Goal: Transaction & Acquisition: Book appointment/travel/reservation

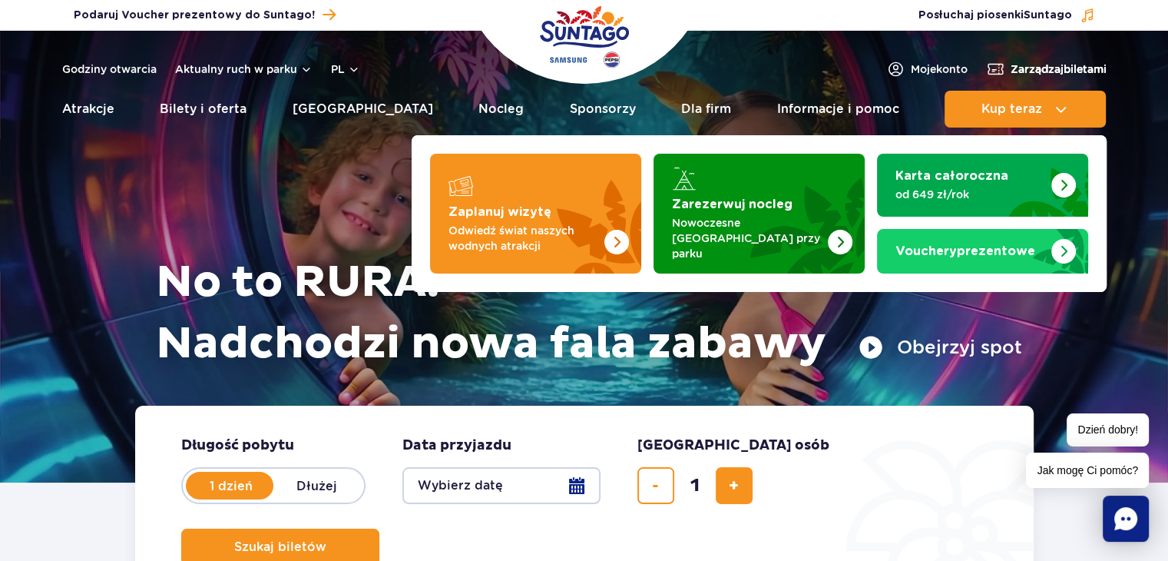
click at [1024, 118] on button "Kup teraz" at bounding box center [1025, 109] width 161 height 37
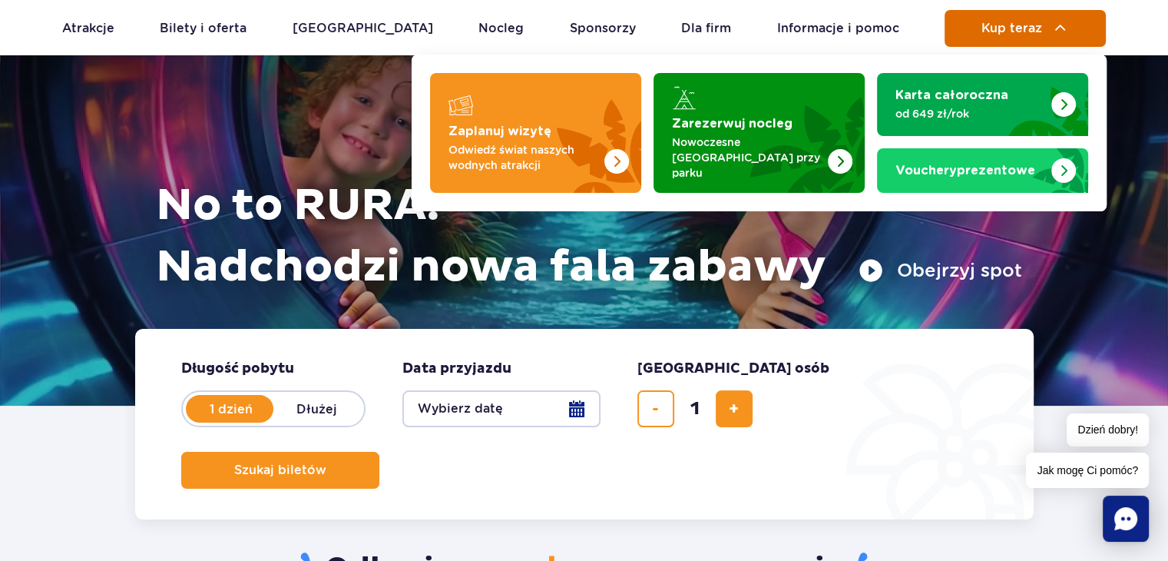
click at [1061, 10] on button "Kup teraz" at bounding box center [1025, 28] width 161 height 37
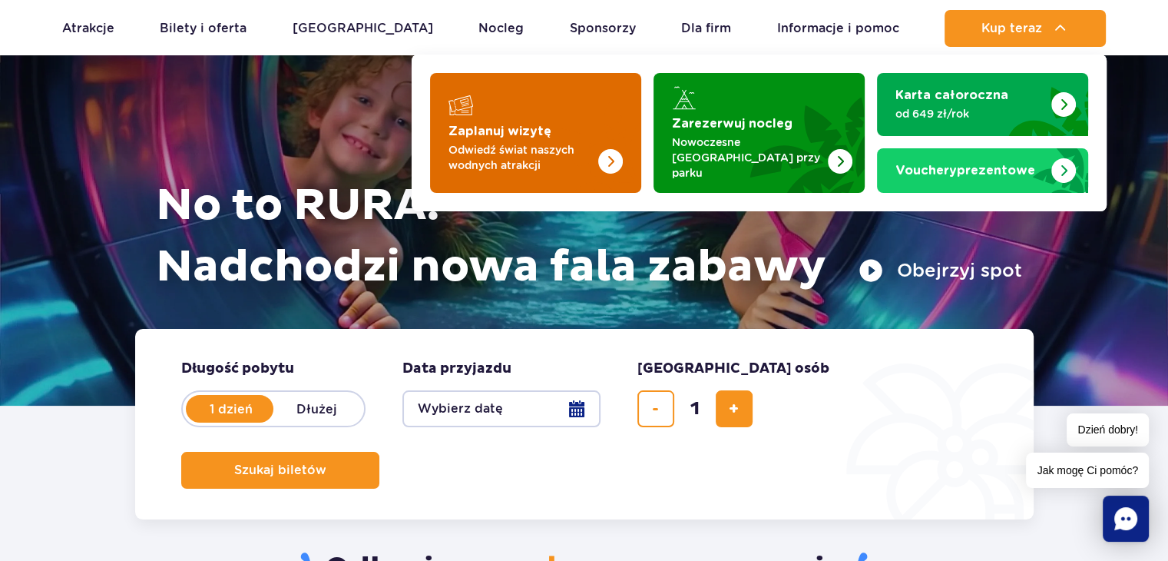
click at [574, 161] on p "Odwiedź świat naszych wodnych atrakcji" at bounding box center [524, 157] width 150 height 31
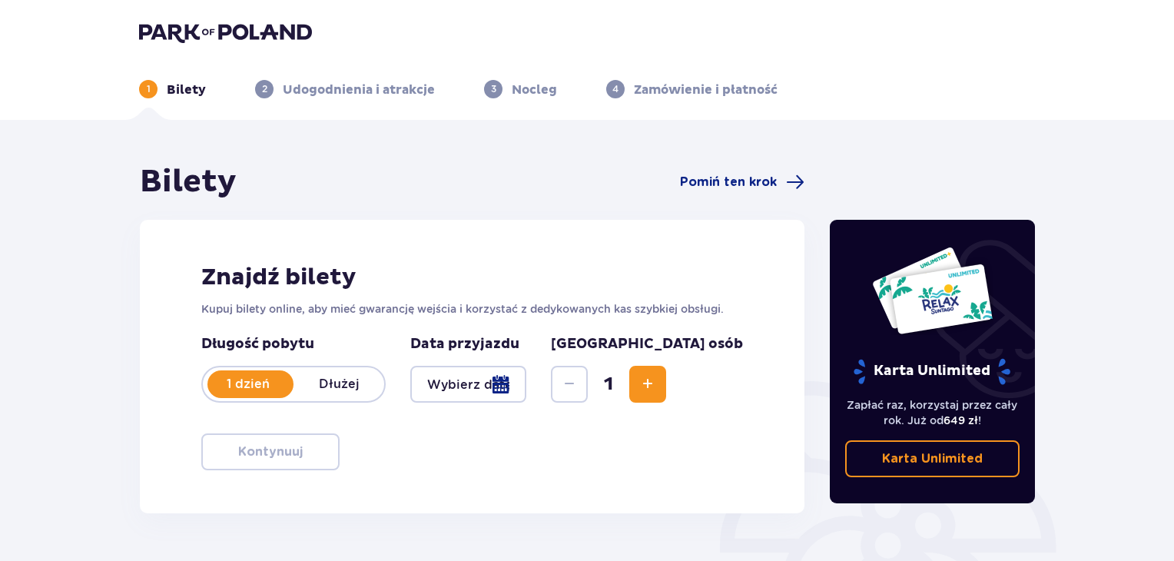
click at [363, 387] on p "Dłużej" at bounding box center [338, 384] width 91 height 17
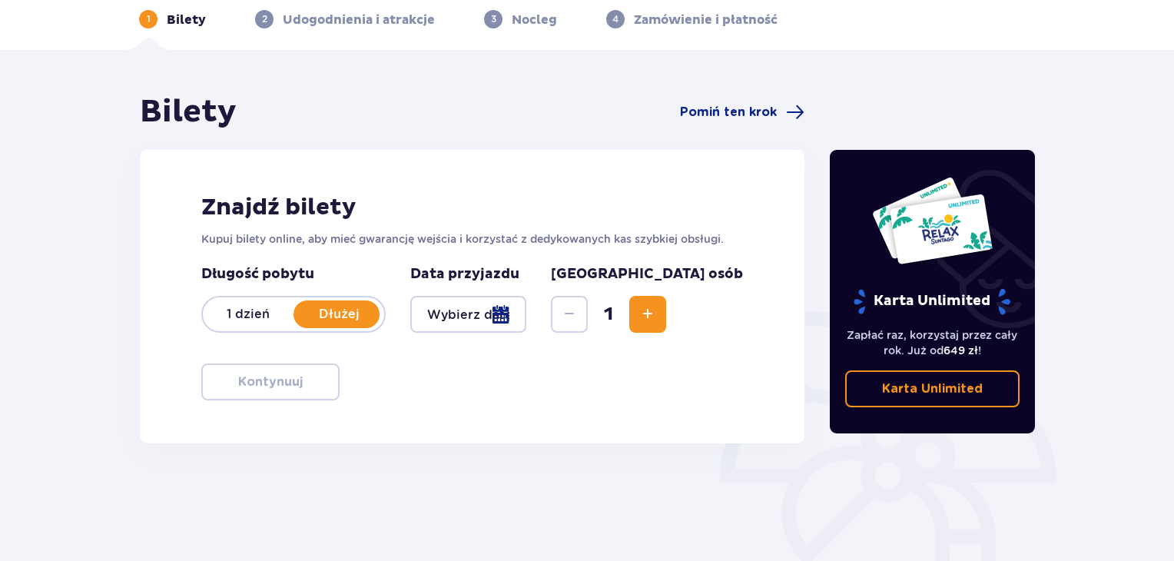
scroll to position [154, 0]
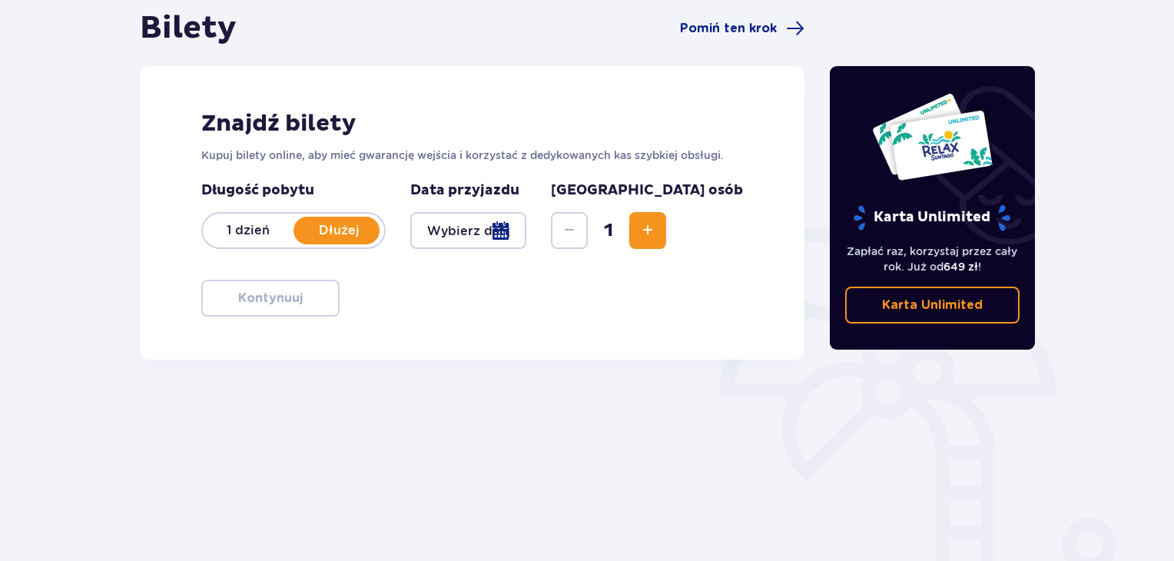
click at [498, 230] on div at bounding box center [468, 230] width 116 height 37
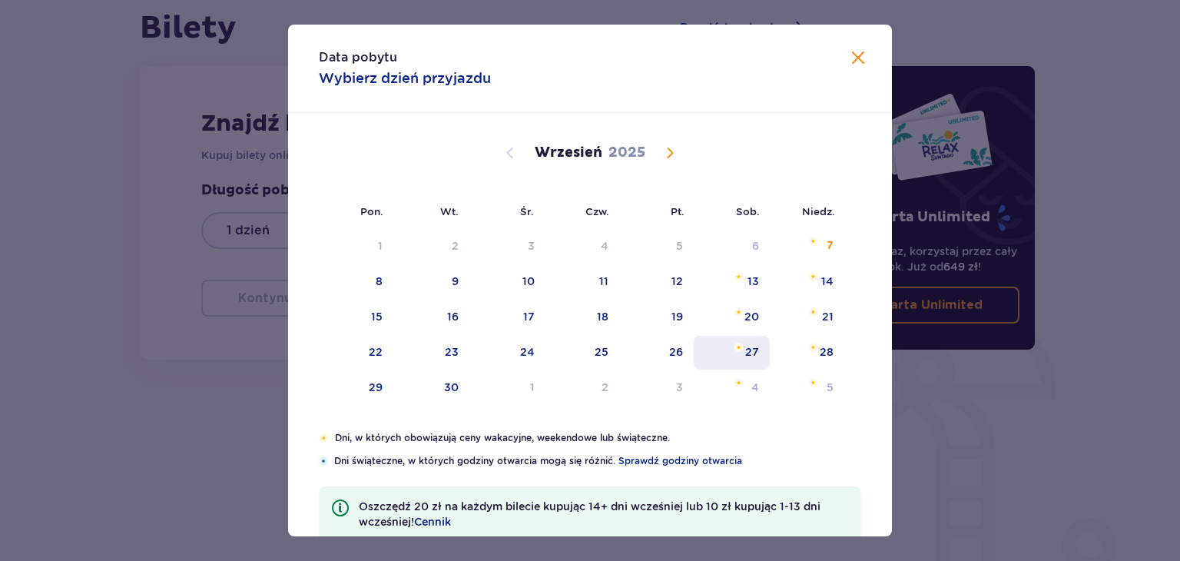
click at [750, 345] on div "27" at bounding box center [752, 351] width 14 height 15
click at [814, 351] on div "28" at bounding box center [807, 353] width 74 height 34
type input "27.09.25 - 28.09.25"
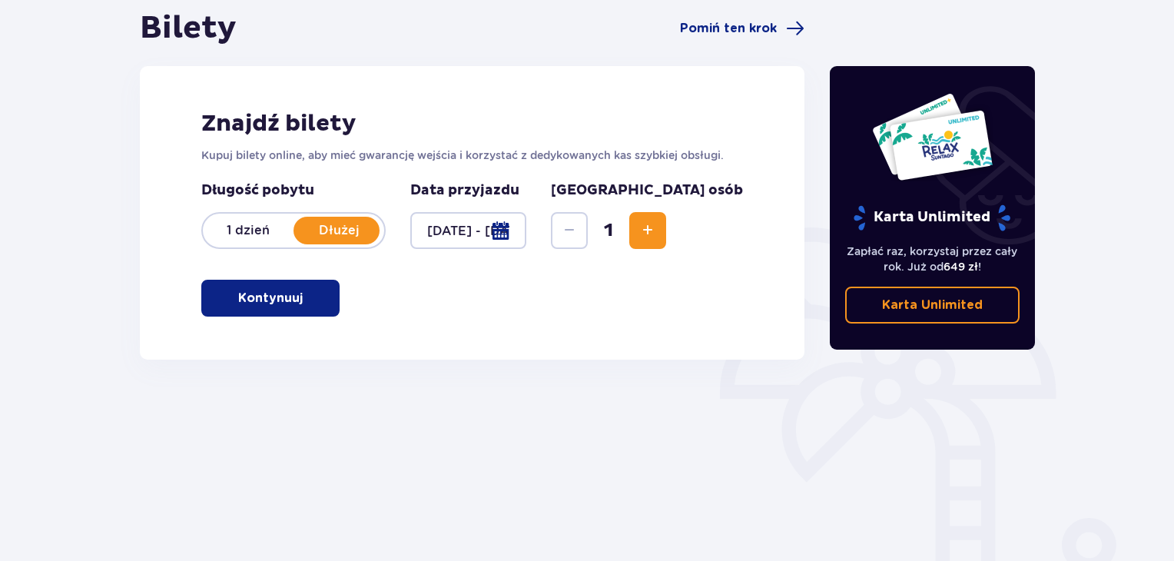
click at [657, 233] on span "Increase" at bounding box center [647, 230] width 18 height 18
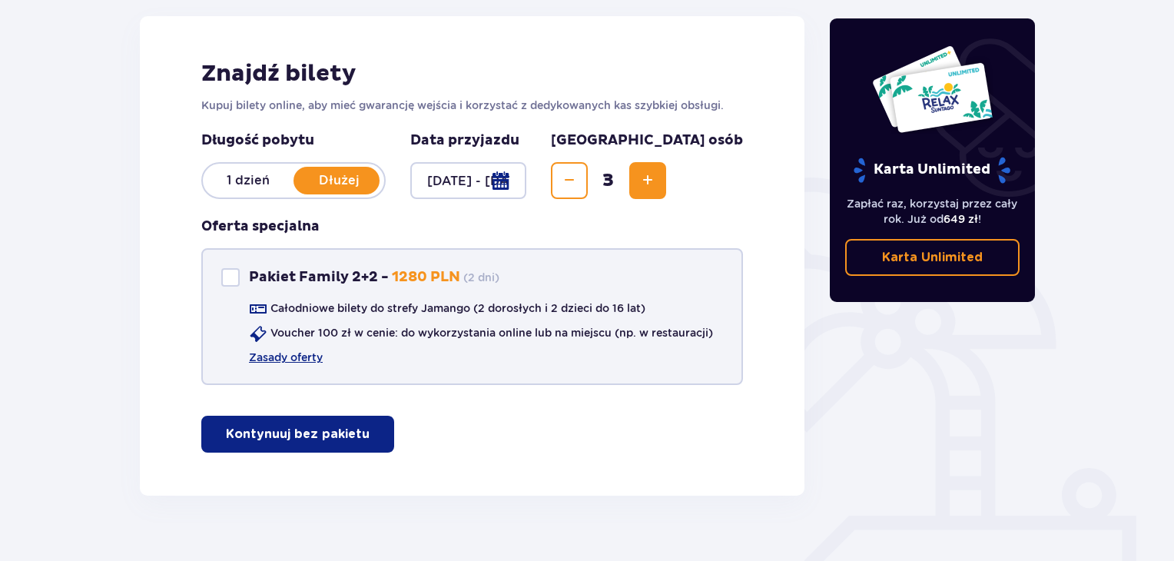
scroll to position [230, 0]
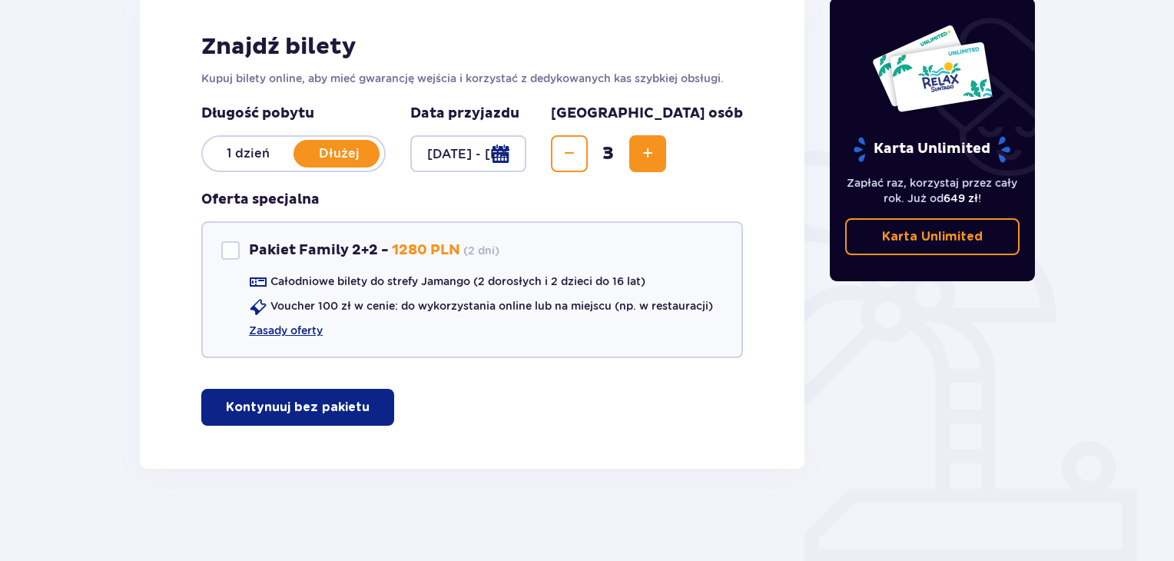
click at [356, 399] on button "Kontynuuj bez pakietu" at bounding box center [297, 407] width 193 height 37
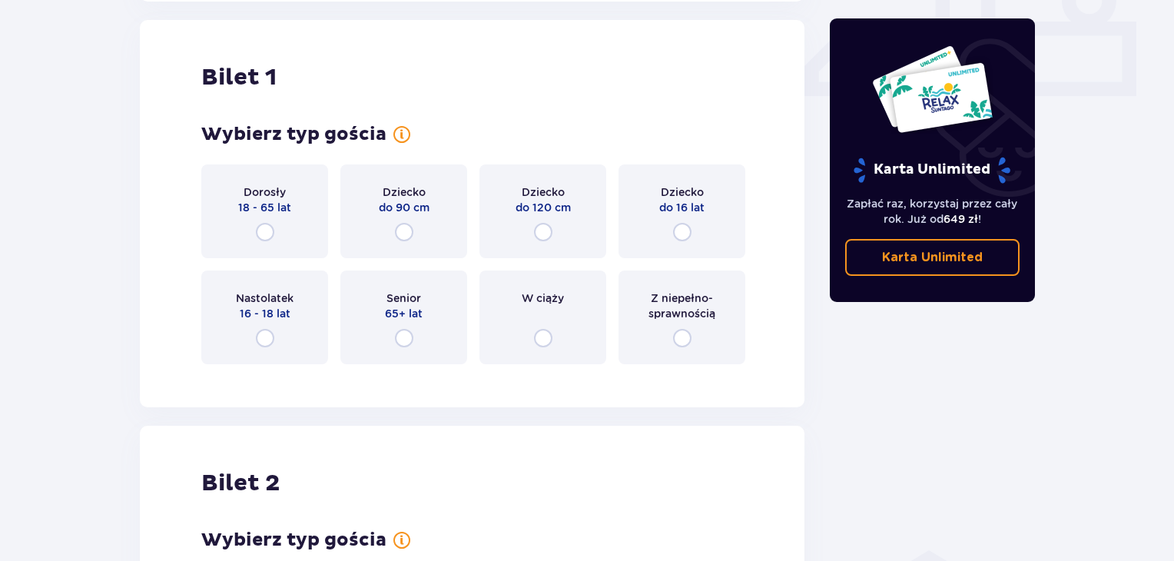
scroll to position [698, 0]
click at [270, 227] on input "radio" at bounding box center [265, 231] width 18 height 18
radio input "true"
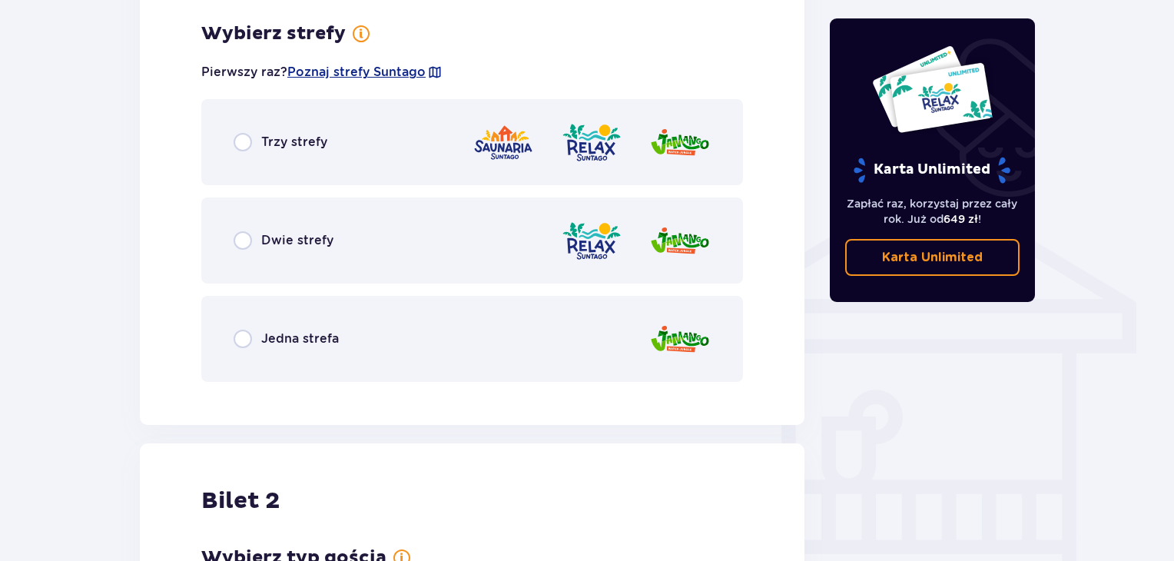
scroll to position [1073, 0]
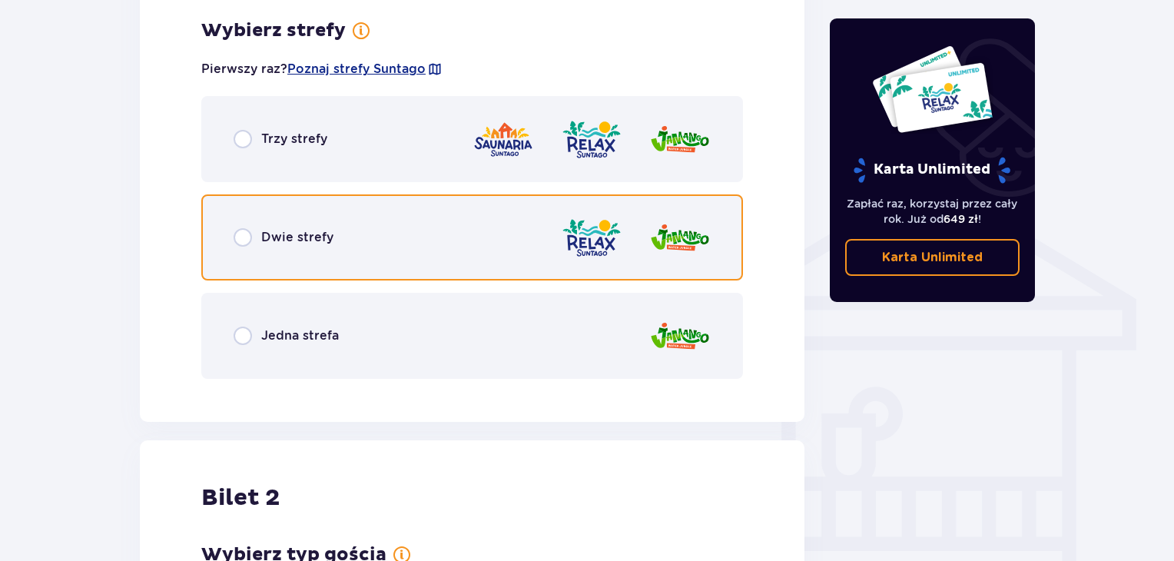
click at [242, 236] on input "radio" at bounding box center [242, 237] width 18 height 18
radio input "true"
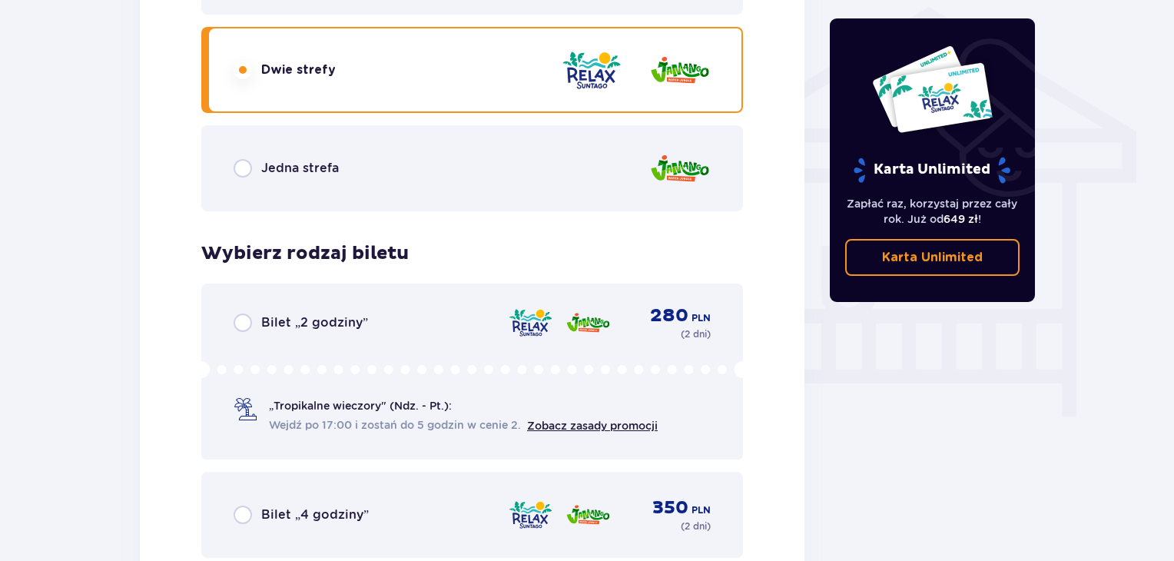
scroll to position [1386, 0]
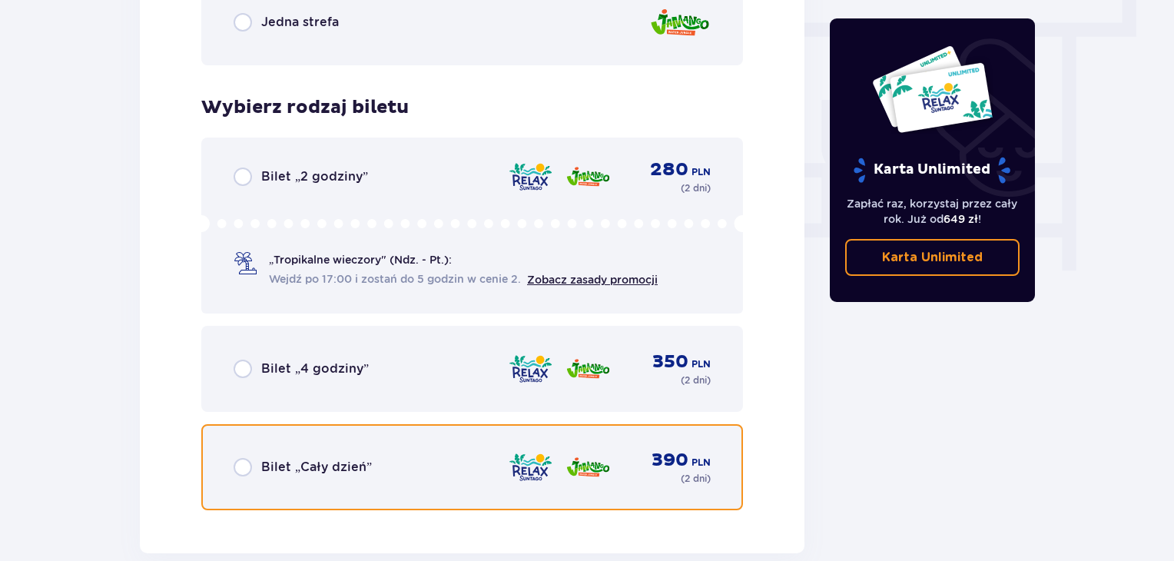
click at [245, 467] on input "radio" at bounding box center [242, 467] width 18 height 18
radio input "true"
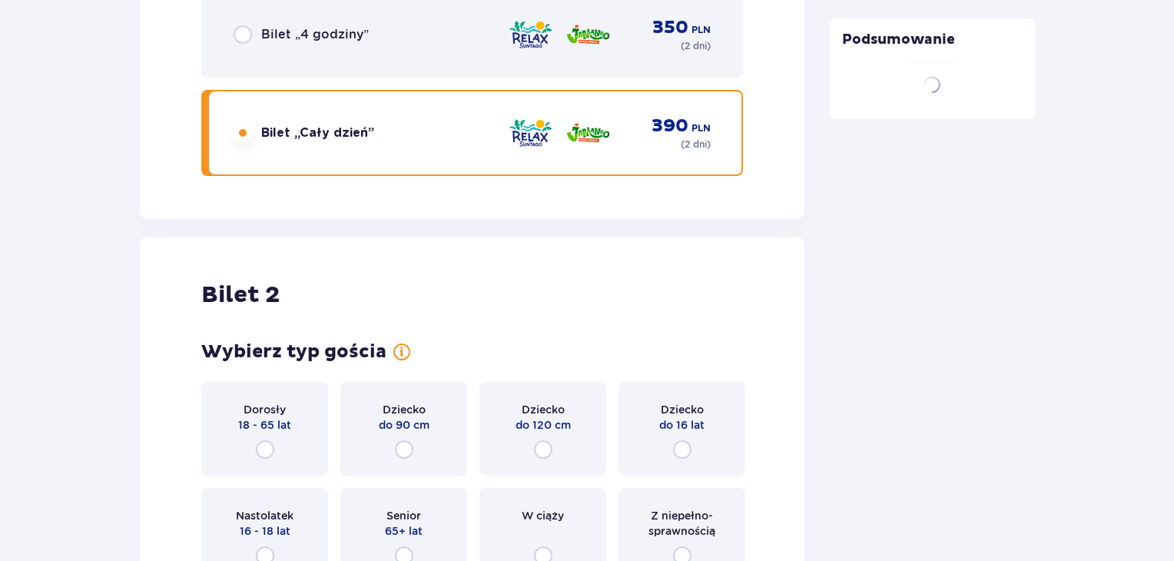
scroll to position [1938, 0]
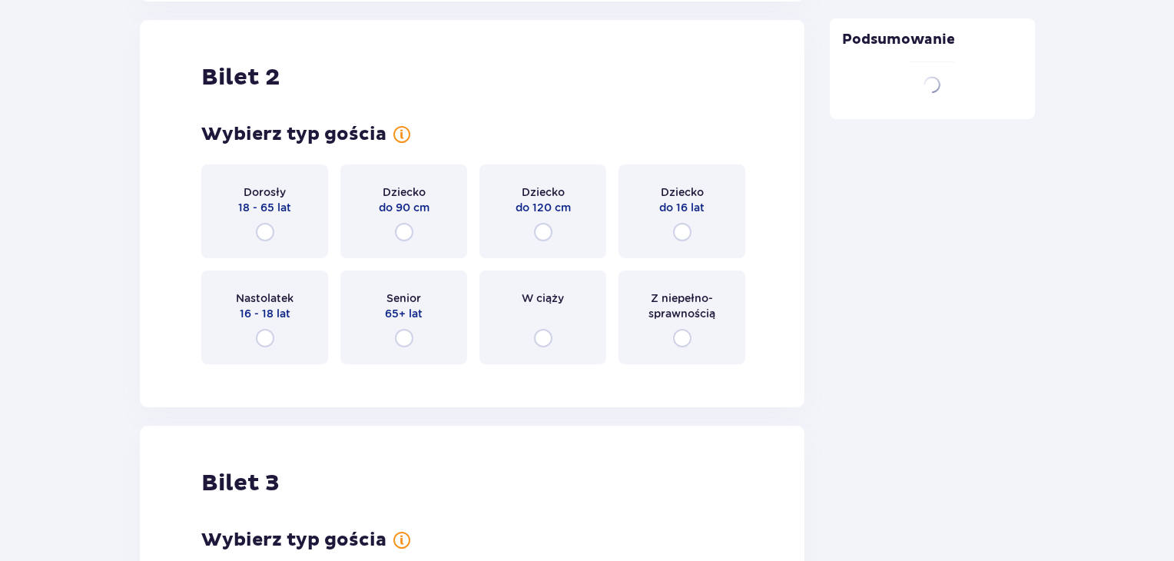
click at [264, 217] on div "Dorosły 18 - 65 lat" at bounding box center [264, 211] width 127 height 94
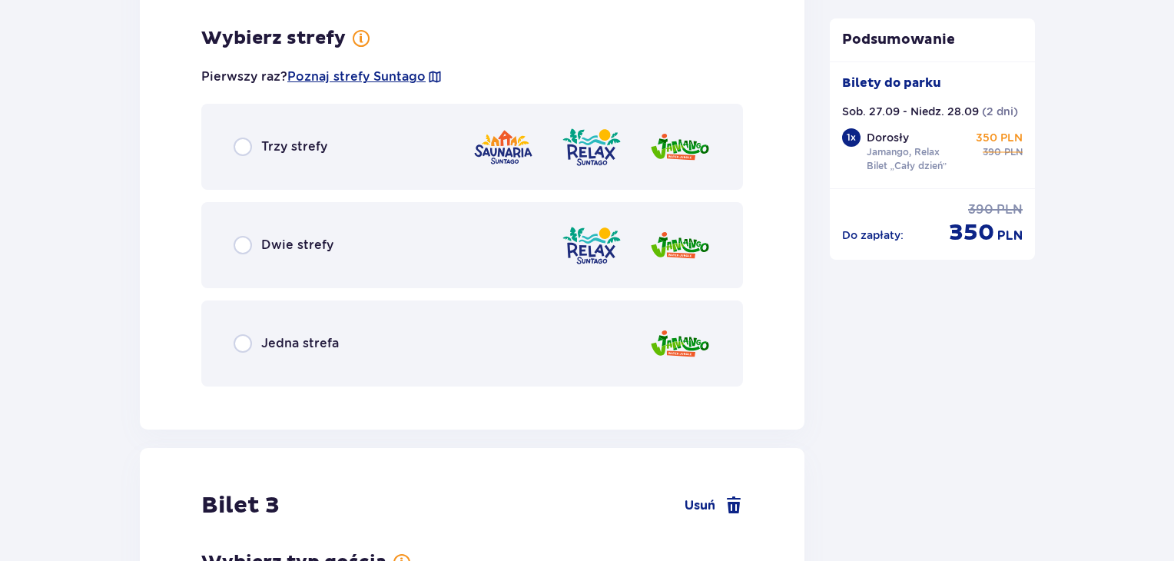
scroll to position [2313, 0]
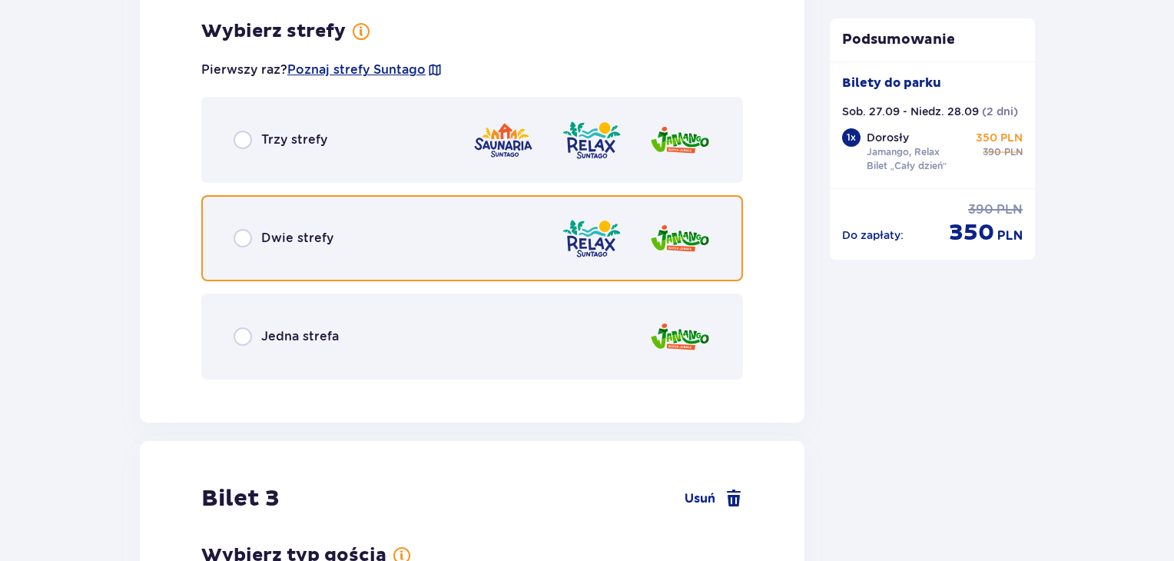
click at [243, 232] on input "radio" at bounding box center [242, 238] width 18 height 18
radio input "true"
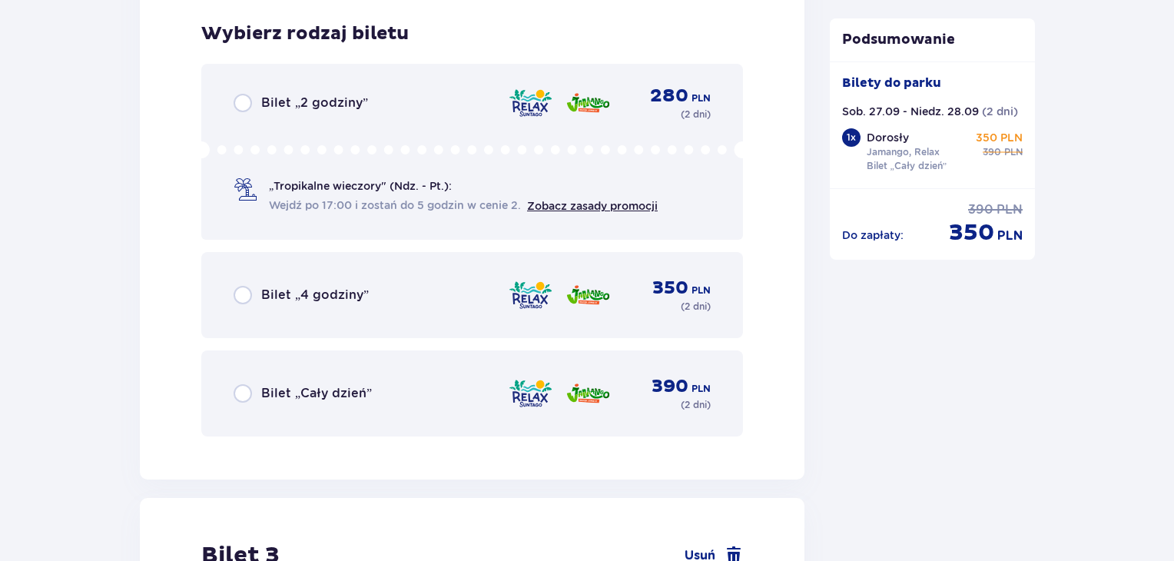
scroll to position [2703, 0]
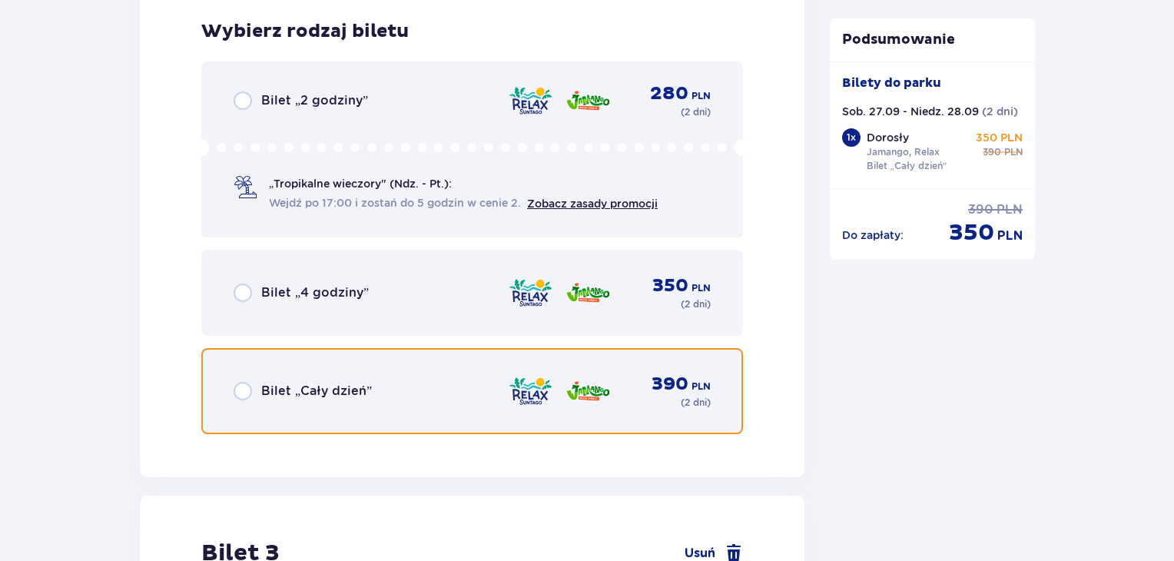
click at [244, 388] on input "radio" at bounding box center [242, 391] width 18 height 18
radio input "true"
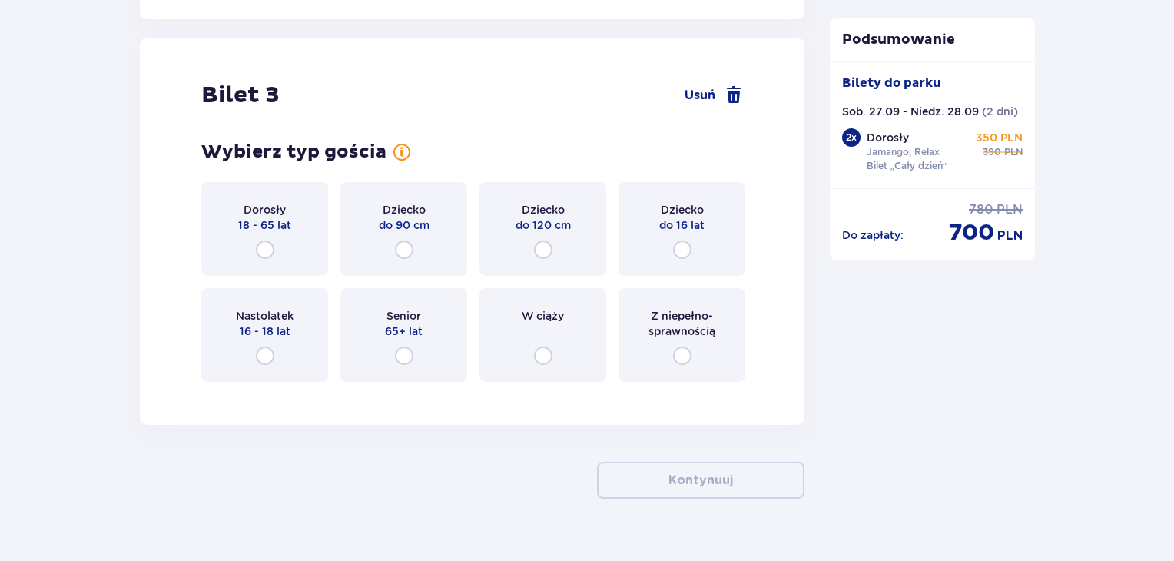
scroll to position [3177, 0]
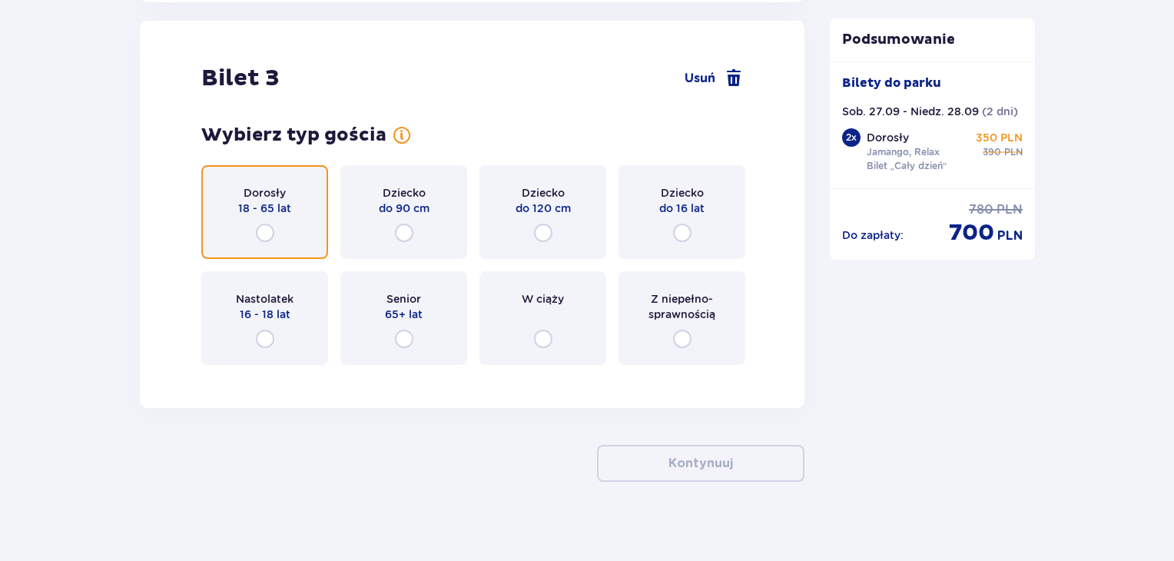
click at [263, 235] on input "radio" at bounding box center [265, 232] width 18 height 18
radio input "true"
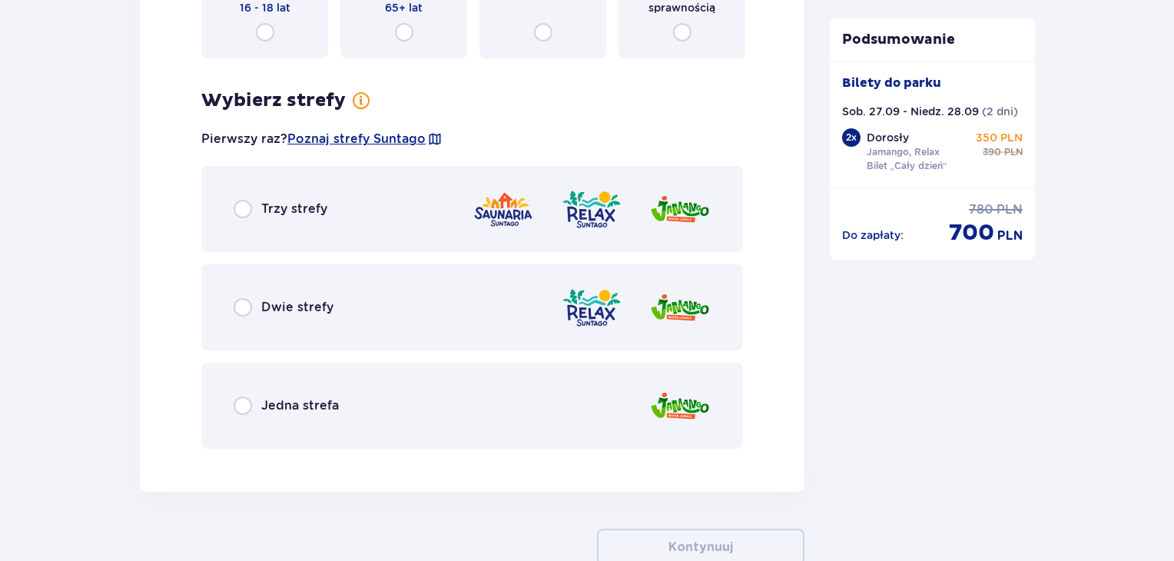
scroll to position [3552, 0]
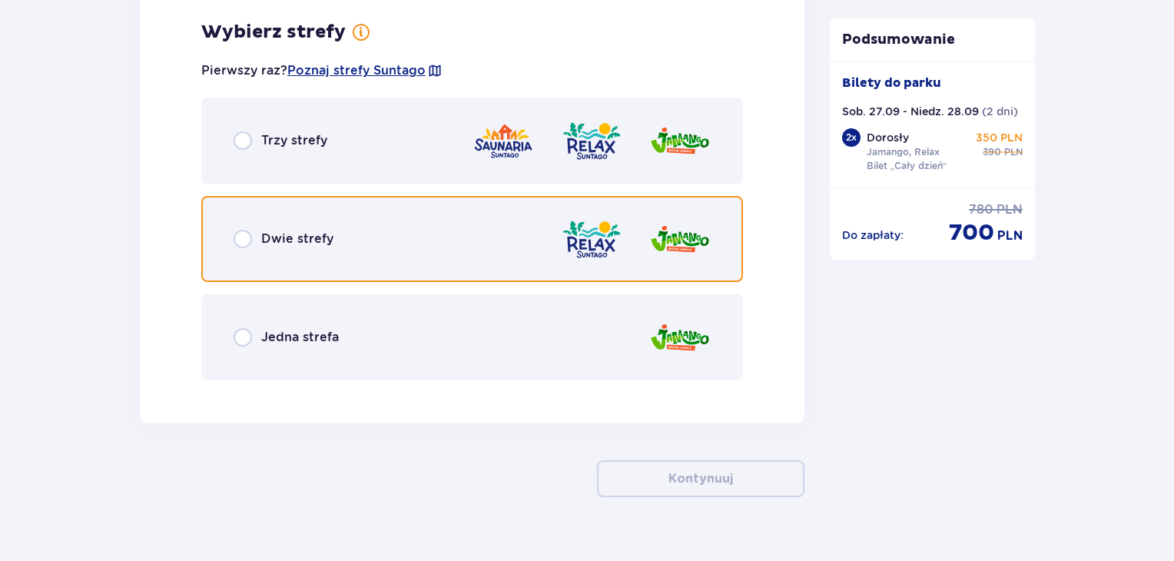
click at [249, 245] on input "radio" at bounding box center [242, 239] width 18 height 18
radio input "true"
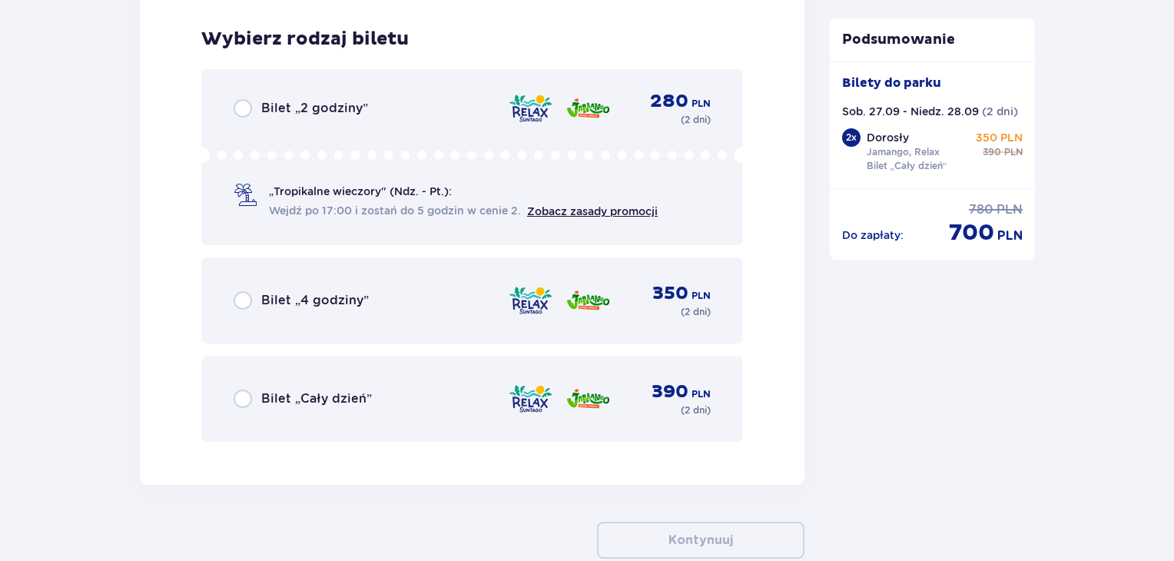
scroll to position [3942, 0]
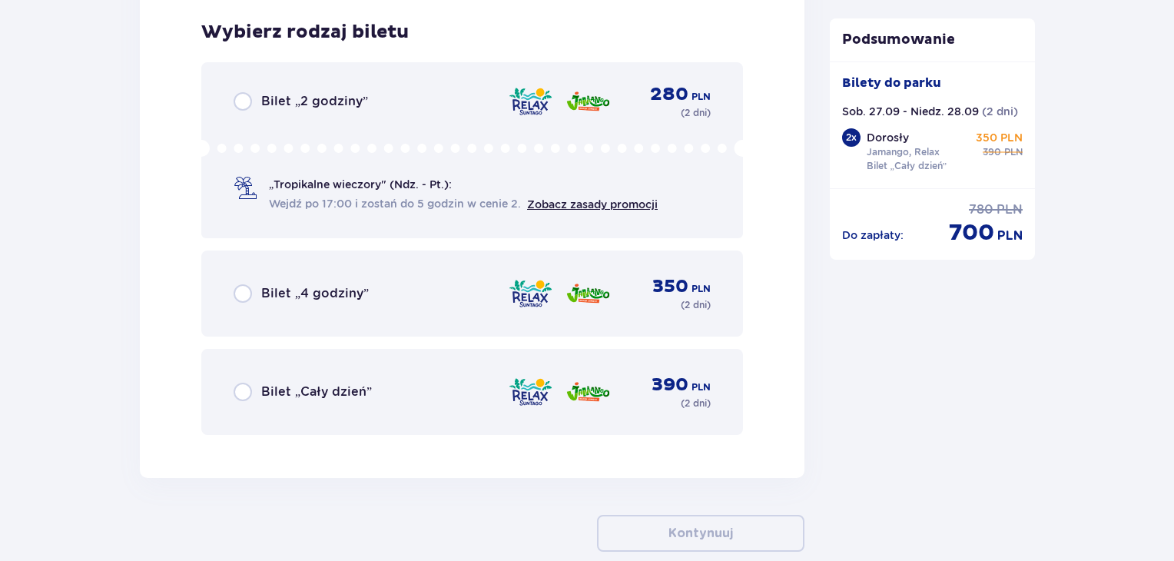
click at [247, 403] on div "Bilet „Cały dzień” 390 PLN ( 2 dni )" at bounding box center [471, 391] width 477 height 37
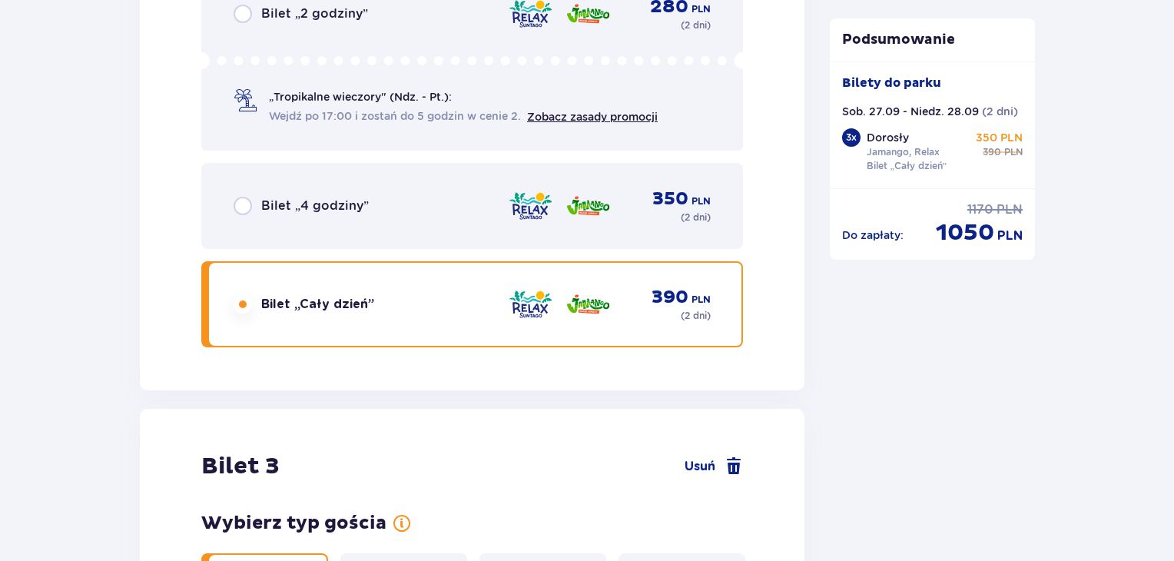
scroll to position [2872, 0]
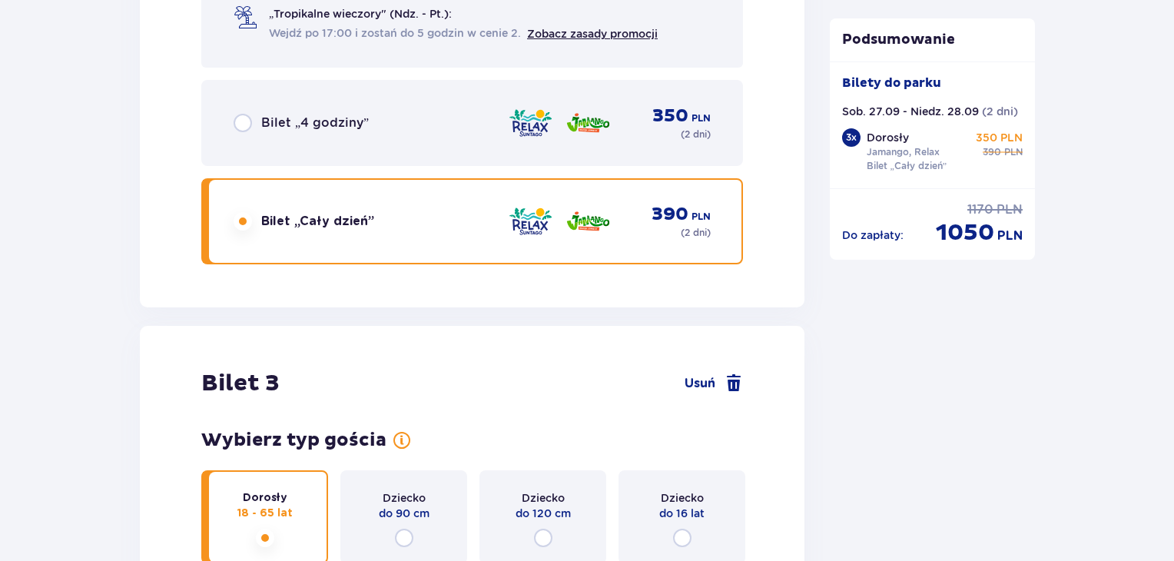
click at [244, 508] on p "18 - 65 lat" at bounding box center [264, 512] width 55 height 15
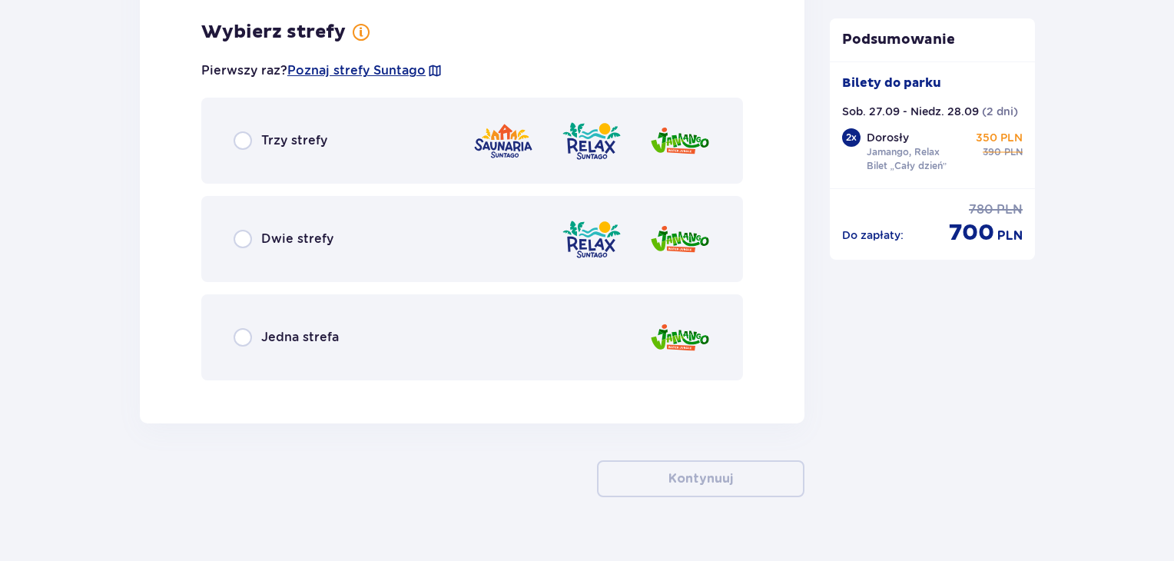
scroll to position [2861, 0]
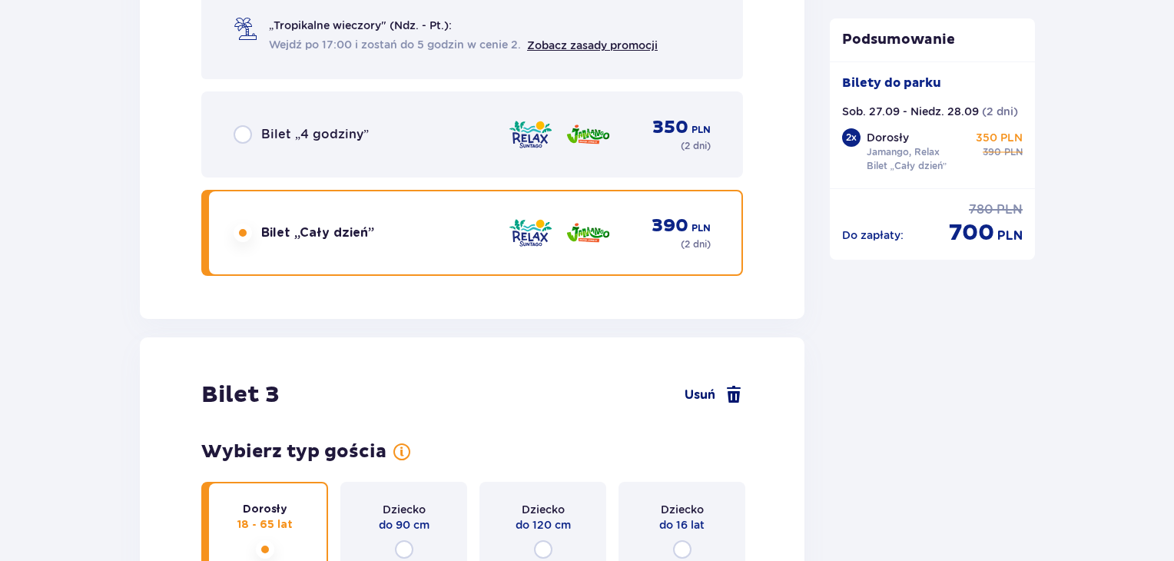
click at [707, 396] on span "Usuń" at bounding box center [699, 394] width 31 height 17
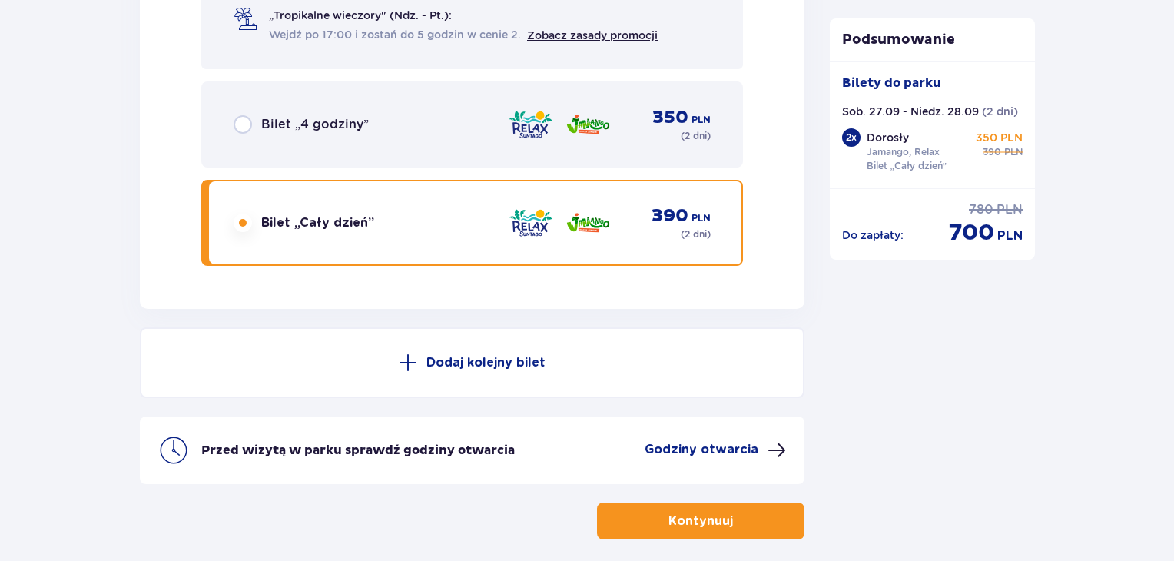
scroll to position [2688, 0]
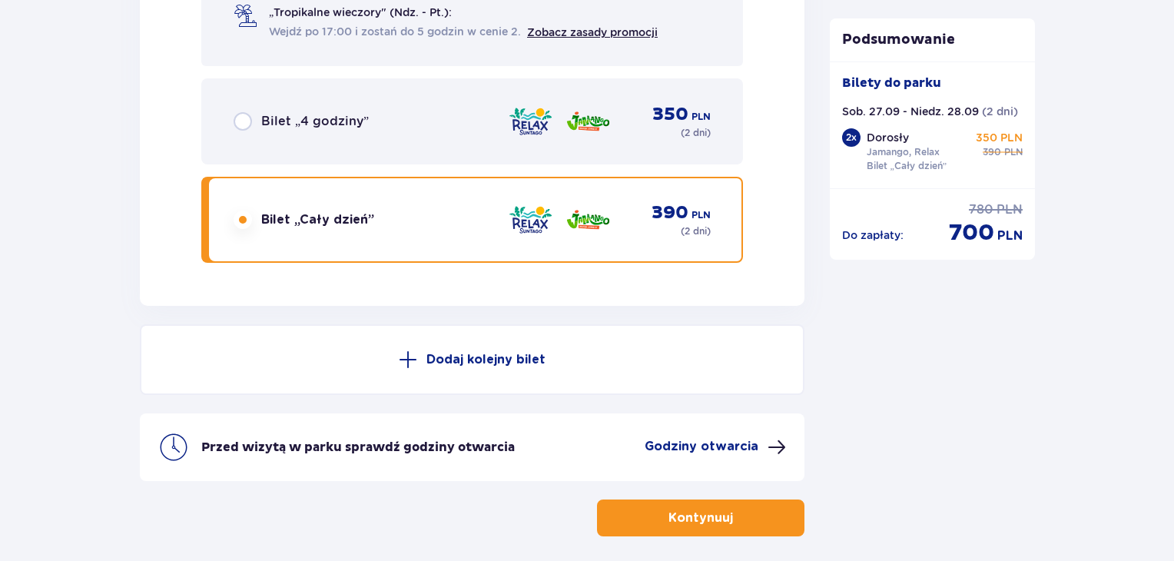
click at [525, 351] on p "Dodaj kolejny bilet" at bounding box center [485, 359] width 119 height 17
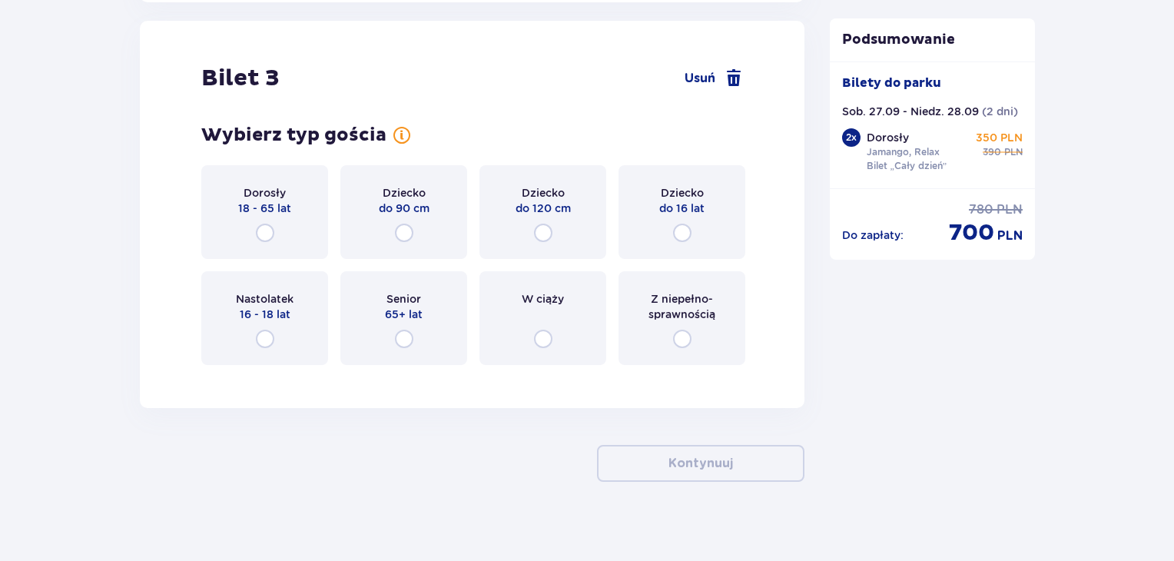
scroll to position [3182, 0]
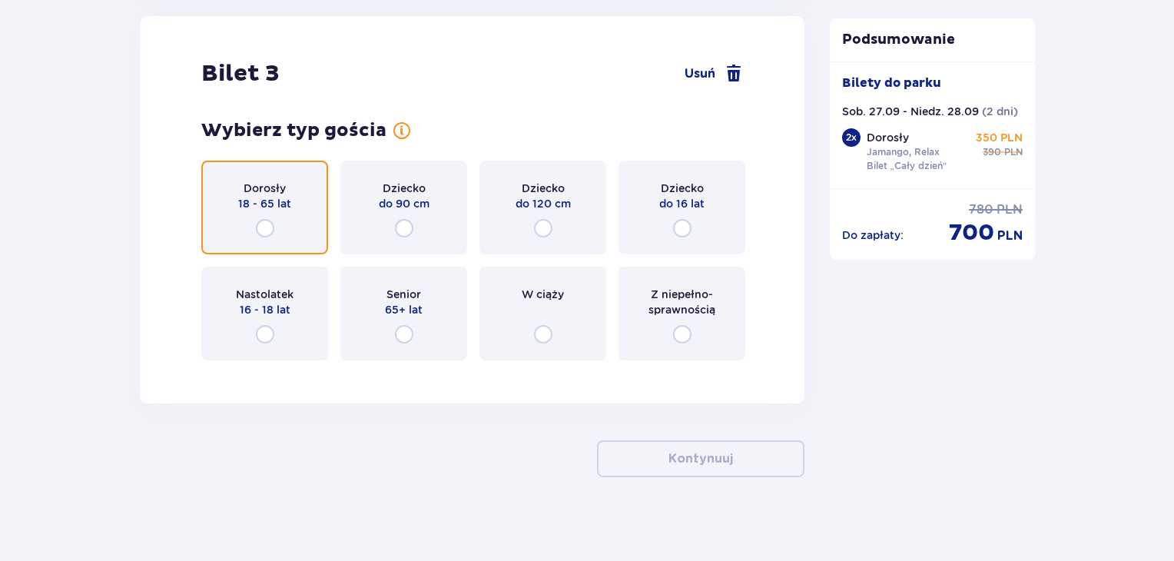
click at [262, 224] on input "radio" at bounding box center [265, 228] width 18 height 18
radio input "true"
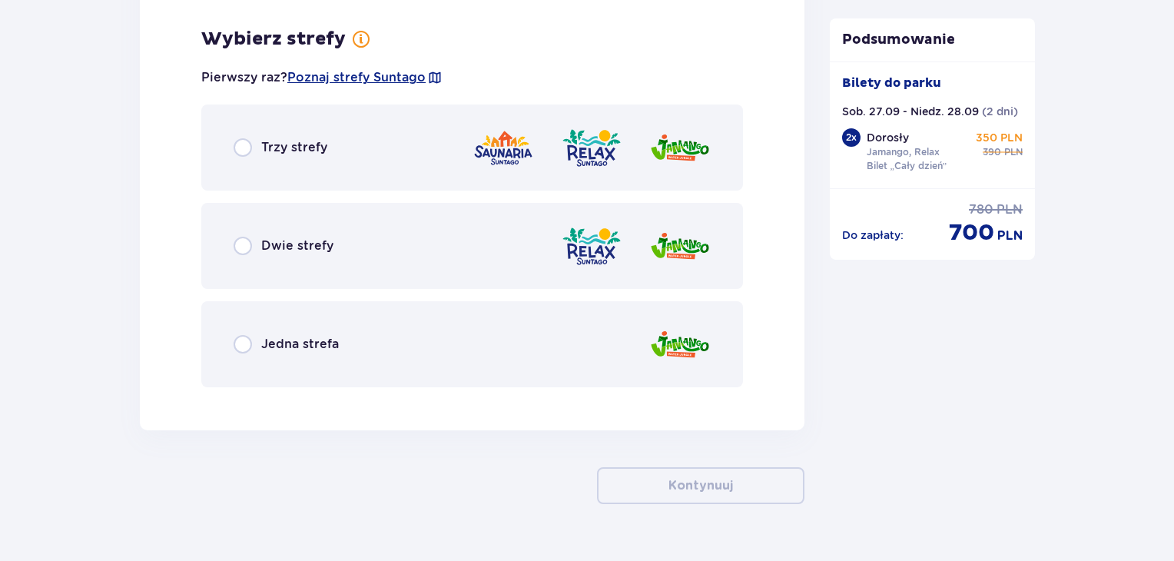
scroll to position [3552, 0]
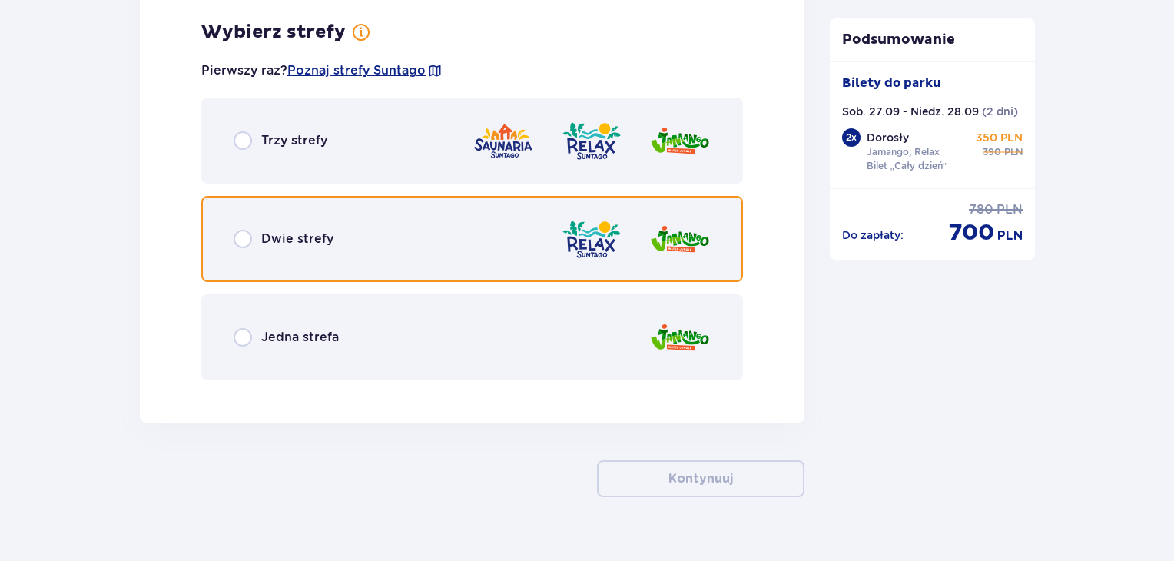
click at [248, 237] on input "radio" at bounding box center [242, 239] width 18 height 18
radio input "true"
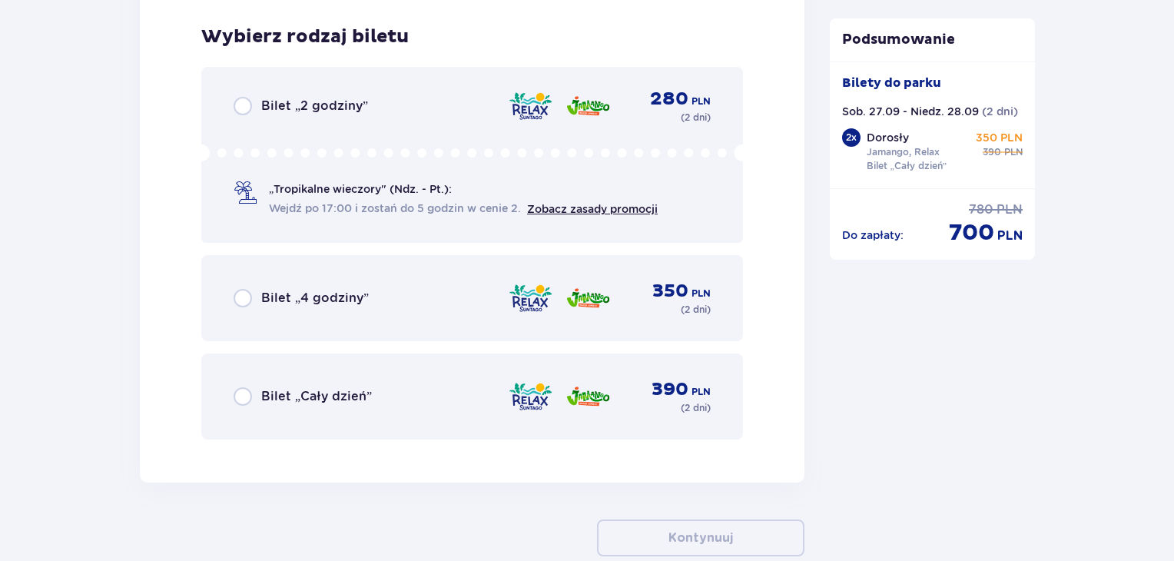
scroll to position [3942, 0]
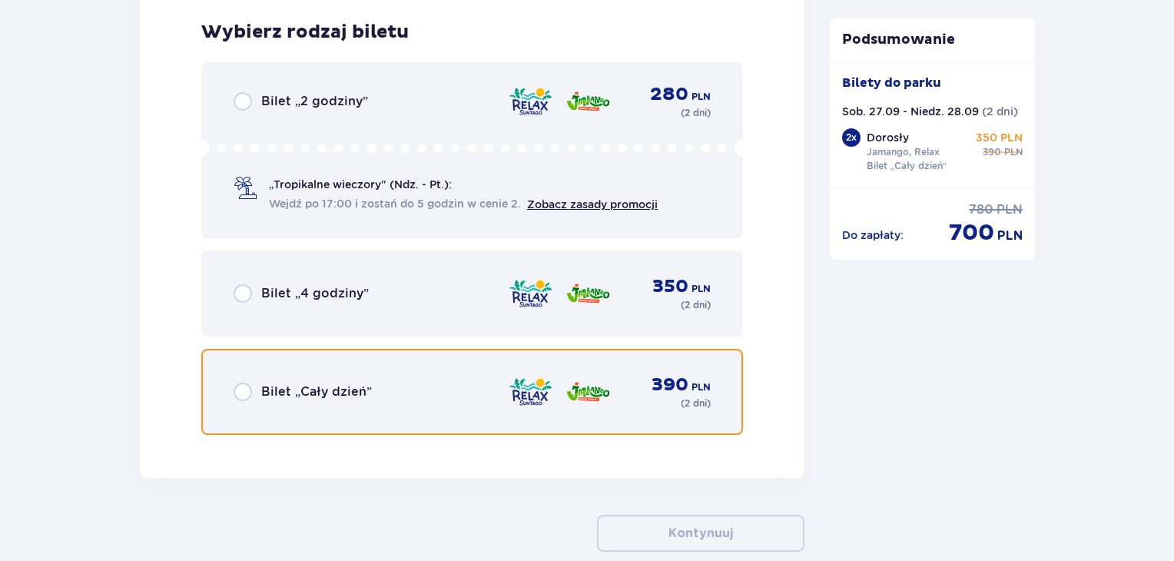
click at [242, 389] on input "radio" at bounding box center [242, 391] width 18 height 18
radio input "true"
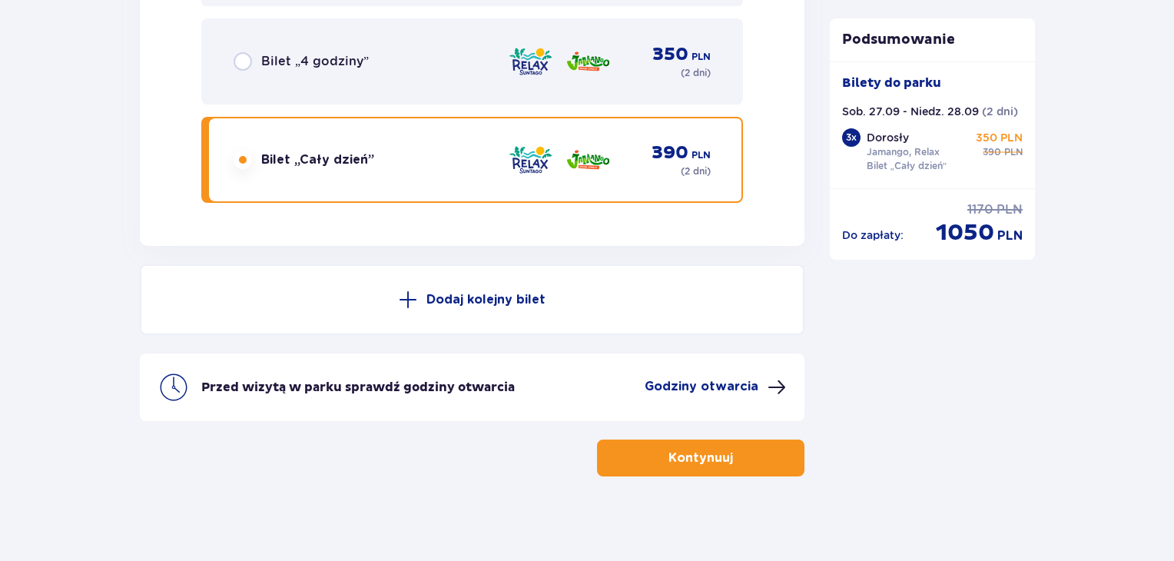
scroll to position [4178, 0]
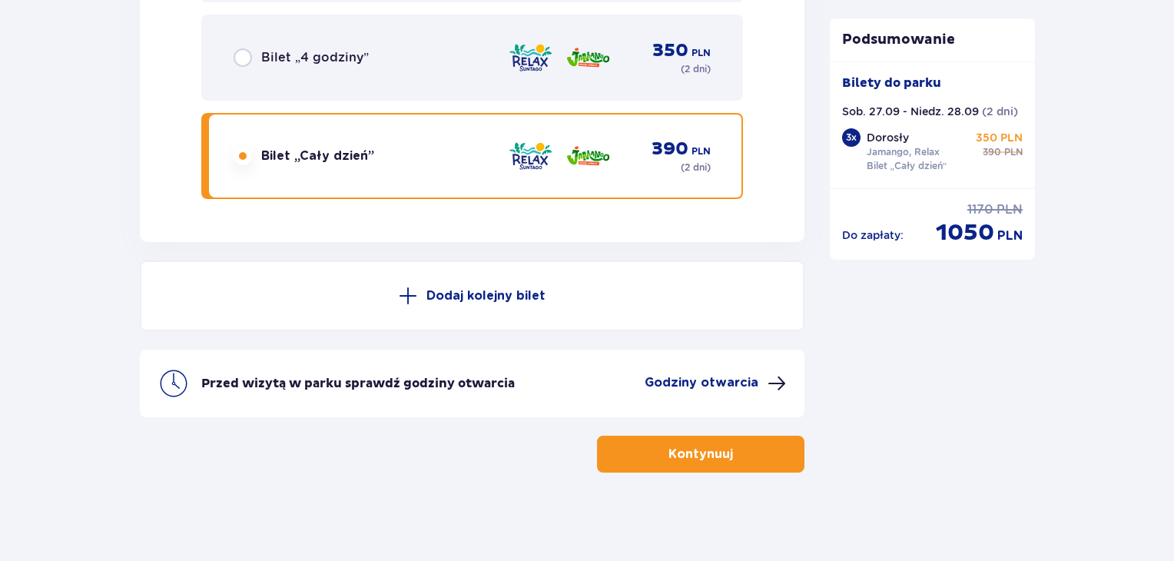
click at [722, 447] on button "Kontynuuj" at bounding box center [700, 453] width 207 height 37
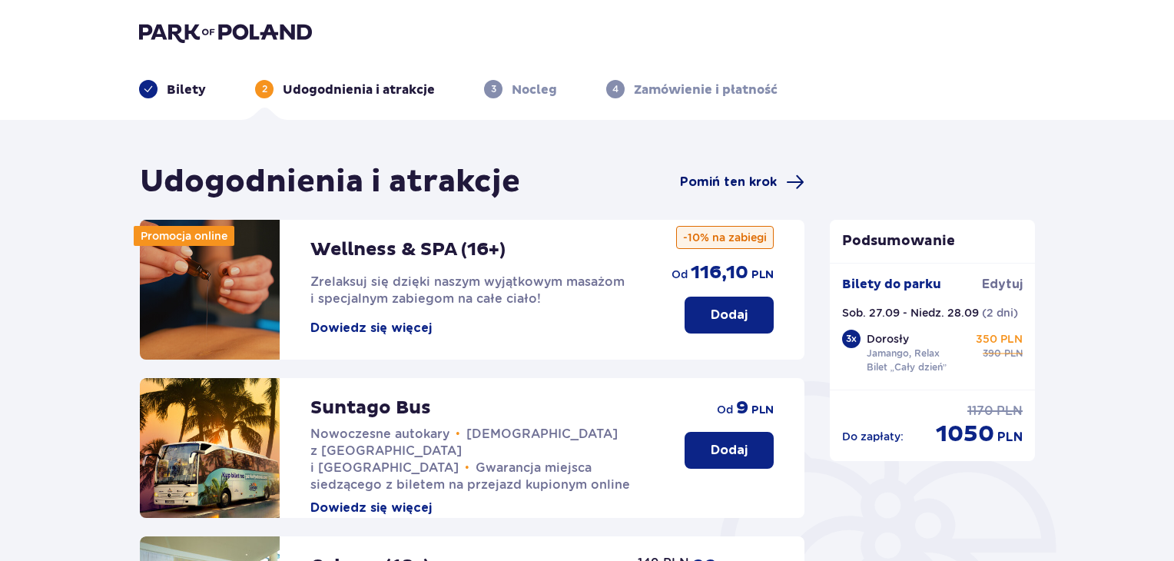
click at [770, 179] on span "Pomiń ten krok" at bounding box center [728, 182] width 97 height 17
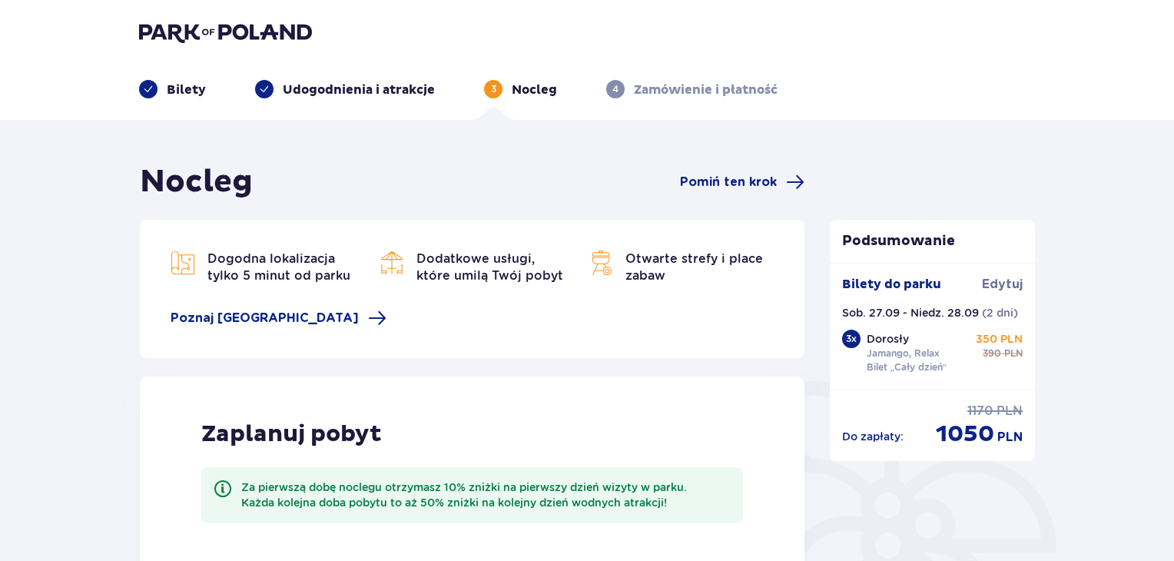
click at [210, 28] on img at bounding box center [225, 33] width 173 height 22
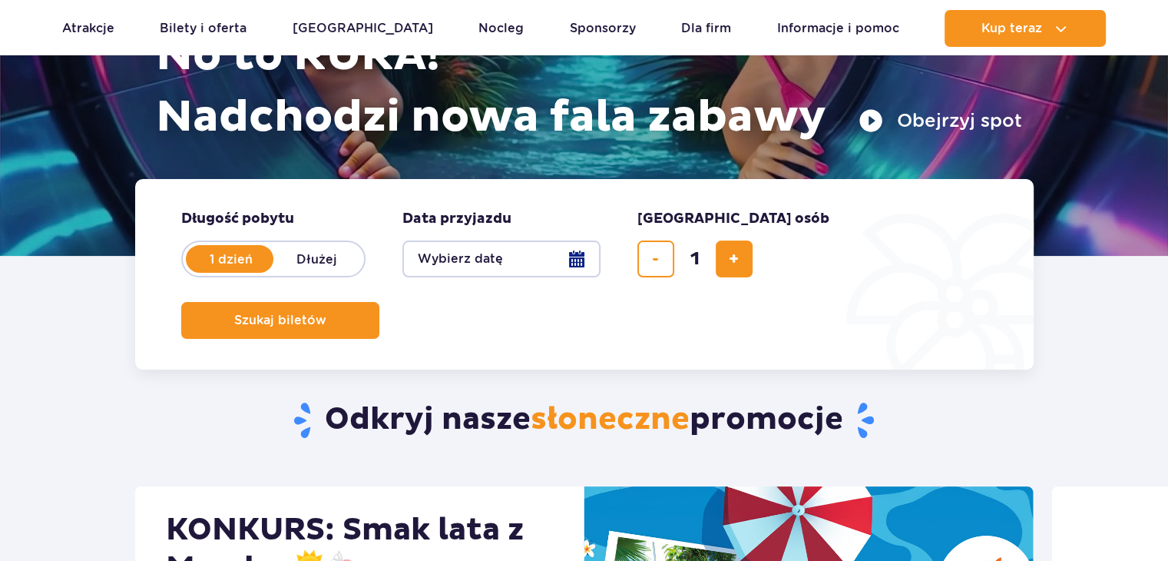
scroll to position [230, 0]
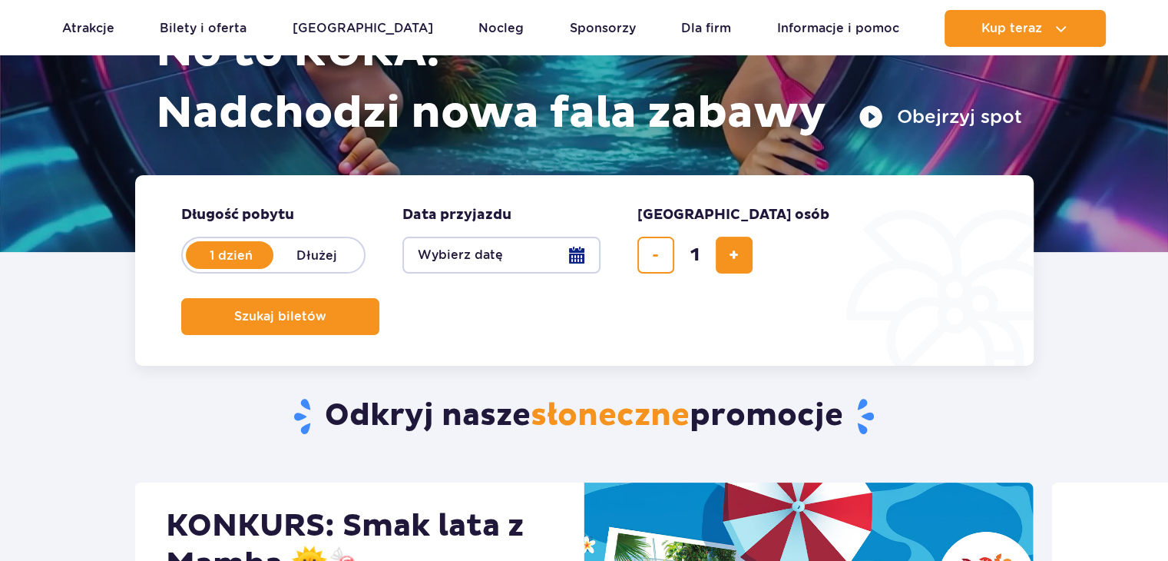
click at [521, 269] on button "Wybierz datę" at bounding box center [501, 255] width 198 height 37
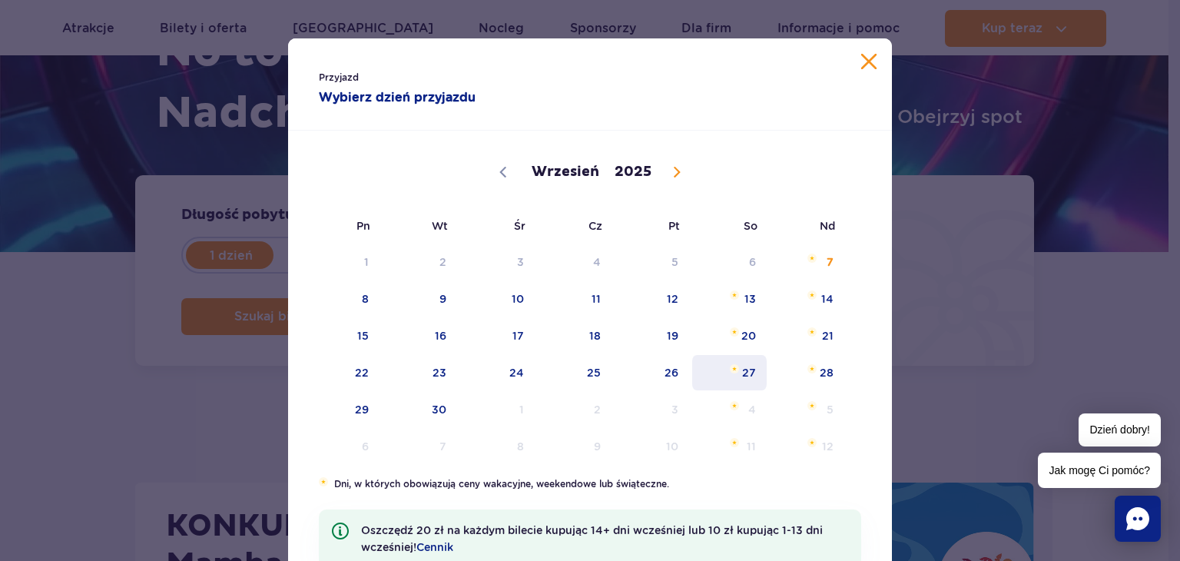
click at [737, 376] on span "27" at bounding box center [729, 372] width 78 height 35
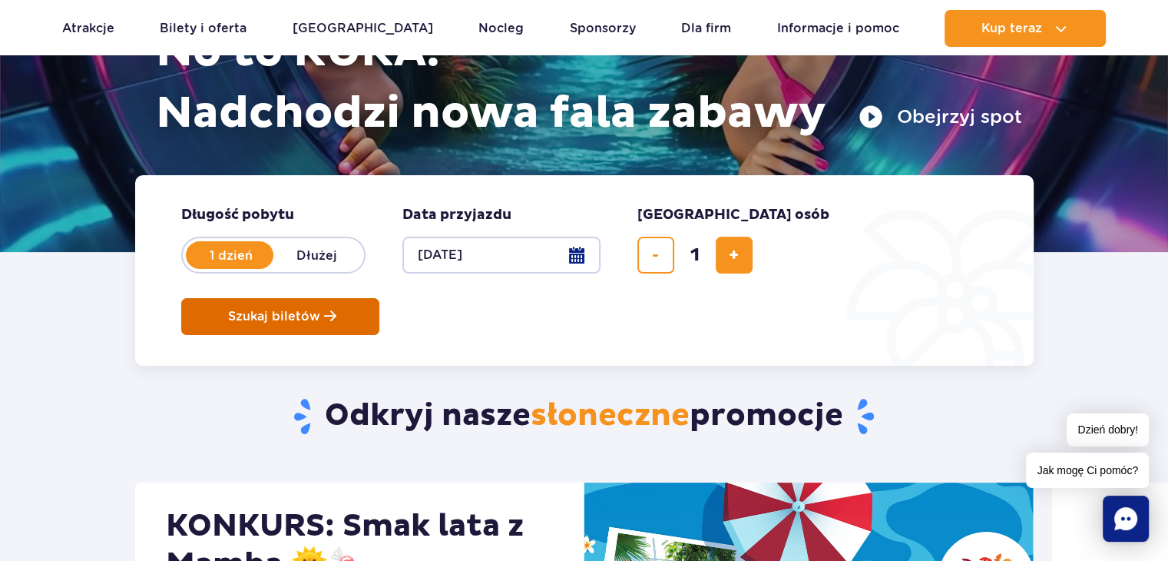
click at [320, 310] on span "Szukaj biletów" at bounding box center [274, 317] width 92 height 14
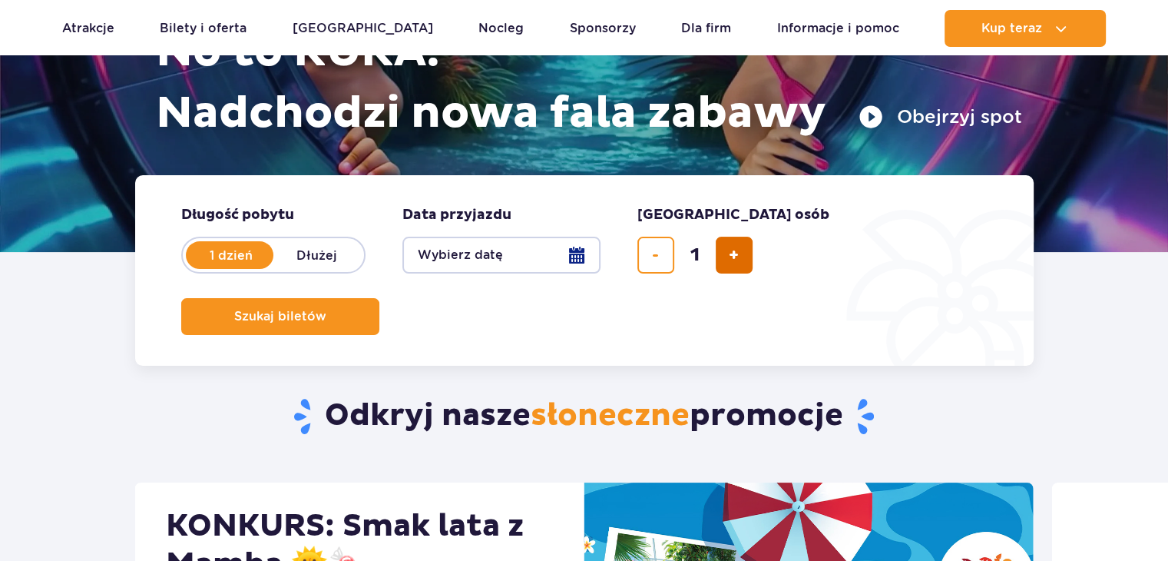
click at [730, 266] on button "dodaj bilet" at bounding box center [734, 255] width 37 height 37
type input "2"
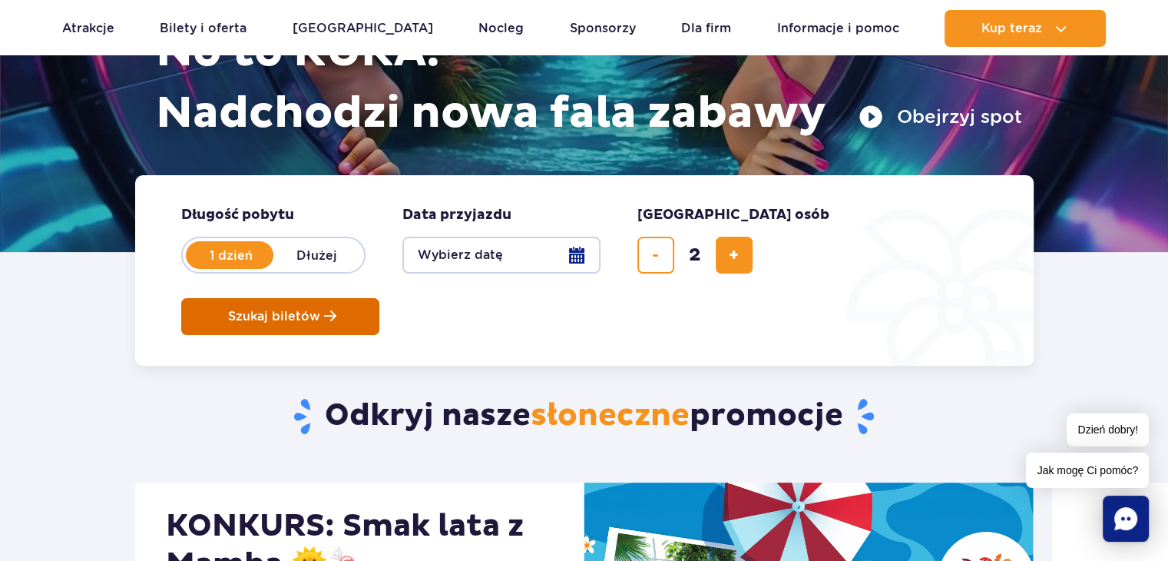
click at [320, 310] on span "Szukaj biletów" at bounding box center [274, 317] width 92 height 14
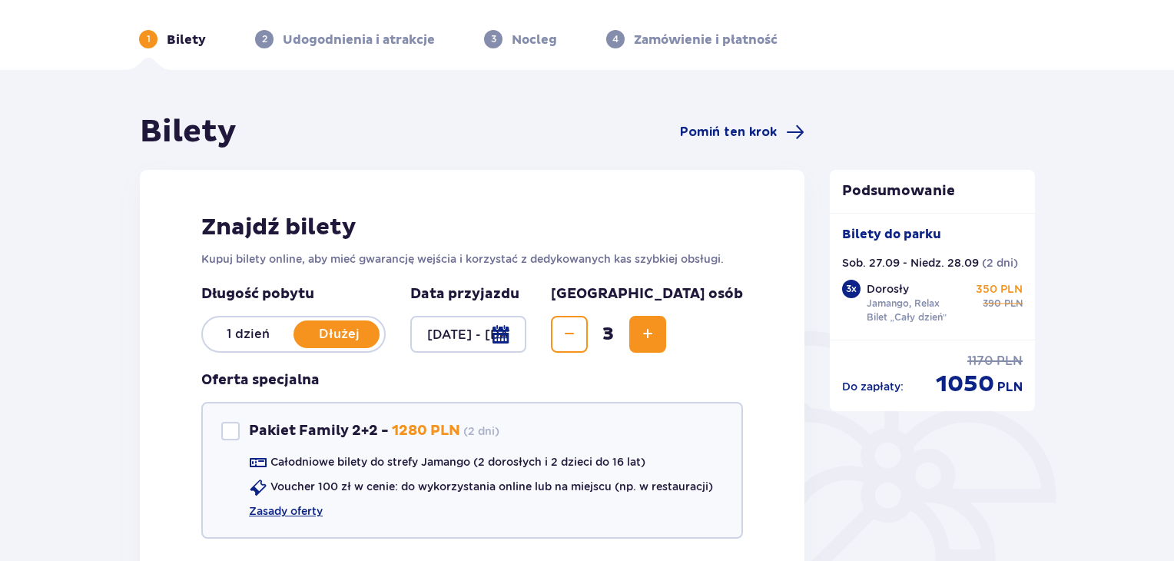
scroll to position [77, 0]
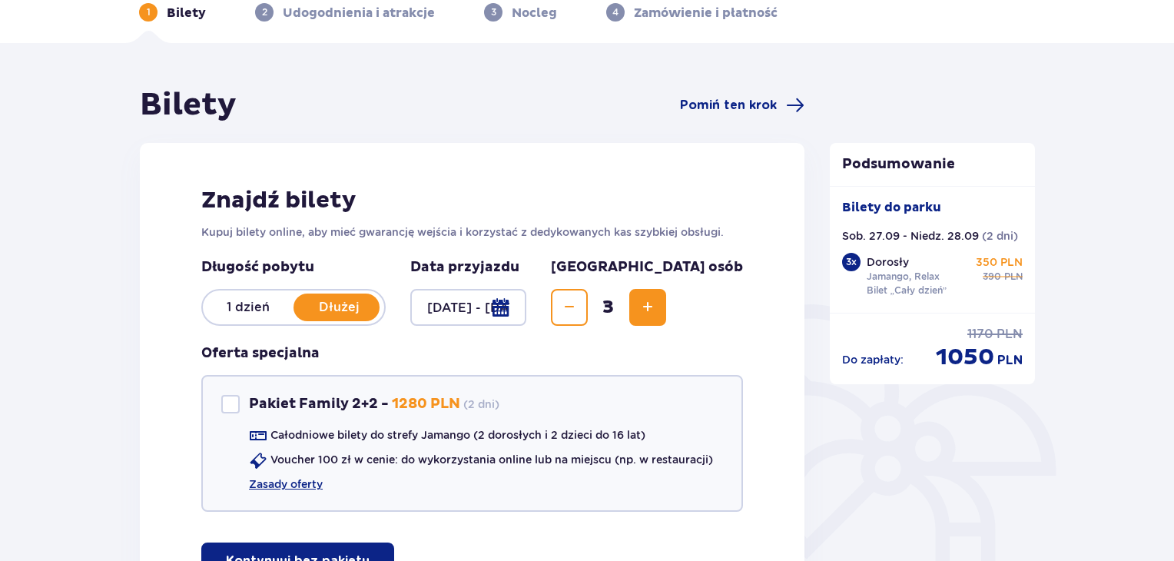
click at [230, 309] on p "1 dzień" at bounding box center [248, 307] width 91 height 17
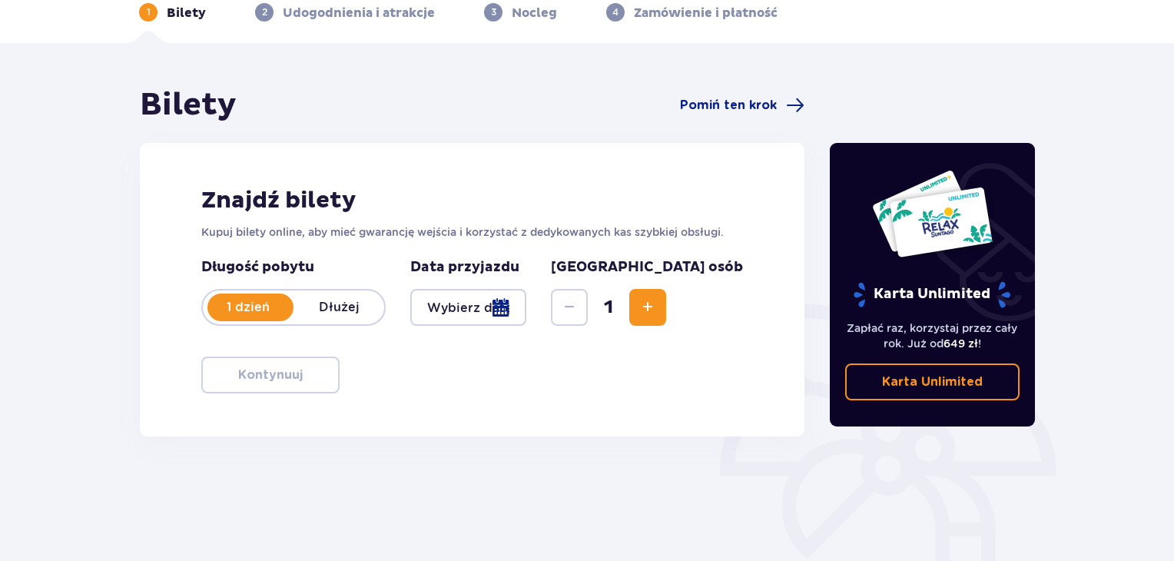
click at [526, 309] on div at bounding box center [468, 307] width 116 height 37
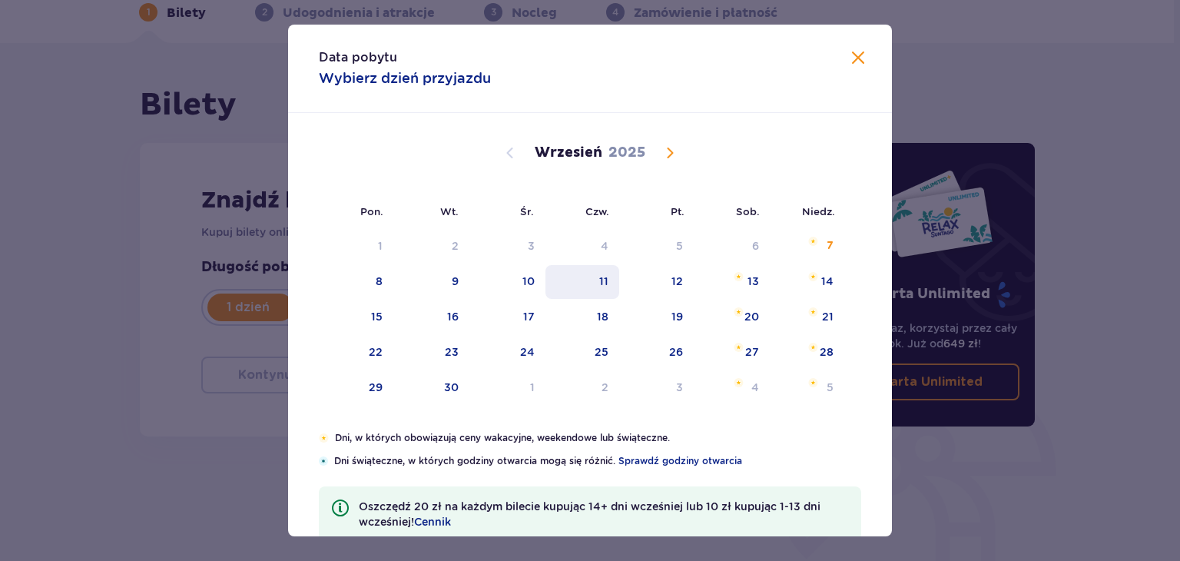
click at [584, 306] on tbody "1 2 3 4 5 6 7 8 9 10 11 12 13 14 15 16 17 18 19 20 21 22 23 24 25 26 27 28 29 3…" at bounding box center [581, 317] width 525 height 175
click at [740, 346] on img "sobota, 27 września 2025" at bounding box center [738, 347] width 10 height 9
type input "[DATE]"
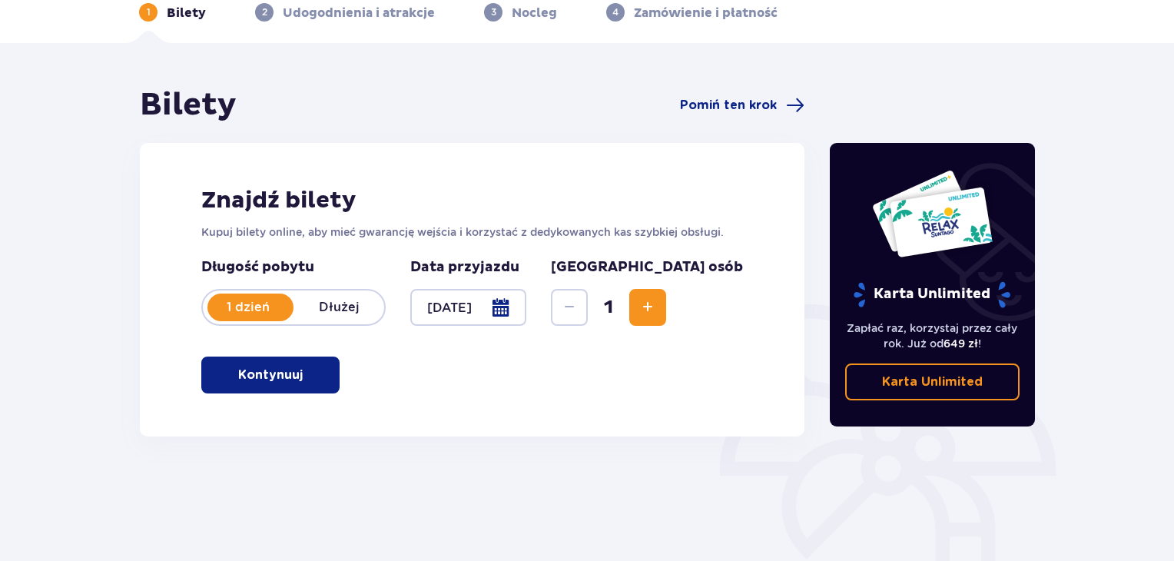
click at [301, 379] on span "button" at bounding box center [305, 375] width 18 height 18
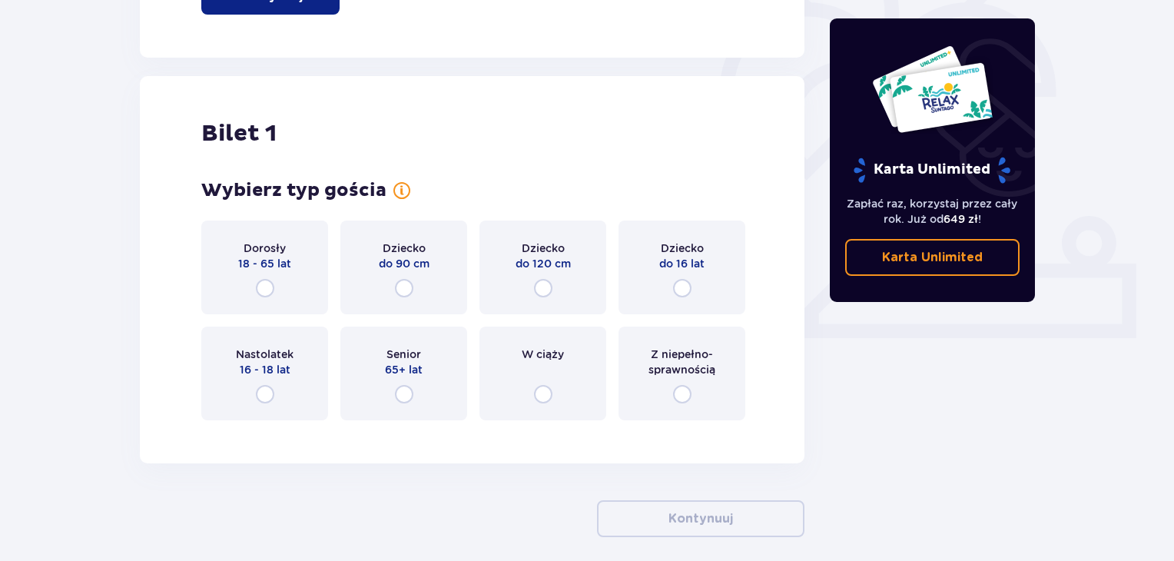
scroll to position [283, 0]
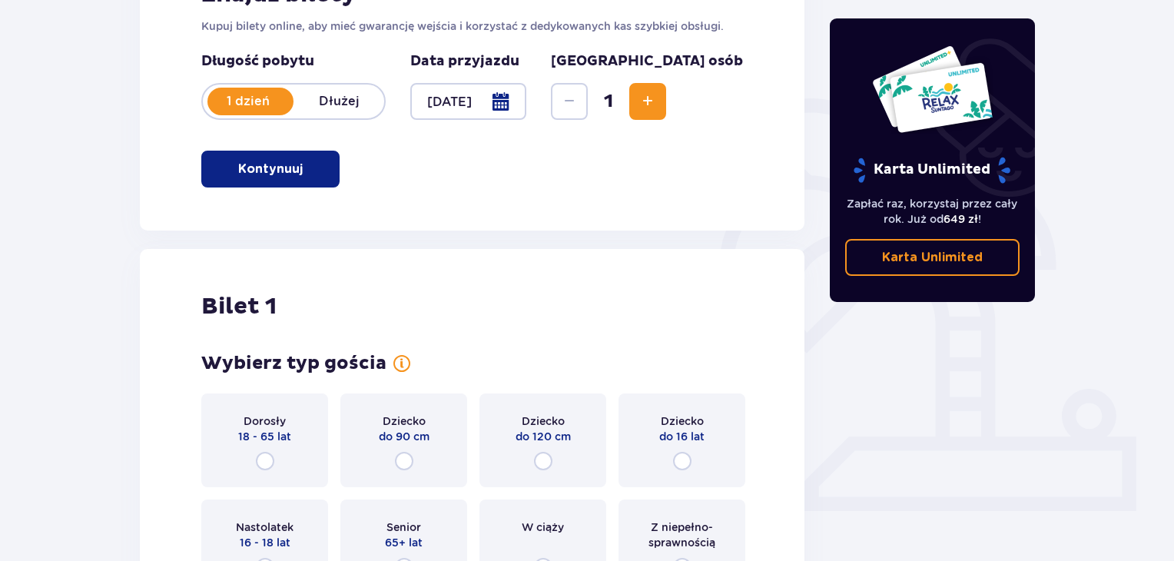
click at [666, 110] on button "Increase" at bounding box center [647, 101] width 37 height 37
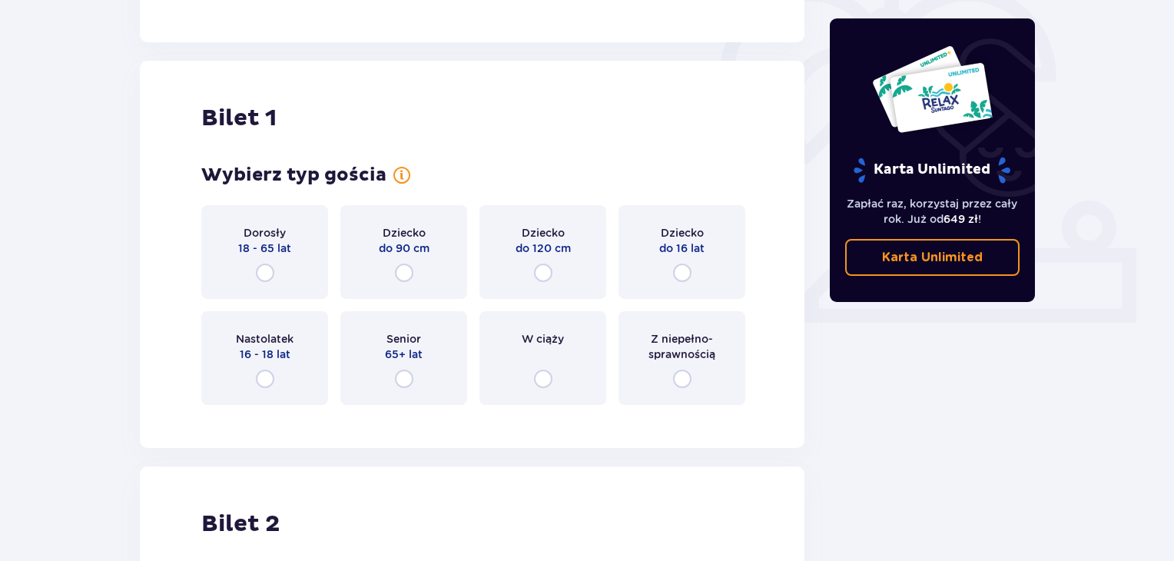
scroll to position [513, 0]
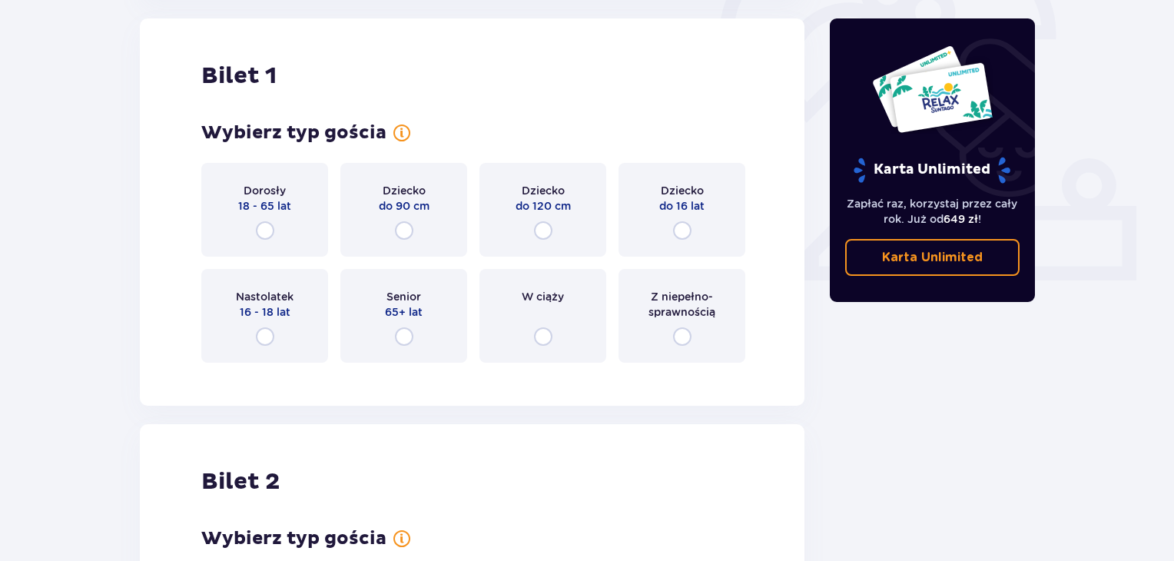
click at [314, 225] on div "Dorosły 18 - 65 lat" at bounding box center [264, 210] width 127 height 94
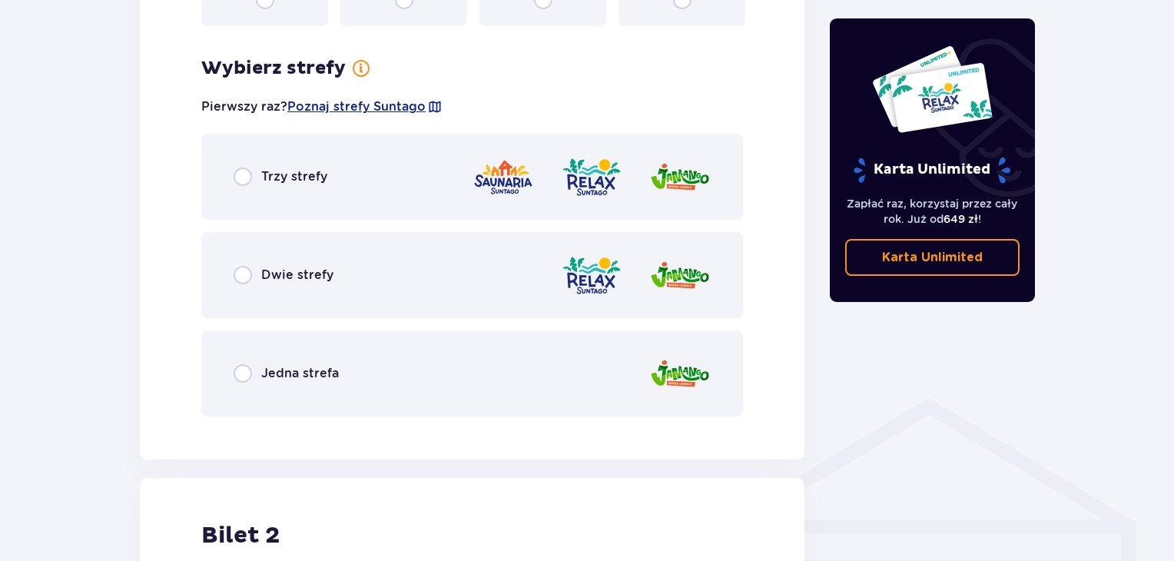
scroll to position [888, 0]
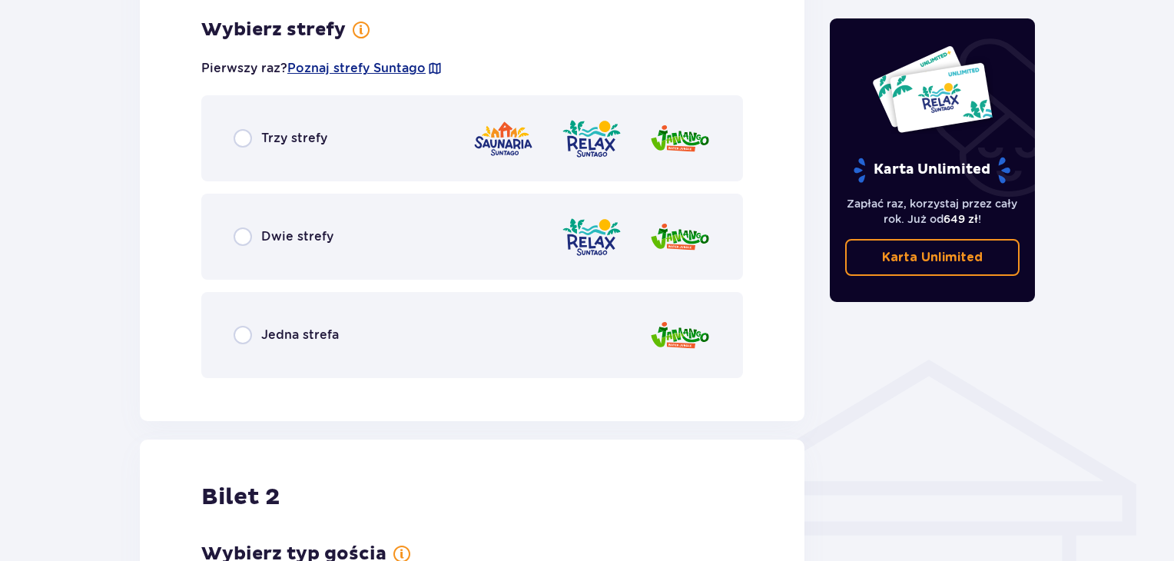
click at [315, 225] on div "Dwie strefy" at bounding box center [471, 237] width 541 height 86
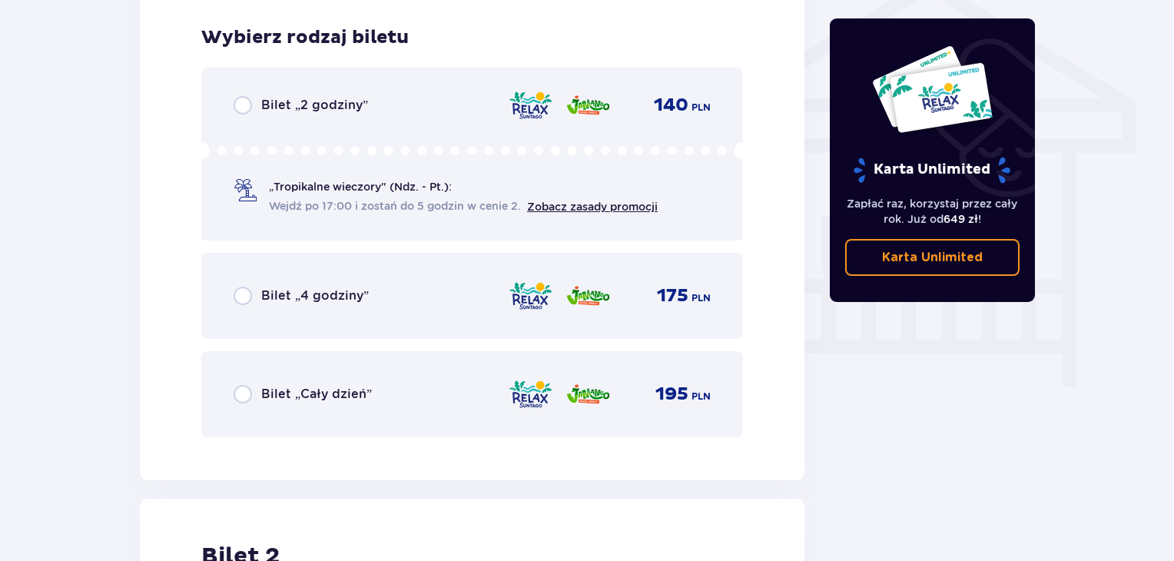
scroll to position [1278, 0]
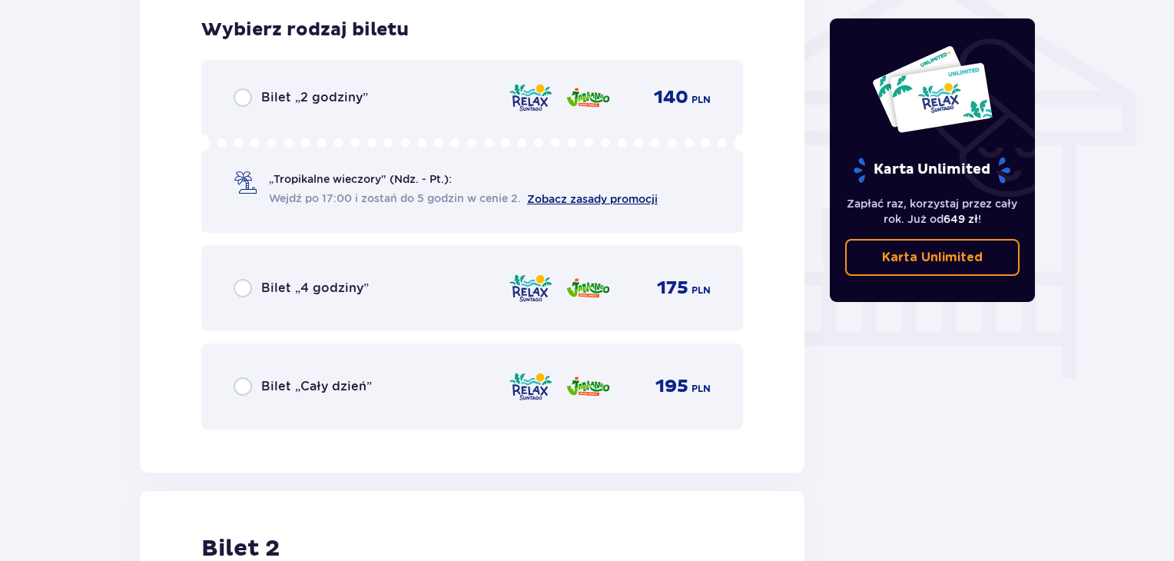
click at [569, 200] on link "Zobacz zasady promocji" at bounding box center [592, 199] width 131 height 12
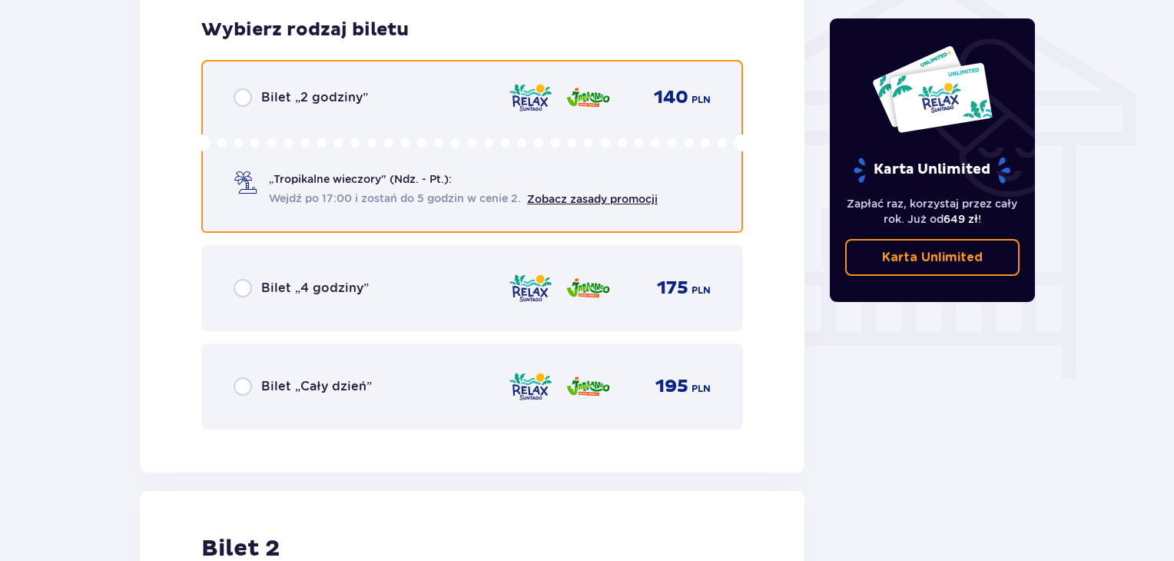
click at [239, 91] on input "radio" at bounding box center [242, 97] width 18 height 18
radio input "true"
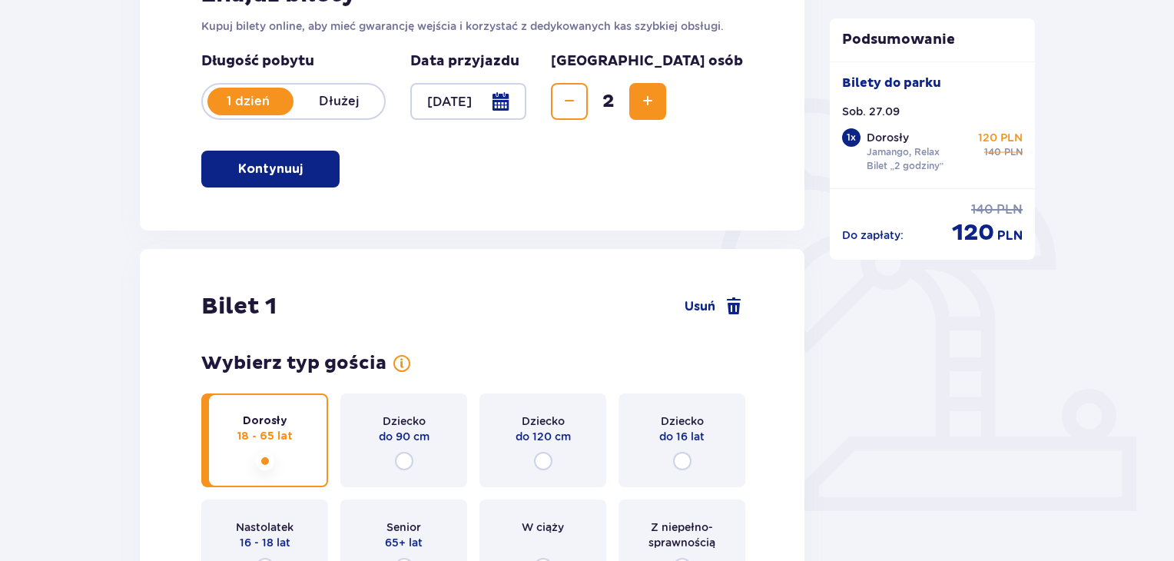
scroll to position [224, 0]
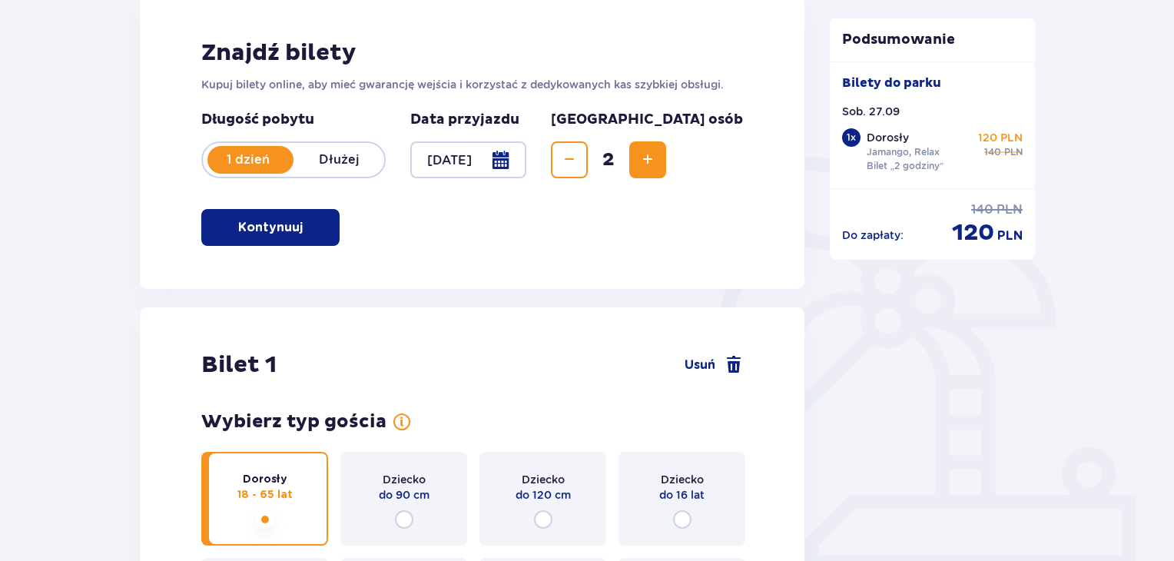
click at [526, 155] on div at bounding box center [468, 159] width 116 height 37
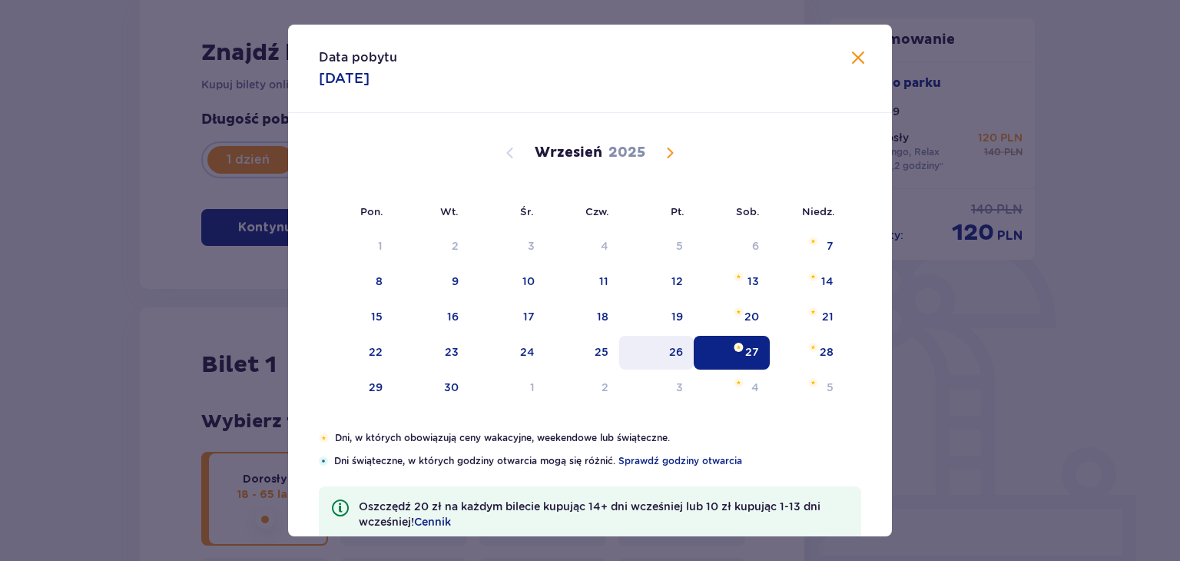
drag, startPoint x: 656, startPoint y: 348, endPoint x: 626, endPoint y: 343, distance: 30.3
click at [657, 348] on div "26" at bounding box center [656, 353] width 74 height 34
type input "26.09.25"
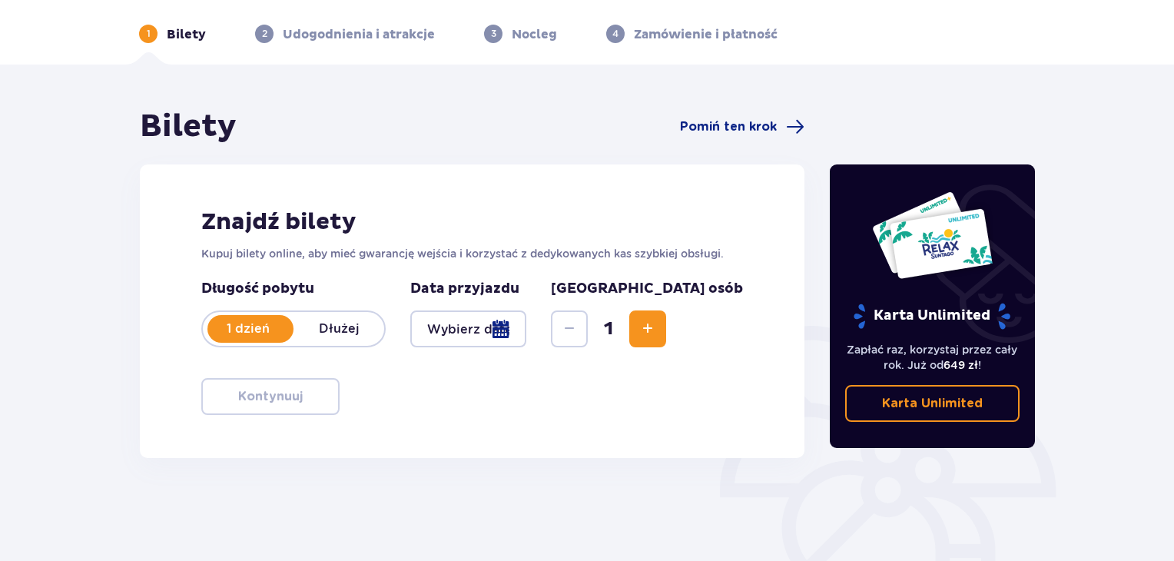
scroll to position [222, 0]
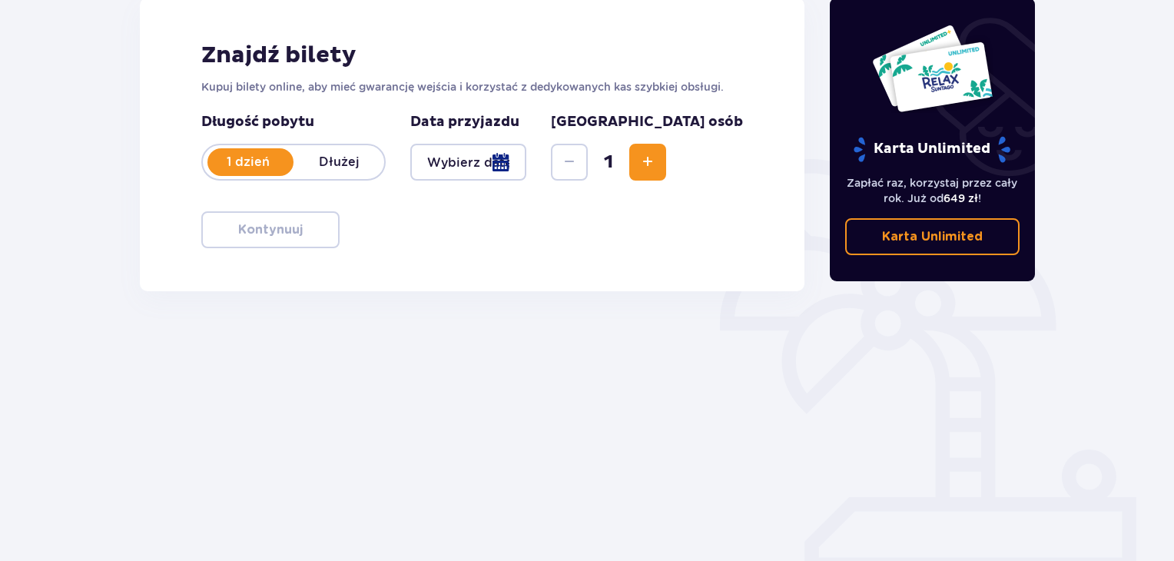
click at [526, 167] on div at bounding box center [468, 162] width 116 height 37
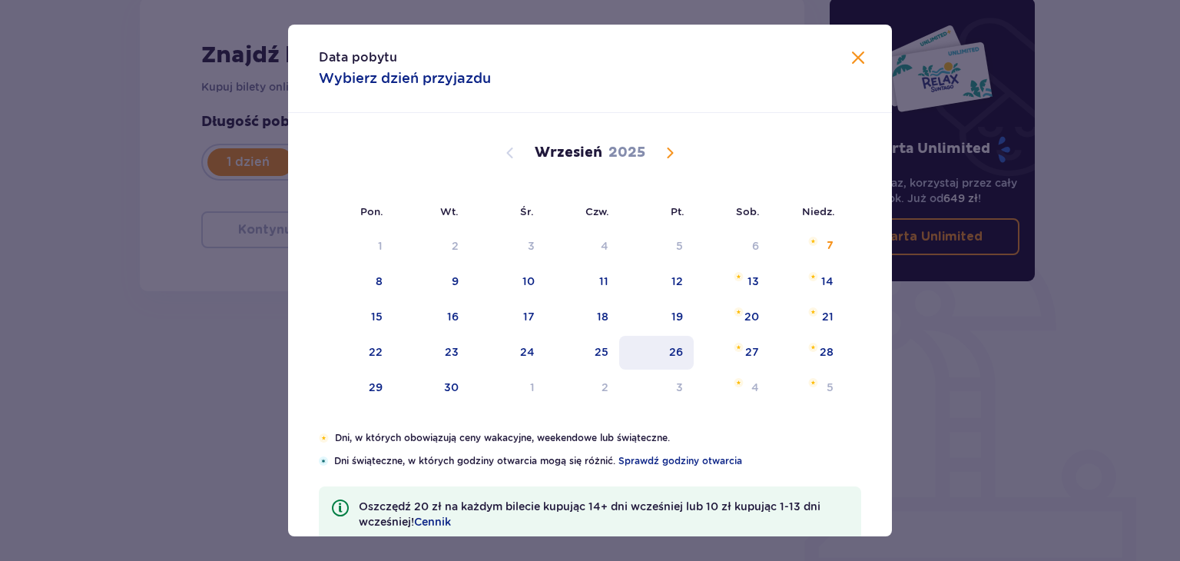
click at [651, 357] on div "26" at bounding box center [656, 353] width 74 height 34
type input "26.09.25"
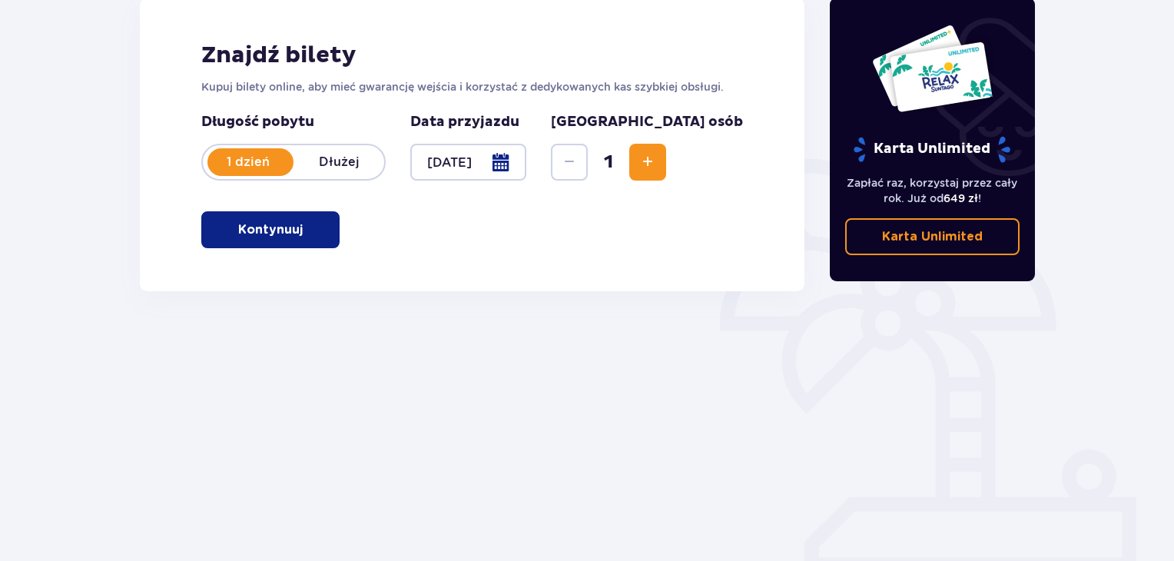
click at [666, 163] on button "Increase" at bounding box center [647, 162] width 37 height 37
click at [328, 231] on button "Kontynuuj" at bounding box center [270, 229] width 138 height 37
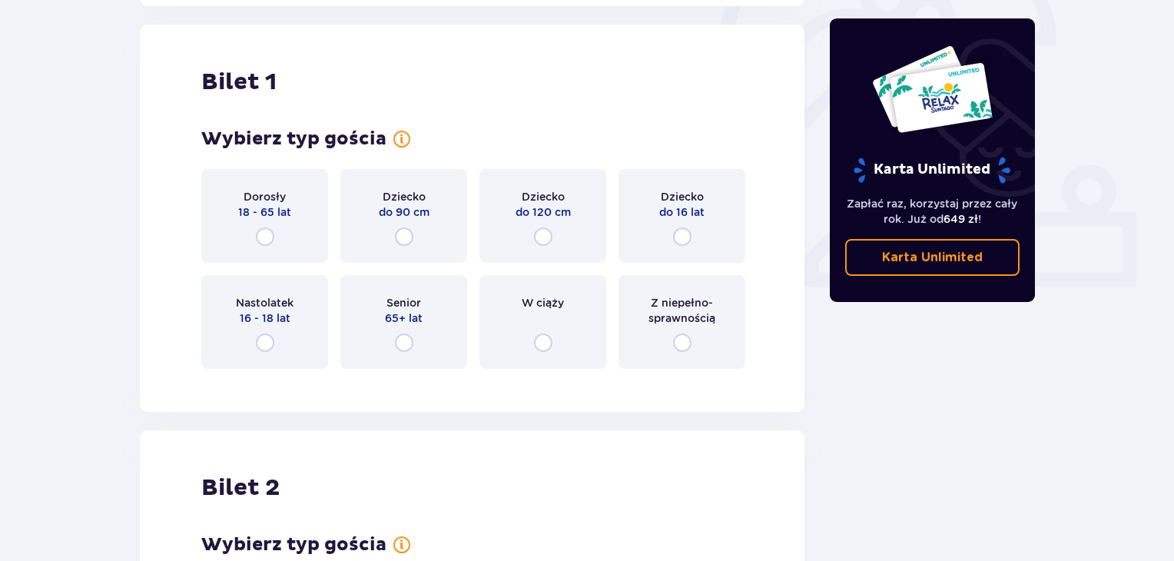
scroll to position [513, 0]
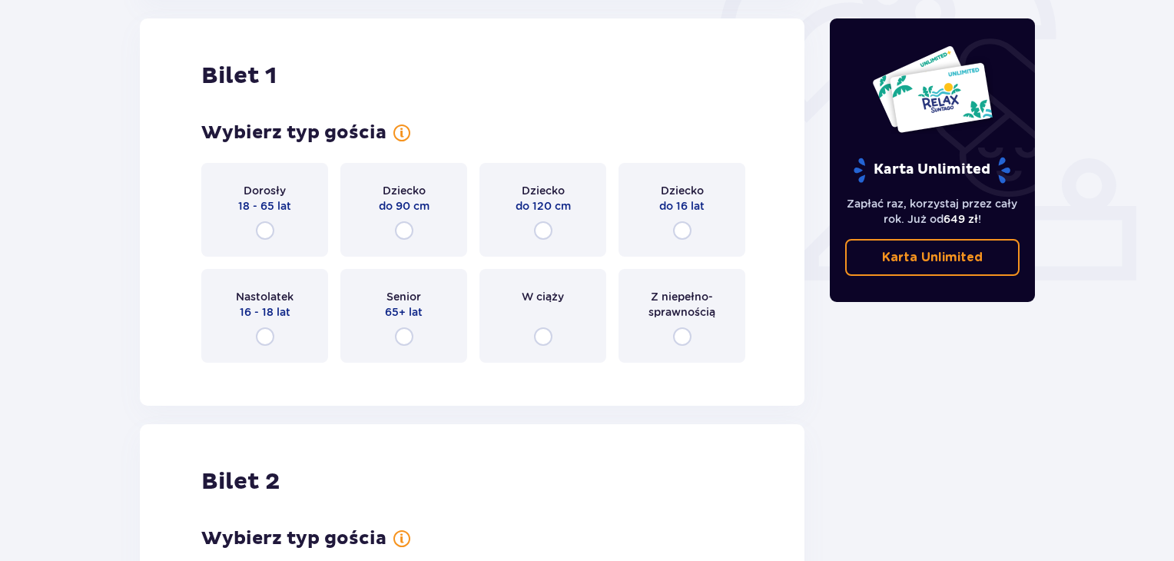
click at [250, 219] on div "Dorosły 18 - 65 lat" at bounding box center [264, 210] width 127 height 94
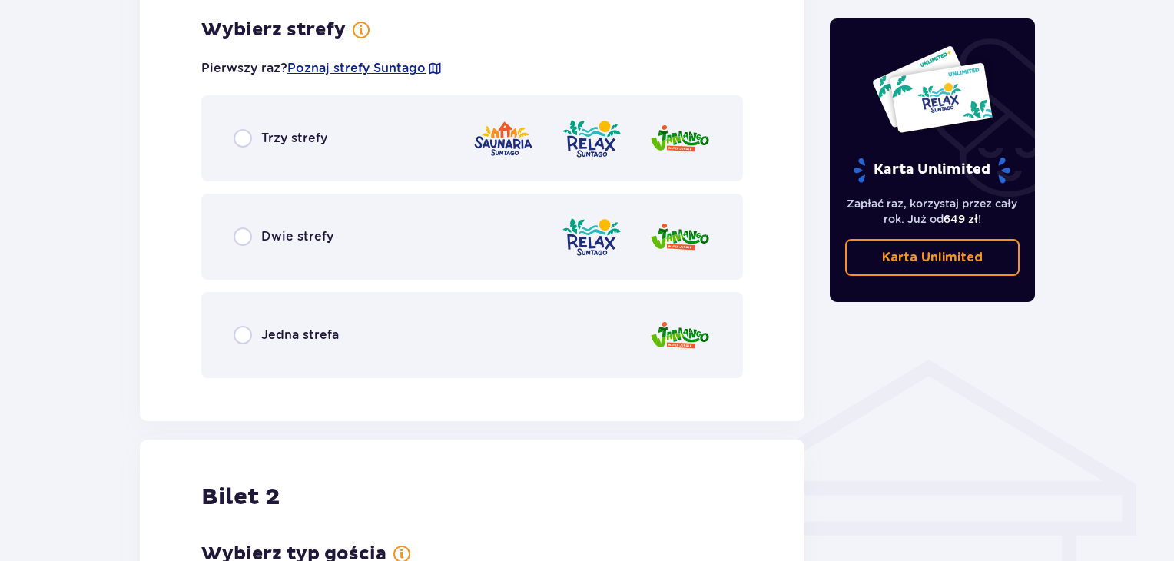
click at [244, 247] on div "Dwie strefy" at bounding box center [471, 237] width 541 height 86
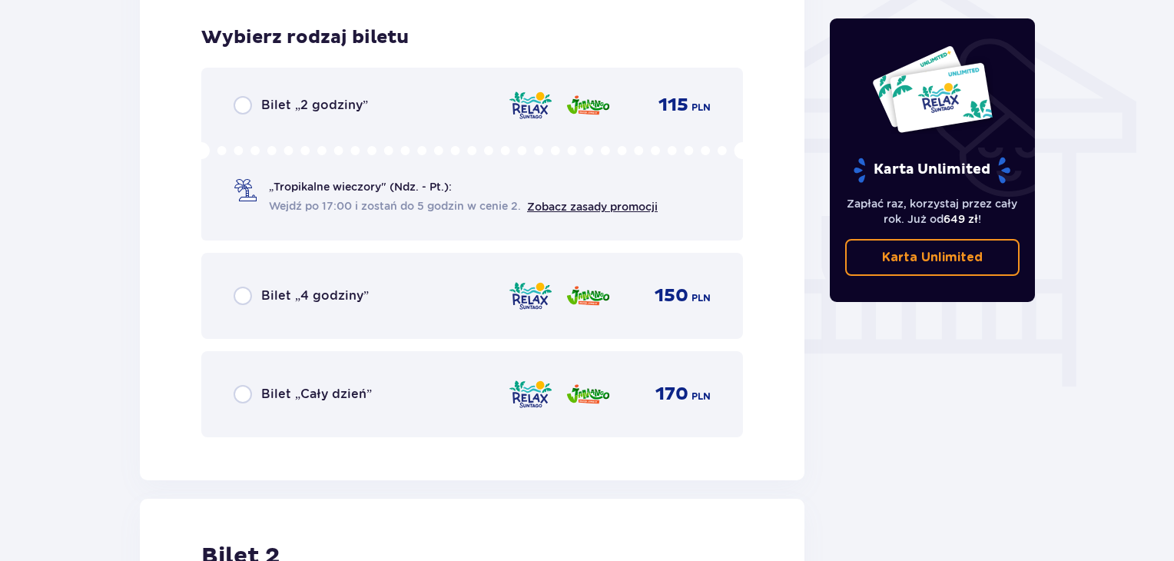
scroll to position [1278, 0]
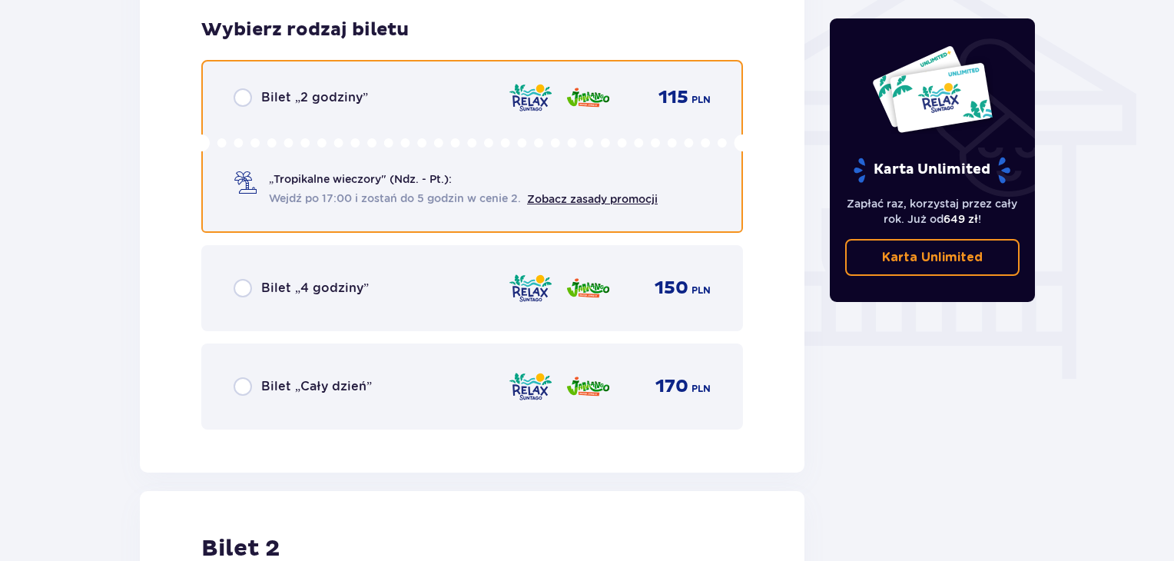
click at [243, 101] on input "radio" at bounding box center [242, 97] width 18 height 18
radio input "true"
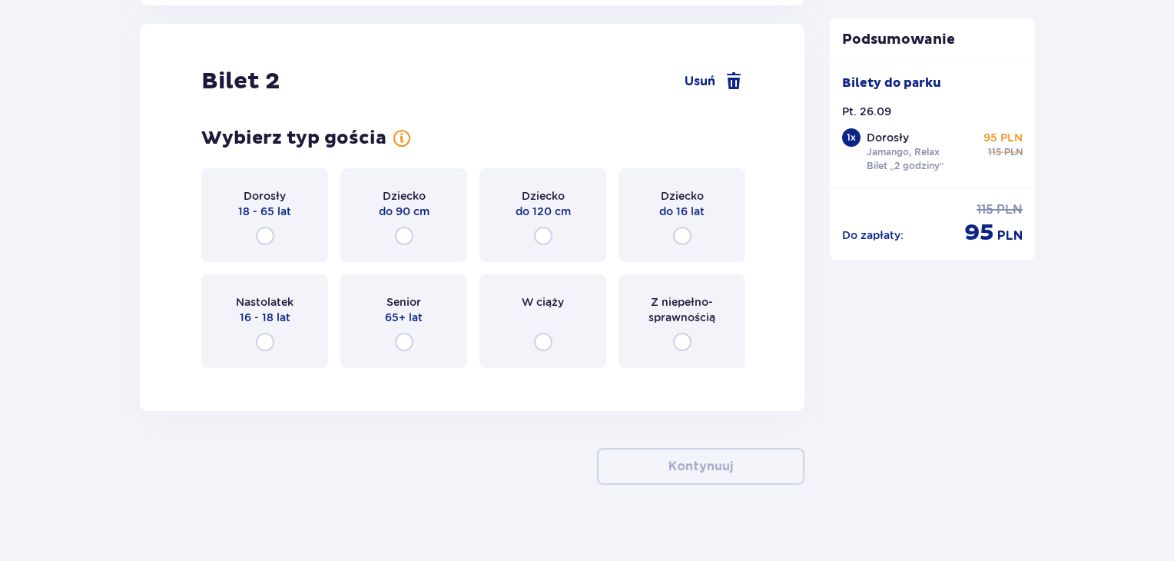
scroll to position [1760, 0]
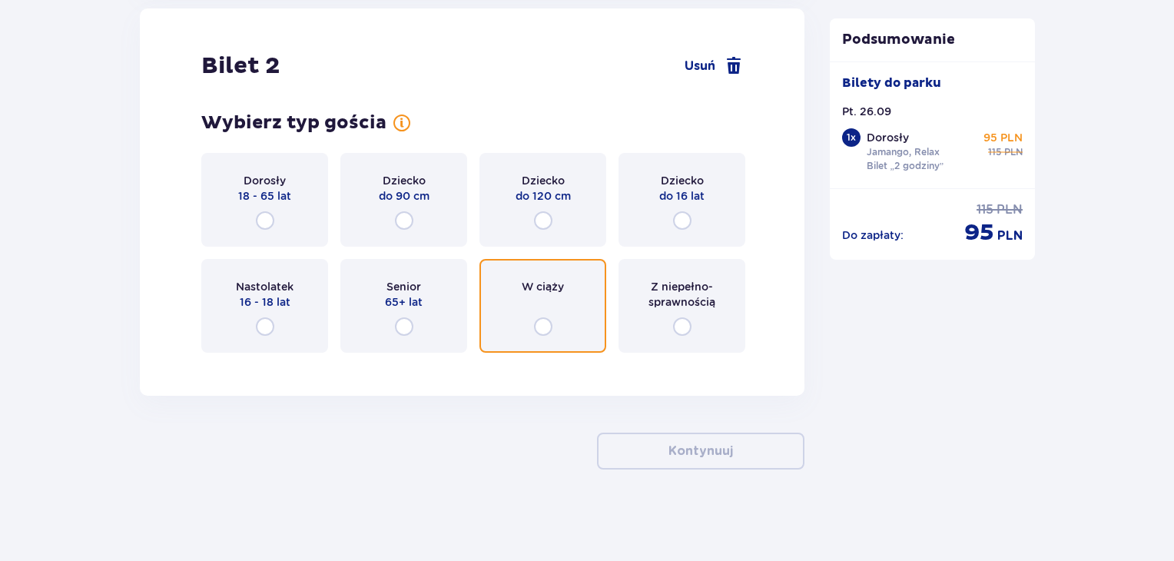
click at [541, 321] on input "radio" at bounding box center [543, 326] width 18 height 18
radio input "true"
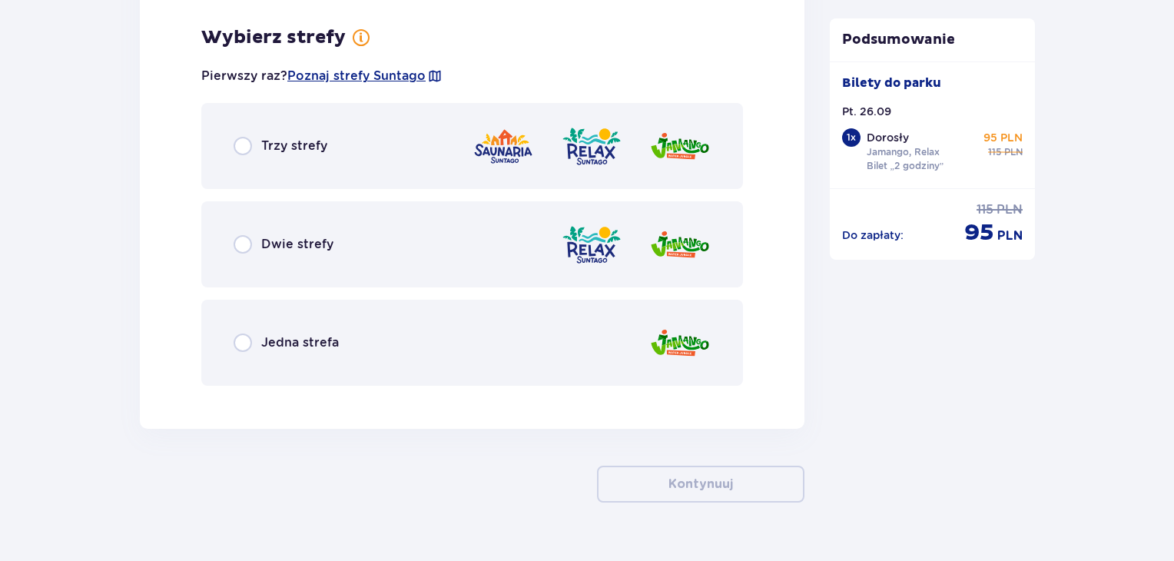
scroll to position [2124, 0]
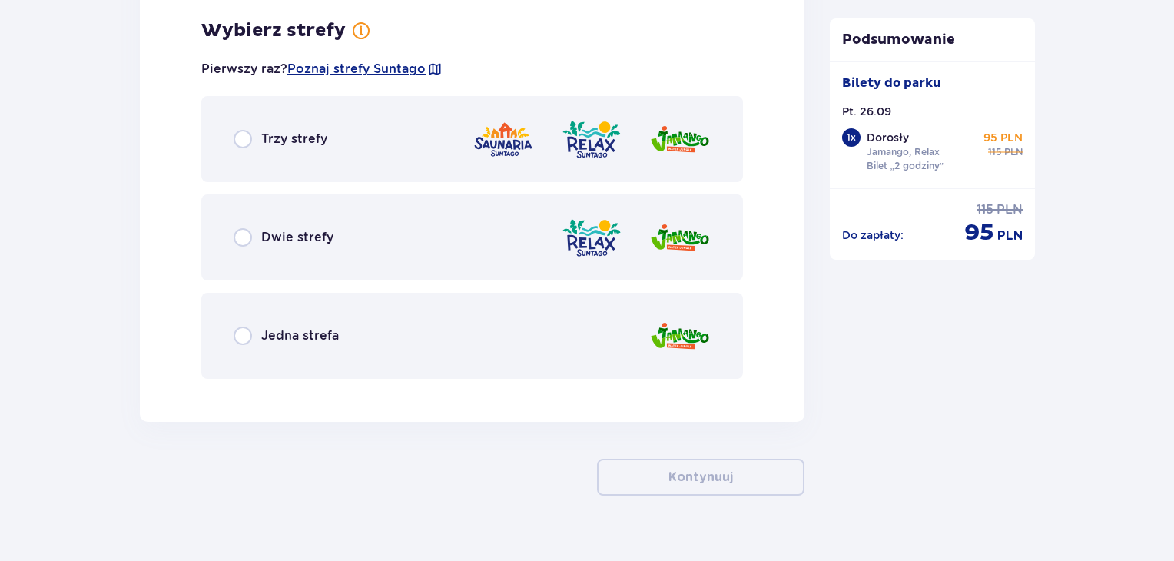
click at [273, 221] on div "Dwie strefy" at bounding box center [471, 237] width 541 height 86
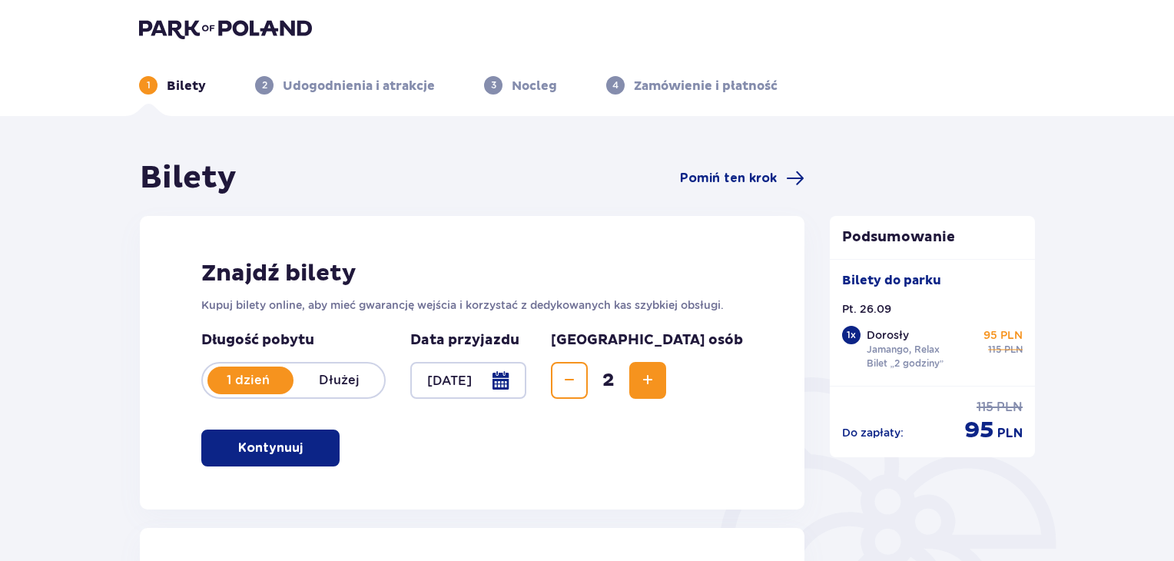
scroll to position [0, 0]
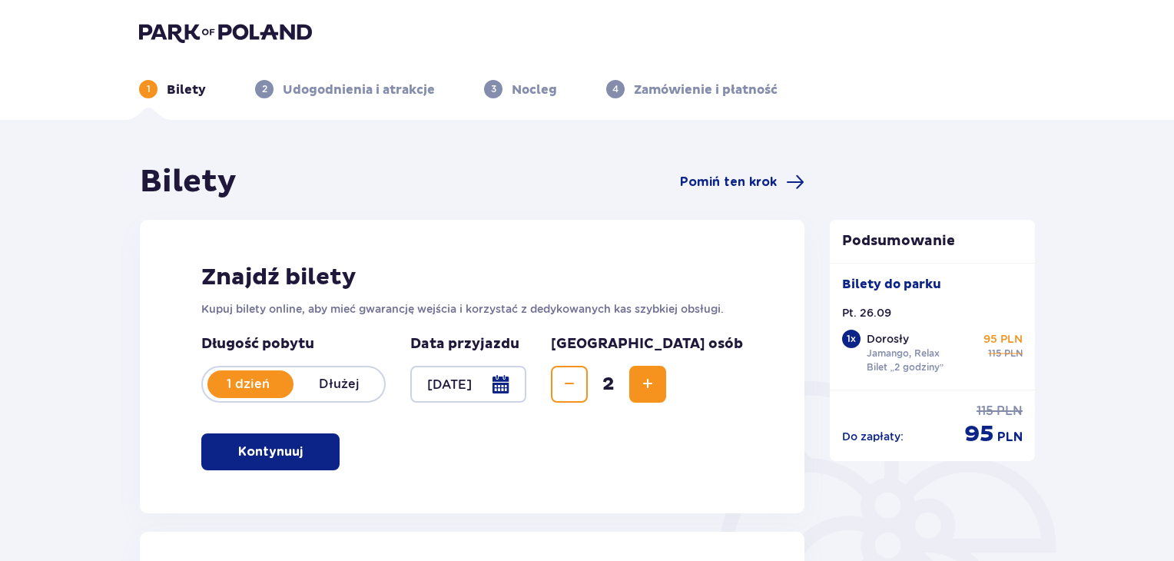
click at [214, 24] on img at bounding box center [225, 33] width 173 height 22
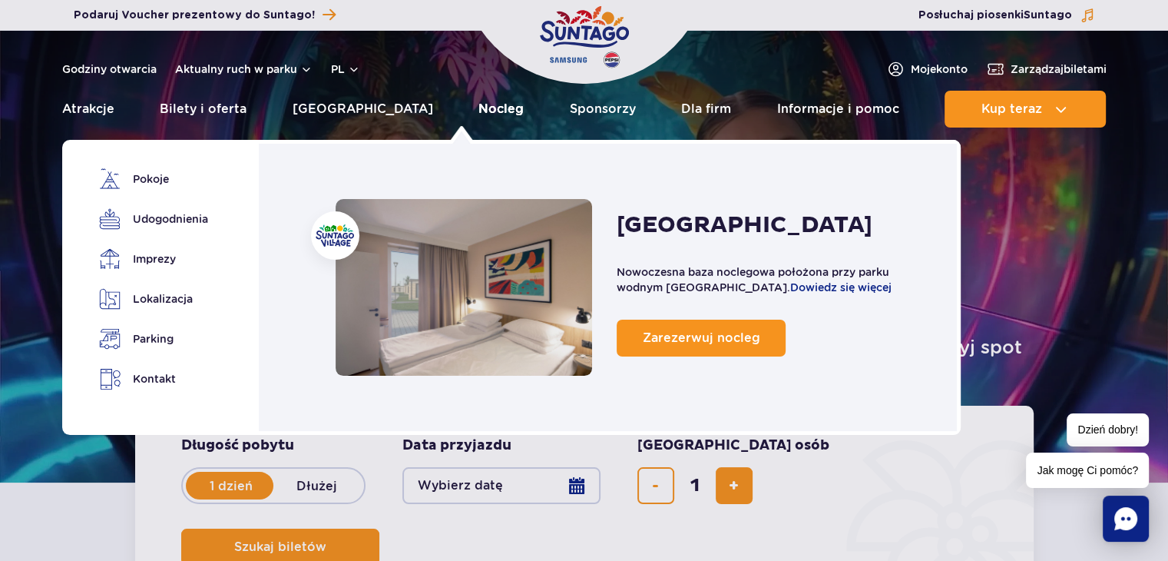
click at [478, 112] on link "Nocleg" at bounding box center [500, 109] width 45 height 37
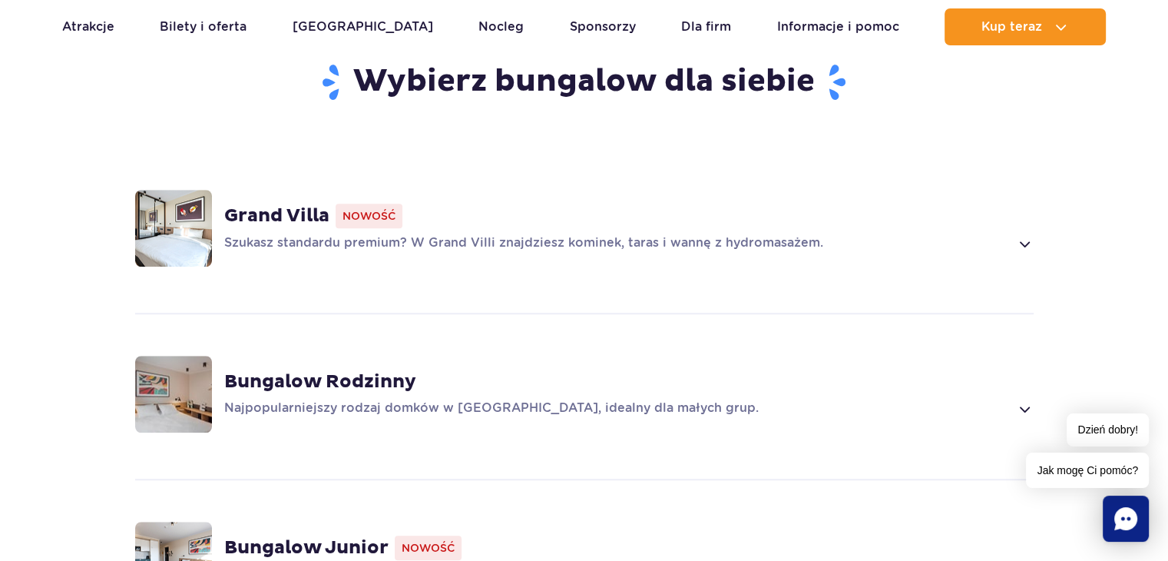
scroll to position [1152, 0]
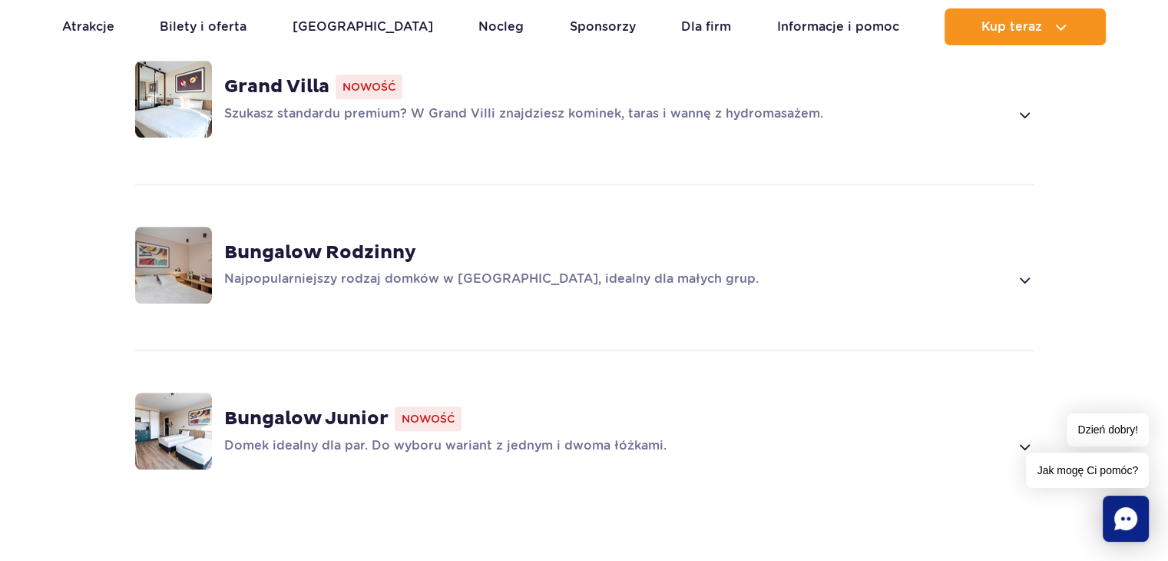
click at [898, 270] on p "Najpopularniejszy rodzaj domków w Suntago Village, idealny dla małych grup." at bounding box center [617, 279] width 786 height 18
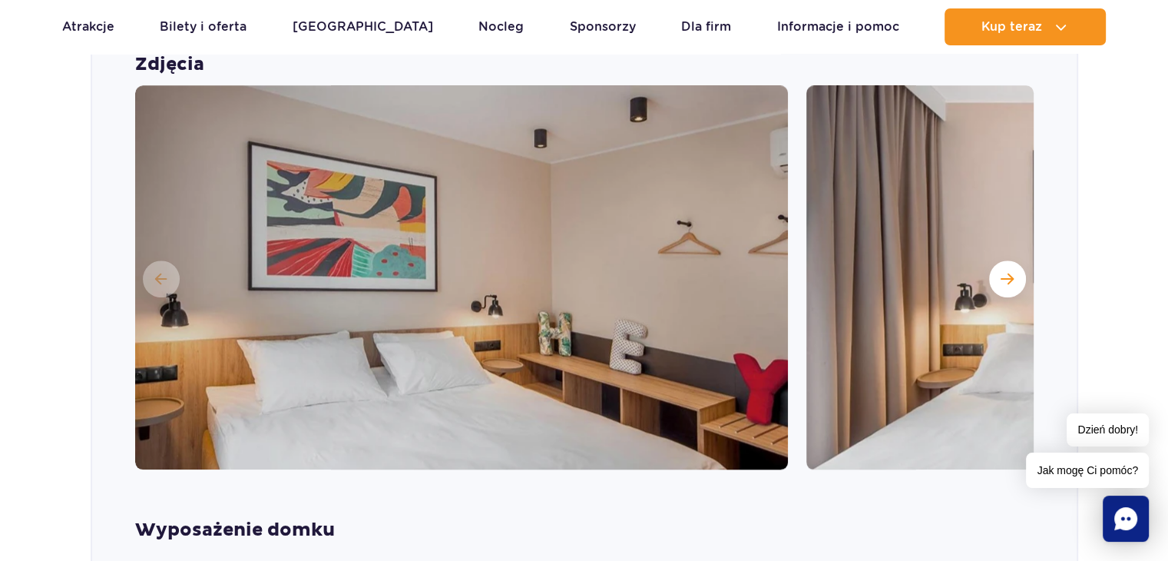
scroll to position [1419, 0]
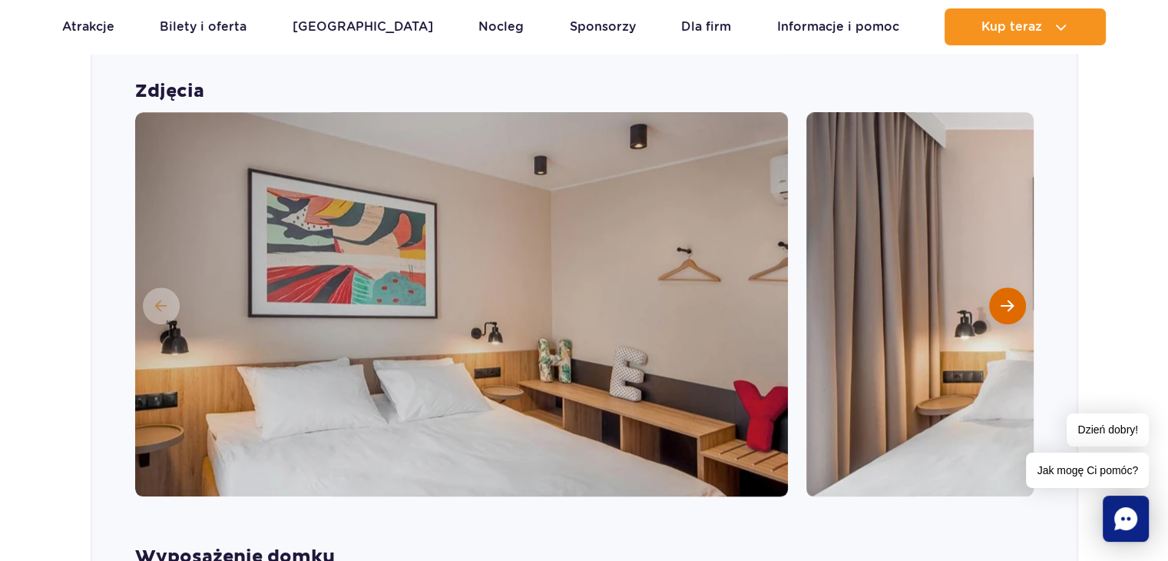
click at [1002, 299] on span "Następny slajd" at bounding box center [1007, 306] width 13 height 14
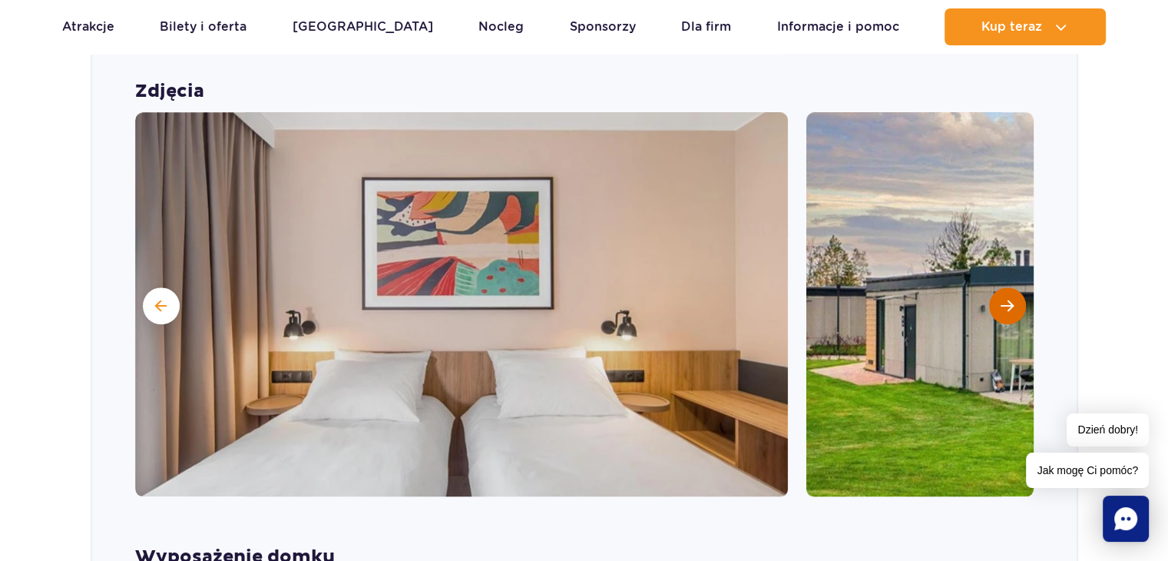
click at [1007, 299] on span "Następny slajd" at bounding box center [1007, 306] width 13 height 14
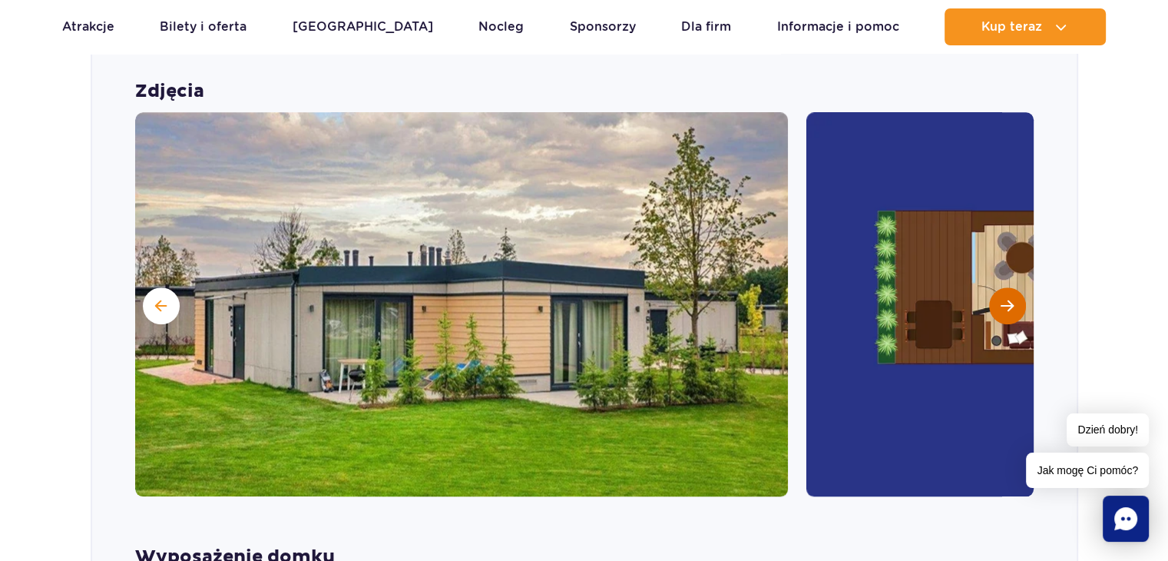
click at [1007, 299] on span "Następny slajd" at bounding box center [1007, 306] width 13 height 14
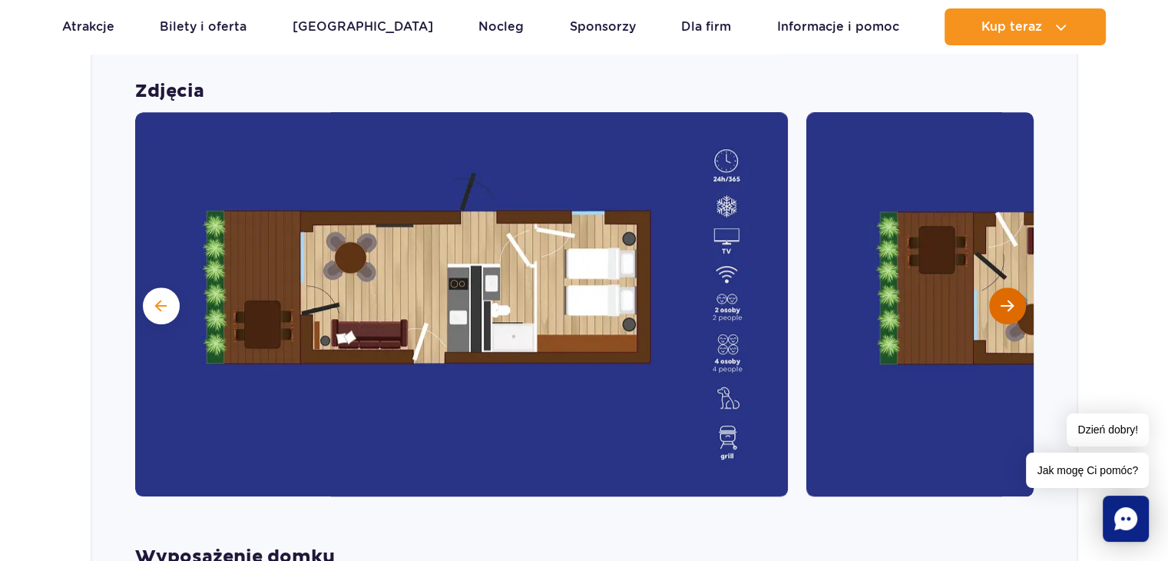
click at [1005, 299] on span "Następny slajd" at bounding box center [1007, 306] width 13 height 14
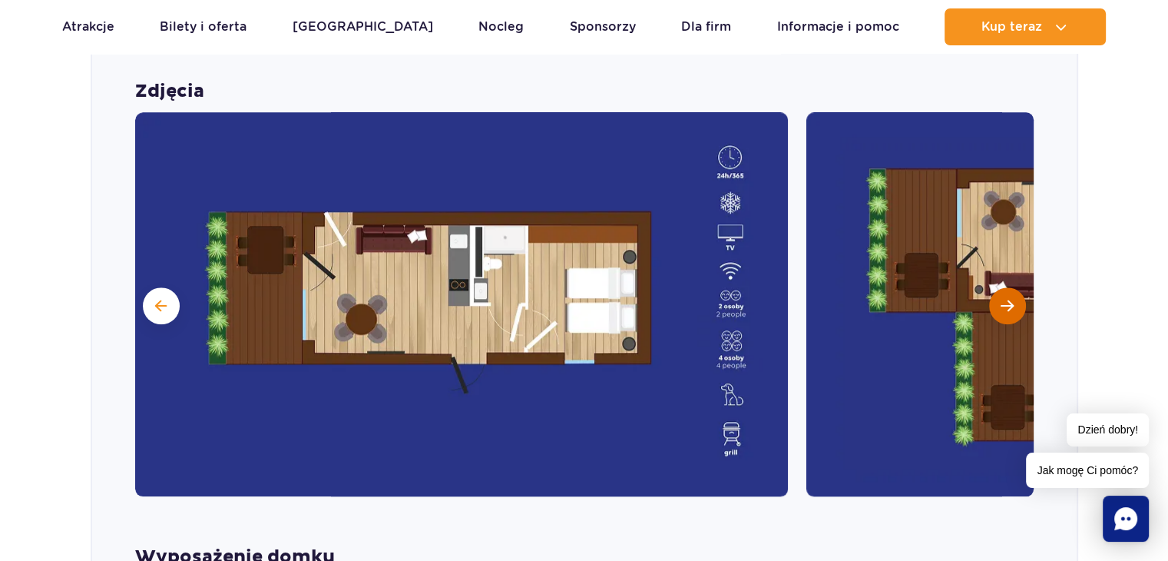
click at [1005, 299] on span "Następny slajd" at bounding box center [1007, 306] width 13 height 14
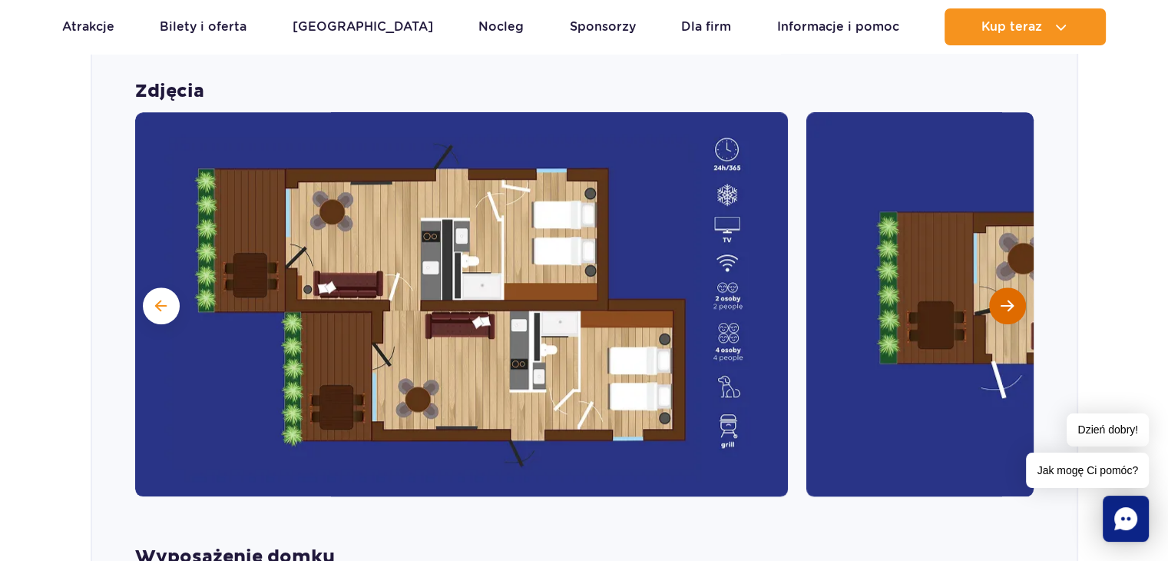
click at [1005, 299] on span "Następny slajd" at bounding box center [1007, 306] width 13 height 14
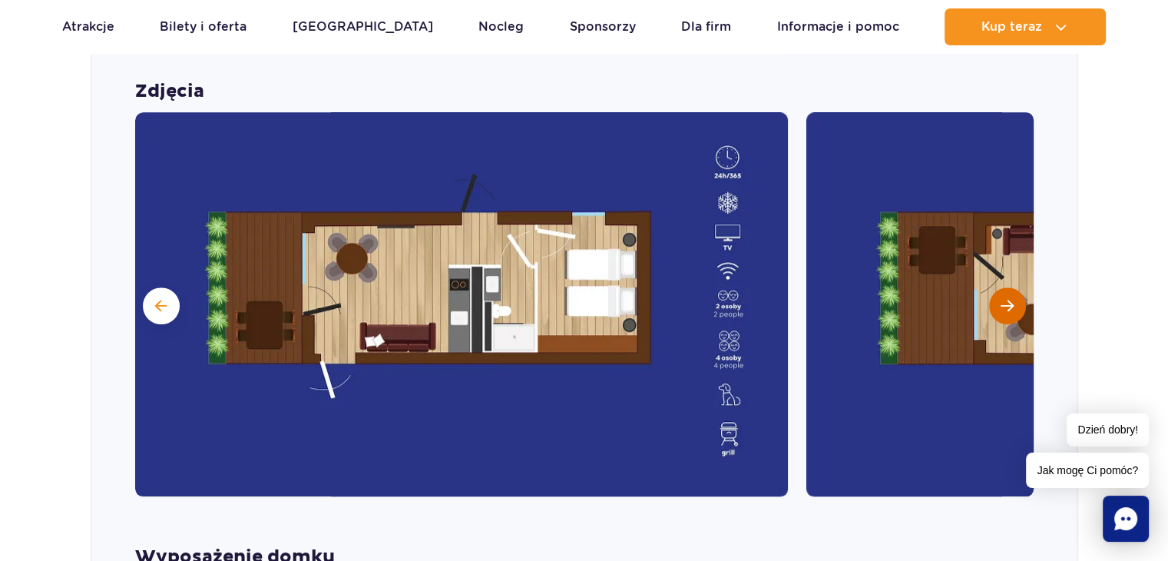
click at [1005, 299] on span "Następny slajd" at bounding box center [1007, 306] width 13 height 14
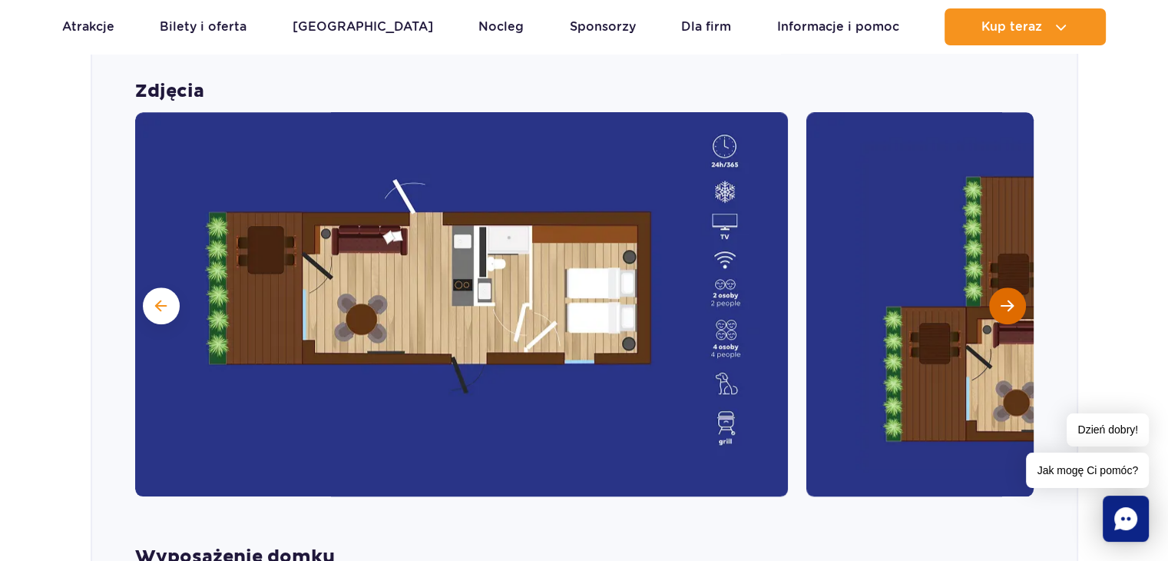
click at [1005, 299] on span "Następny slajd" at bounding box center [1007, 306] width 13 height 14
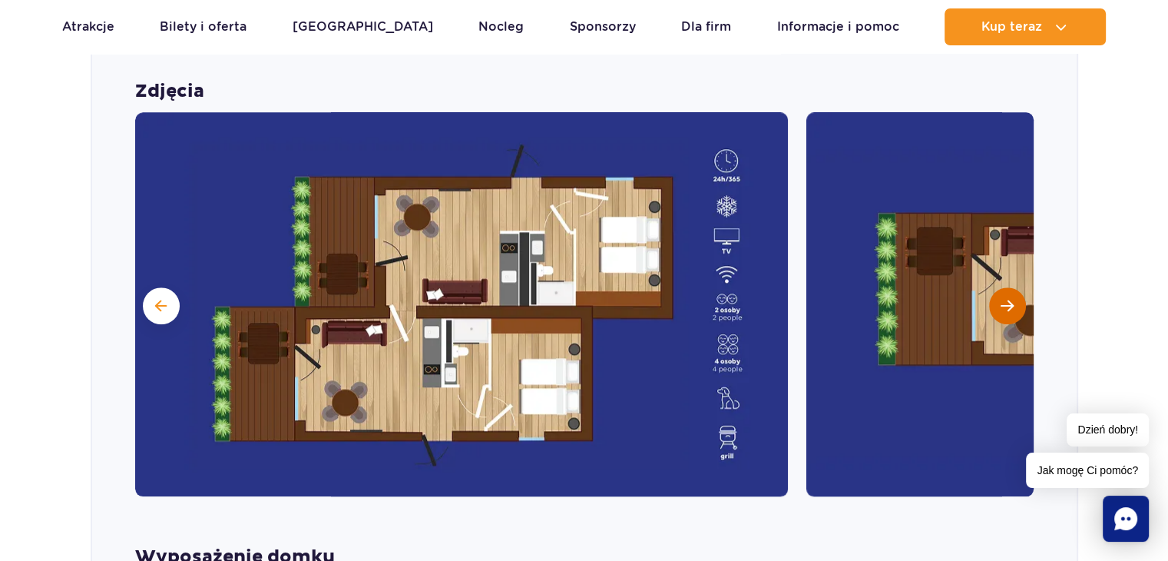
click at [1005, 299] on span "Następny slajd" at bounding box center [1007, 306] width 13 height 14
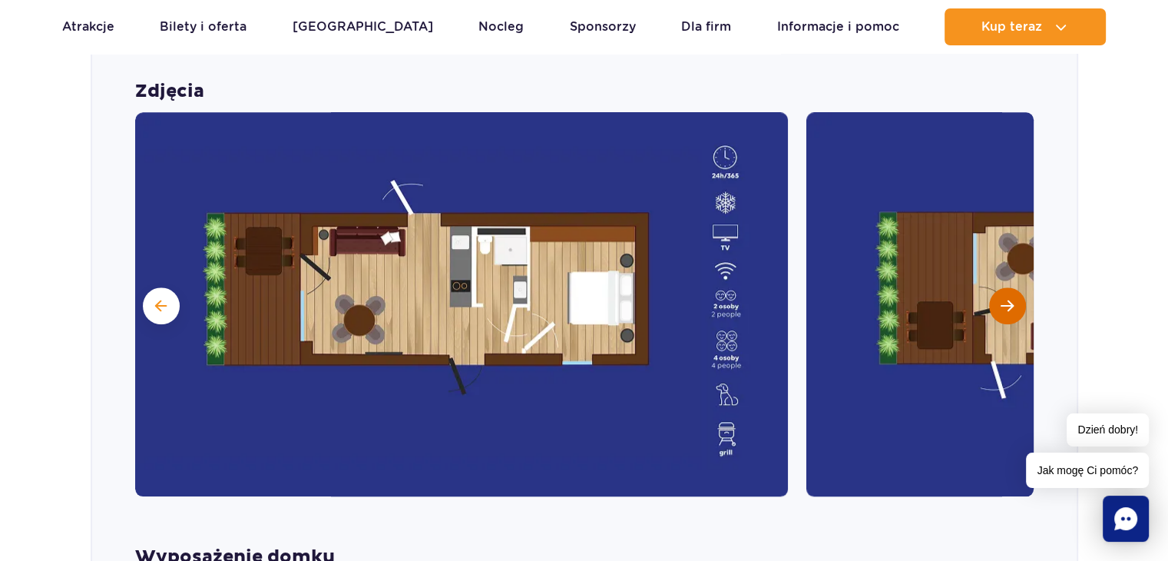
click at [1005, 299] on span "Następny slajd" at bounding box center [1007, 306] width 13 height 14
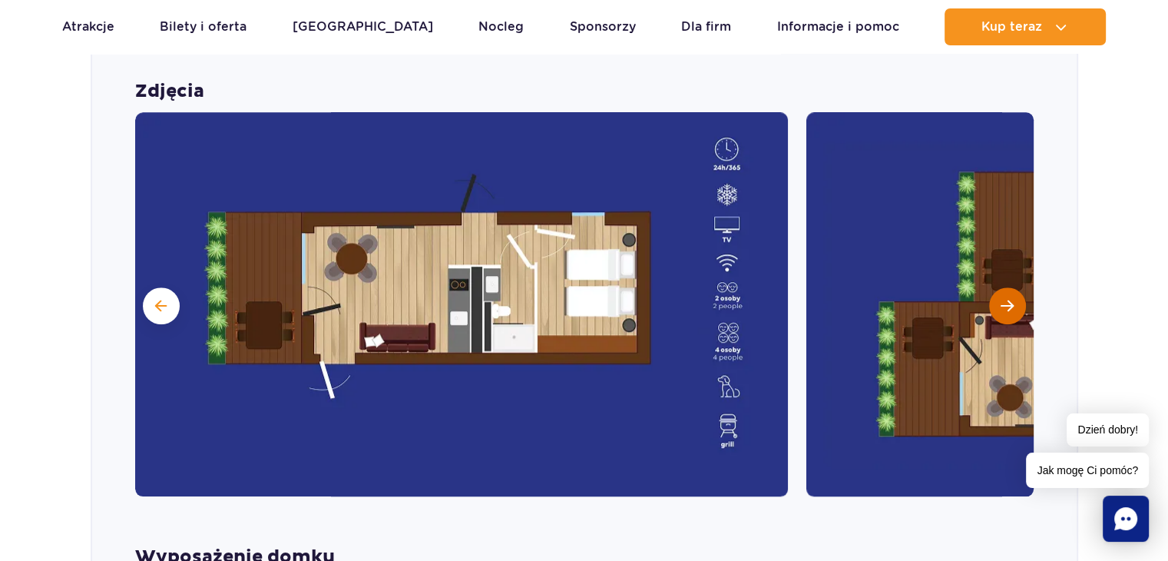
click at [1005, 299] on span "Następny slajd" at bounding box center [1007, 306] width 13 height 14
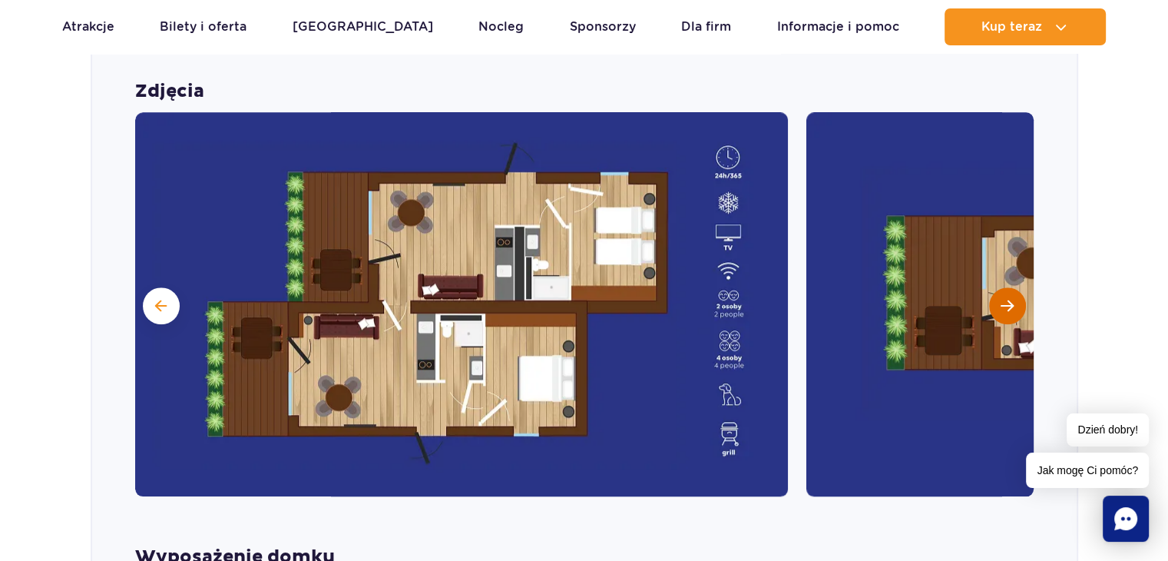
click at [1005, 299] on span "Następny slajd" at bounding box center [1007, 306] width 13 height 14
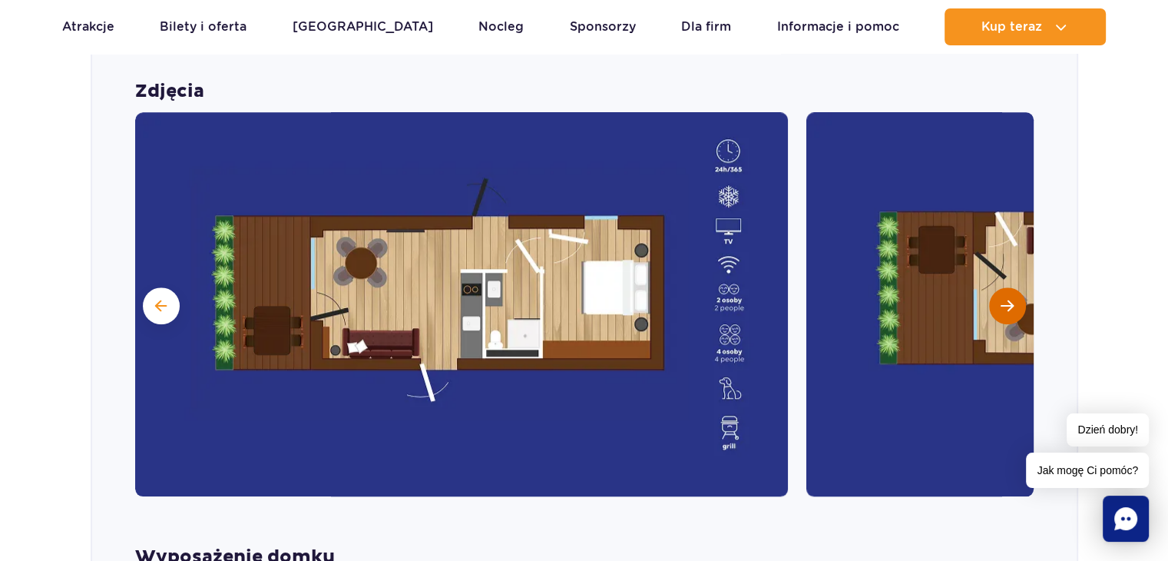
click at [1005, 299] on span "Następny slajd" at bounding box center [1007, 306] width 13 height 14
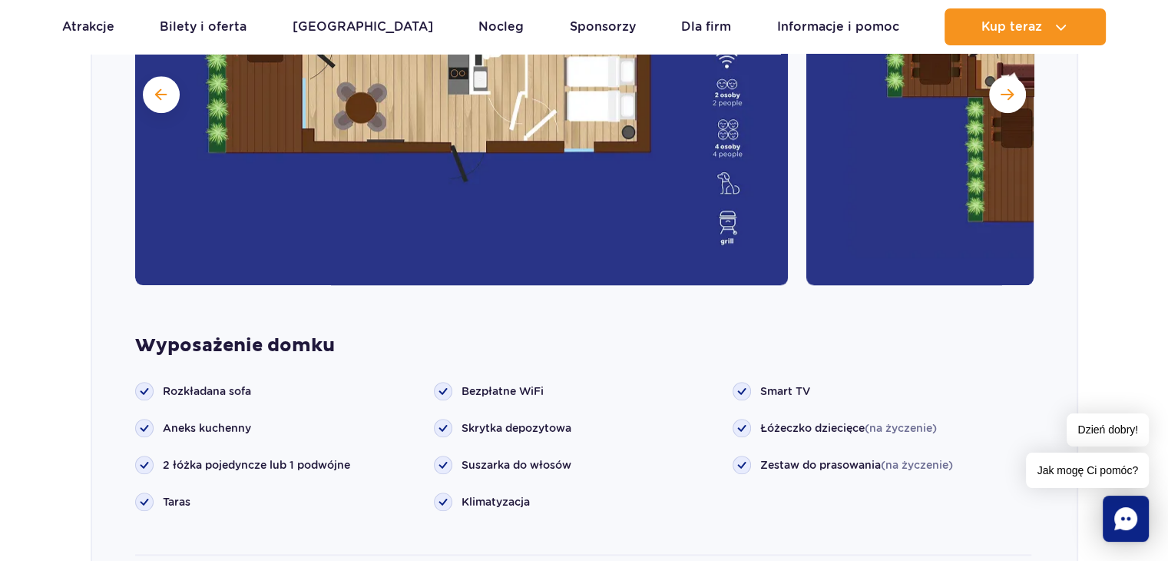
scroll to position [1879, 0]
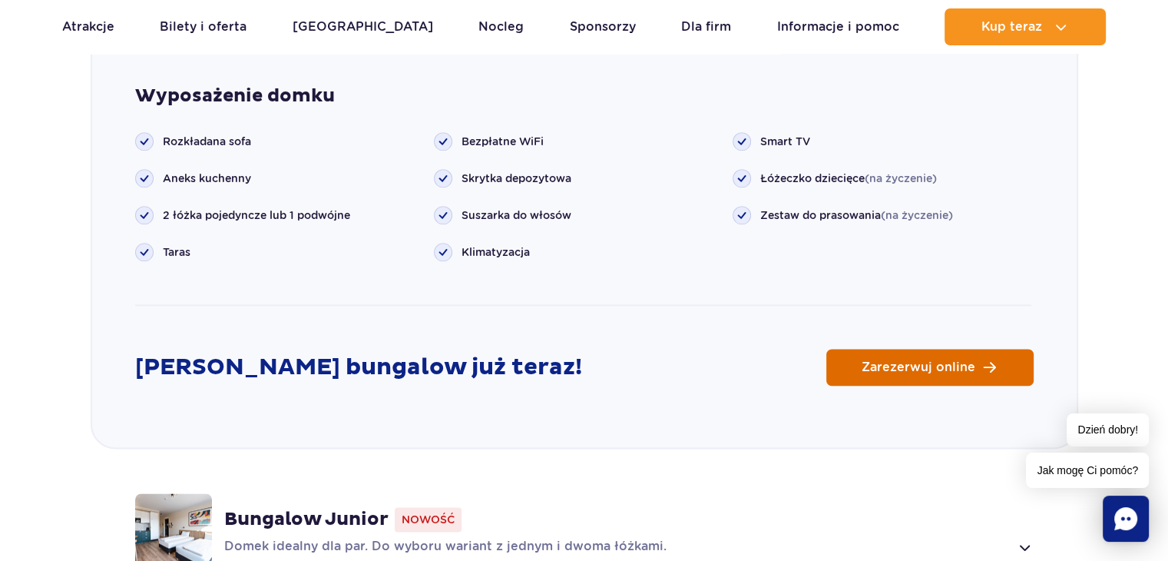
click at [899, 361] on span "Zarezerwuj online" at bounding box center [919, 367] width 114 height 12
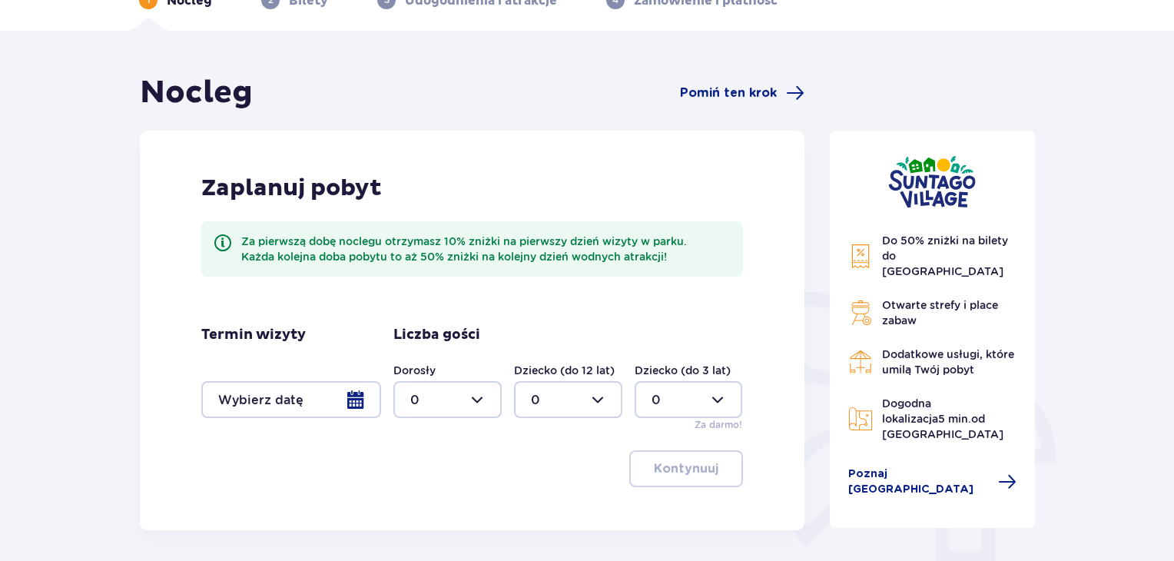
scroll to position [154, 0]
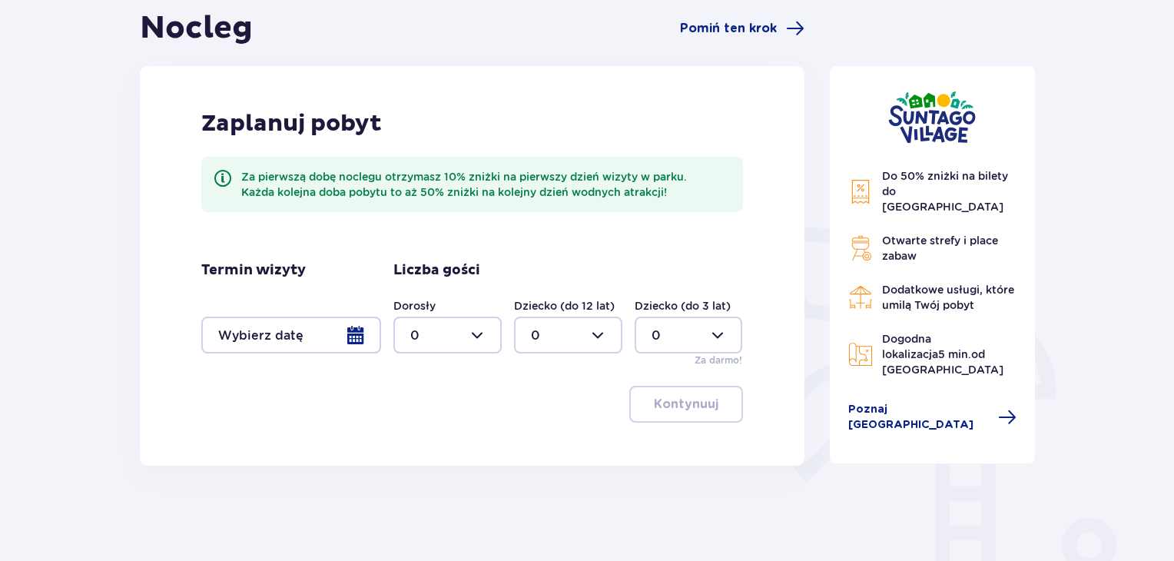
click at [316, 354] on div "Termin wizyty Liczba gości Dorosły 0 Dziecko (do 12 lat) 0 Dziecko (do 3 lat) 0…" at bounding box center [471, 314] width 541 height 106
click at [332, 339] on div at bounding box center [291, 334] width 180 height 37
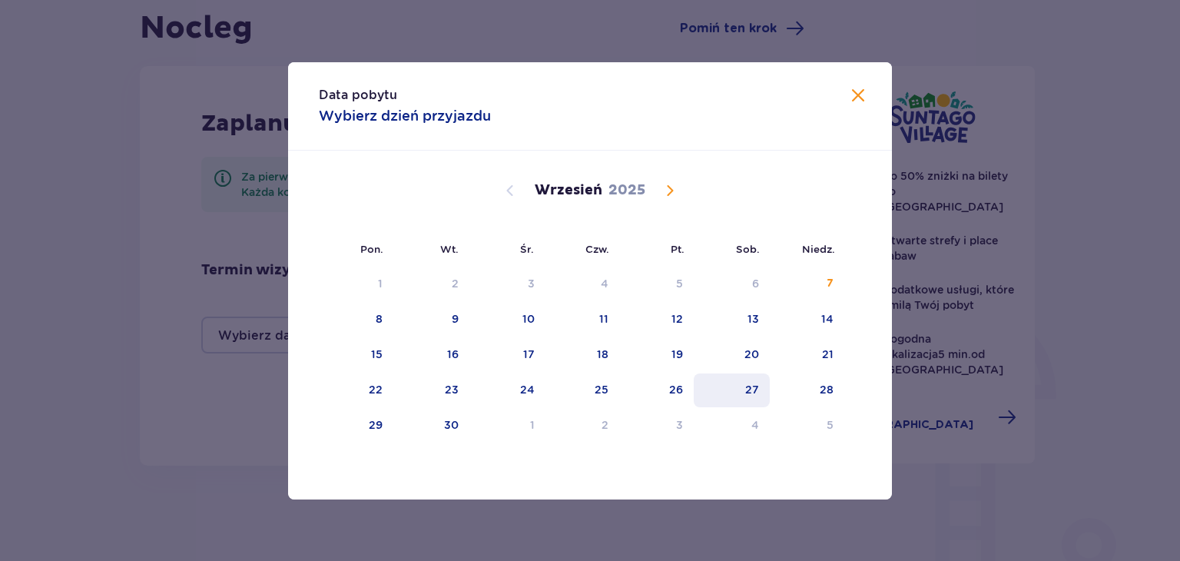
click at [731, 382] on div "27" at bounding box center [732, 390] width 76 height 34
click at [823, 382] on div "28" at bounding box center [826, 389] width 14 height 15
type input "[DATE] - [DATE]"
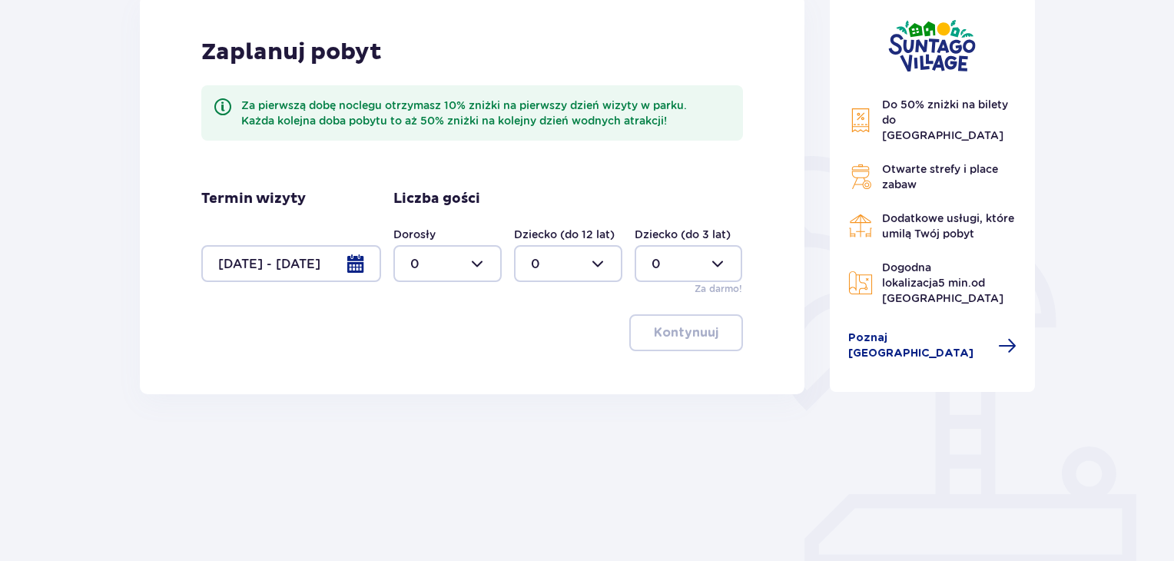
scroll to position [293, 0]
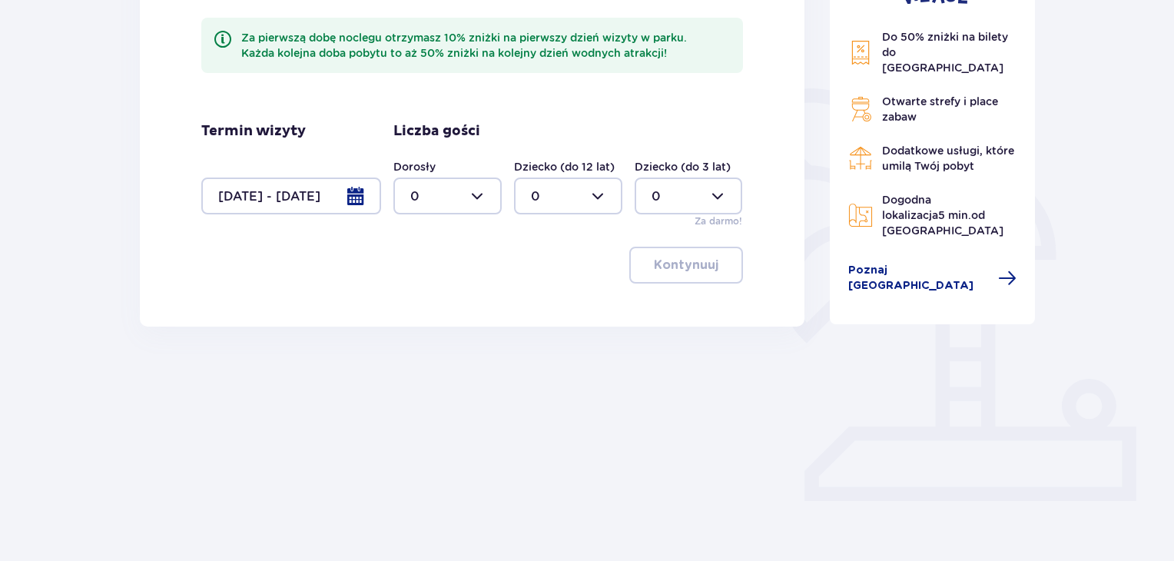
click at [481, 194] on div at bounding box center [447, 195] width 108 height 37
click at [428, 298] on div "4" at bounding box center [447, 294] width 74 height 17
type input "4"
click at [684, 269] on p "Kontynuuj" at bounding box center [686, 265] width 65 height 17
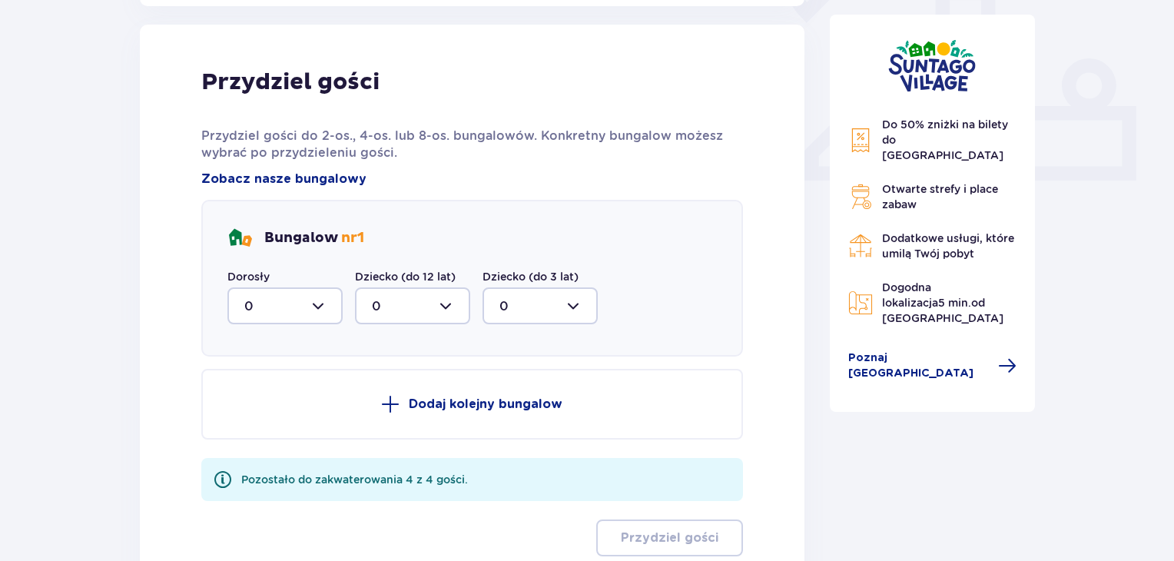
scroll to position [619, 0]
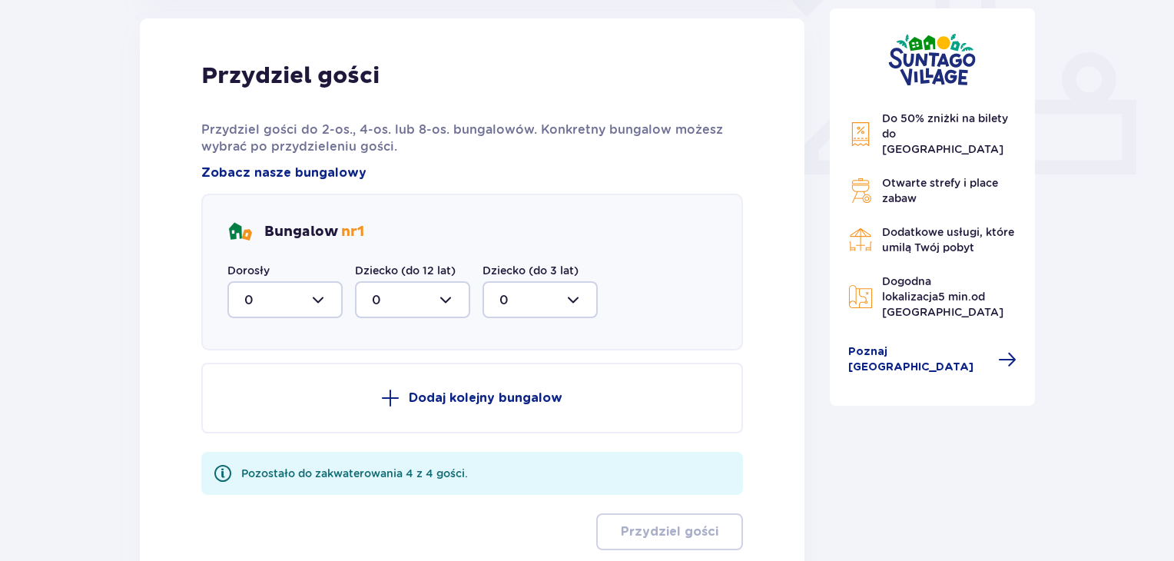
click at [308, 296] on div at bounding box center [284, 299] width 115 height 37
click at [264, 442] on div "4" at bounding box center [284, 450] width 81 height 17
type input "4"
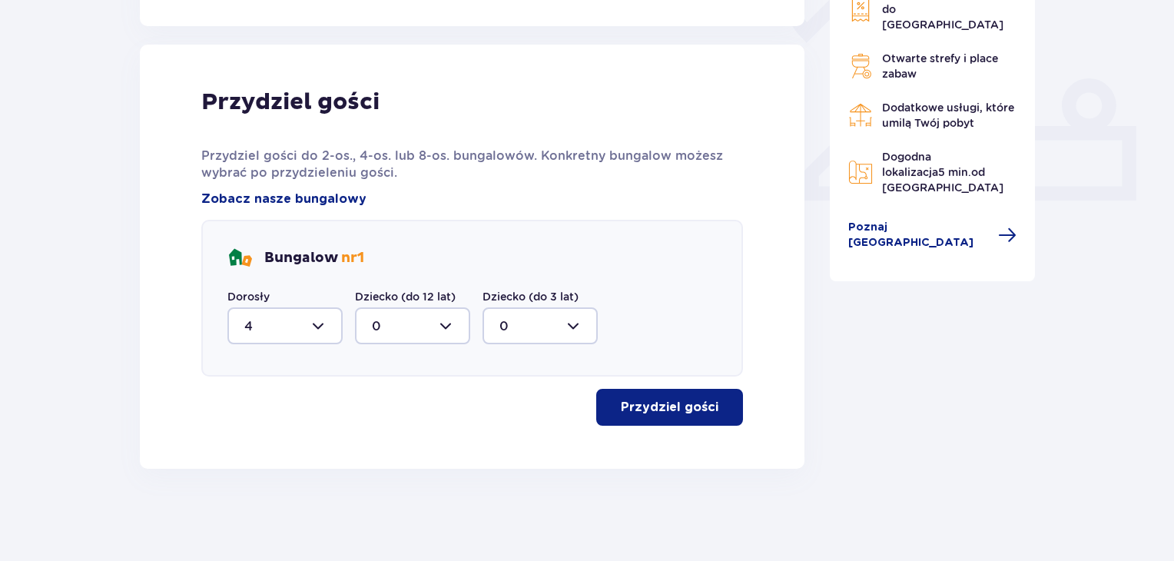
scroll to position [593, 0]
click at [664, 405] on p "Przydziel gości" at bounding box center [670, 407] width 98 height 17
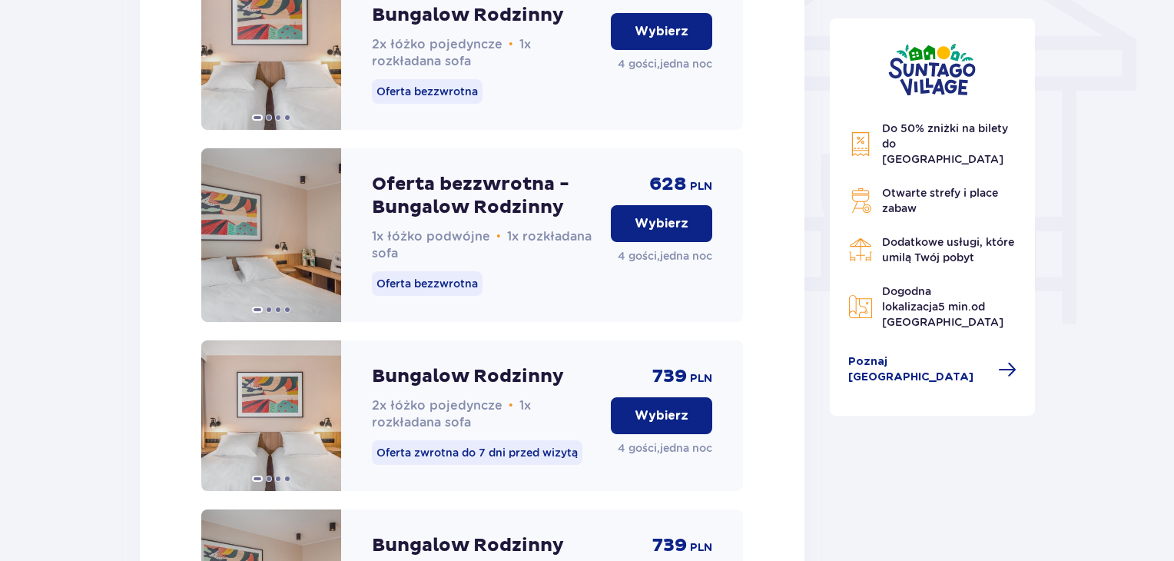
scroll to position [1291, 0]
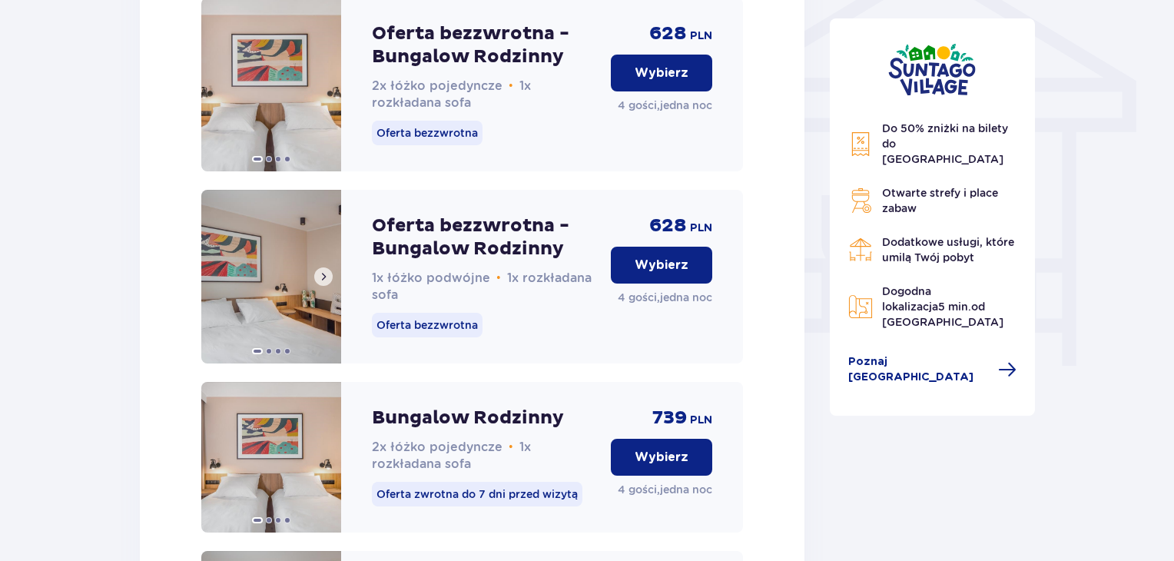
click at [319, 283] on span at bounding box center [323, 276] width 12 height 12
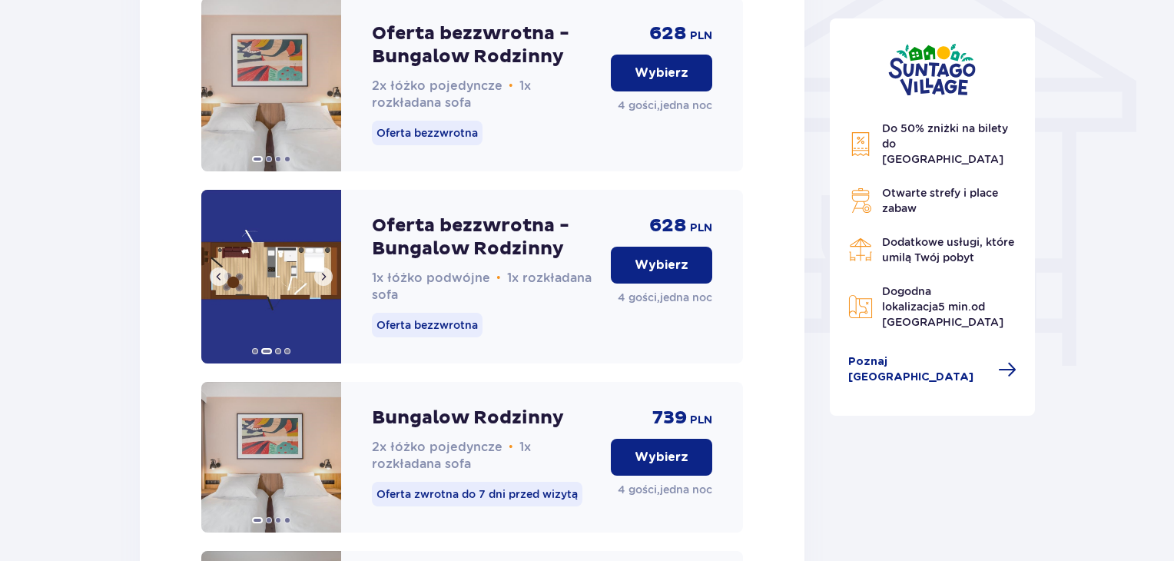
click at [323, 283] on span at bounding box center [323, 276] width 12 height 12
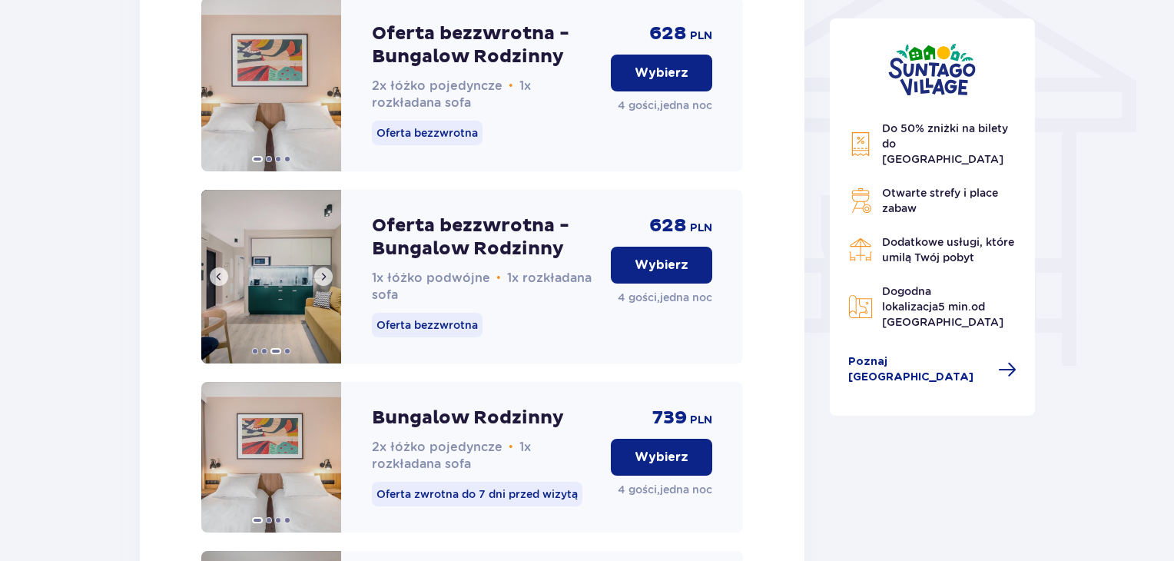
click at [323, 283] on span at bounding box center [323, 276] width 12 height 12
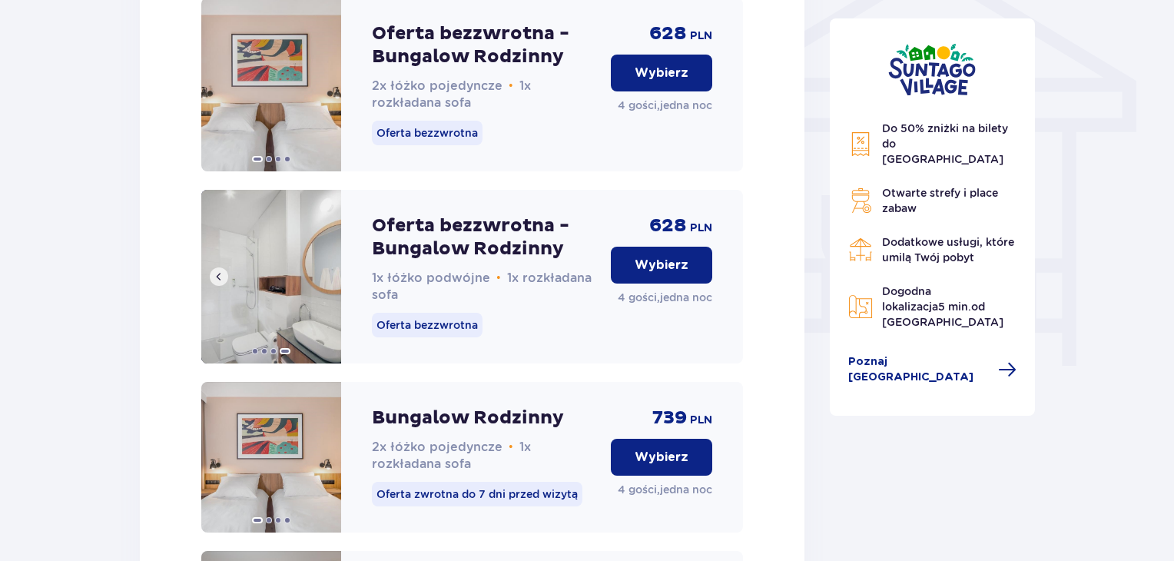
click at [218, 283] on span at bounding box center [219, 276] width 12 height 12
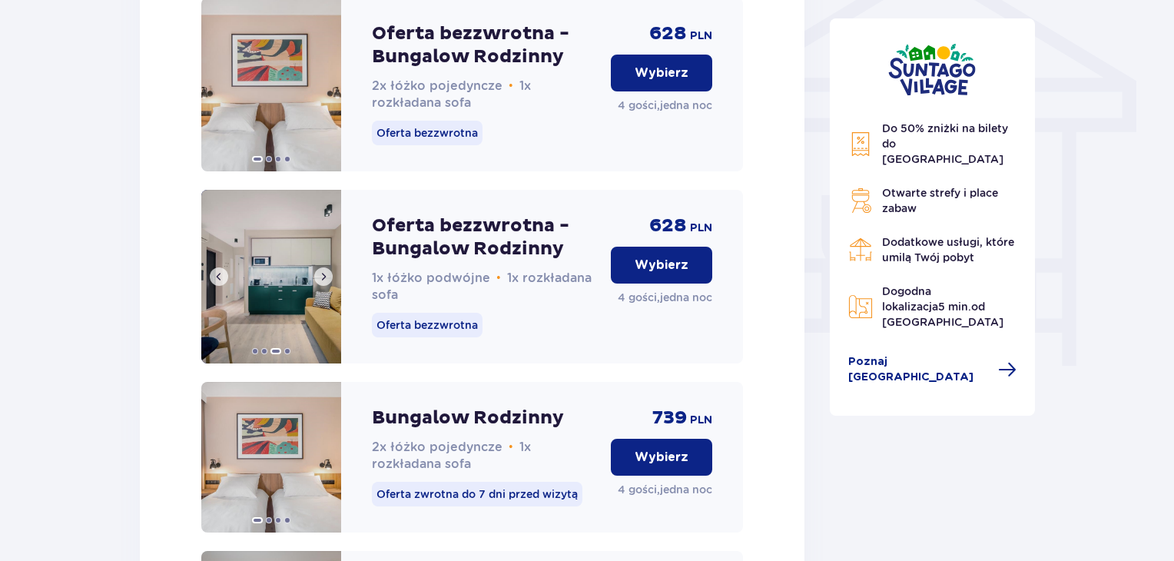
click at [218, 283] on span at bounding box center [219, 276] width 12 height 12
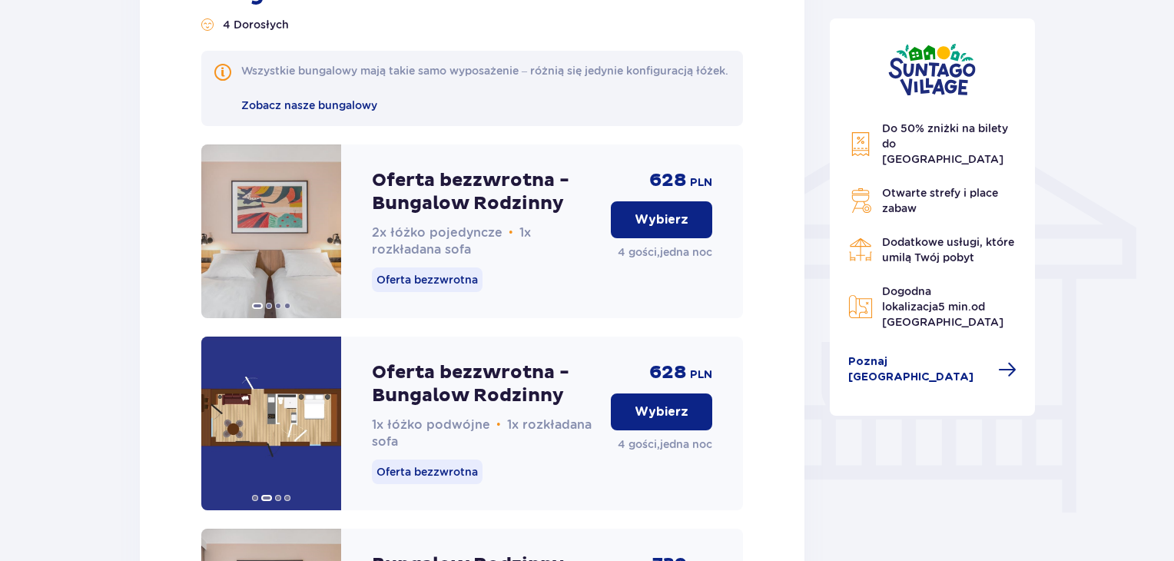
scroll to position [1137, 0]
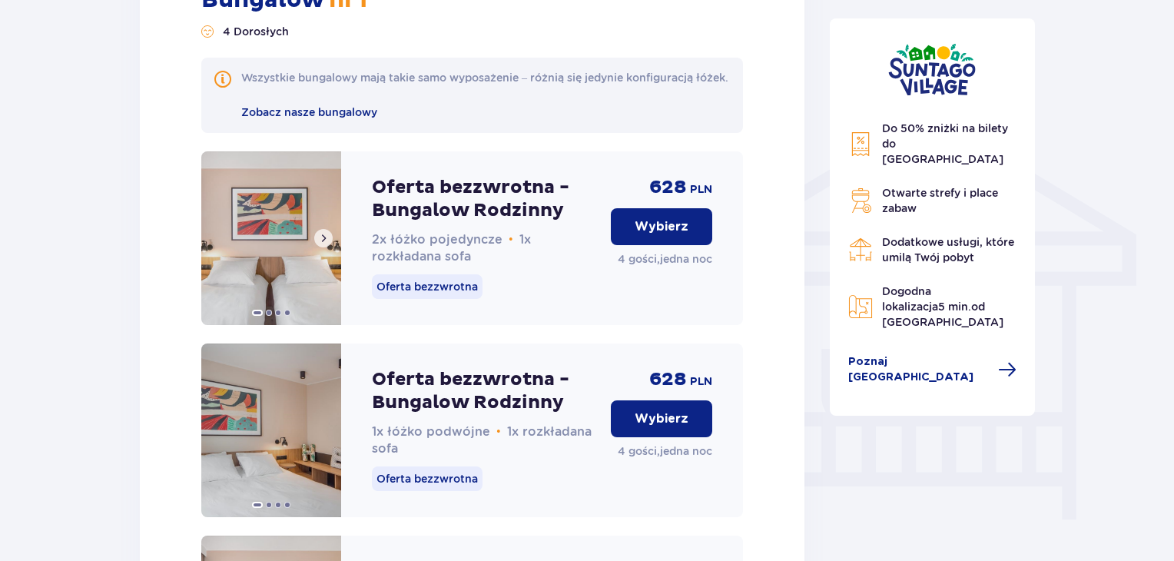
click at [324, 244] on span at bounding box center [323, 238] width 12 height 12
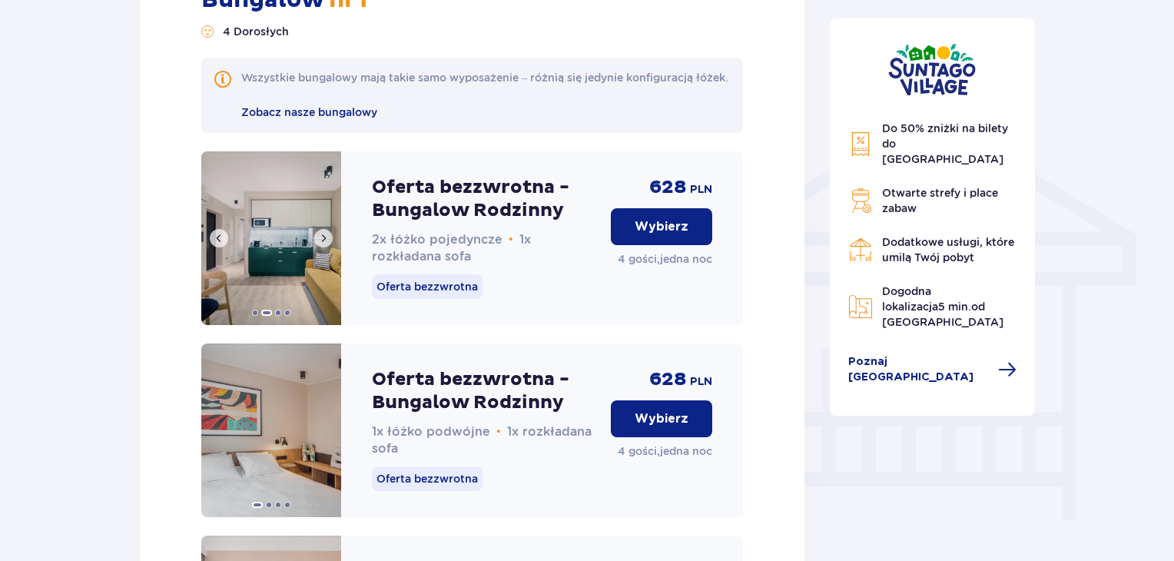
click at [324, 244] on span at bounding box center [323, 238] width 12 height 12
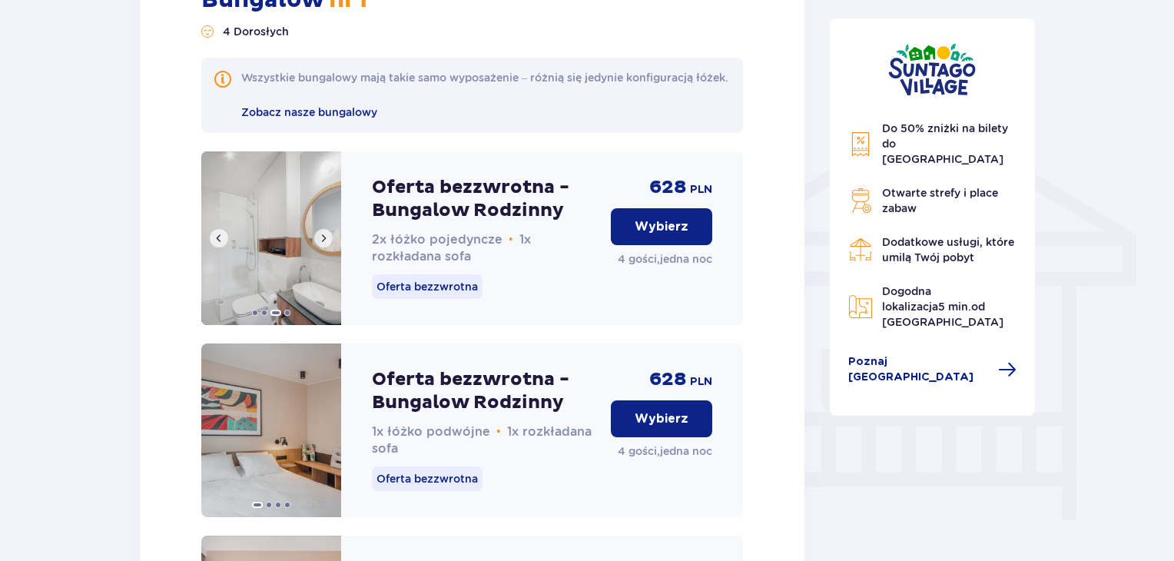
click at [324, 244] on span at bounding box center [323, 238] width 12 height 12
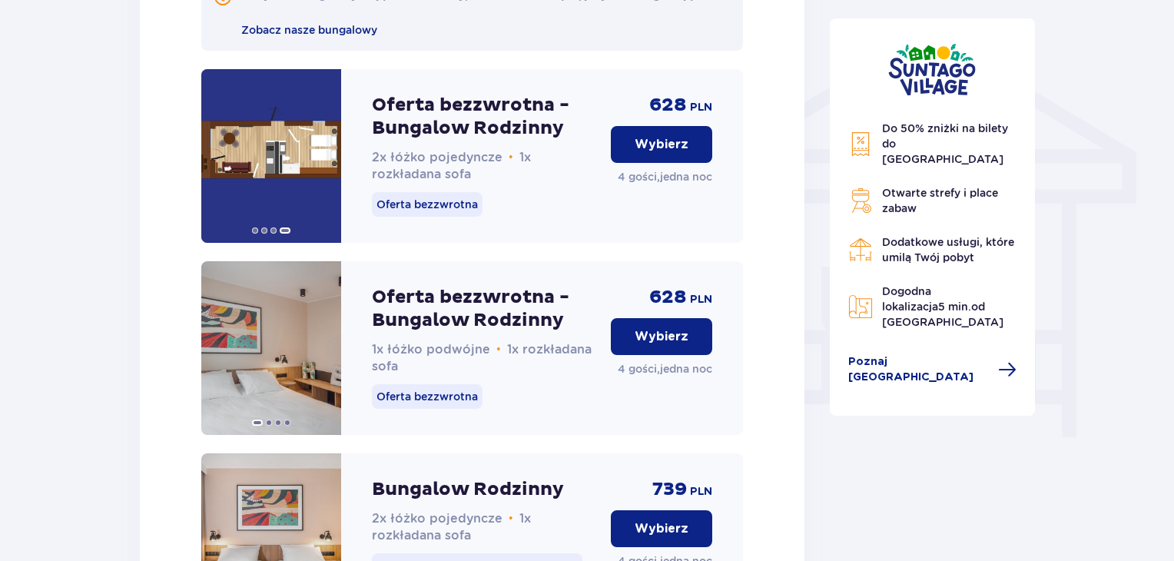
scroll to position [1291, 0]
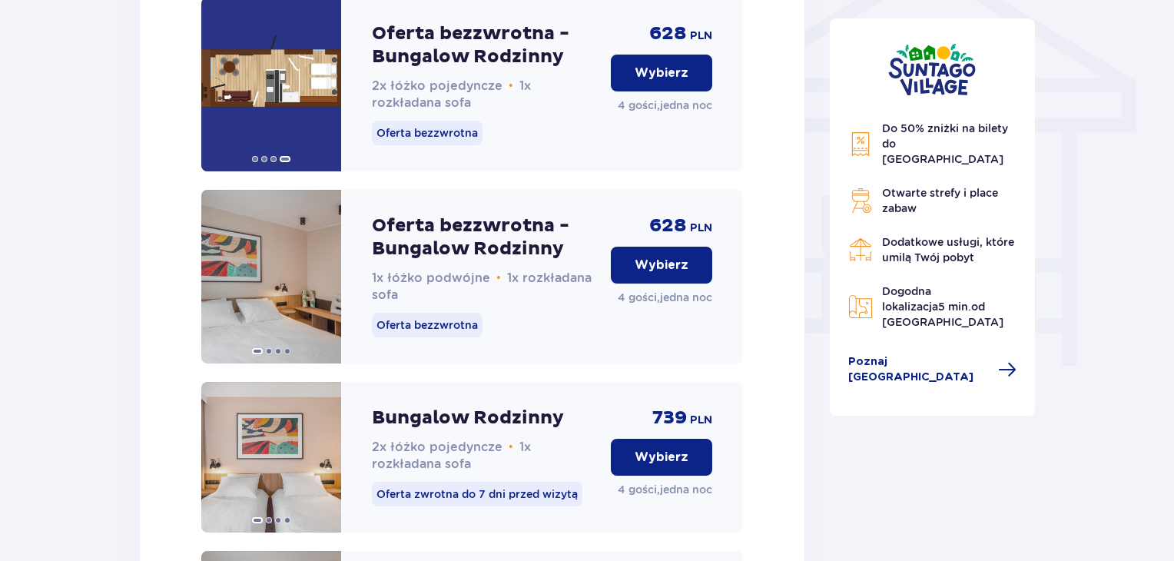
click at [644, 273] on p "Wybierz" at bounding box center [661, 265] width 54 height 17
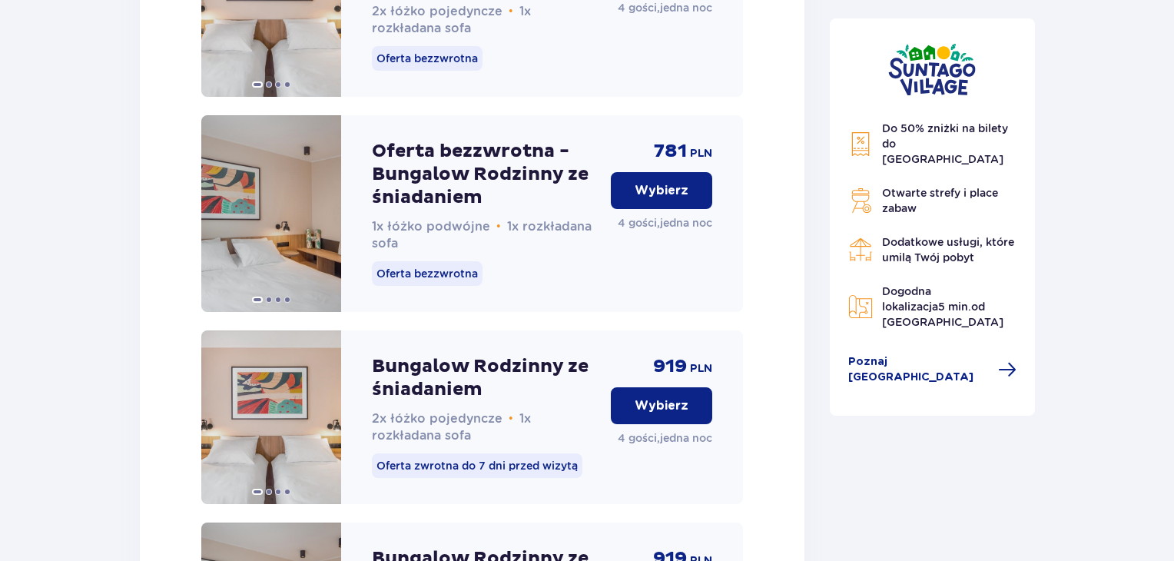
scroll to position [2410, 0]
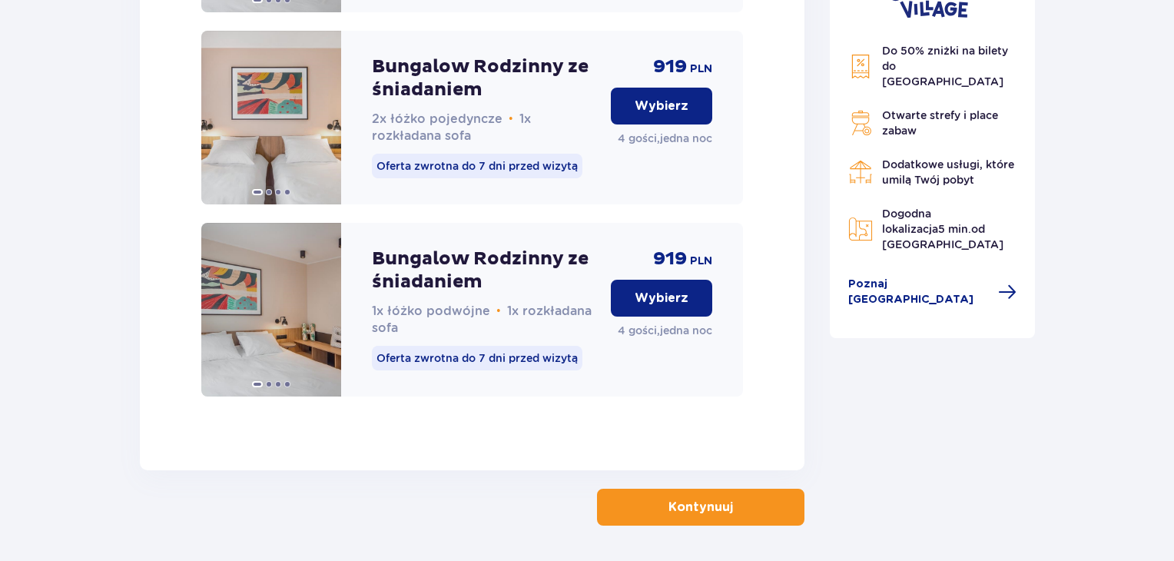
click at [752, 519] on button "Kontynuuj" at bounding box center [700, 506] width 207 height 37
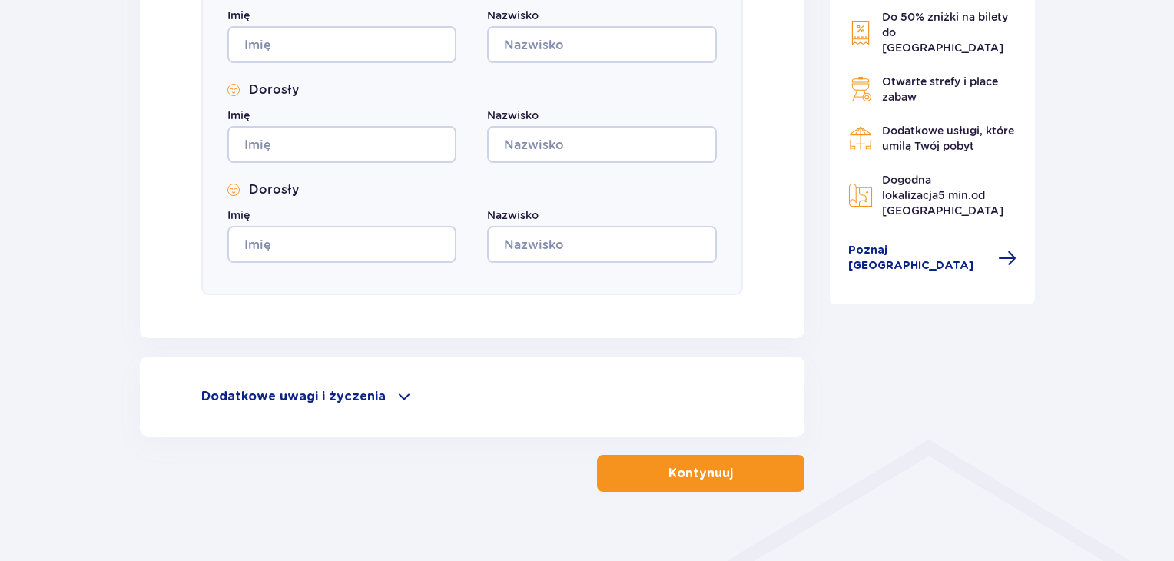
scroll to position [830, 0]
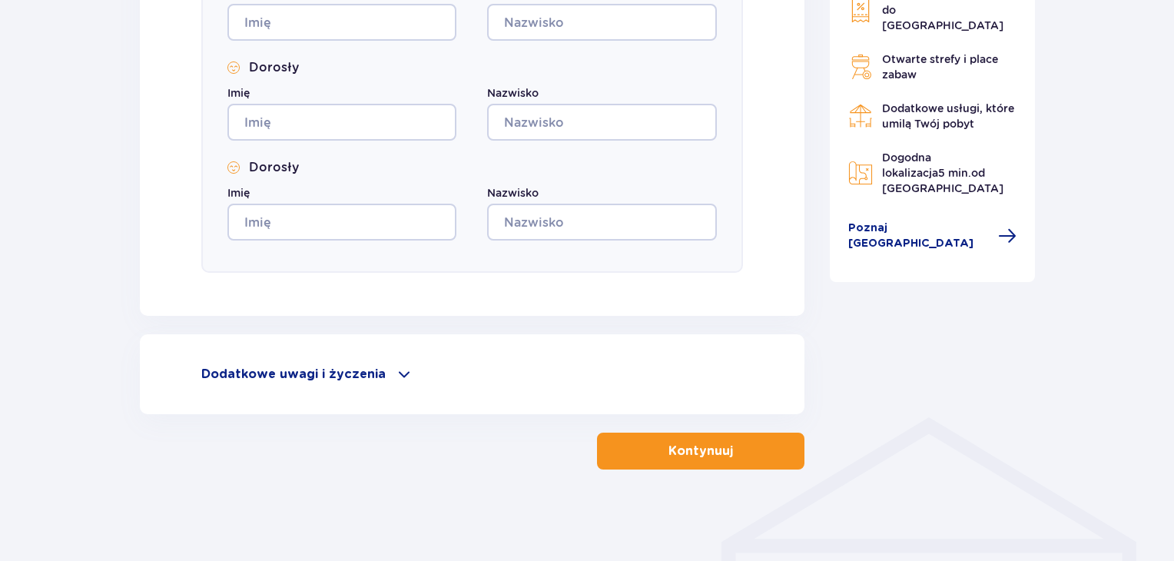
click at [277, 366] on p "Dodatkowe uwagi i życzenia" at bounding box center [293, 374] width 184 height 17
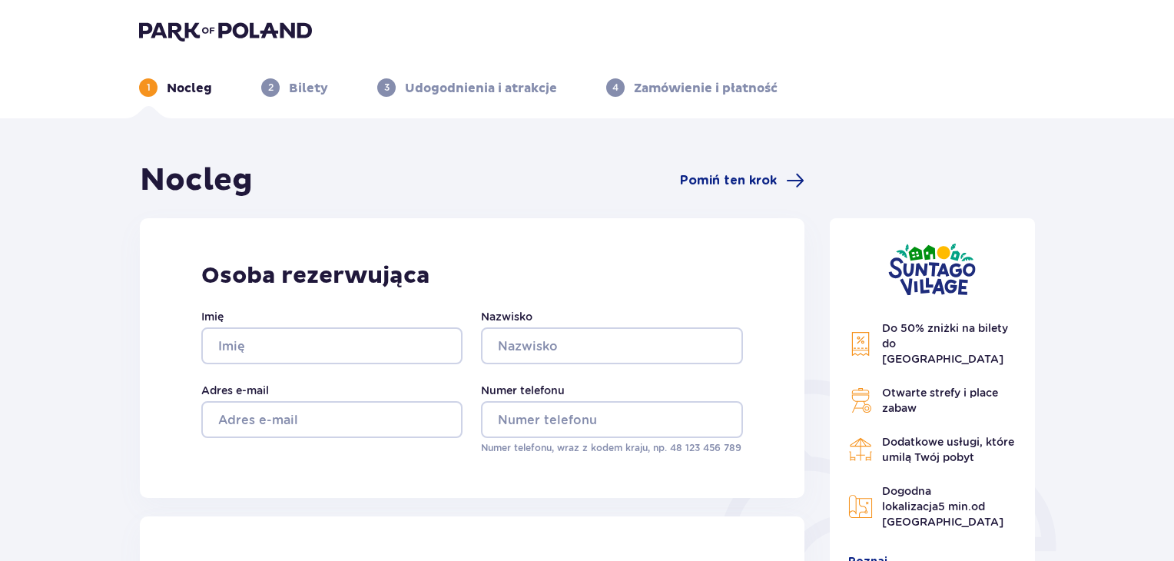
scroll to position [0, 0]
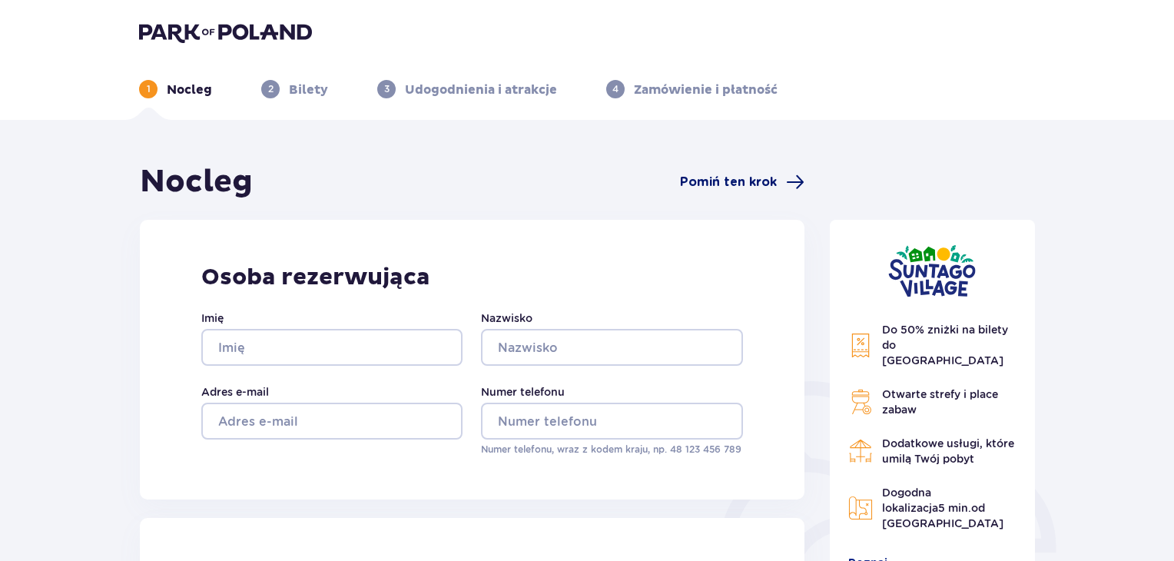
click at [723, 182] on span "Pomiń ten krok" at bounding box center [728, 182] width 97 height 17
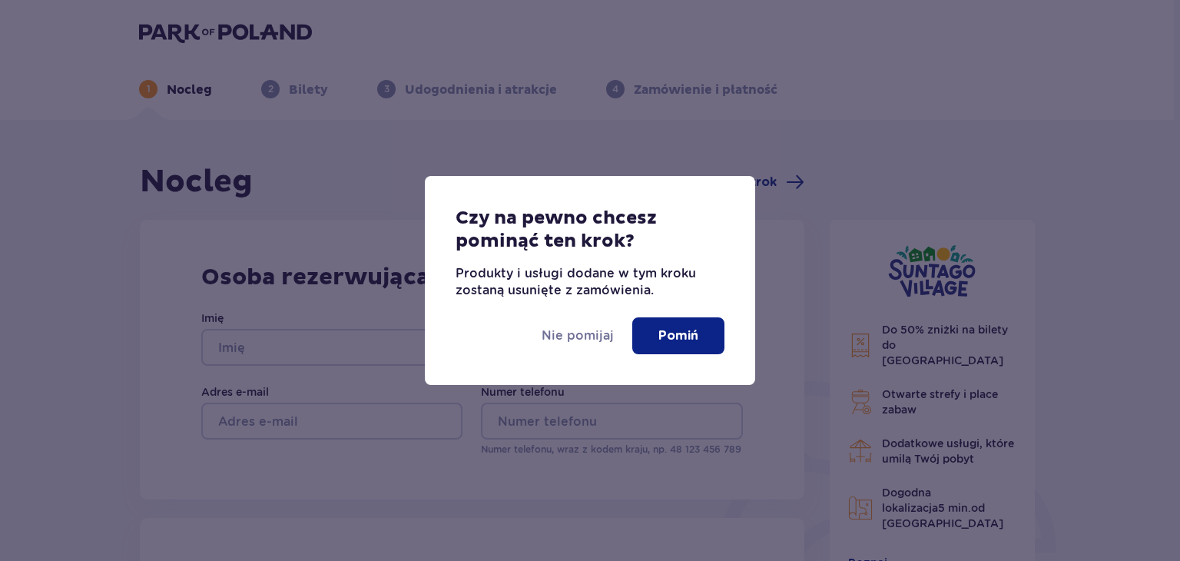
click at [644, 333] on button "Pomiń" at bounding box center [678, 335] width 92 height 37
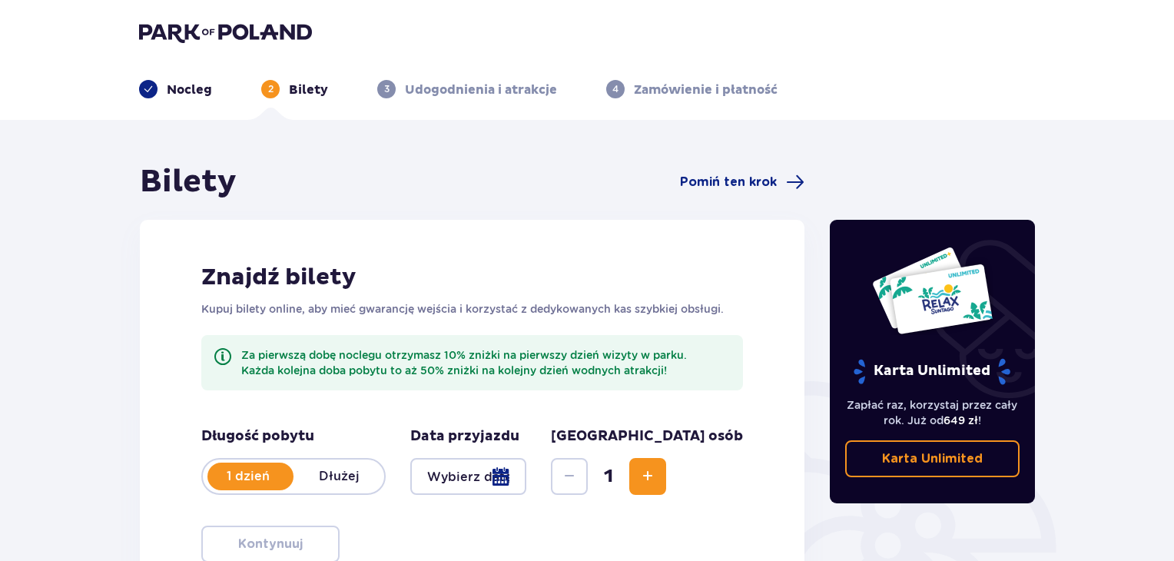
click at [160, 5] on header "Nocleg 2 Bilety 3 Udogodnienia i atrakcje 4 Zamówienie i płatność" at bounding box center [587, 60] width 1174 height 120
click at [178, 22] on img at bounding box center [225, 33] width 173 height 22
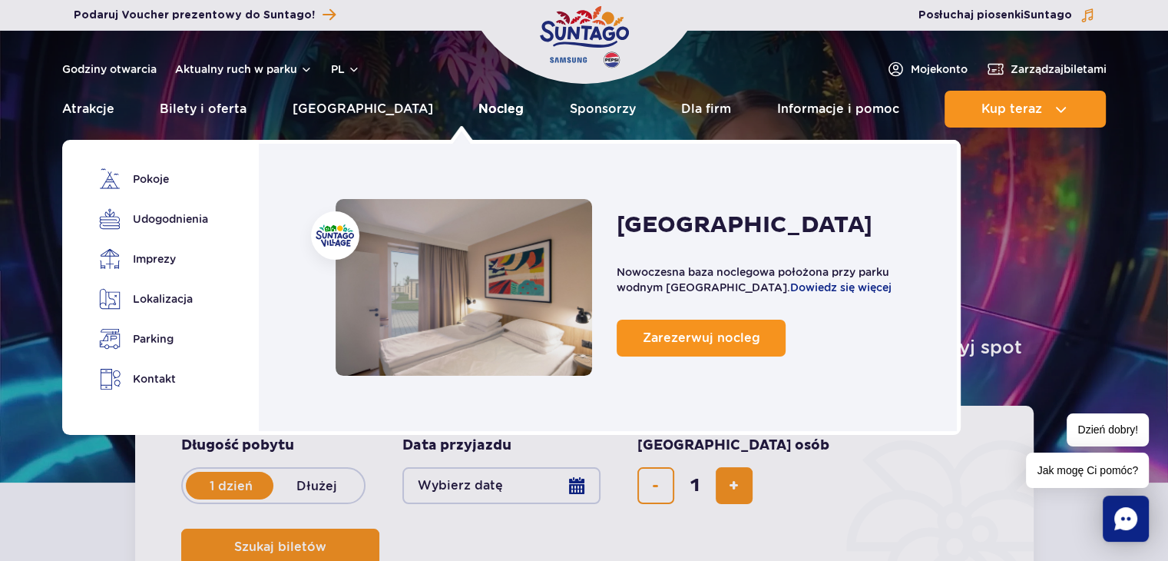
click at [478, 95] on link "Nocleg" at bounding box center [500, 109] width 45 height 37
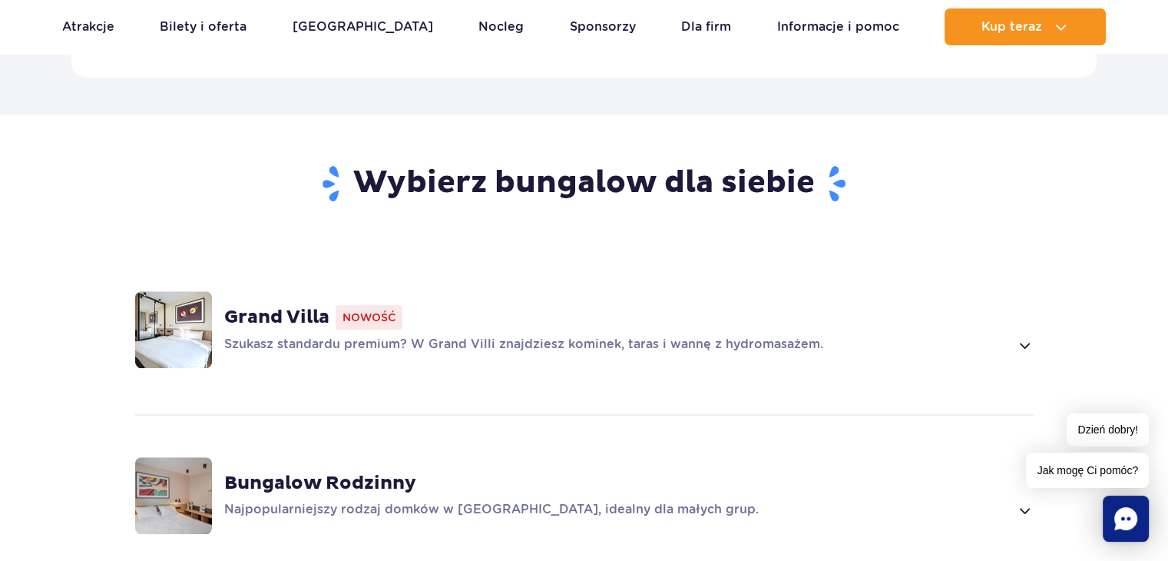
scroll to position [1152, 0]
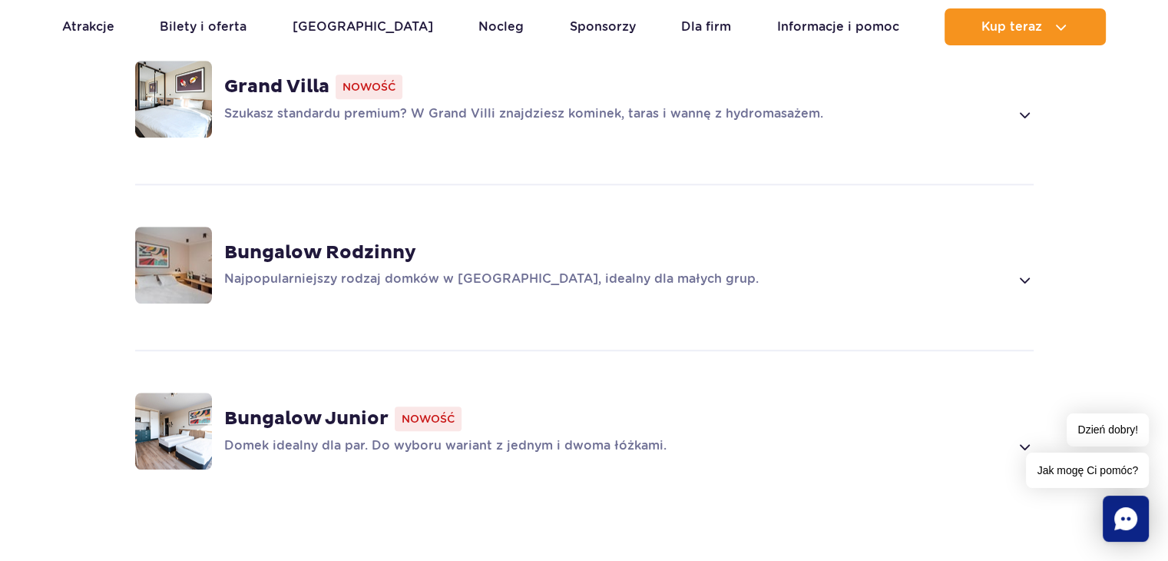
click at [693, 241] on div "Bungalow Rodzinny Najpopularniejszy rodzaj domków w [GEOGRAPHIC_DATA], idealny …" at bounding box center [628, 265] width 809 height 48
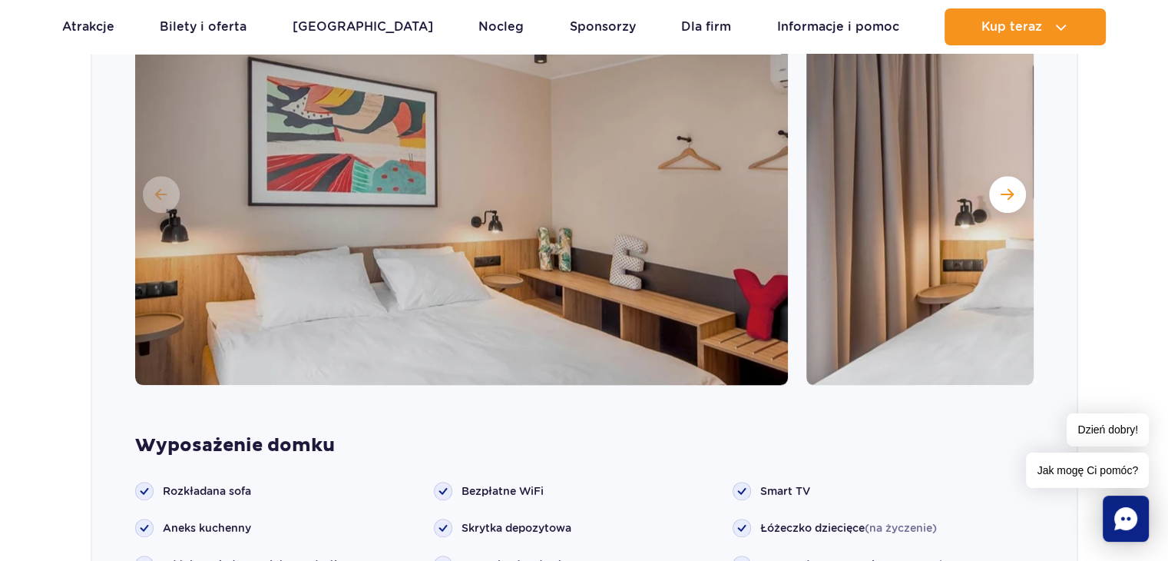
scroll to position [1702, 0]
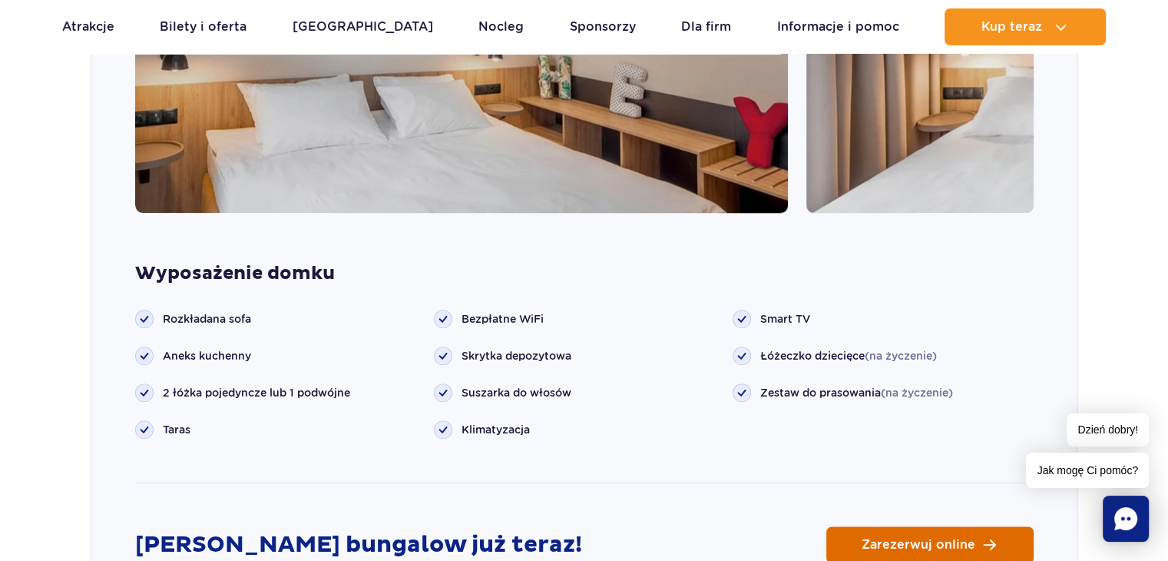
click at [925, 538] on span "Zarezerwuj online" at bounding box center [919, 544] width 114 height 12
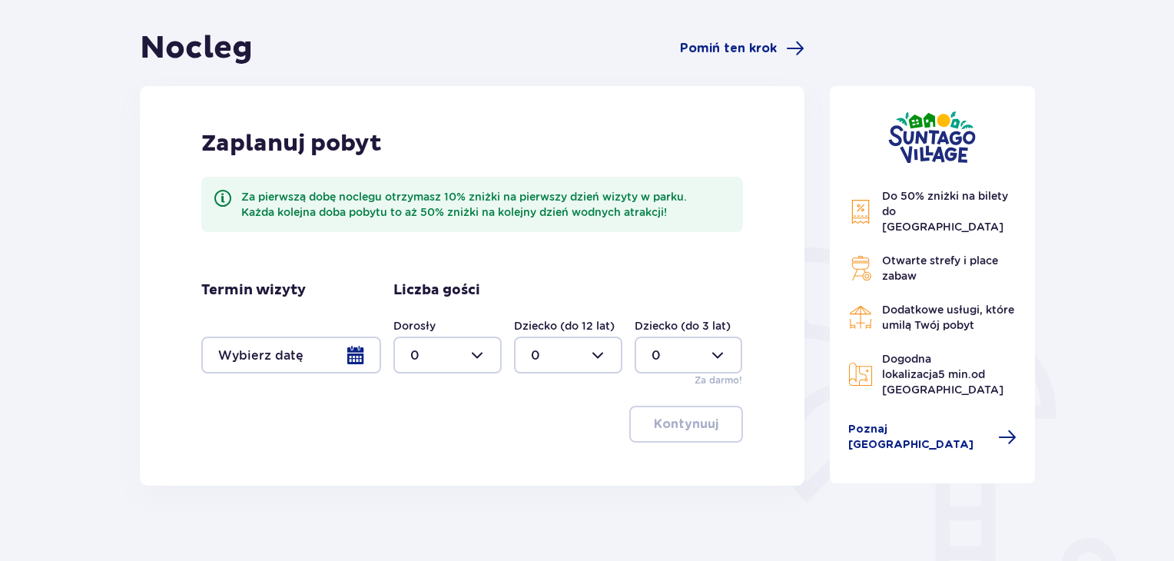
scroll to position [293, 0]
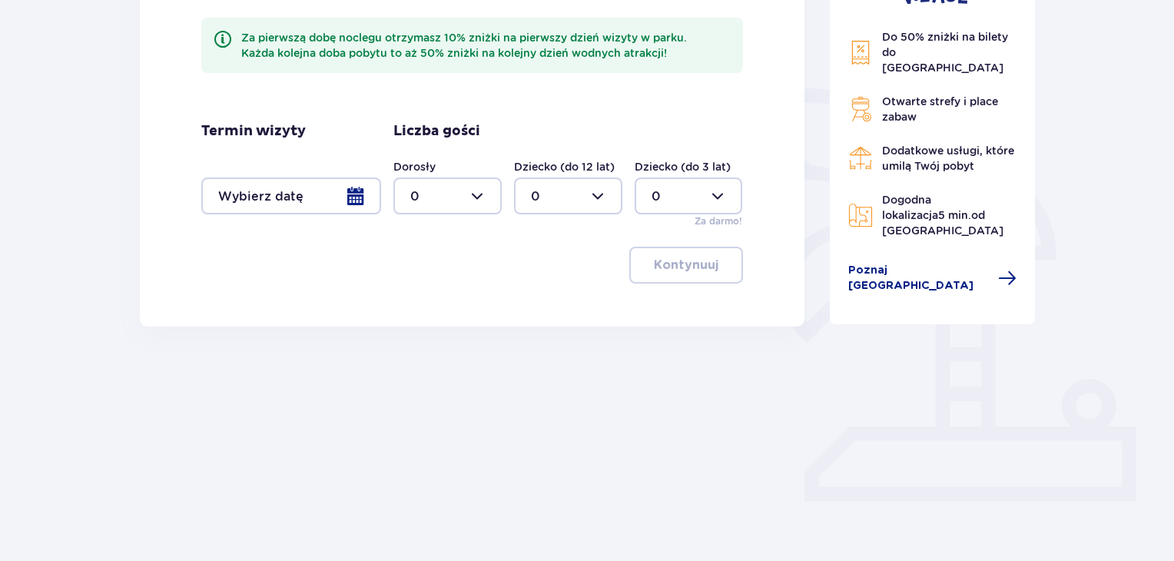
click at [329, 201] on div at bounding box center [291, 195] width 180 height 37
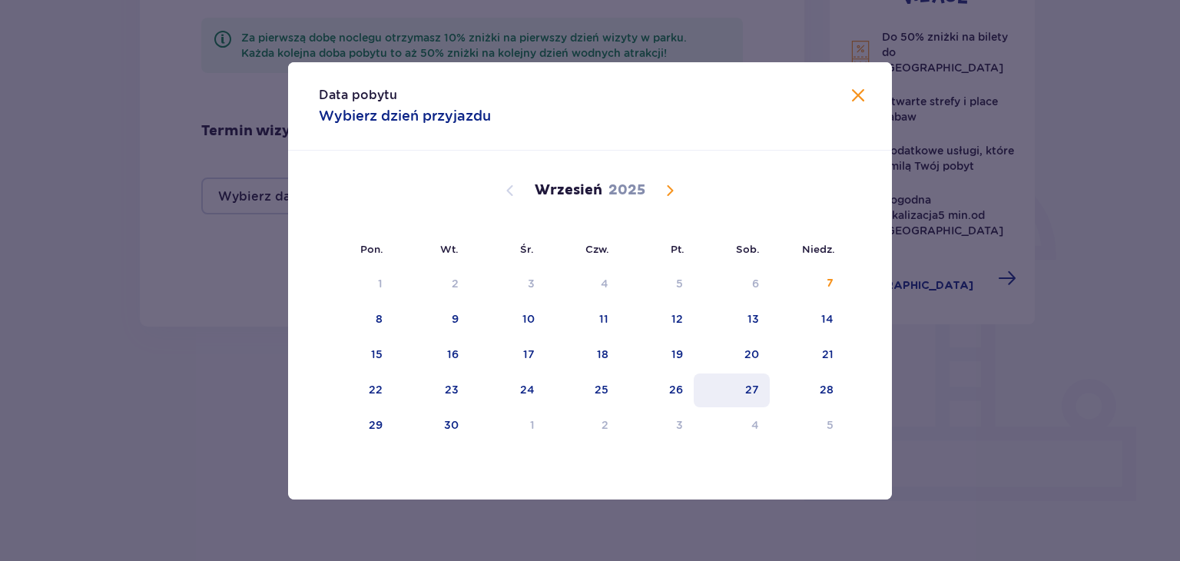
click at [747, 389] on div "27" at bounding box center [752, 389] width 14 height 15
click at [826, 382] on div "28" at bounding box center [826, 389] width 14 height 15
type input "[DATE] - [DATE]"
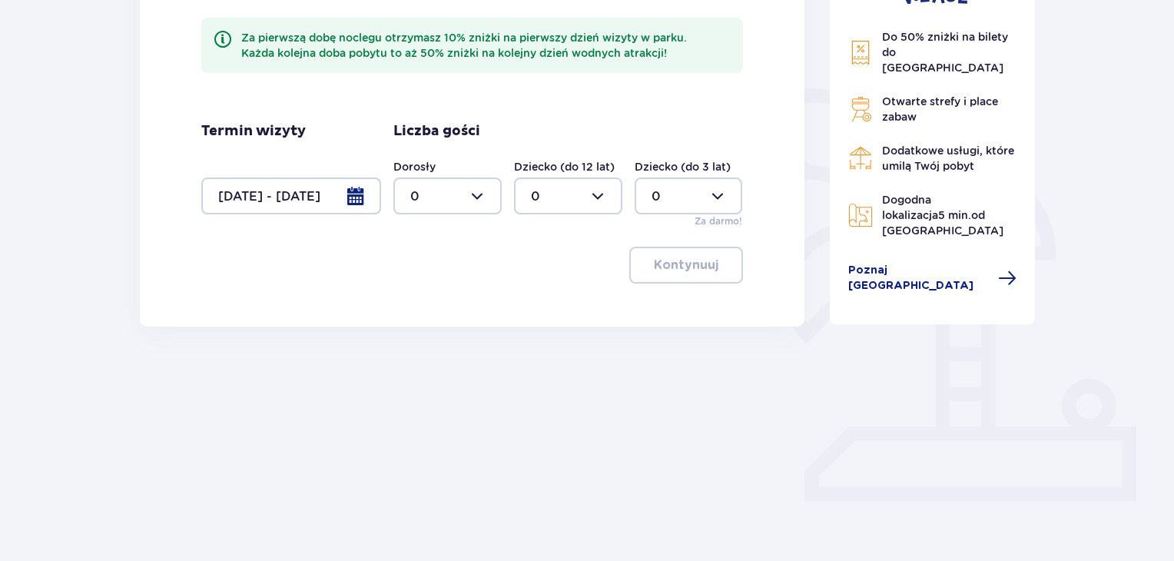
click at [414, 194] on div at bounding box center [447, 195] width 108 height 37
click at [418, 222] on p "4" at bounding box center [414, 218] width 8 height 17
type input "4"
click at [674, 266] on p "Kontynuuj" at bounding box center [686, 265] width 65 height 17
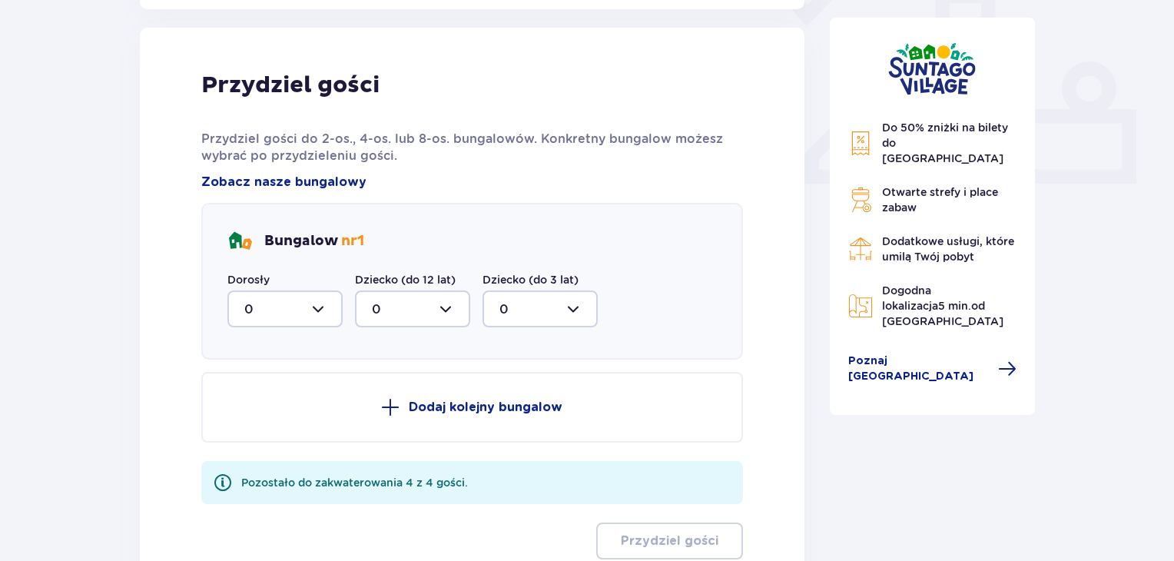
scroll to position [619, 0]
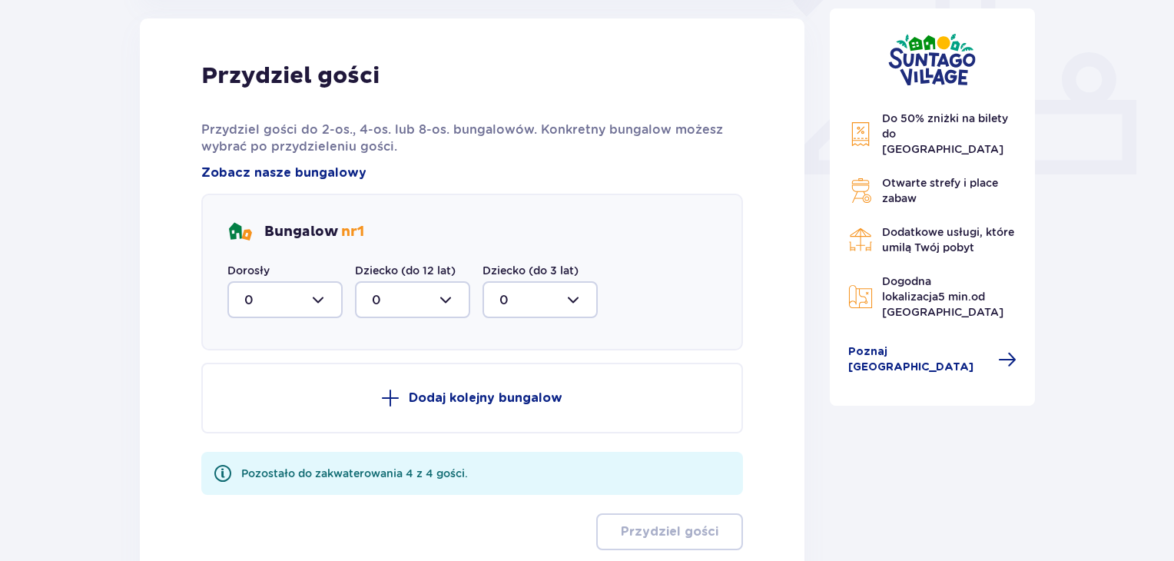
click at [310, 305] on div at bounding box center [284, 299] width 115 height 37
click at [260, 444] on div "4" at bounding box center [284, 450] width 81 height 17
type input "4"
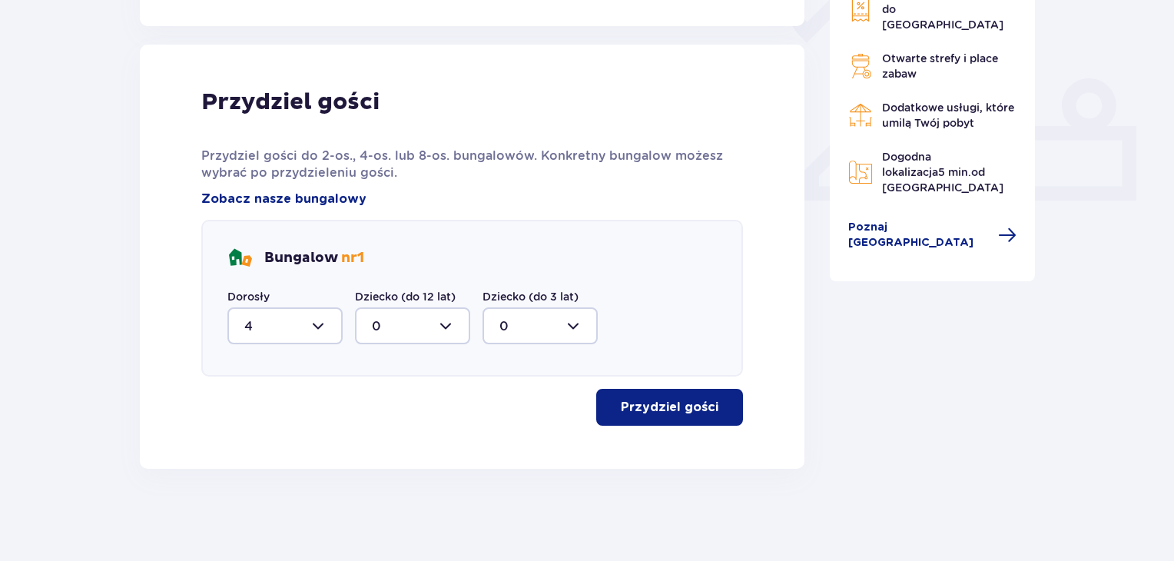
scroll to position [593, 0]
click at [690, 399] on p "Przydziel gości" at bounding box center [670, 407] width 98 height 17
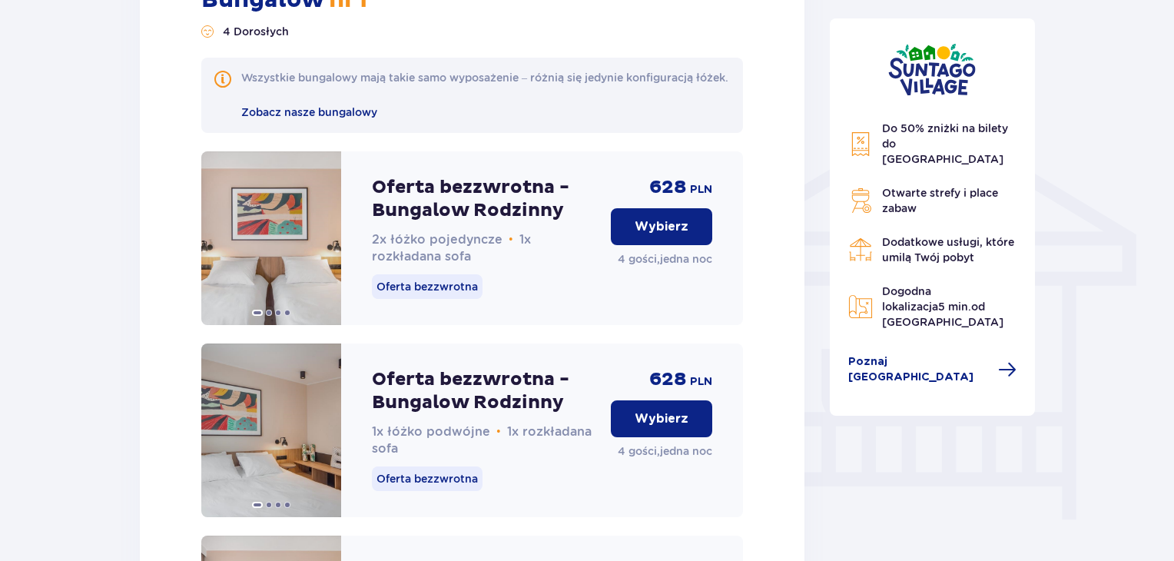
click at [655, 427] on p "Wybierz" at bounding box center [661, 418] width 54 height 17
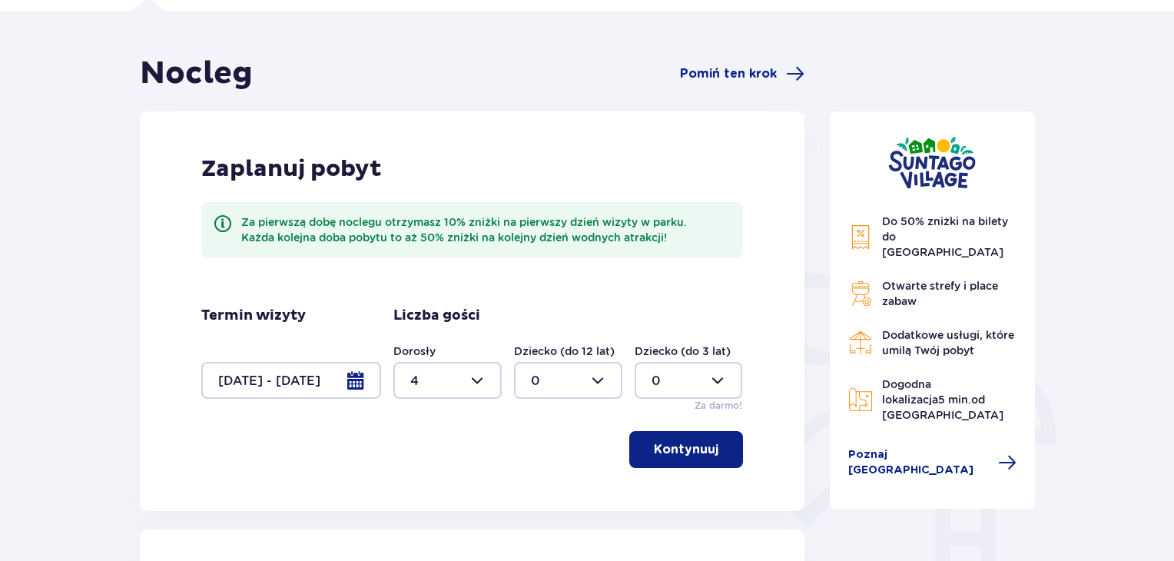
scroll to position [0, 0]
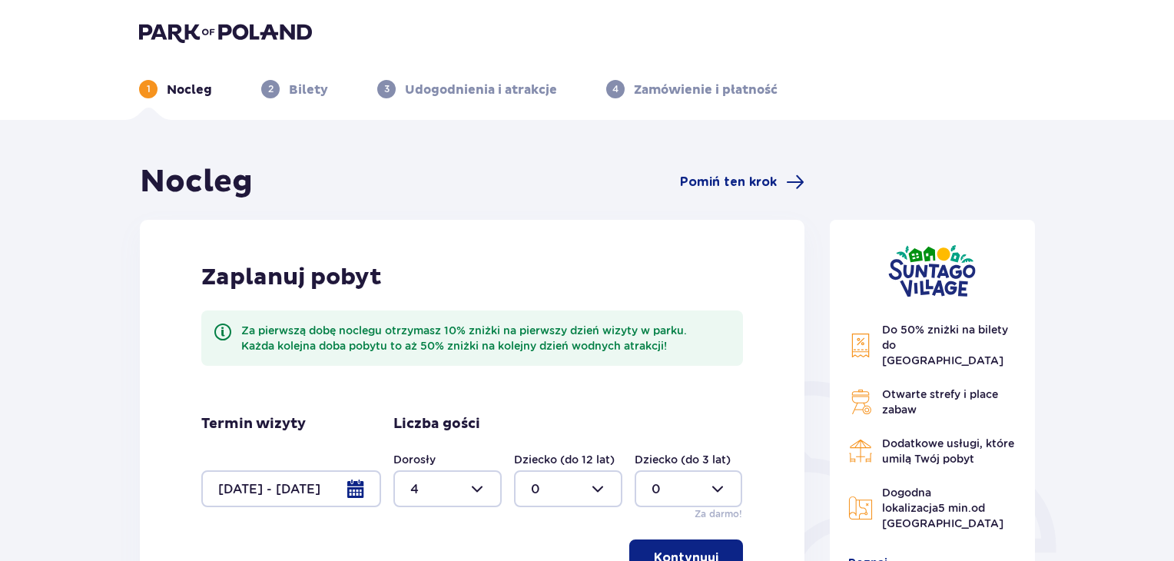
click at [187, 4] on header "1 Nocleg 2 Bilety 3 Udogodnienia i atrakcje 4 Zamówienie i płatność" at bounding box center [587, 60] width 1174 height 120
click at [184, 35] on img at bounding box center [225, 33] width 173 height 22
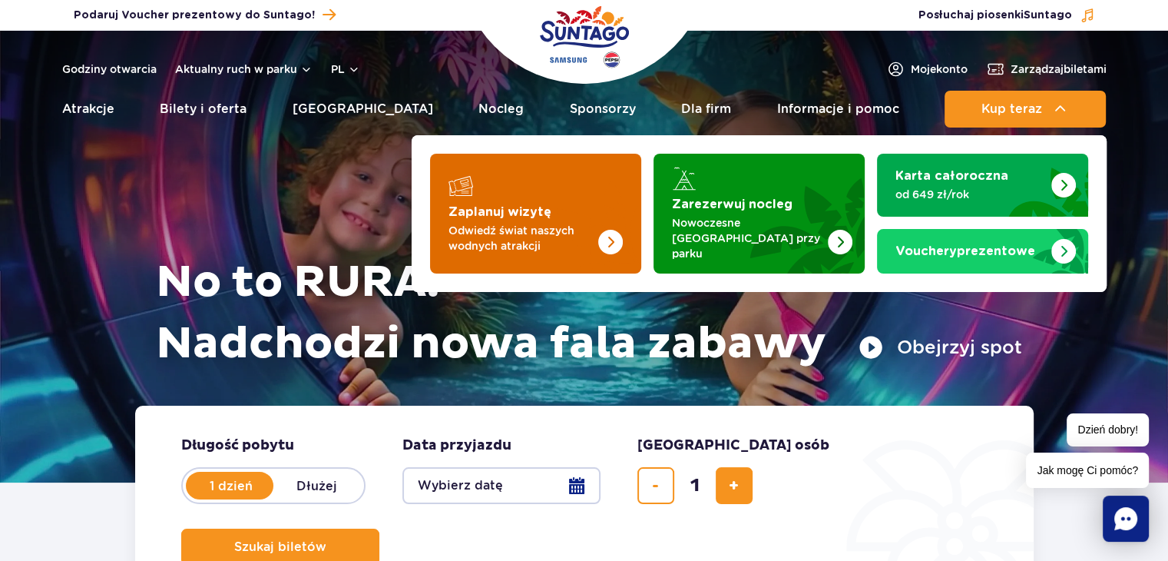
click at [522, 223] on p "Odwiedź świat naszych wodnych atrakcji" at bounding box center [524, 238] width 150 height 31
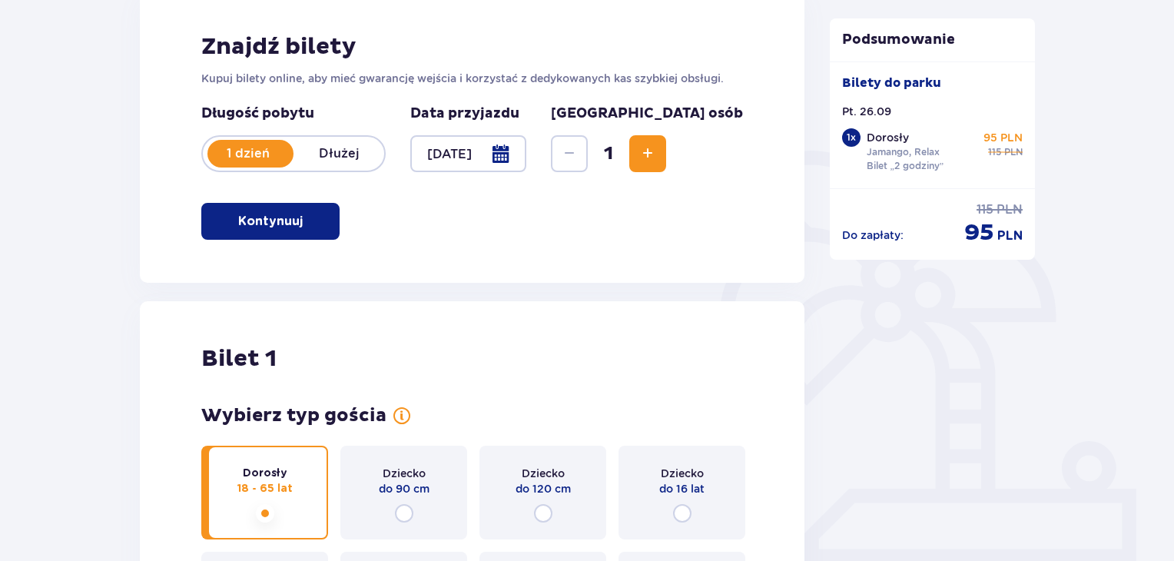
click at [462, 152] on div at bounding box center [468, 153] width 116 height 37
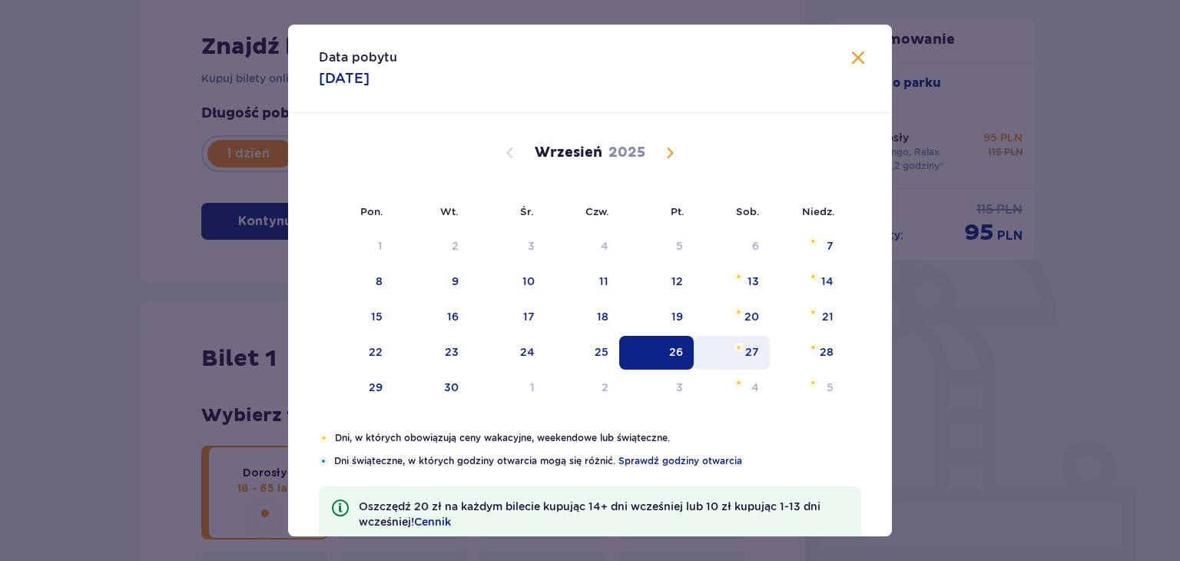
click at [735, 349] on img "sobota, 27 września 2025" at bounding box center [738, 347] width 10 height 9
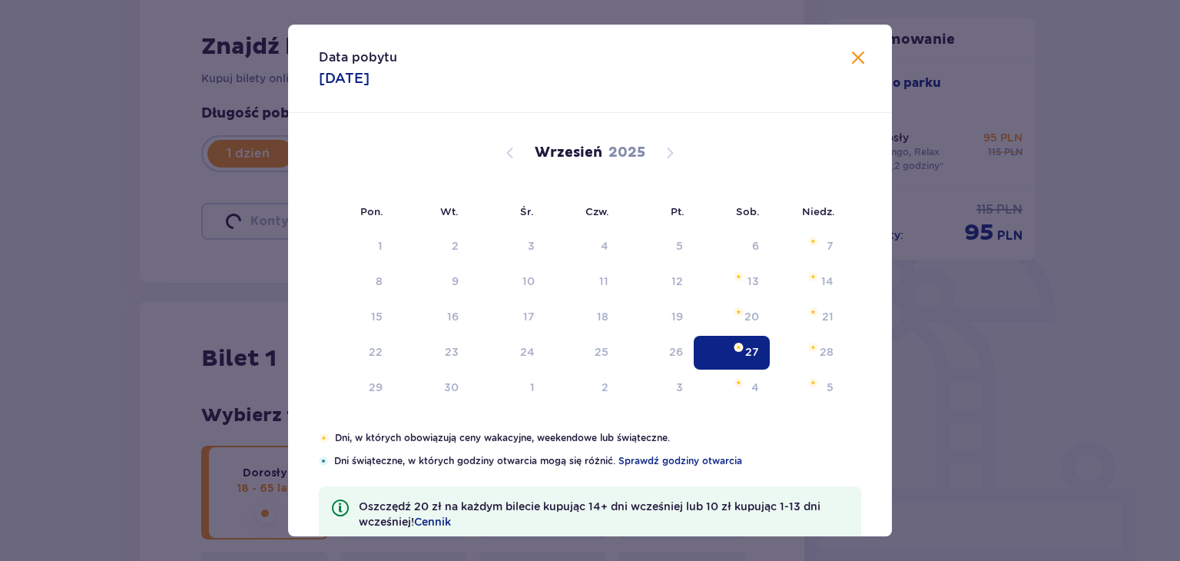
type input "[DATE]"
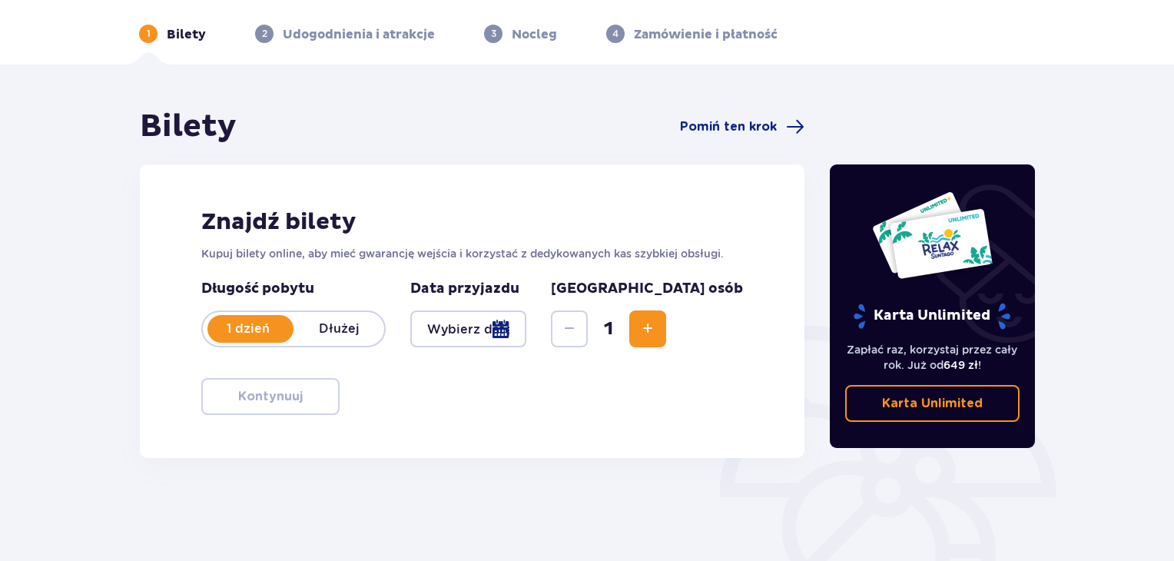
scroll to position [222, 0]
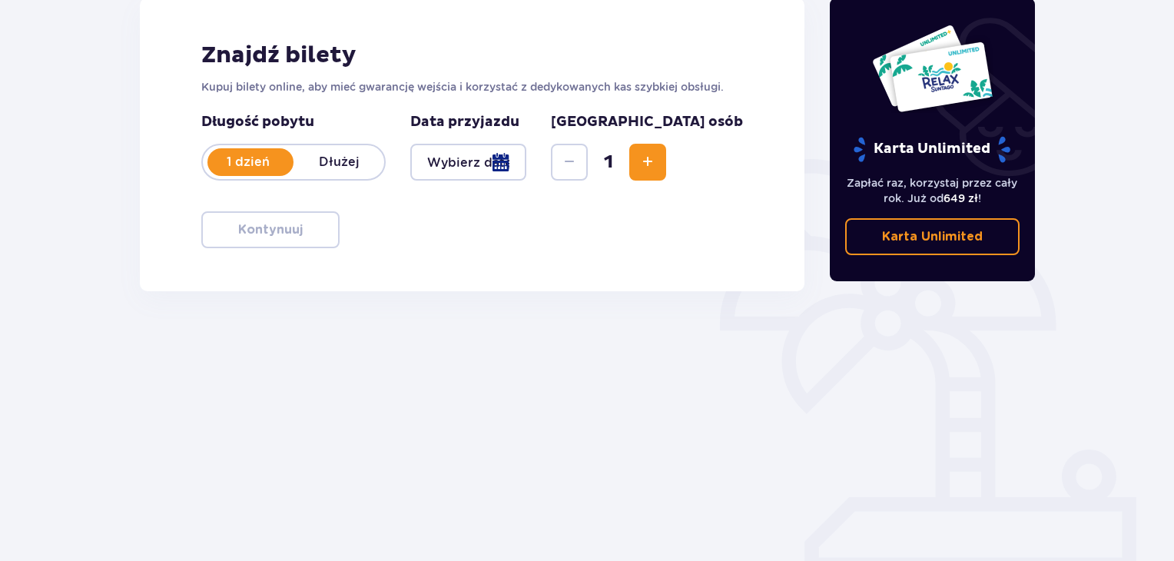
click at [657, 156] on span "Increase" at bounding box center [647, 162] width 18 height 18
click at [476, 142] on div "Data przyjazdu" at bounding box center [468, 147] width 116 height 68
click at [477, 155] on div at bounding box center [468, 162] width 116 height 37
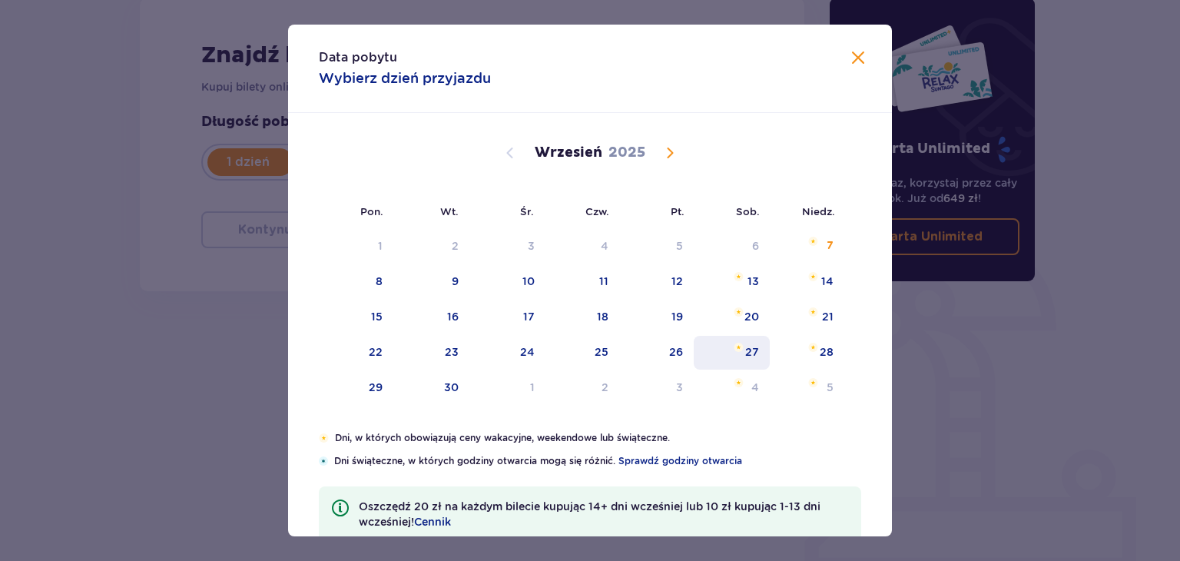
click at [764, 336] on div "27" at bounding box center [732, 353] width 76 height 34
type input "27.09.25"
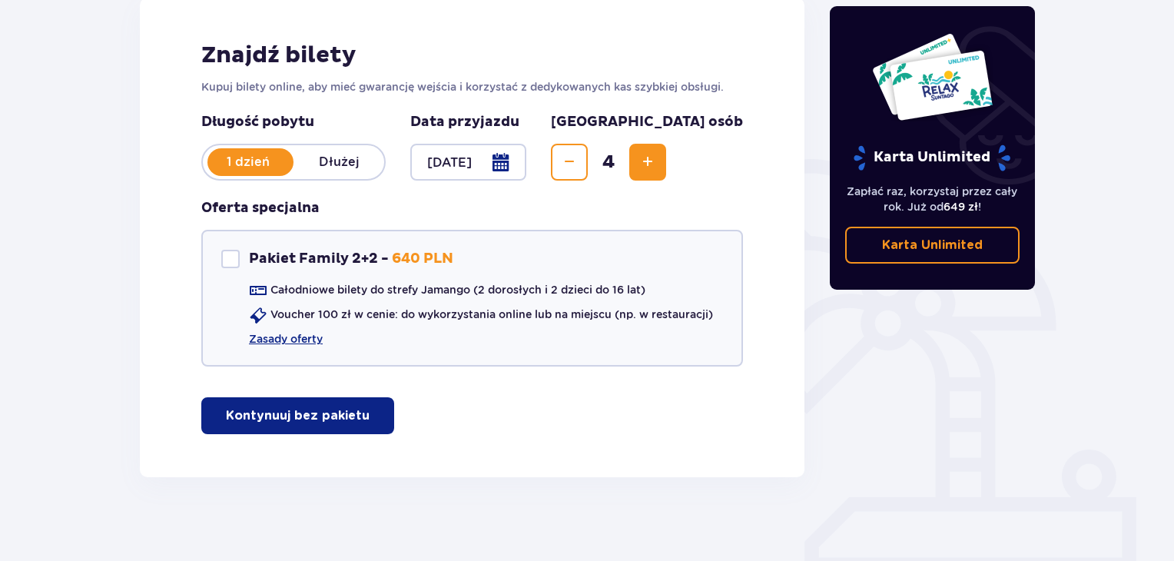
drag, startPoint x: 308, startPoint y: 404, endPoint x: 748, endPoint y: 366, distance: 441.7
click at [308, 404] on button "Kontynuuj bez pakietu" at bounding box center [297, 415] width 193 height 37
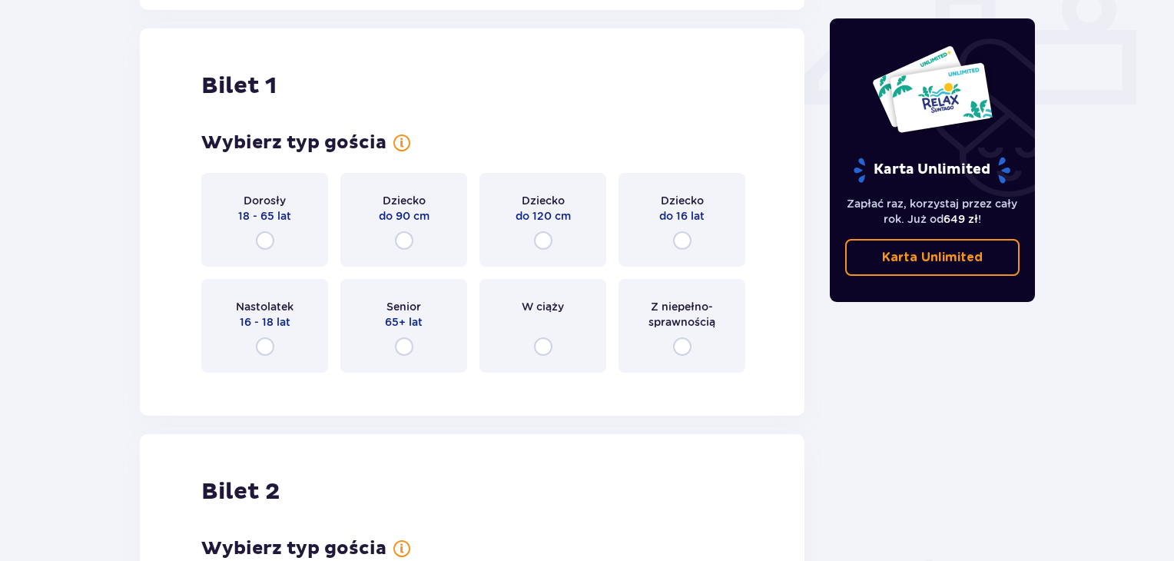
scroll to position [698, 0]
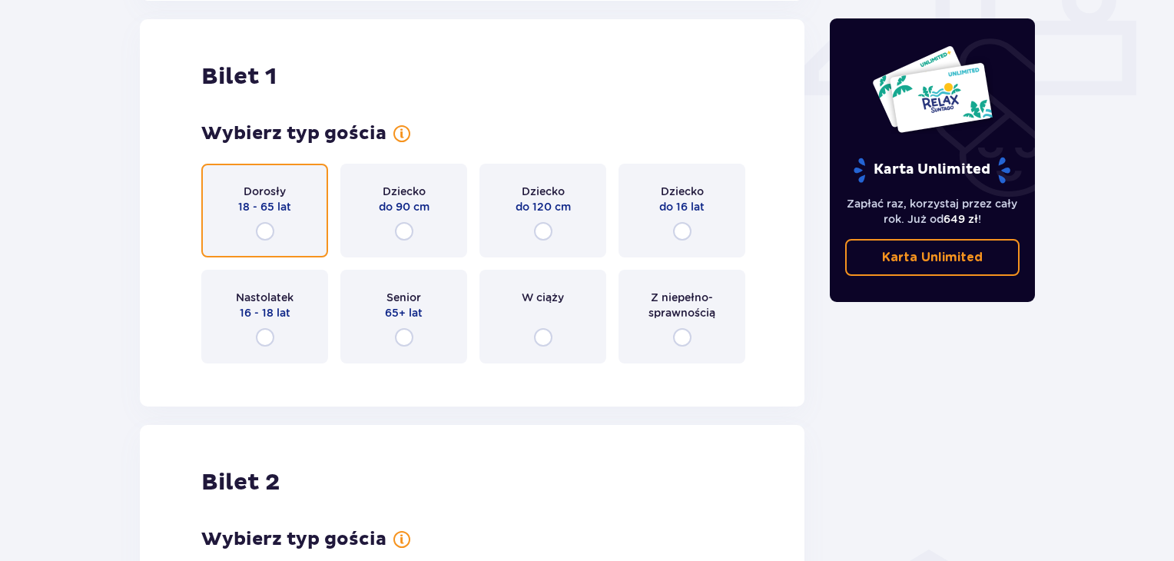
click at [260, 236] on input "radio" at bounding box center [265, 231] width 18 height 18
radio input "true"
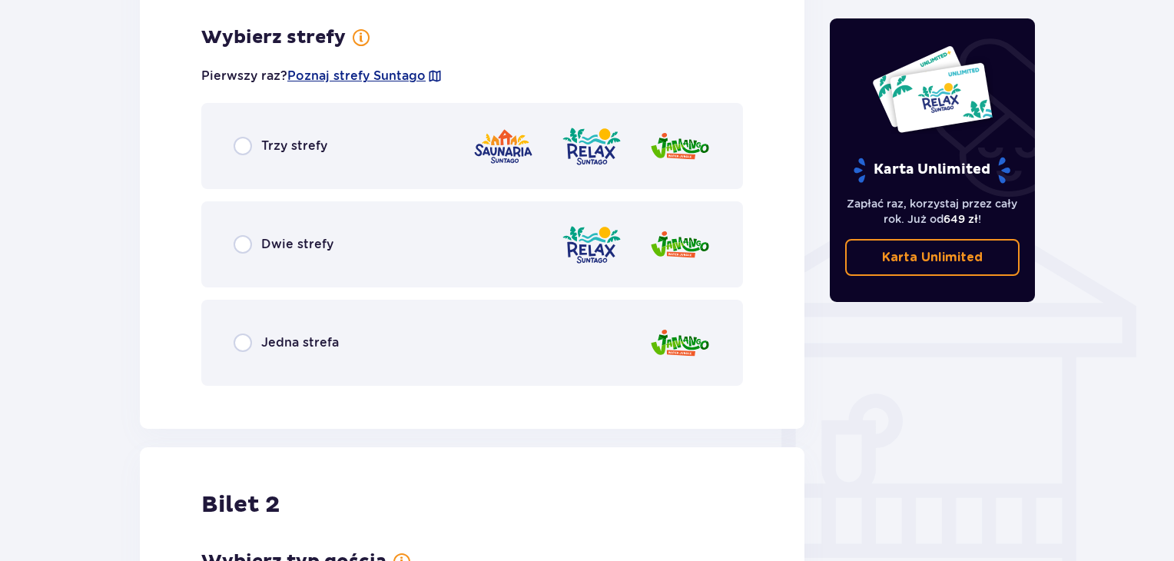
scroll to position [1073, 0]
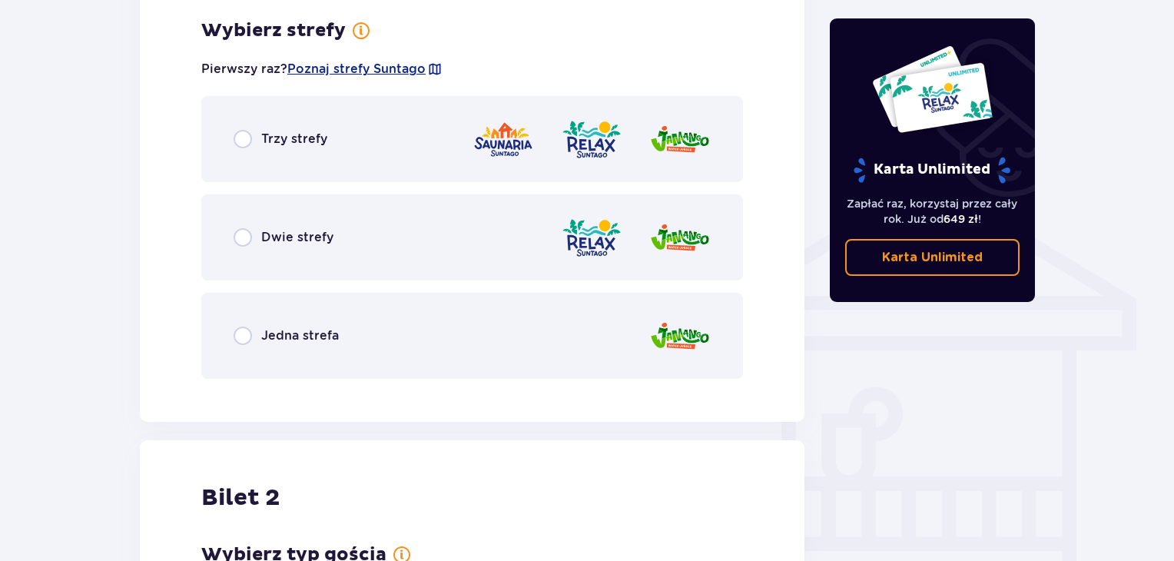
click at [255, 231] on div "Dwie strefy" at bounding box center [283, 237] width 100 height 18
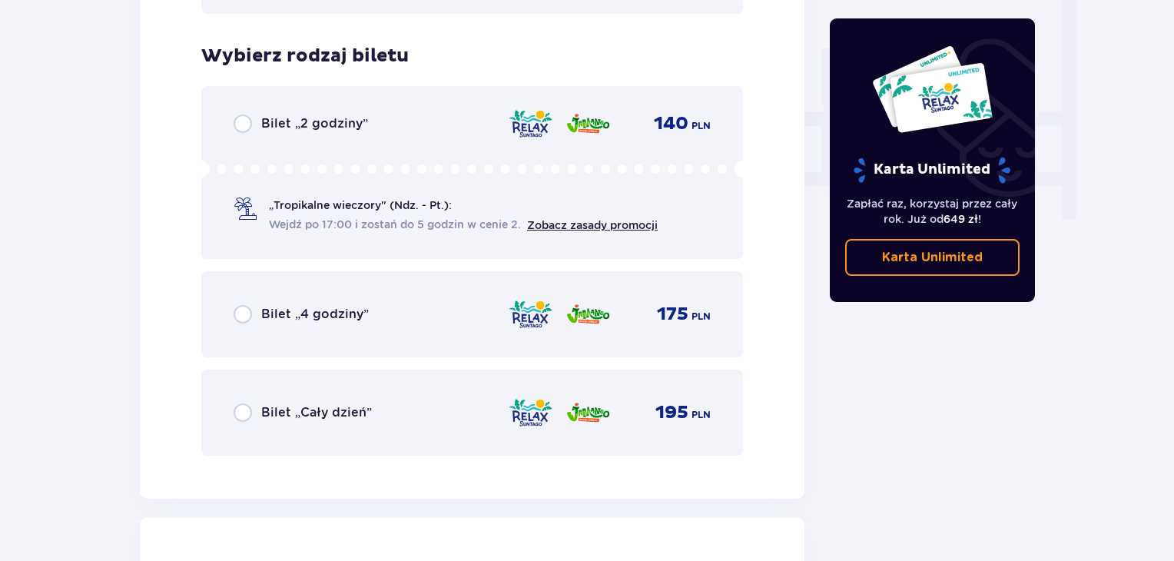
scroll to position [1463, 0]
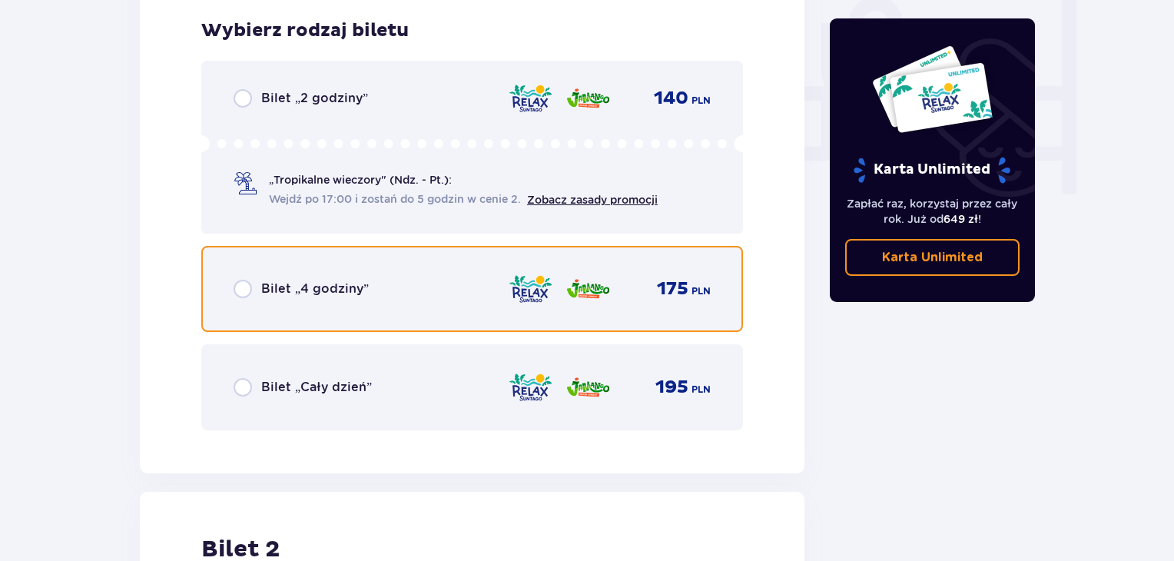
click at [243, 290] on input "radio" at bounding box center [242, 289] width 18 height 18
radio input "true"
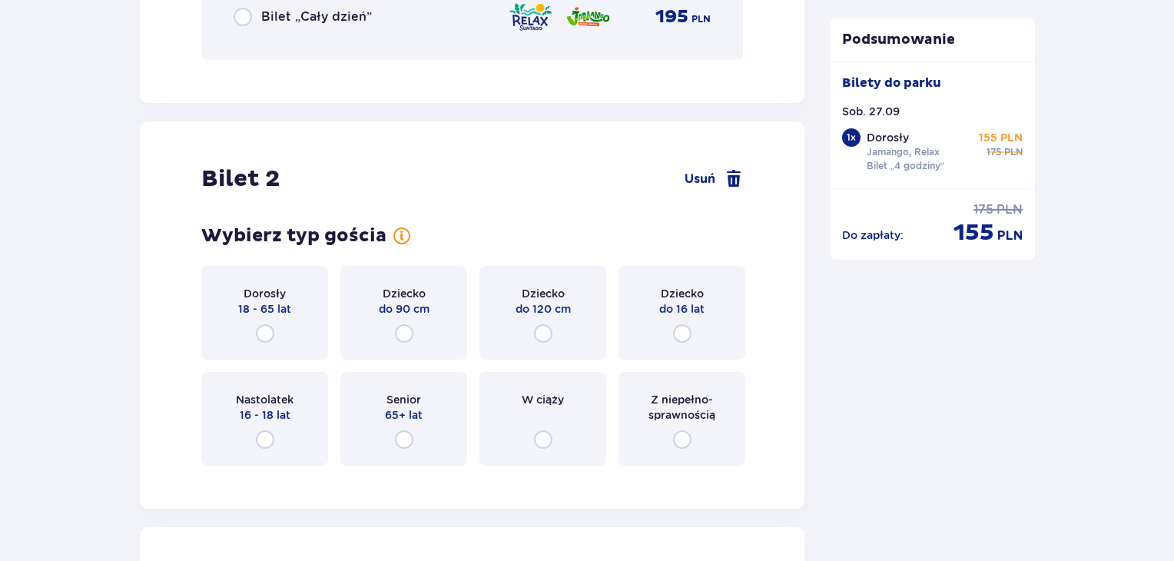
scroll to position [1935, 0]
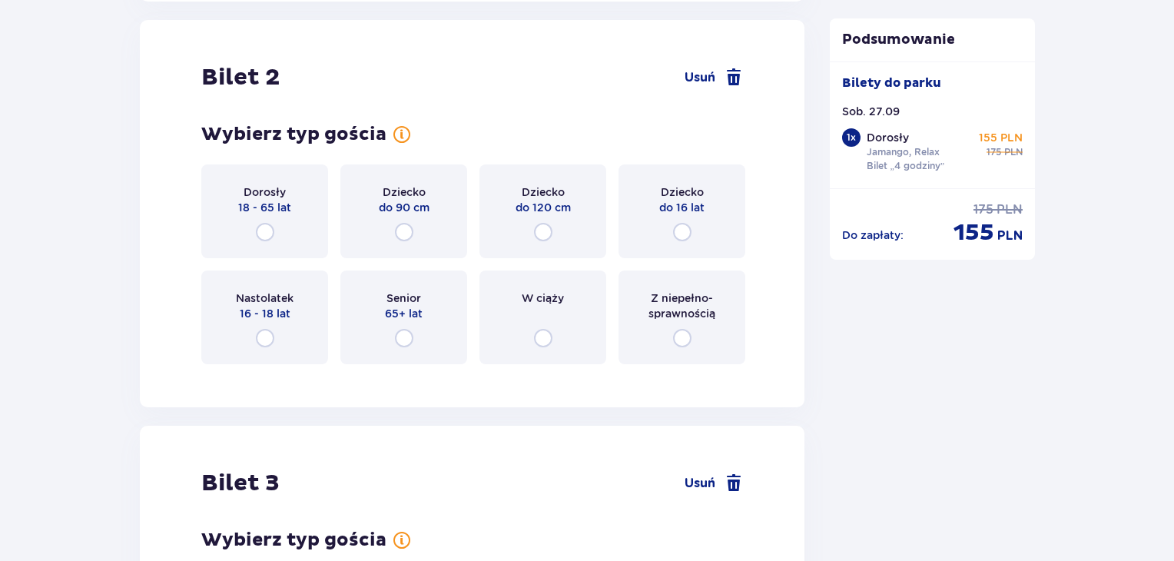
click at [261, 242] on div "Dorosły 18 - 65 lat" at bounding box center [264, 211] width 127 height 94
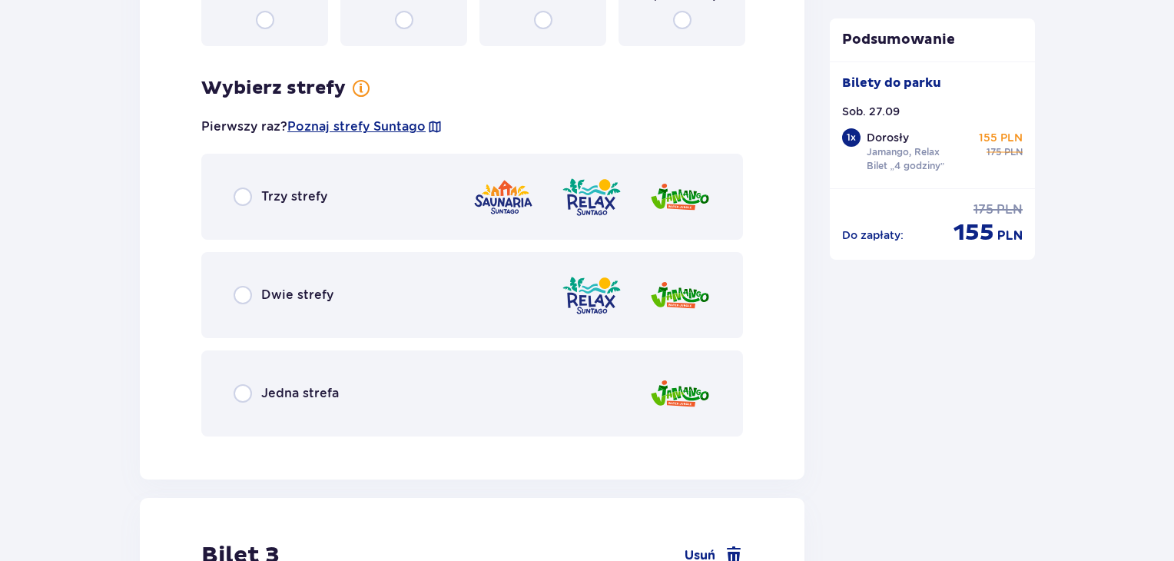
scroll to position [2309, 0]
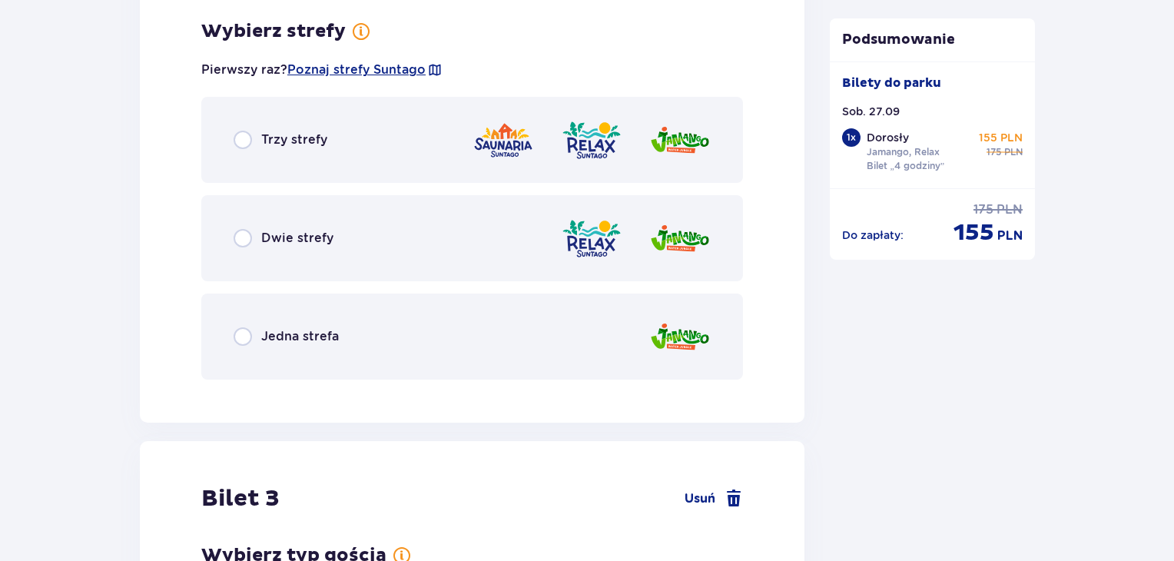
click at [252, 244] on div "Dwie strefy" at bounding box center [283, 238] width 100 height 18
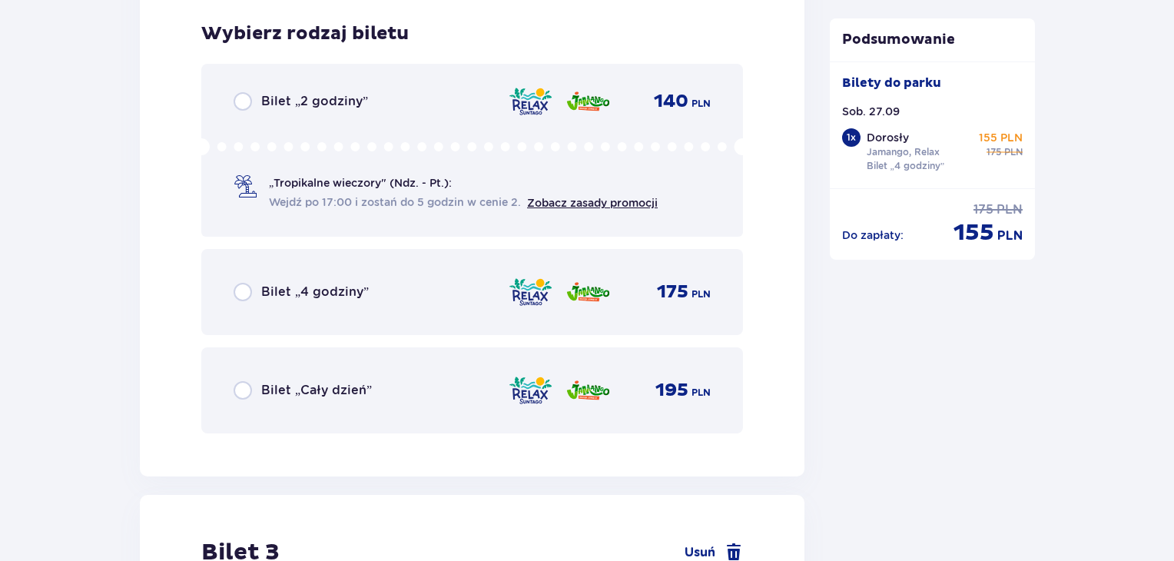
scroll to position [2700, 0]
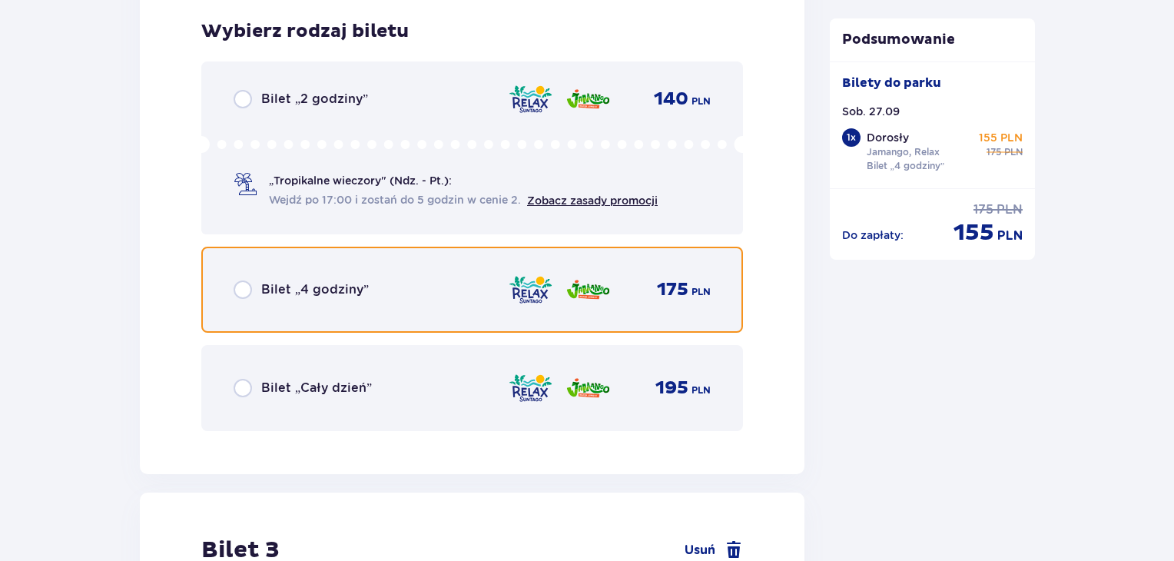
click at [244, 293] on input "radio" at bounding box center [242, 289] width 18 height 18
radio input "true"
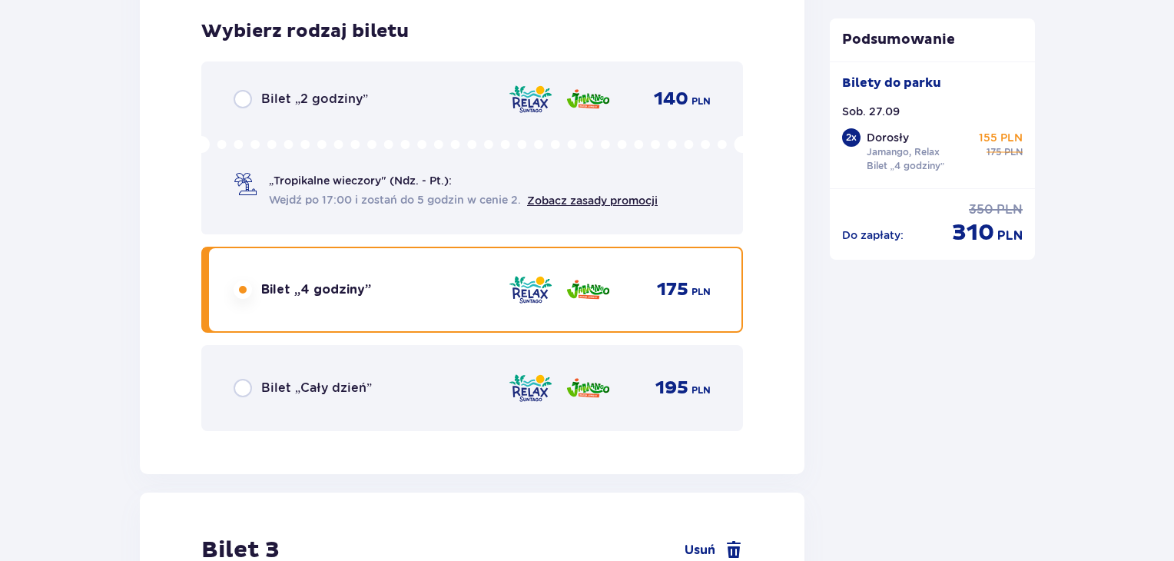
scroll to position [3171, 0]
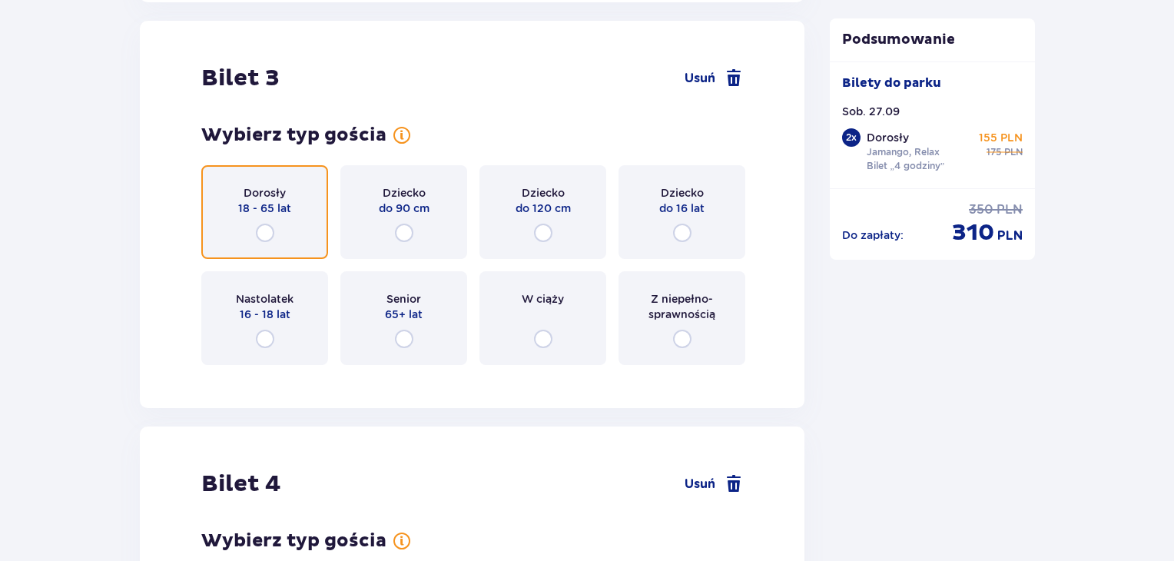
click at [269, 232] on input "radio" at bounding box center [265, 232] width 18 height 18
radio input "true"
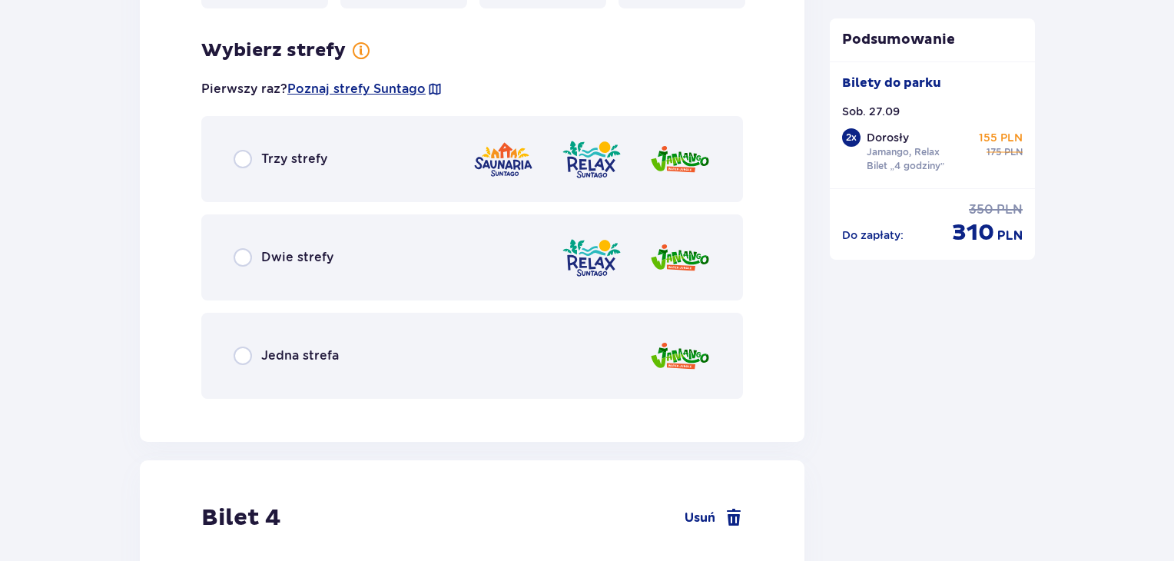
scroll to position [3546, 0]
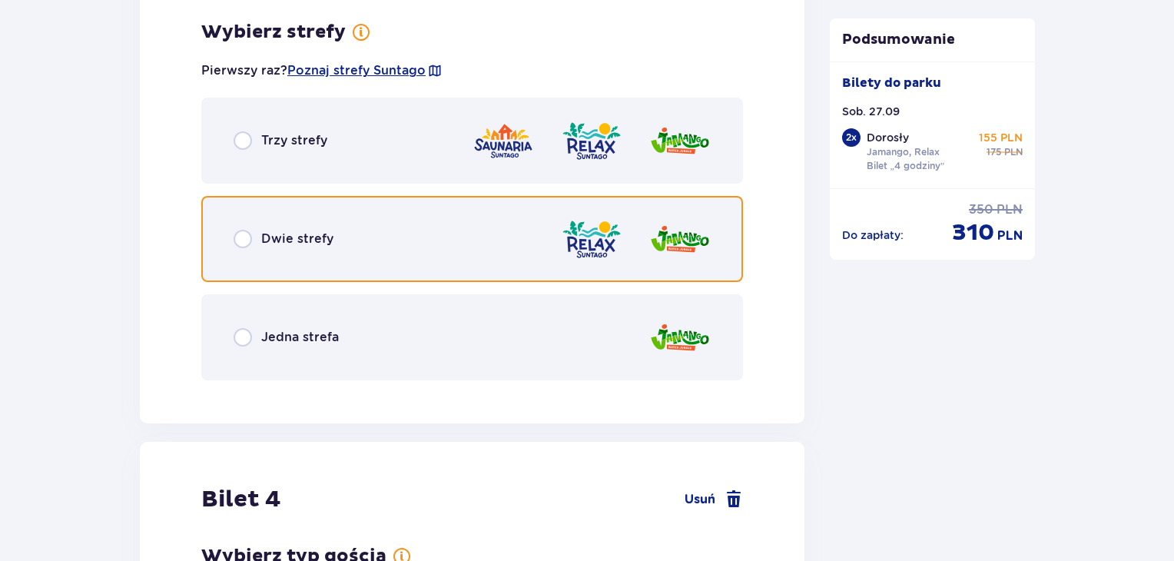
click at [243, 233] on input "radio" at bounding box center [242, 239] width 18 height 18
radio input "true"
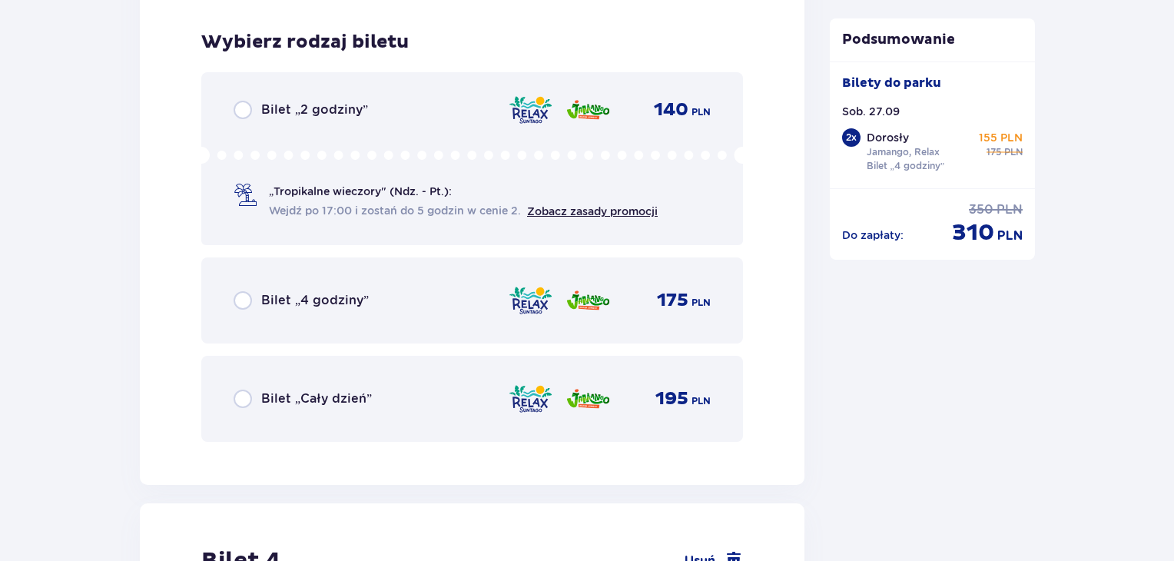
scroll to position [3936, 0]
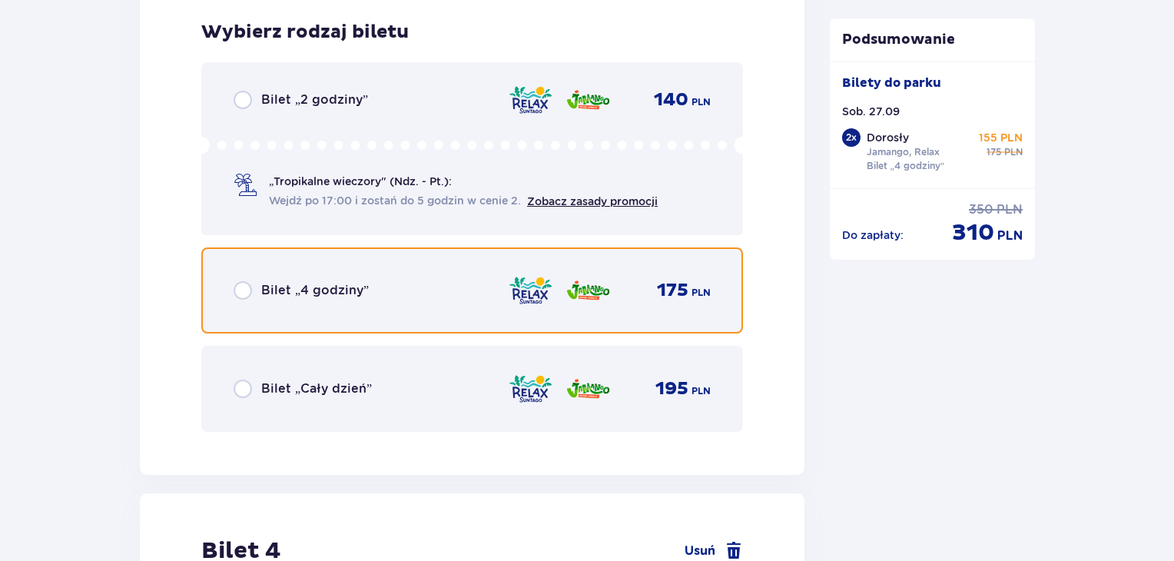
click at [242, 286] on input "radio" at bounding box center [242, 290] width 18 height 18
radio input "true"
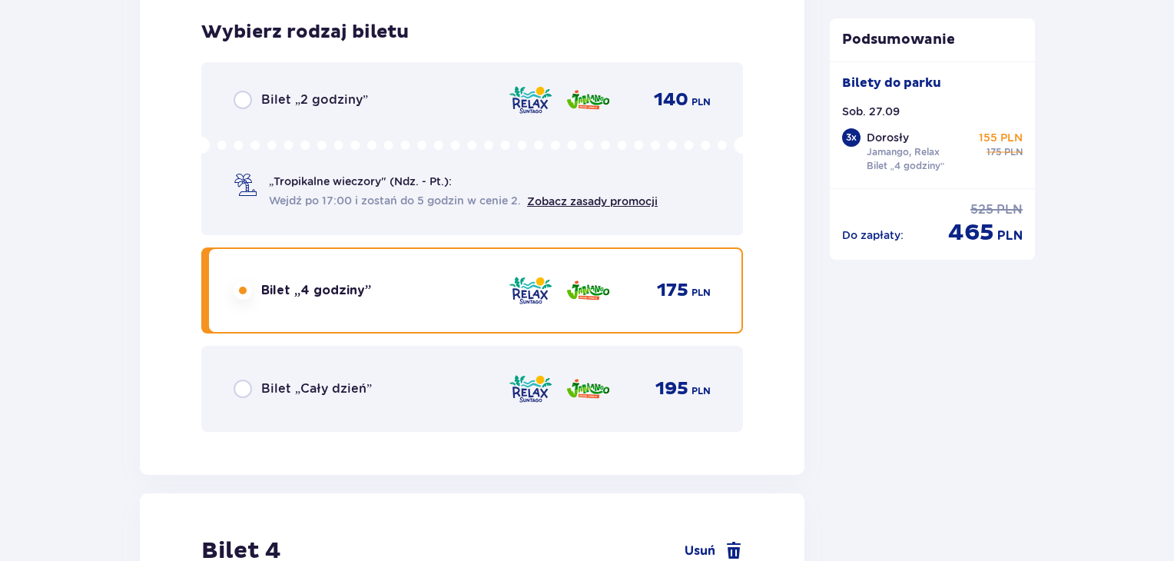
scroll to position [4408, 0]
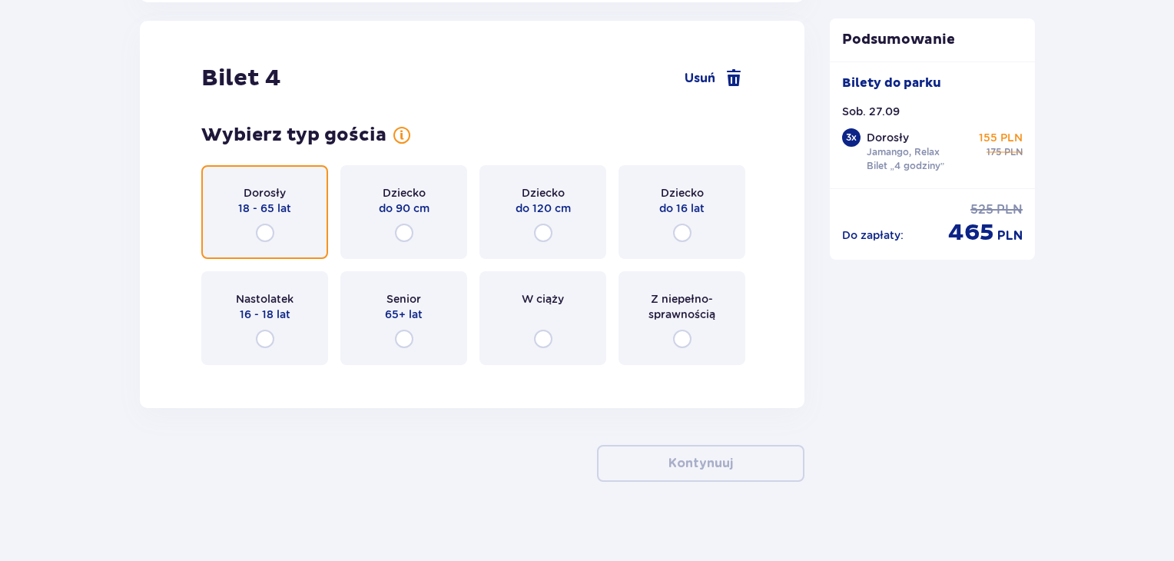
click at [266, 226] on input "radio" at bounding box center [265, 232] width 18 height 18
radio input "true"
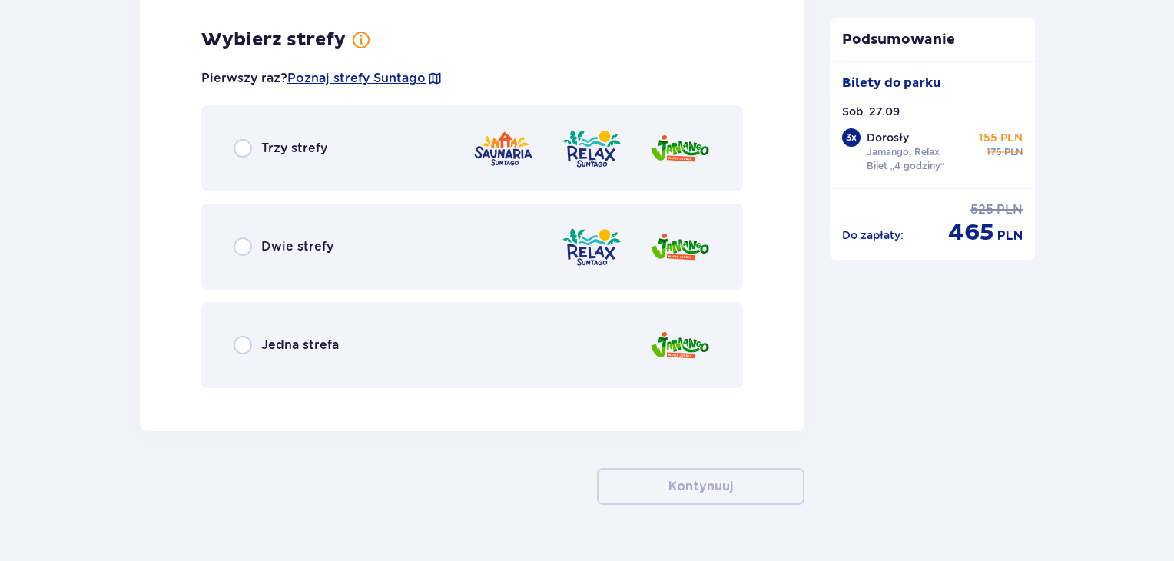
scroll to position [4783, 0]
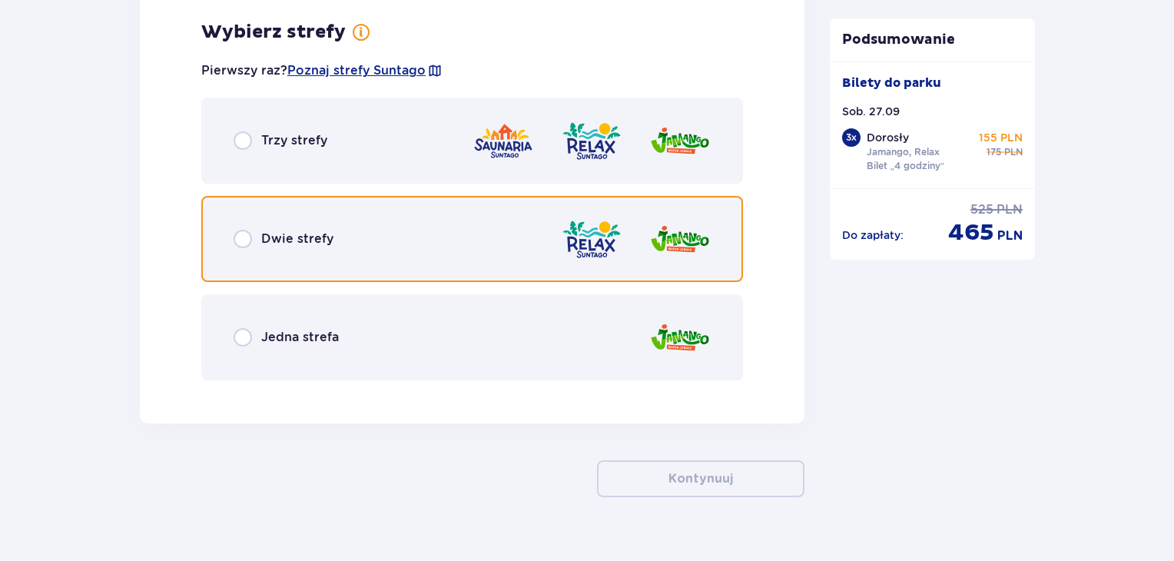
click at [238, 235] on input "radio" at bounding box center [242, 239] width 18 height 18
radio input "true"
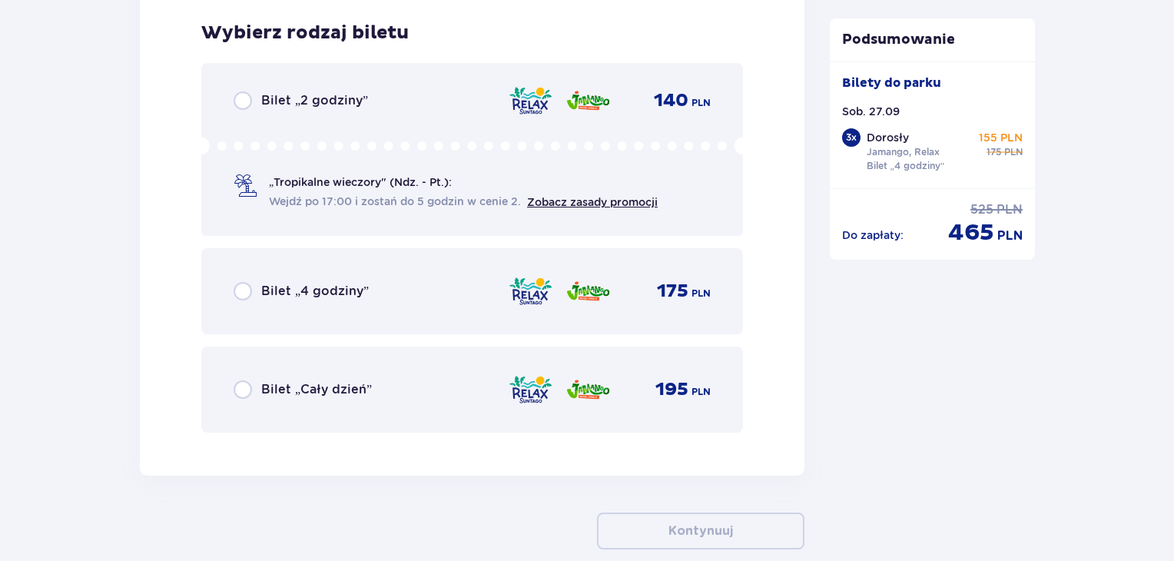
scroll to position [5173, 0]
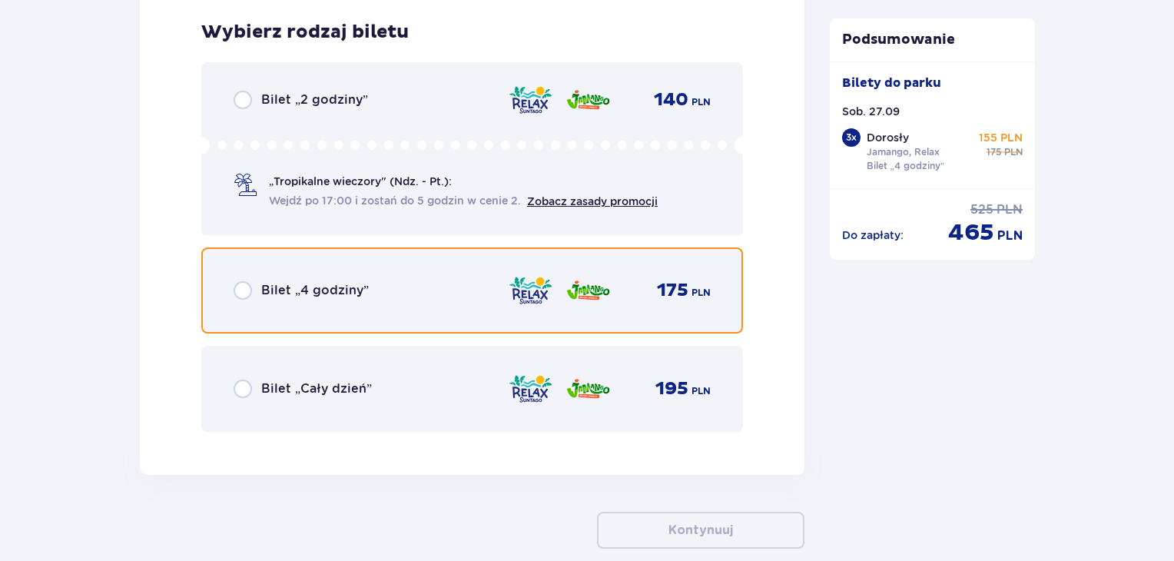
click at [243, 293] on input "radio" at bounding box center [242, 290] width 18 height 18
radio input "true"
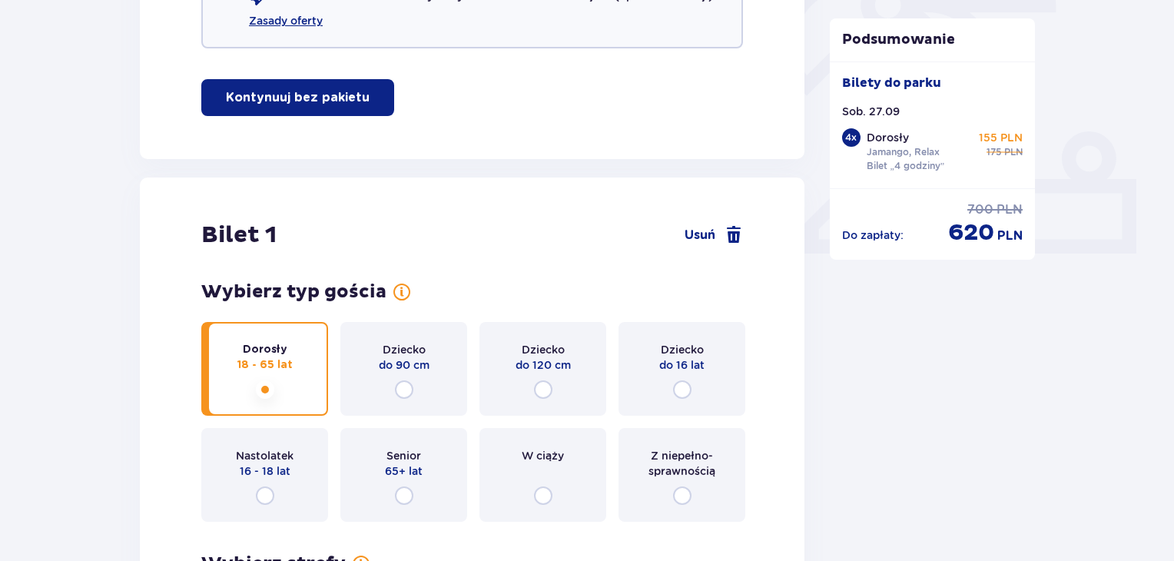
scroll to position [0, 0]
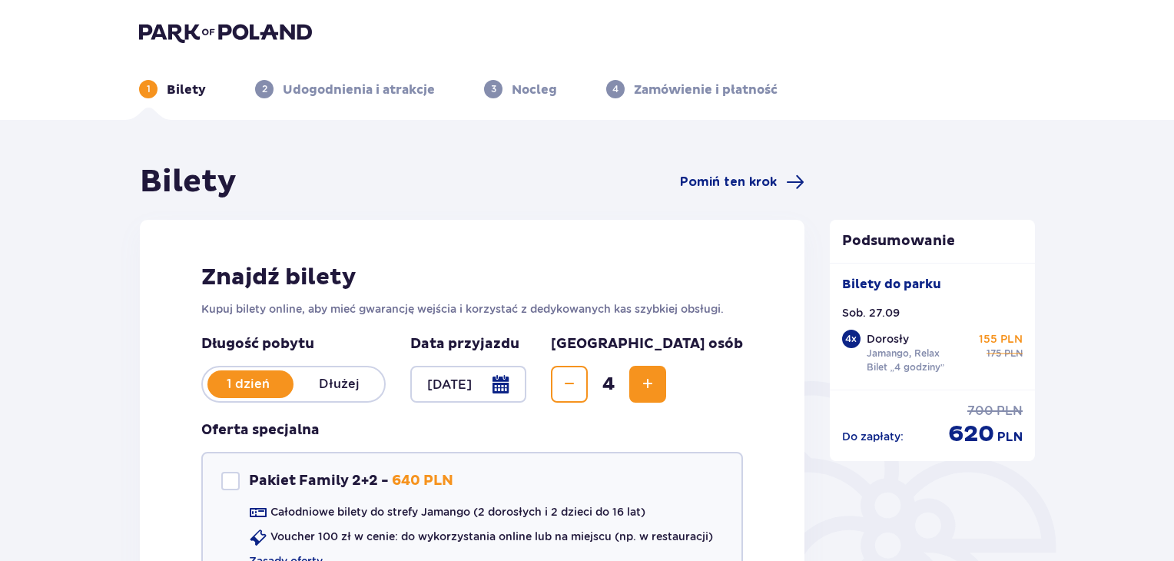
click at [221, 28] on img at bounding box center [225, 33] width 173 height 22
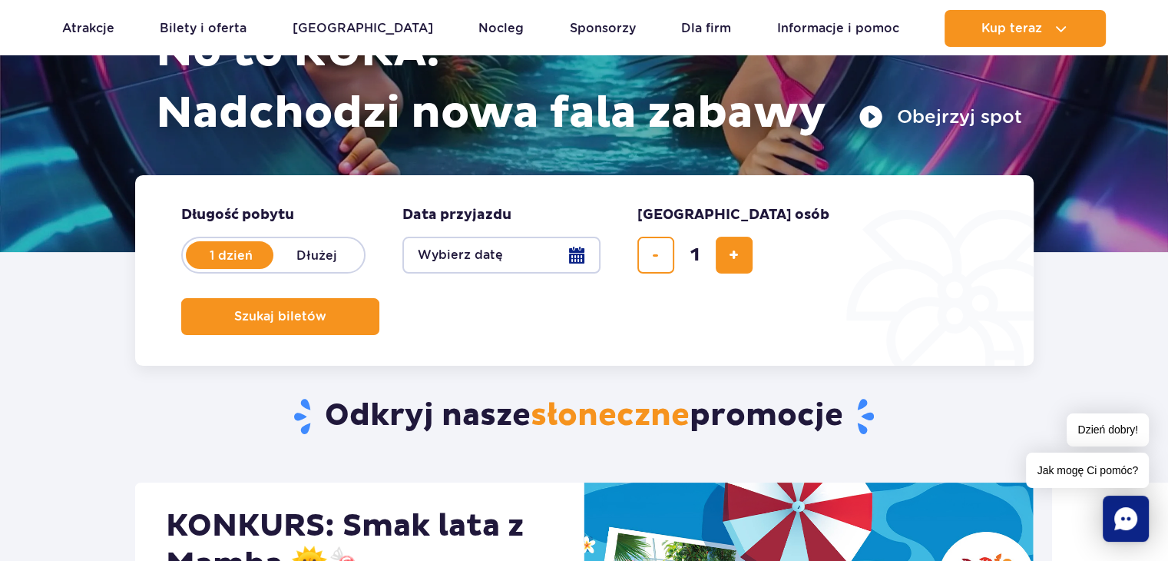
click at [515, 252] on button "Wybierz datę" at bounding box center [501, 255] width 198 height 37
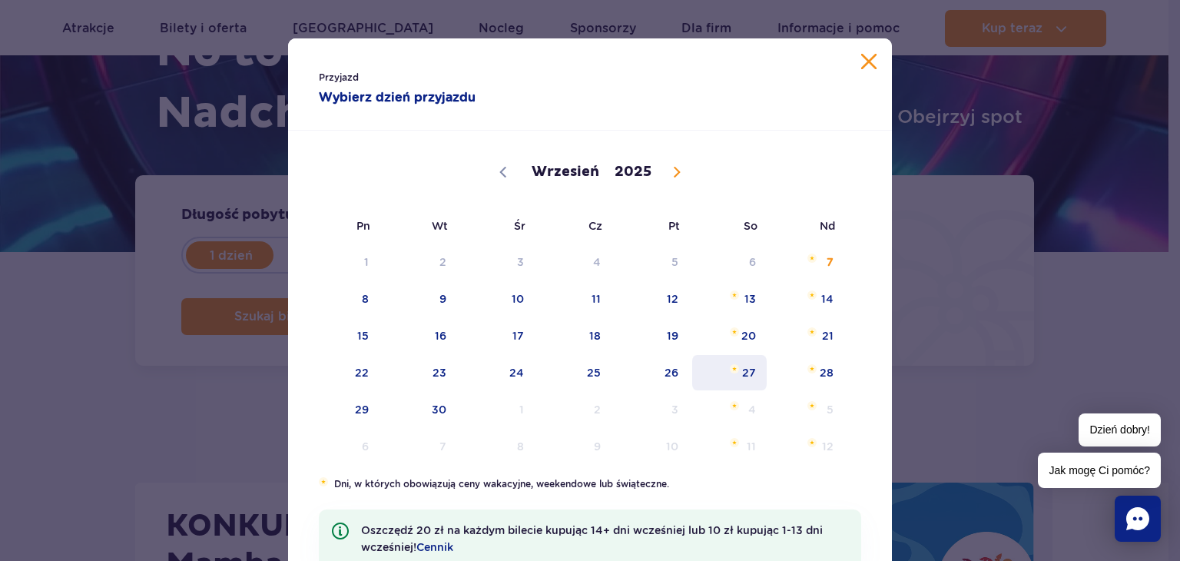
click at [730, 370] on span "Wrzesień 27, 2025" at bounding box center [734, 368] width 9 height 9
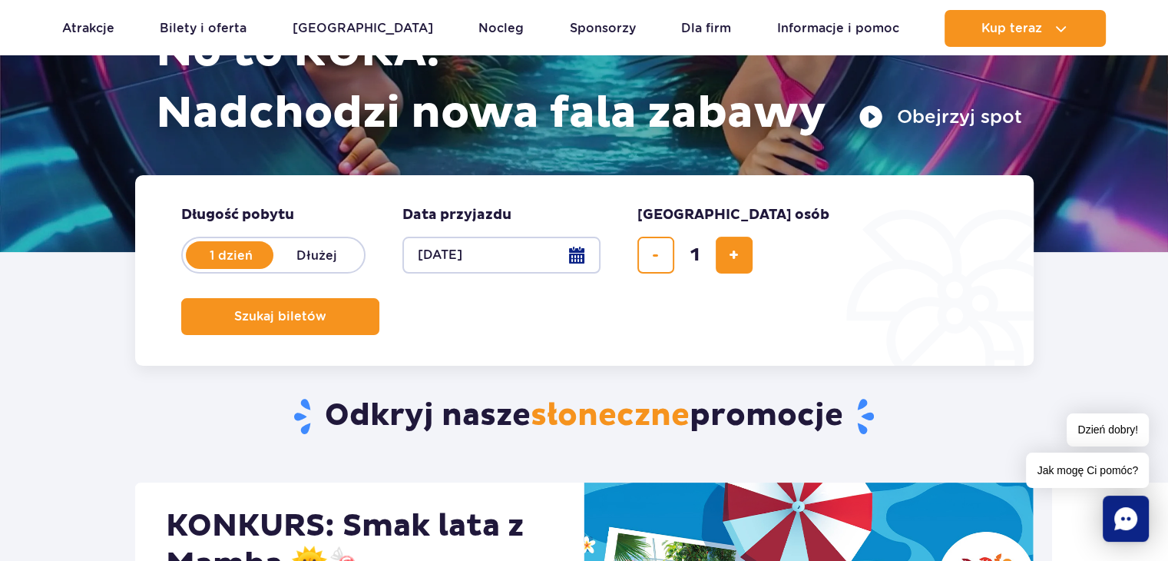
click at [714, 256] on div "1" at bounding box center [694, 255] width 115 height 37
click at [735, 255] on span "dodaj bilet" at bounding box center [734, 255] width 10 height 0
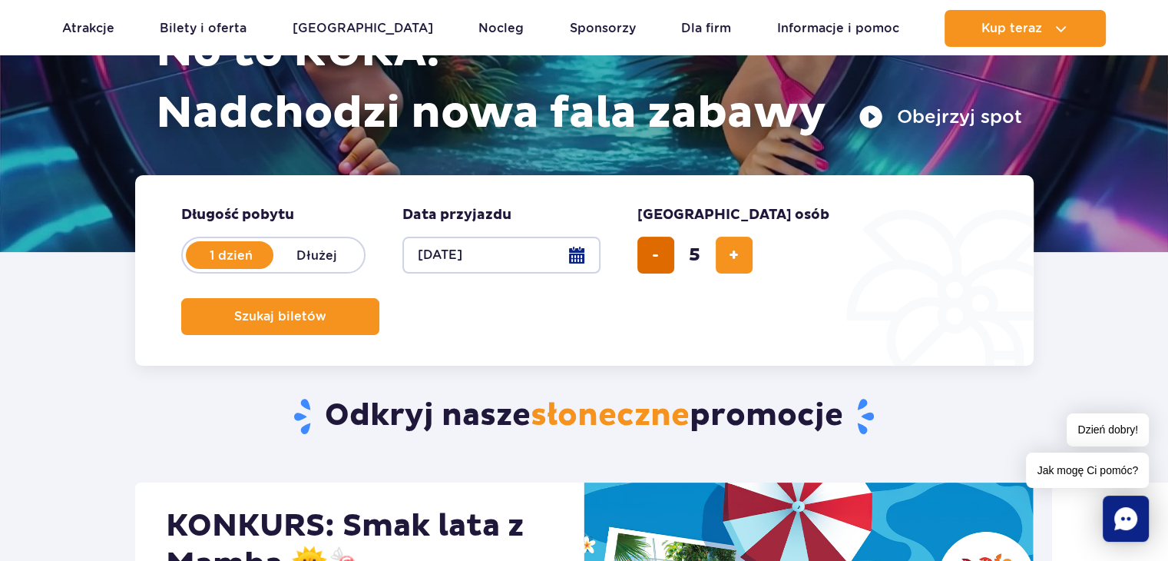
click at [640, 256] on button "usuń bilet" at bounding box center [655, 255] width 37 height 37
type input "4"
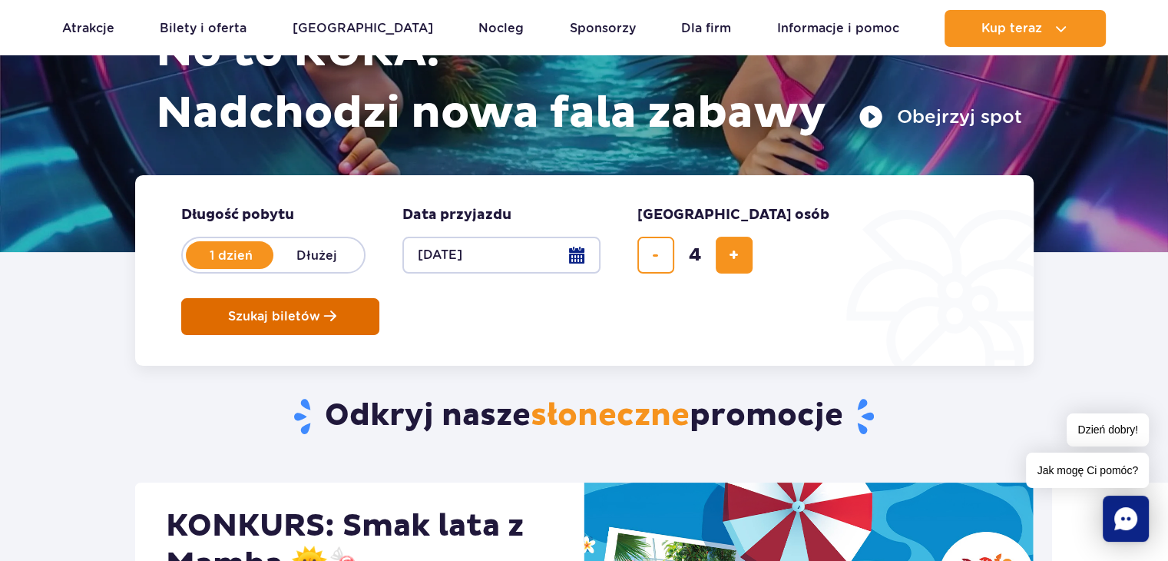
click at [320, 310] on span "Szukaj biletów" at bounding box center [274, 317] width 92 height 14
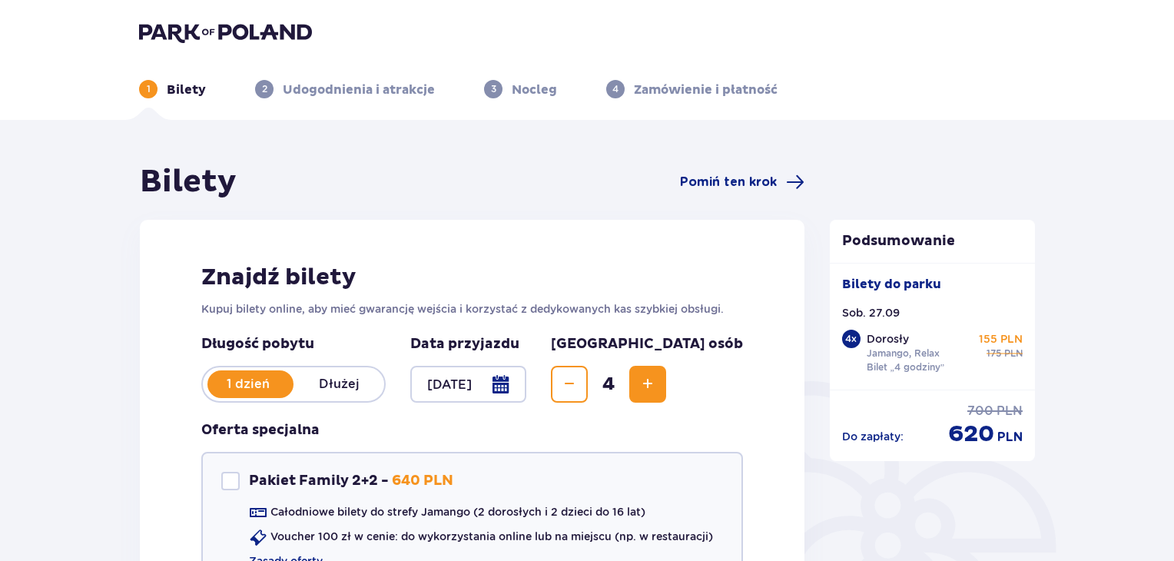
click at [225, 31] on img at bounding box center [225, 33] width 173 height 22
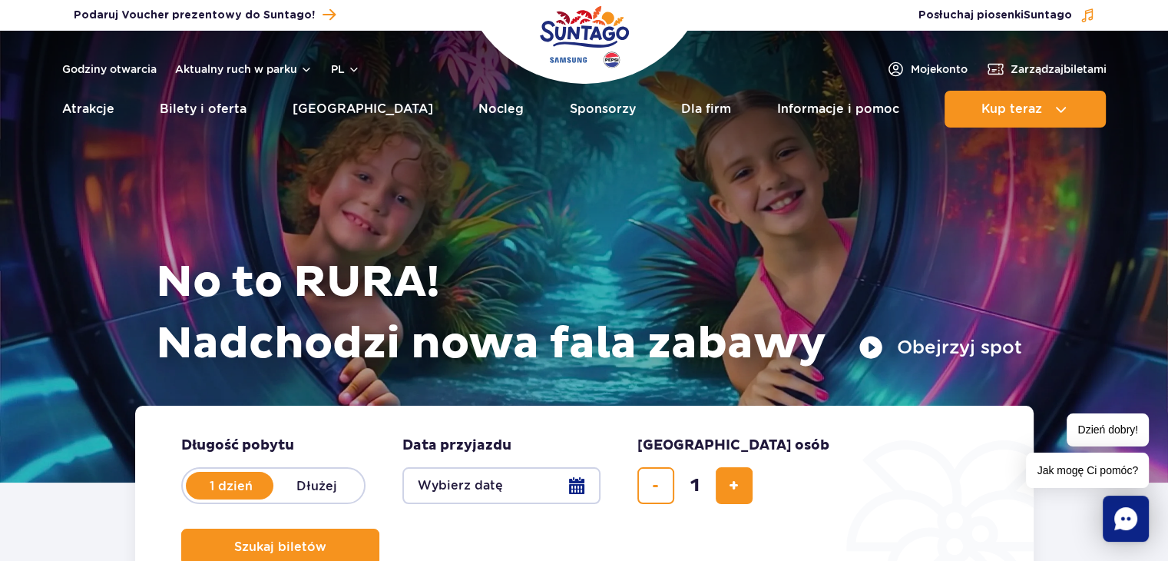
click at [617, 38] on img "Park of Poland" at bounding box center [584, 37] width 89 height 71
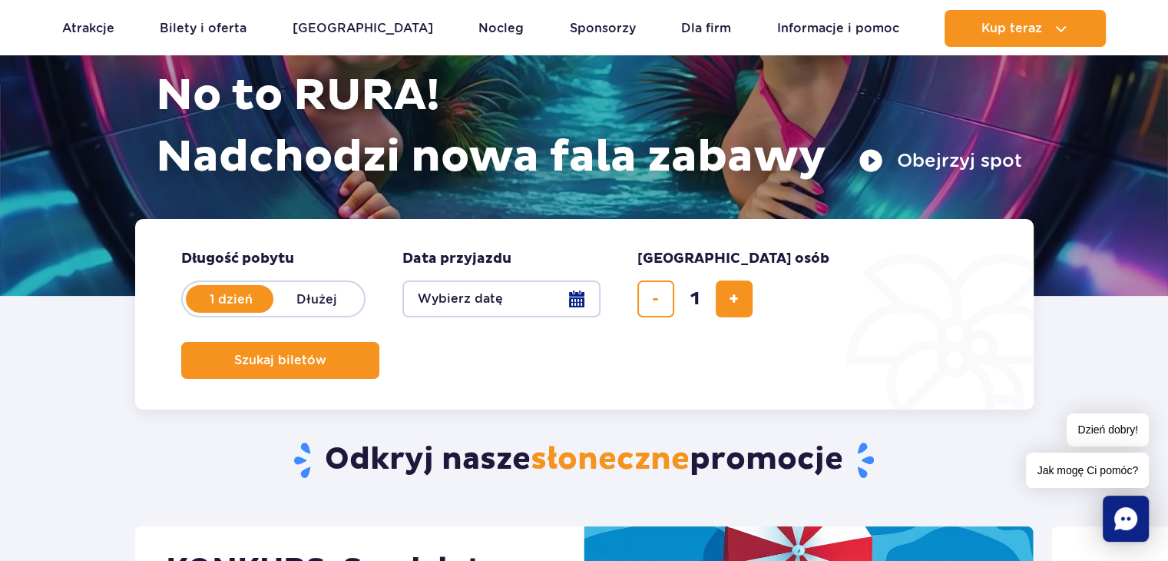
scroll to position [307, 0]
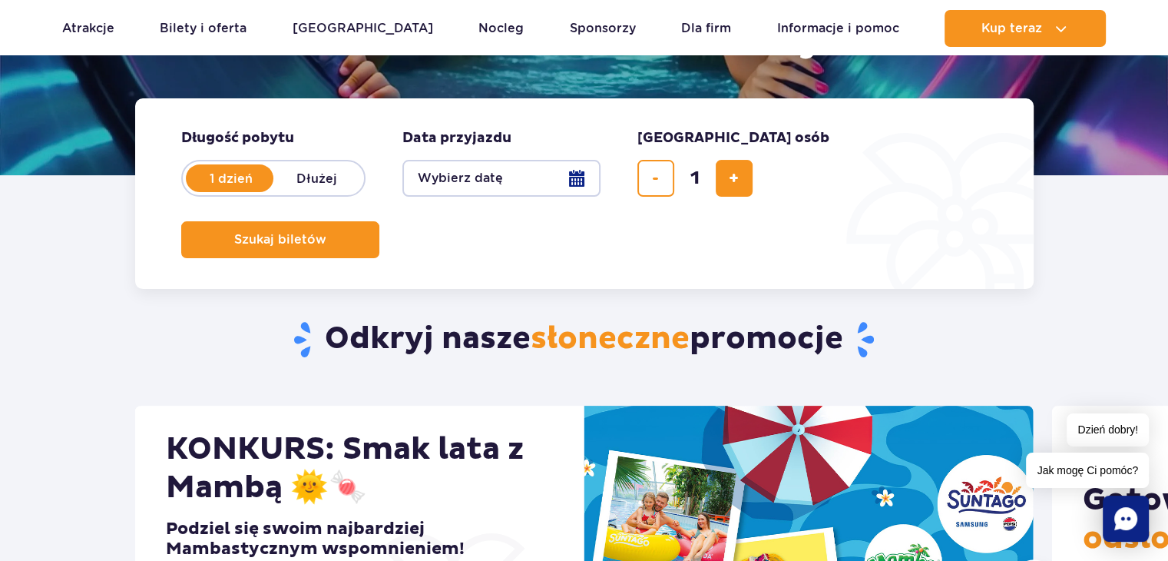
click at [573, 179] on button "Wybierz datę" at bounding box center [501, 178] width 198 height 37
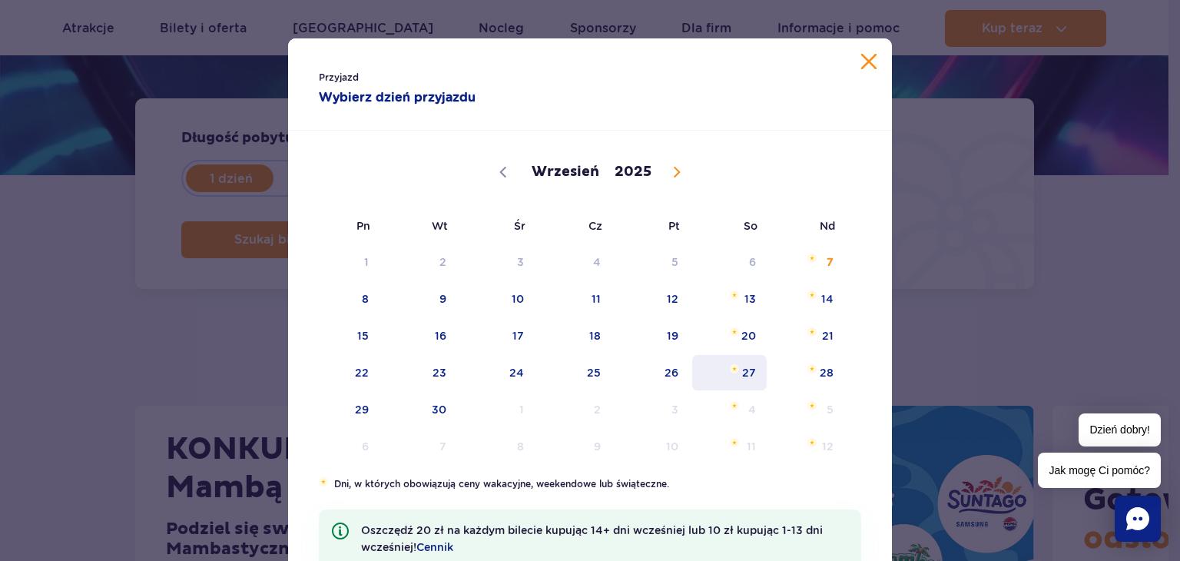
click at [746, 365] on span "27" at bounding box center [729, 372] width 78 height 35
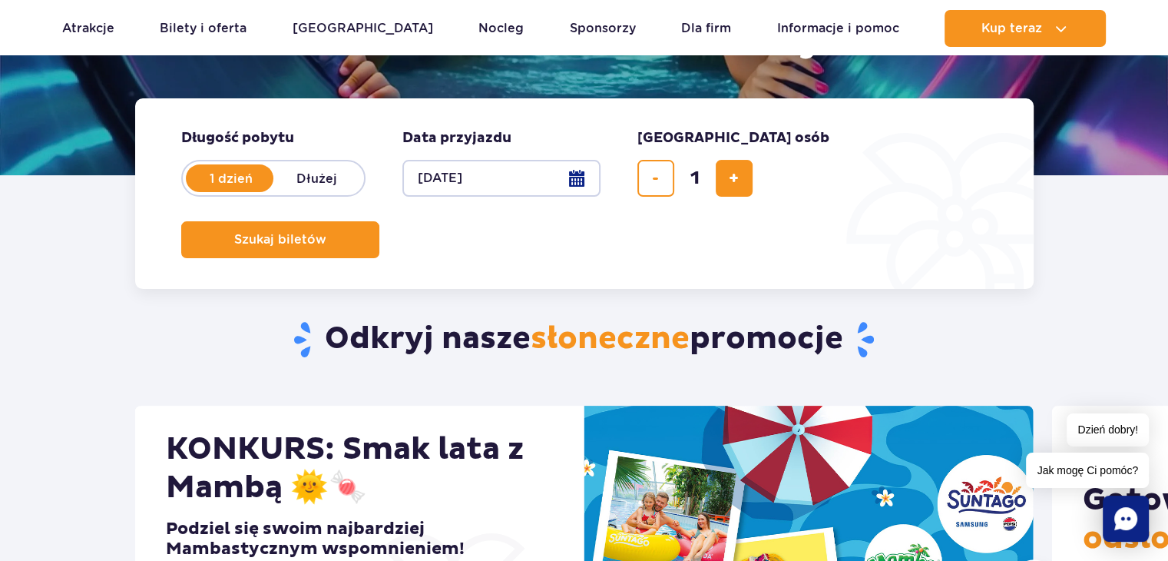
click at [492, 179] on button "[DATE]" at bounding box center [501, 178] width 198 height 37
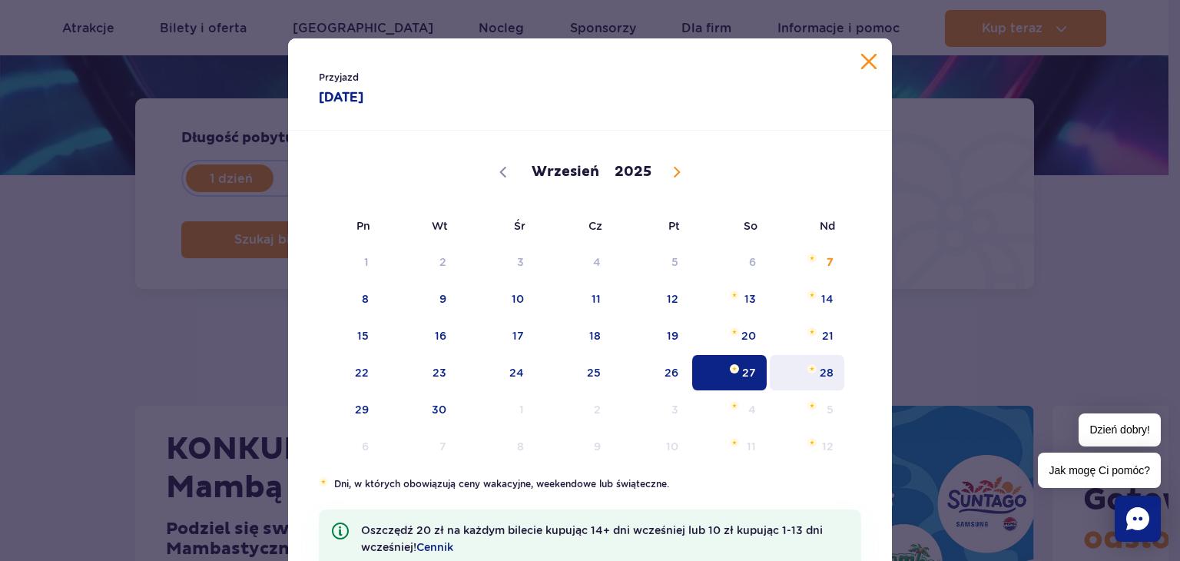
click at [807, 371] on span "Wrzesień 28, 2025" at bounding box center [811, 368] width 9 height 9
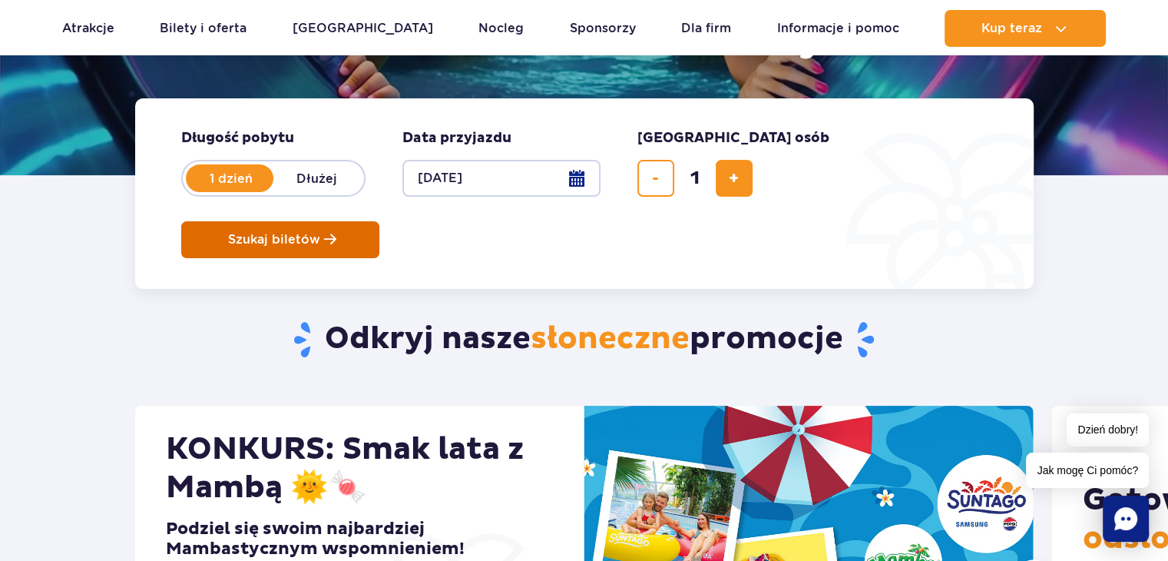
click at [320, 233] on span "Szukaj biletów" at bounding box center [274, 240] width 92 height 14
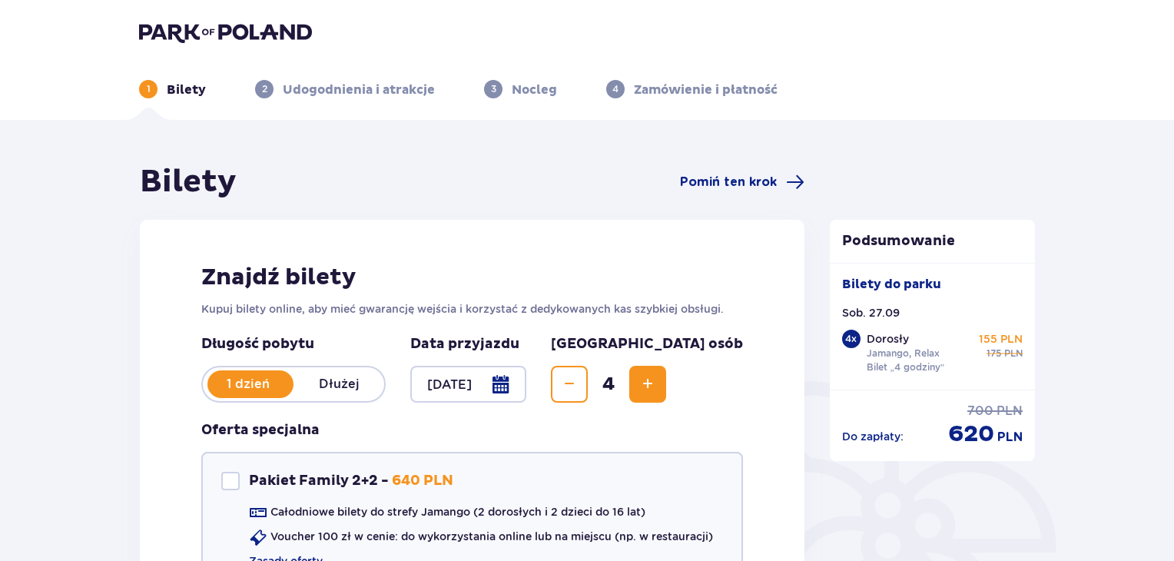
click at [526, 380] on div at bounding box center [468, 384] width 116 height 37
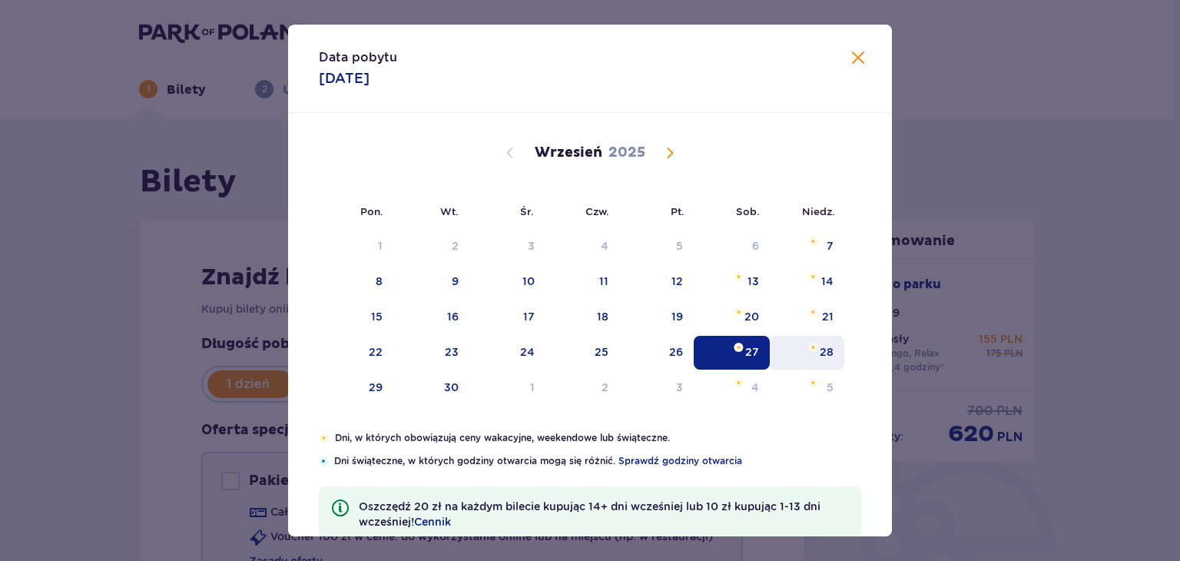
click at [780, 346] on div "28" at bounding box center [807, 353] width 74 height 34
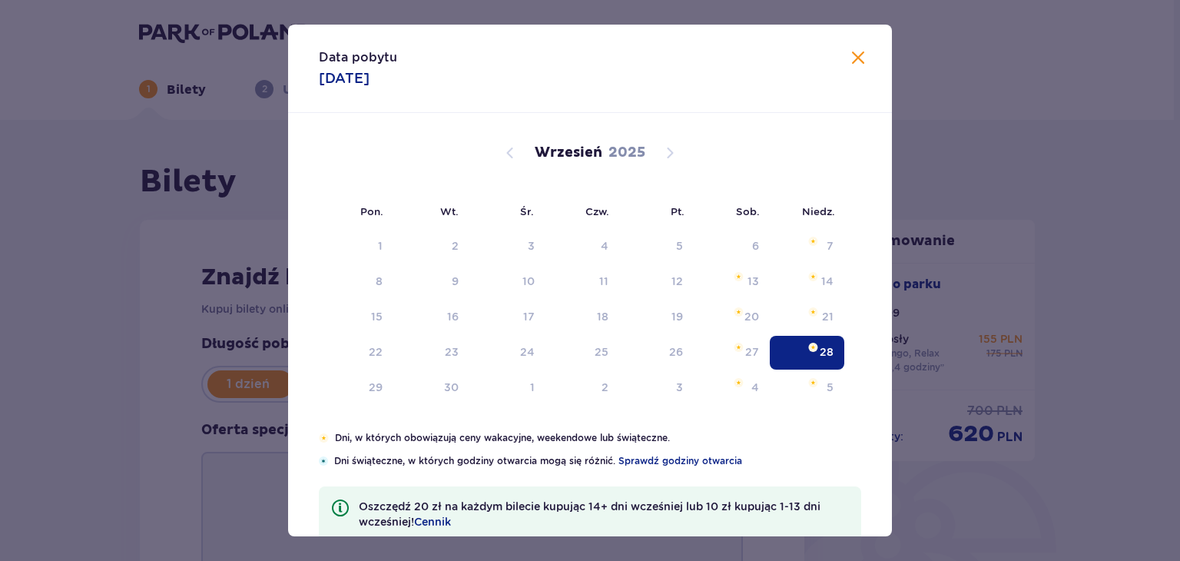
click at [829, 351] on div "28" at bounding box center [826, 351] width 14 height 15
type input "[DATE]"
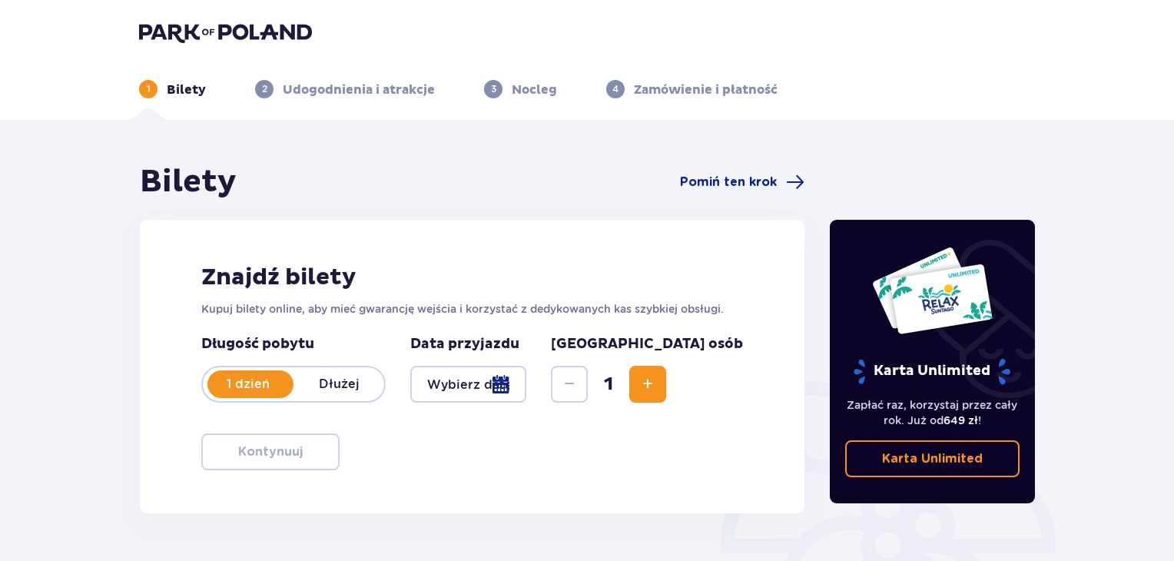
scroll to position [180, 0]
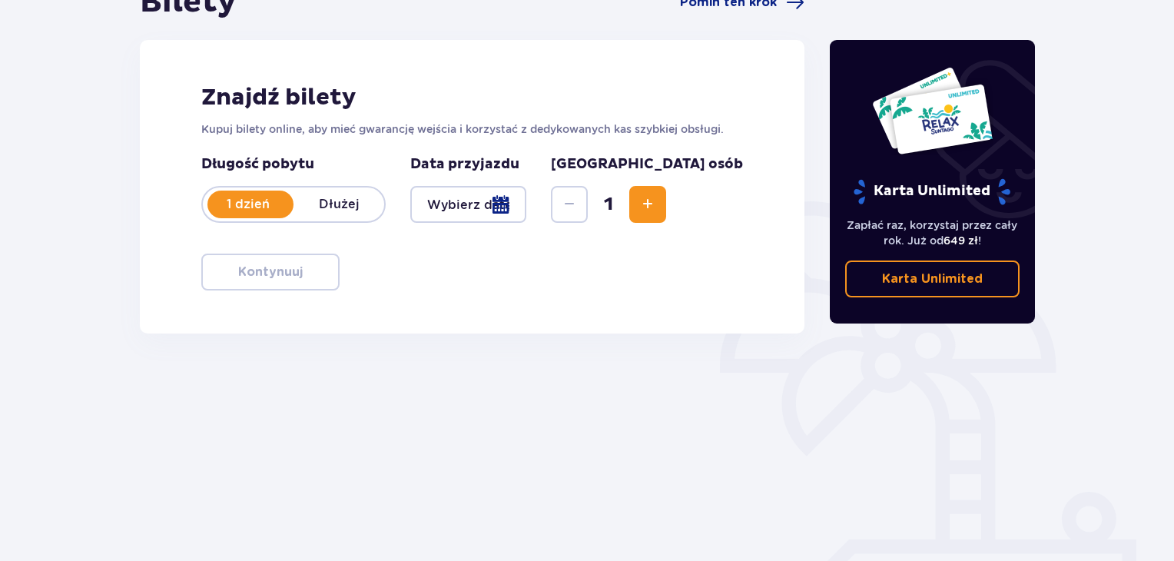
click at [526, 204] on div at bounding box center [468, 204] width 116 height 37
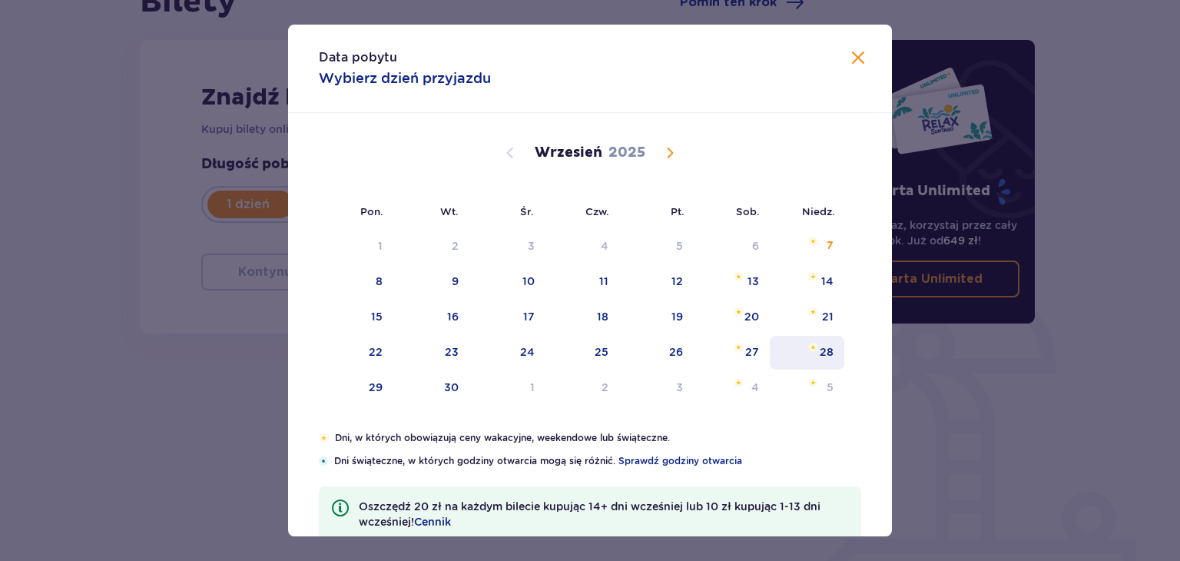
click at [823, 356] on div "28" at bounding box center [826, 351] width 14 height 15
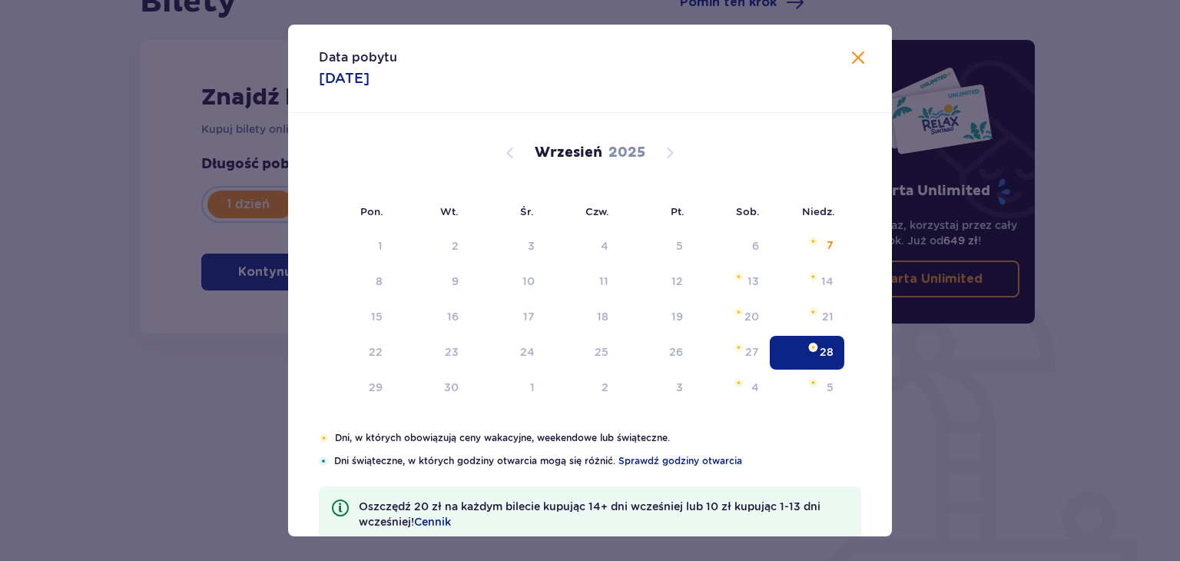
type input "[DATE]"
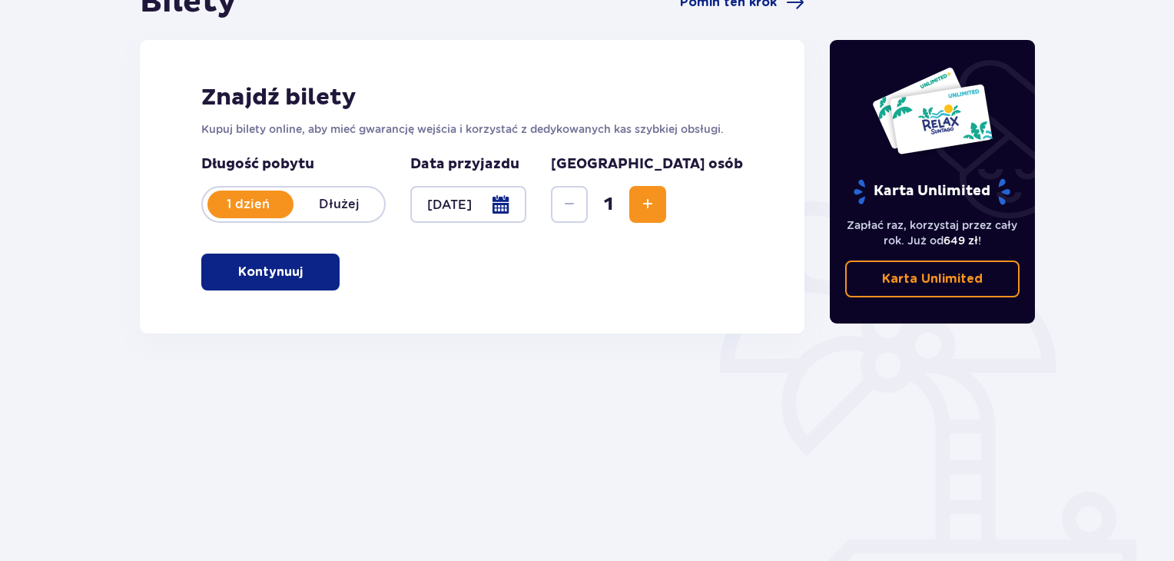
click at [657, 210] on span "Increase" at bounding box center [647, 204] width 18 height 18
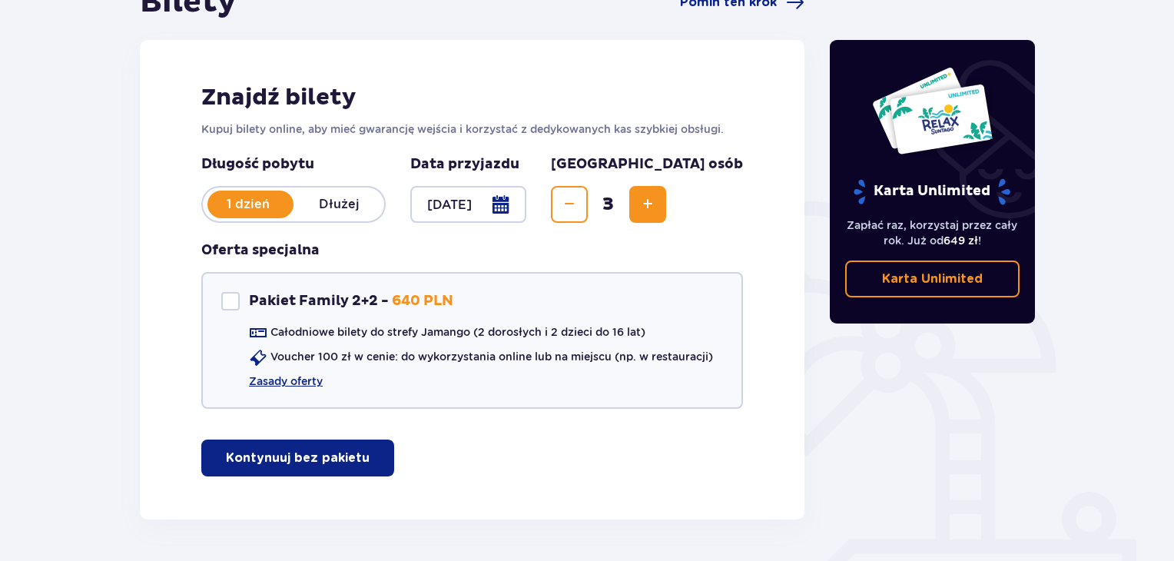
click at [657, 210] on span "Increase" at bounding box center [647, 204] width 18 height 18
click at [588, 207] on button "Decrease" at bounding box center [569, 204] width 37 height 37
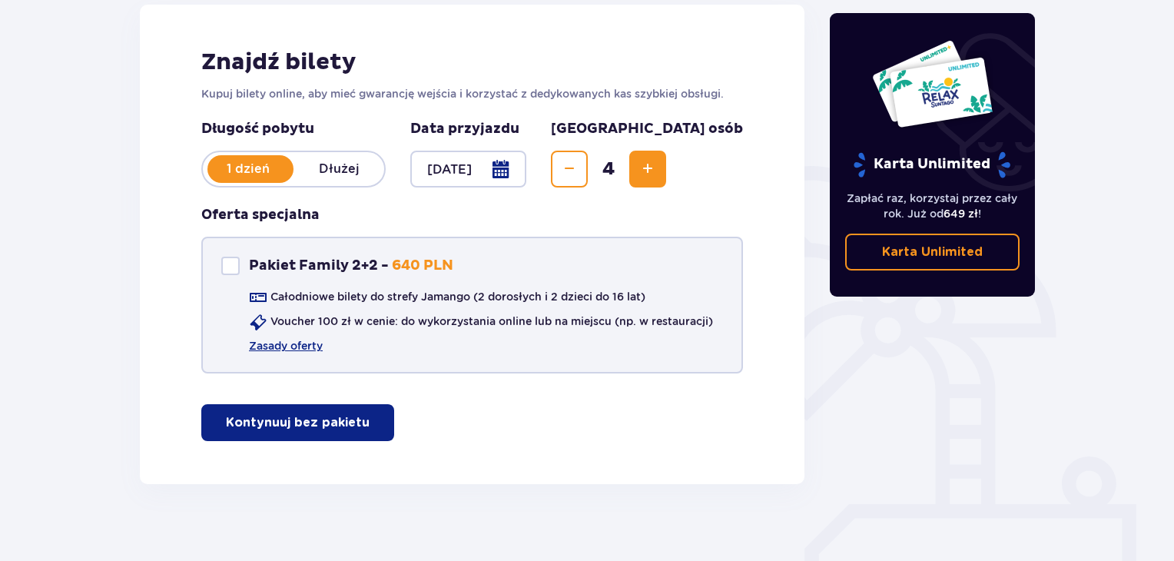
scroll to position [230, 0]
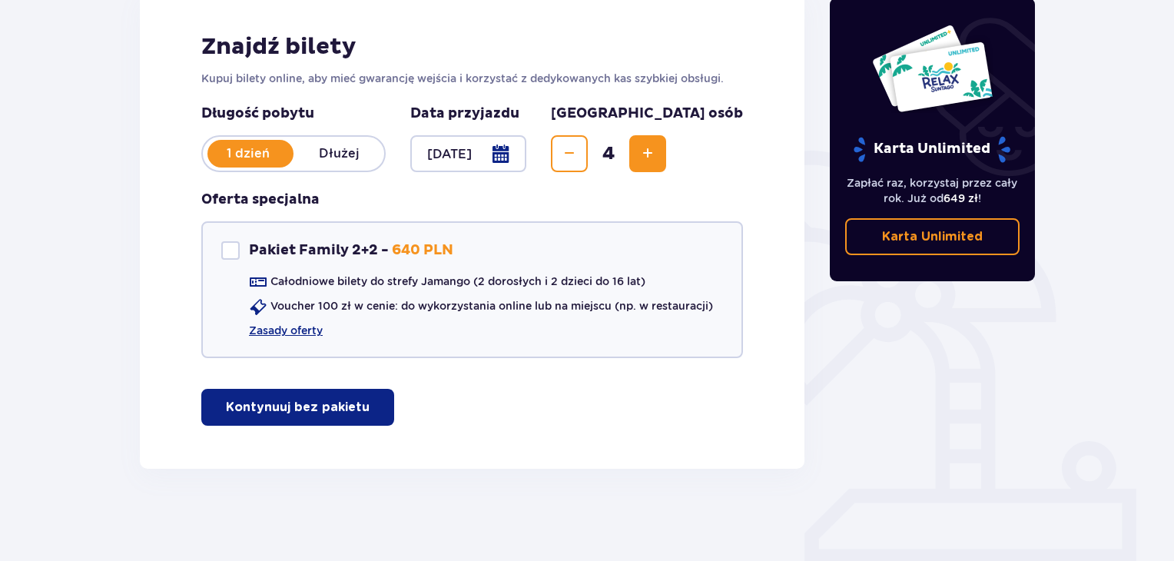
click at [352, 400] on p "Kontynuuj bez pakietu" at bounding box center [298, 407] width 144 height 17
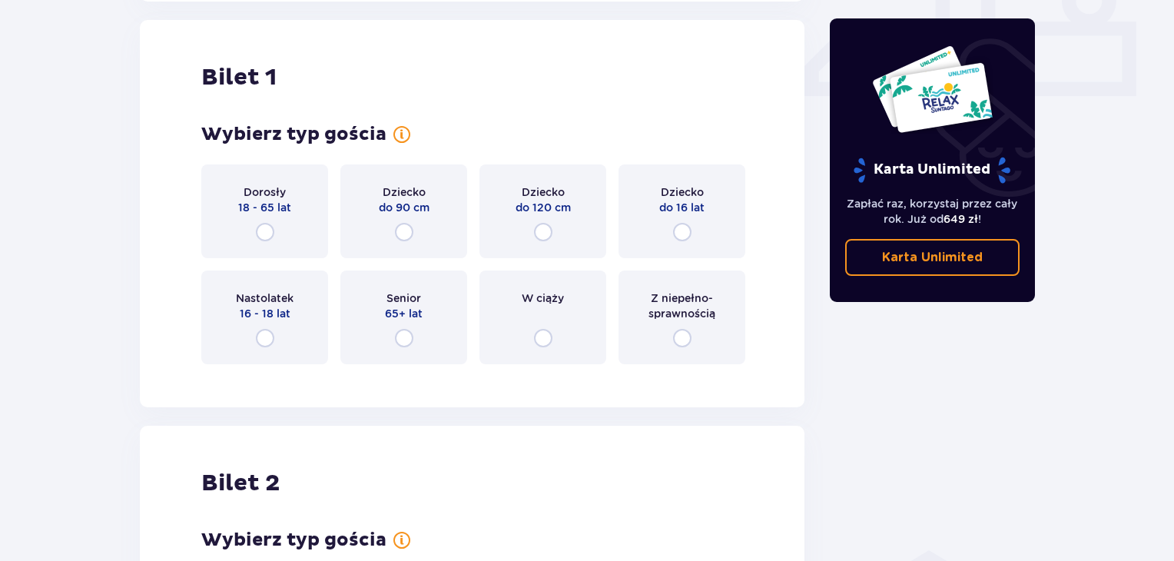
scroll to position [698, 0]
click at [260, 237] on input "radio" at bounding box center [265, 231] width 18 height 18
radio input "true"
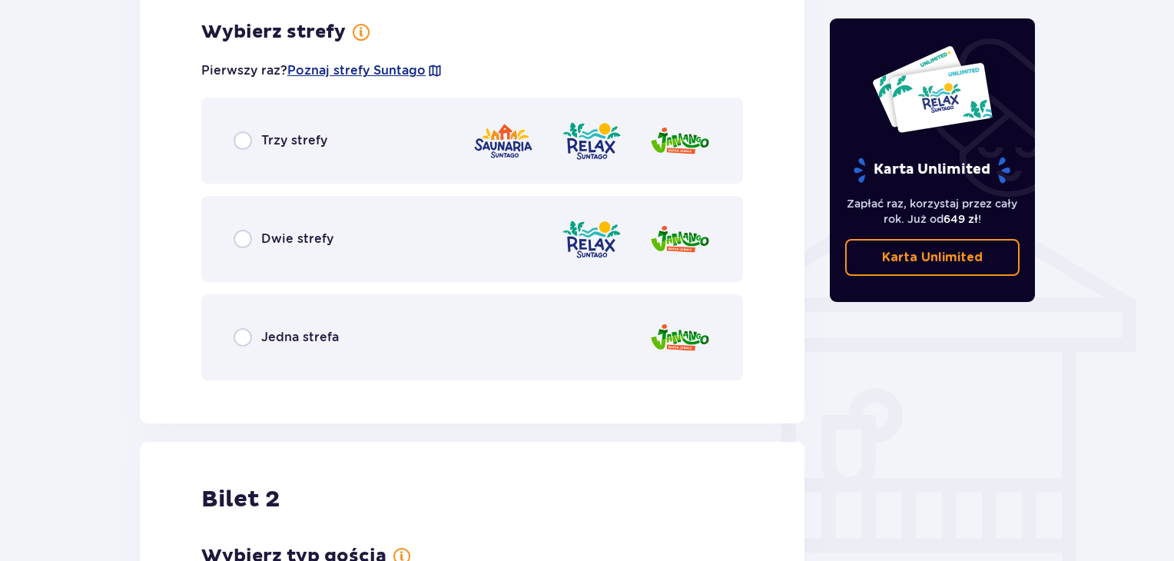
scroll to position [1073, 0]
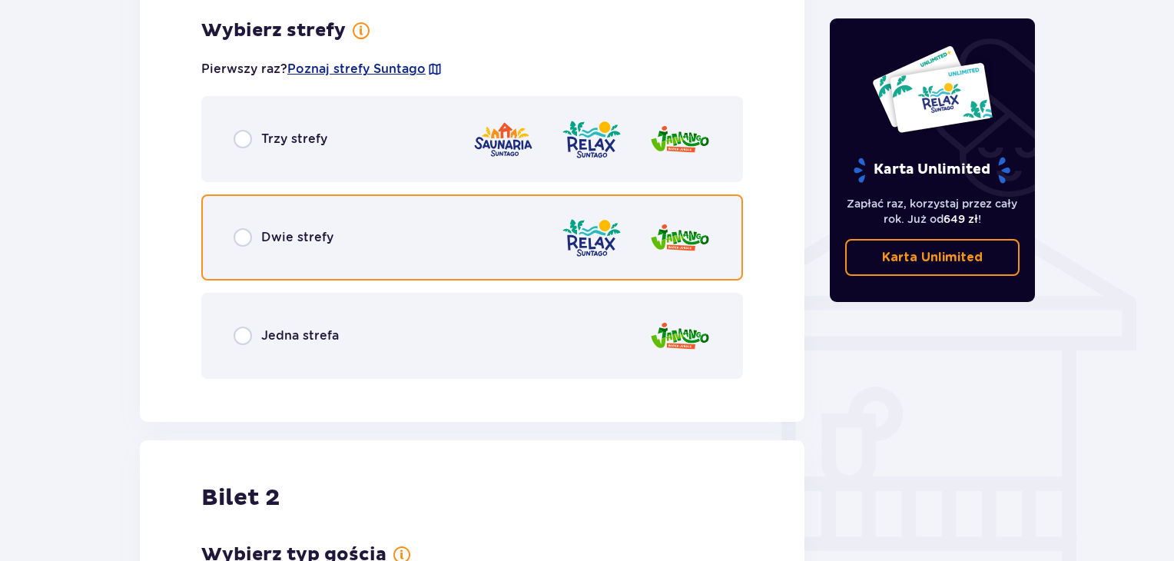
click at [249, 235] on input "radio" at bounding box center [242, 237] width 18 height 18
radio input "true"
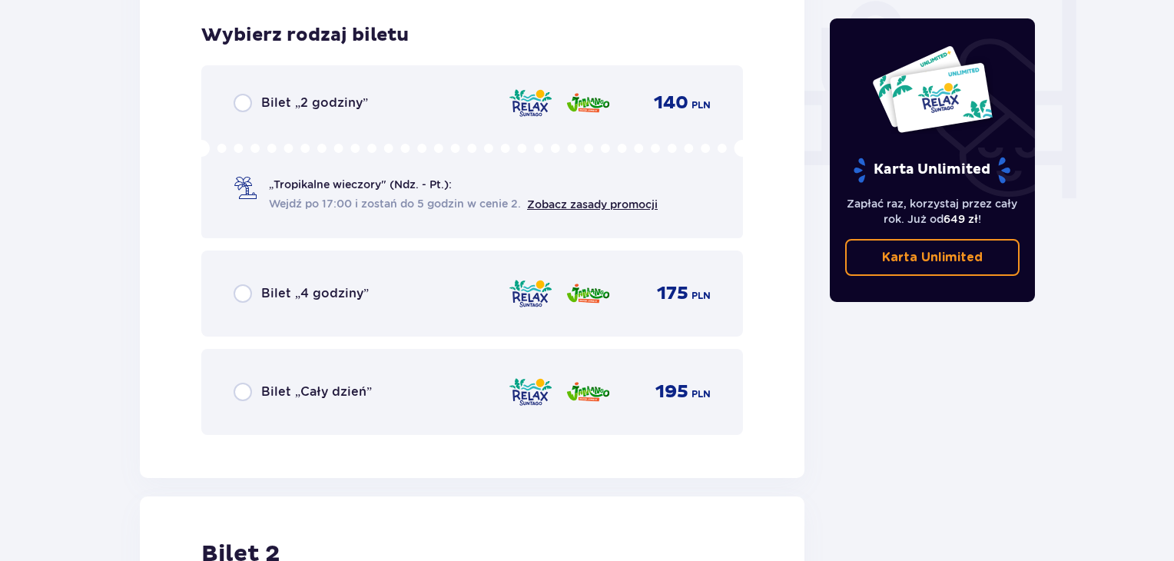
scroll to position [1463, 0]
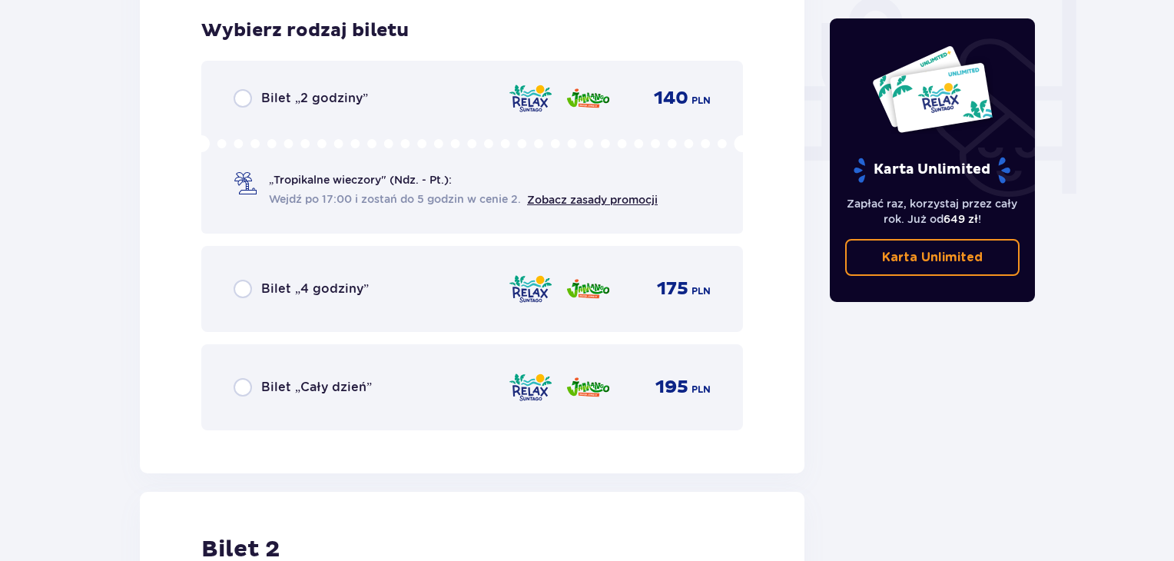
click at [230, 383] on div "Bilet „Cały dzień” 195 PLN" at bounding box center [471, 387] width 541 height 86
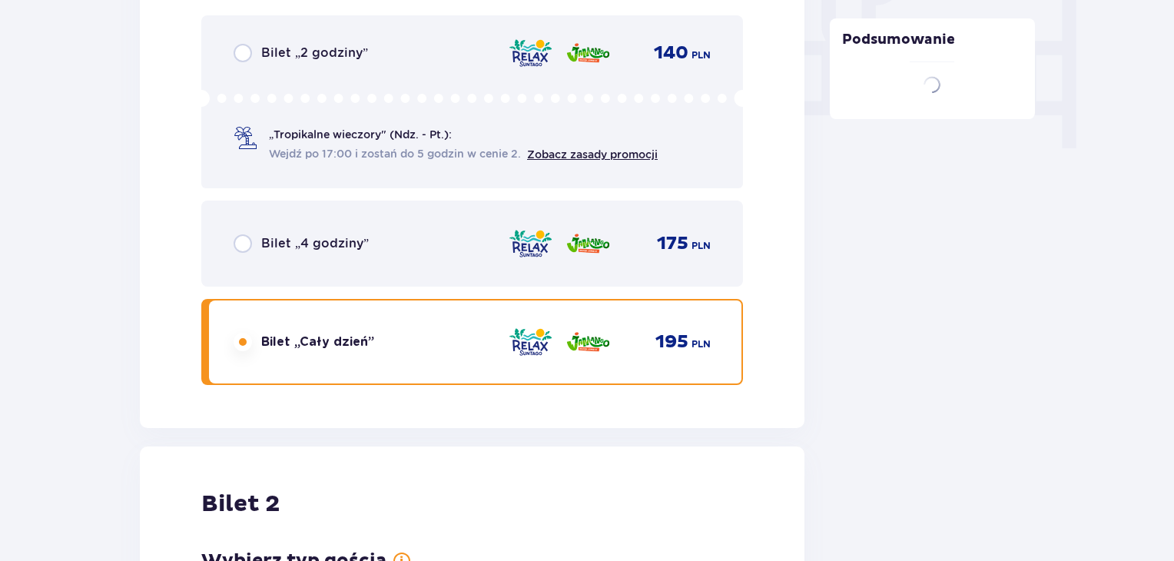
scroll to position [1896, 0]
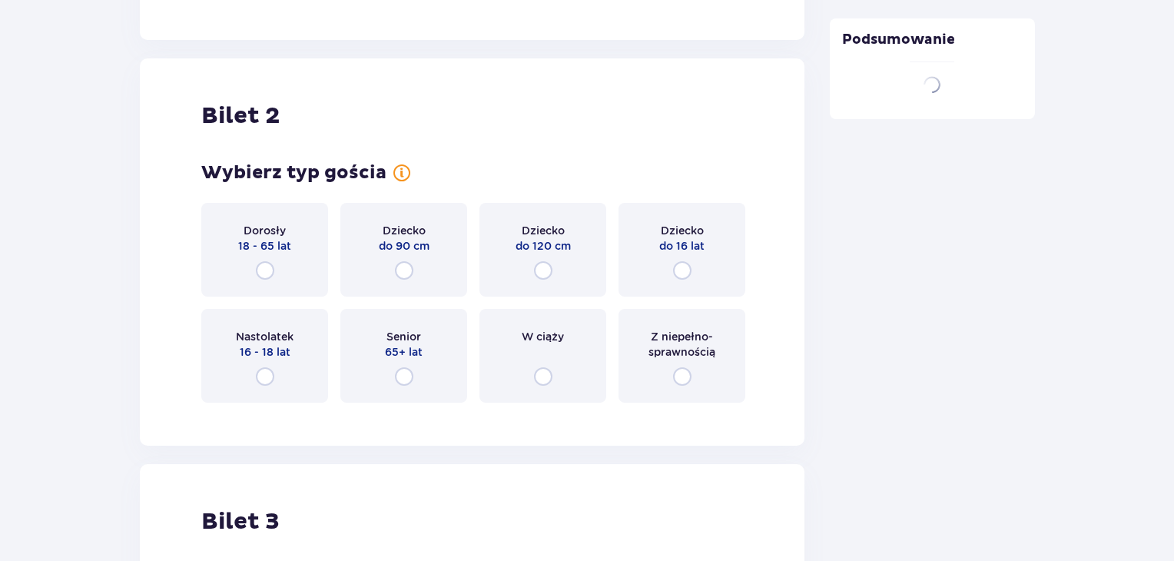
click at [254, 246] on div "Dorosły 18 - 65 lat" at bounding box center [264, 250] width 127 height 94
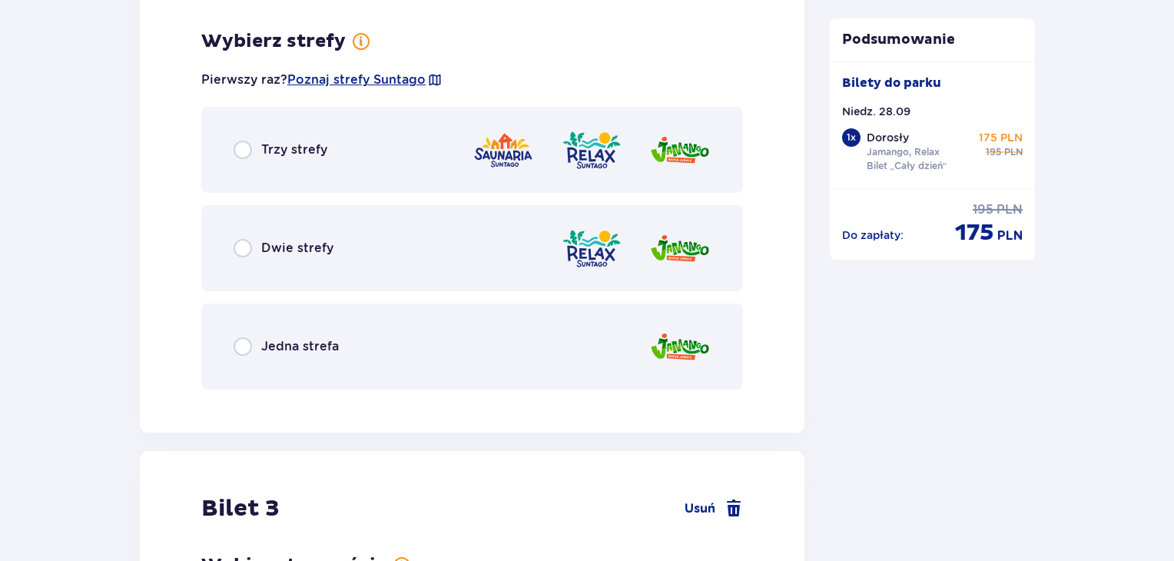
scroll to position [2309, 0]
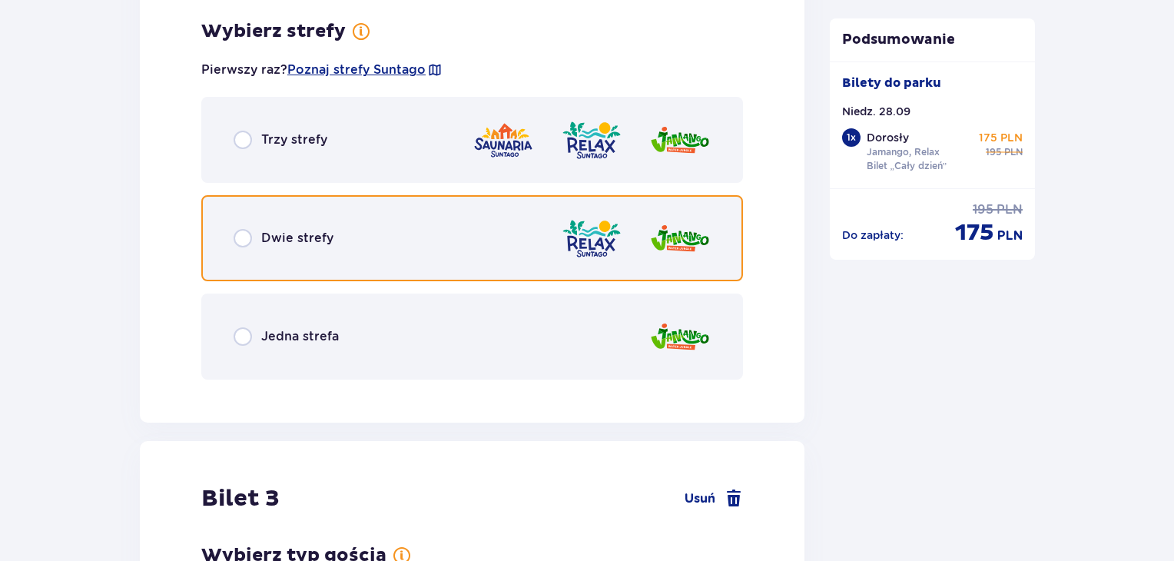
click at [246, 237] on input "radio" at bounding box center [242, 238] width 18 height 18
radio input "true"
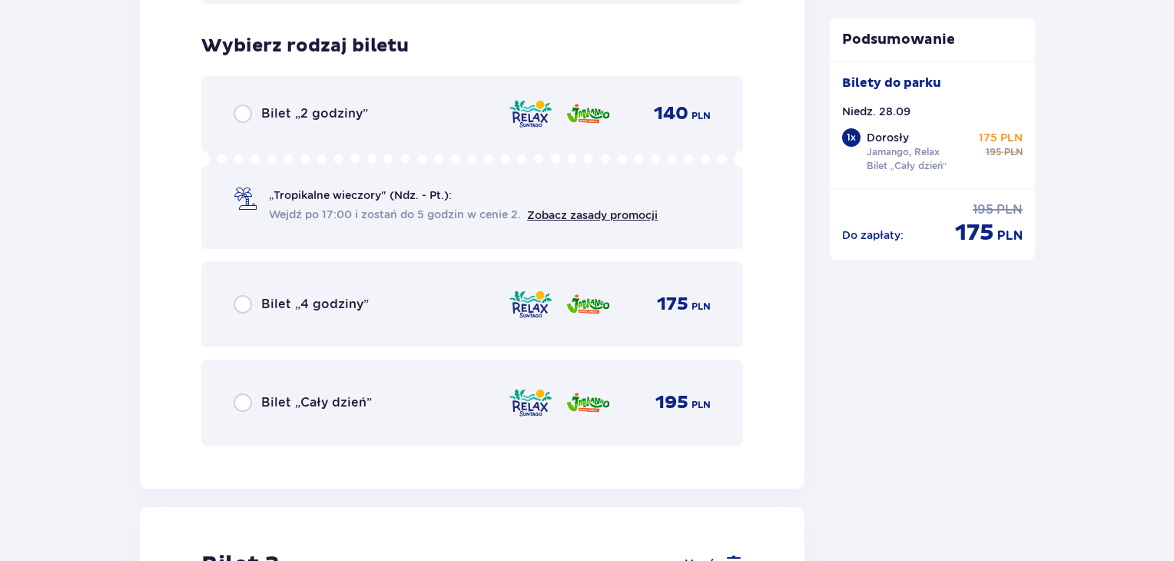
scroll to position [2700, 0]
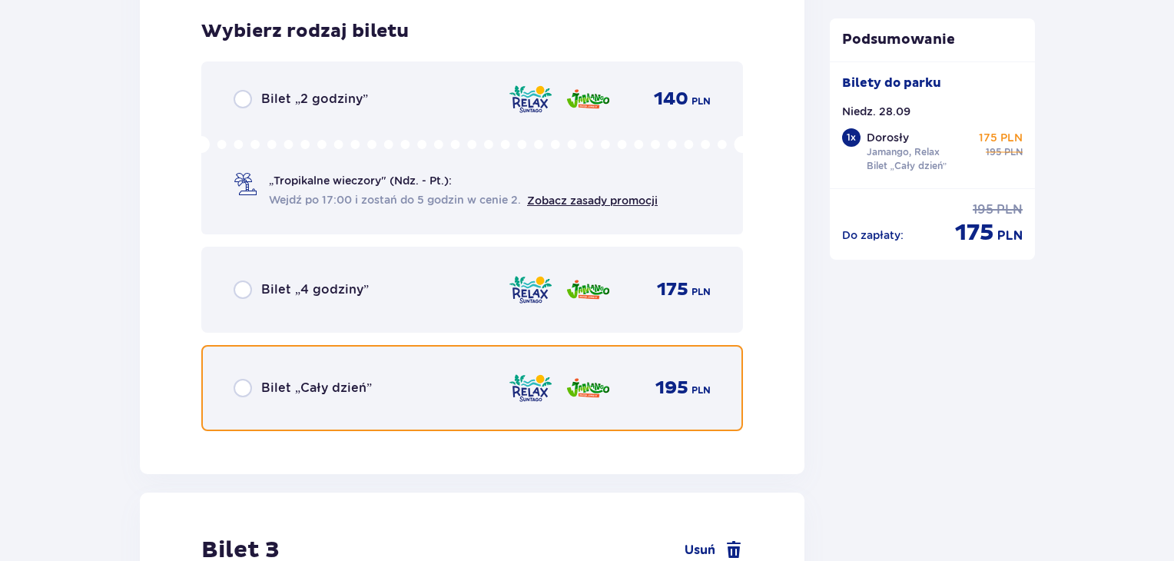
click at [247, 388] on input "radio" at bounding box center [242, 388] width 18 height 18
radio input "true"
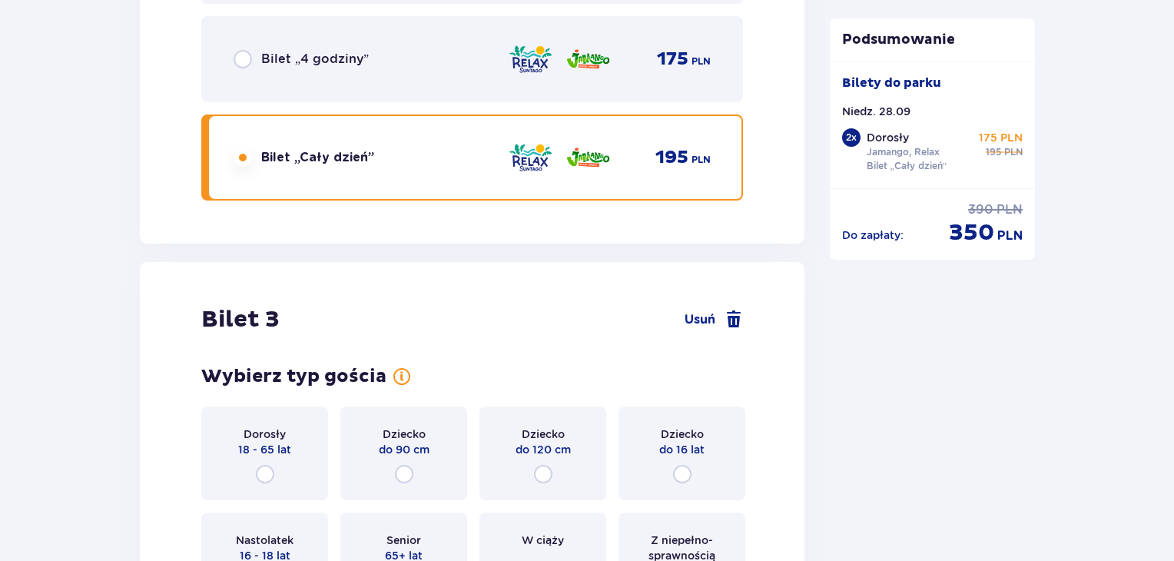
scroll to position [3171, 0]
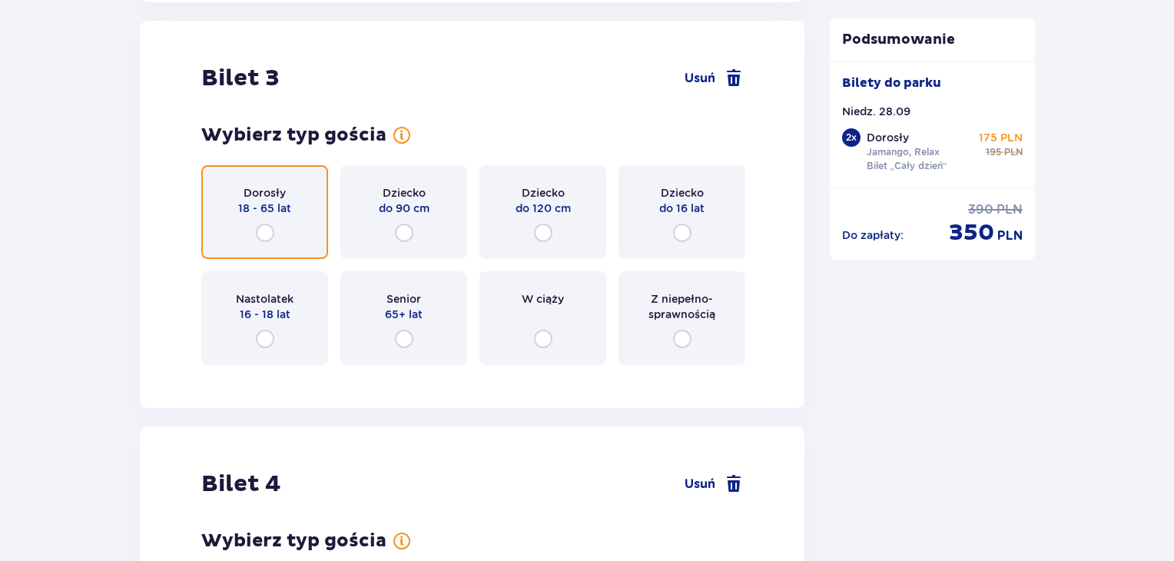
click at [261, 228] on input "radio" at bounding box center [265, 232] width 18 height 18
radio input "true"
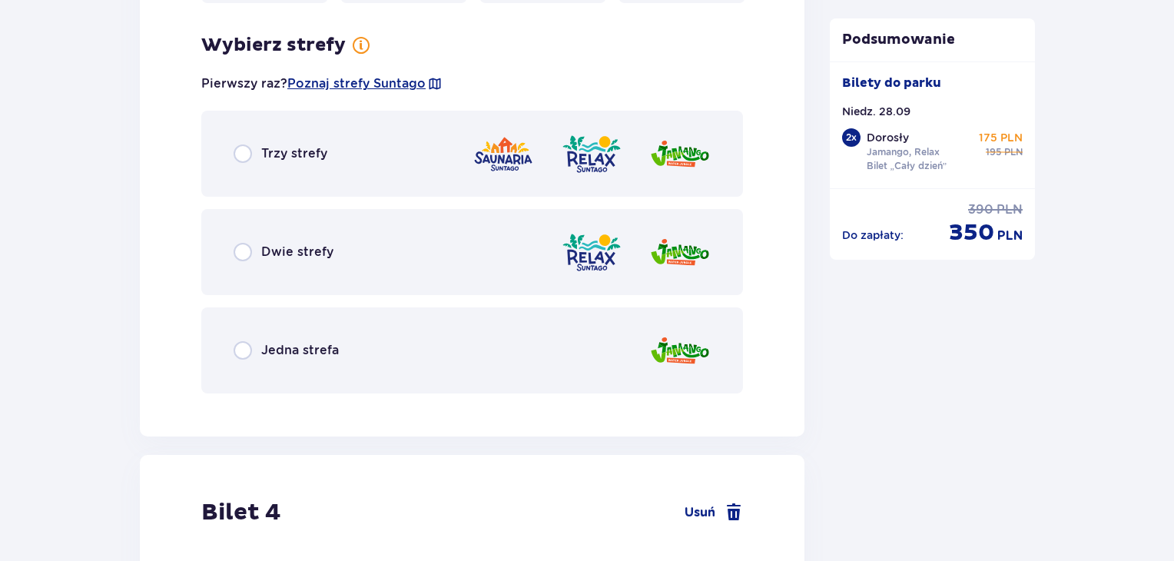
scroll to position [3546, 0]
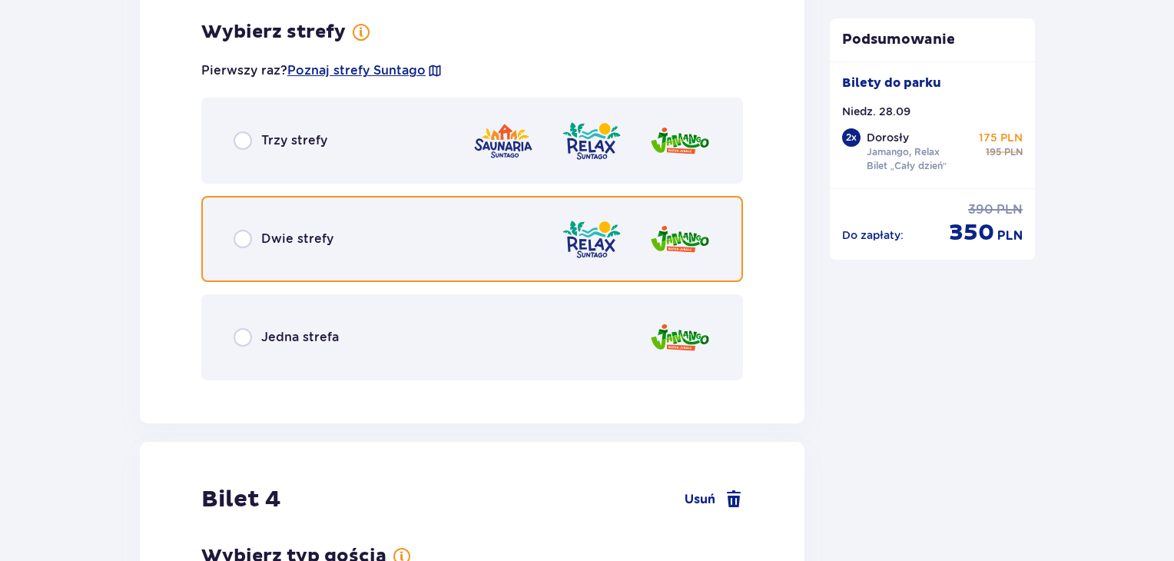
click at [244, 237] on input "radio" at bounding box center [242, 239] width 18 height 18
radio input "true"
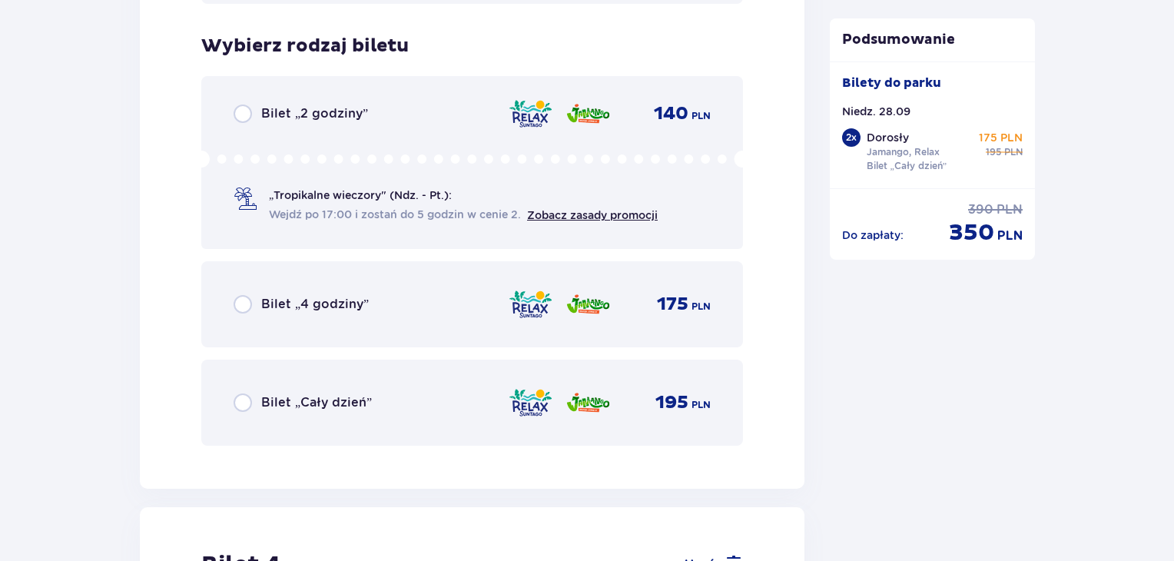
scroll to position [3936, 0]
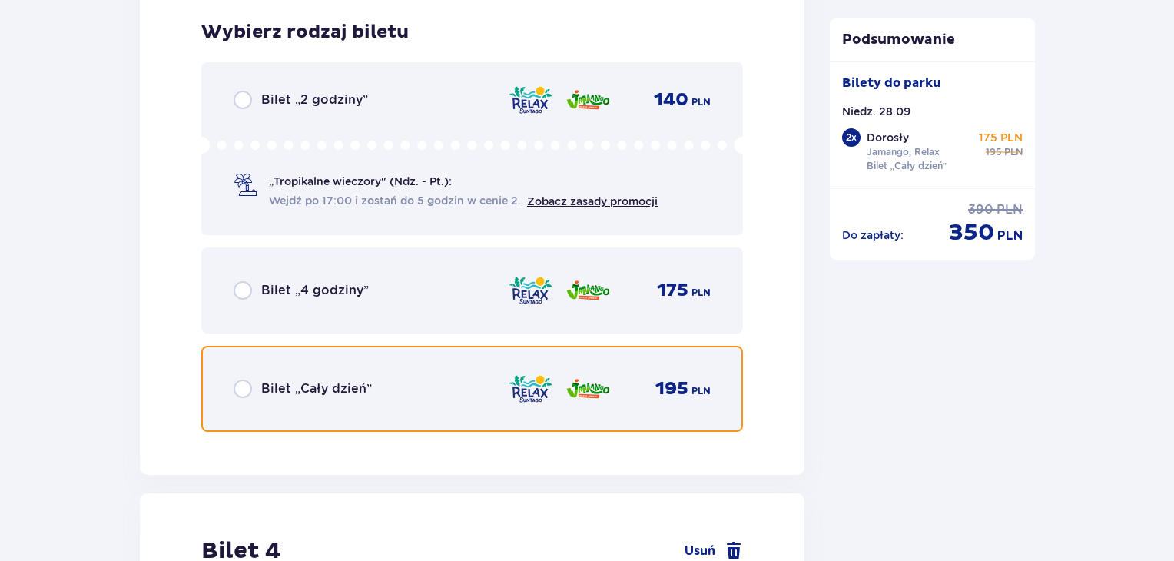
click at [243, 387] on input "radio" at bounding box center [242, 388] width 18 height 18
radio input "true"
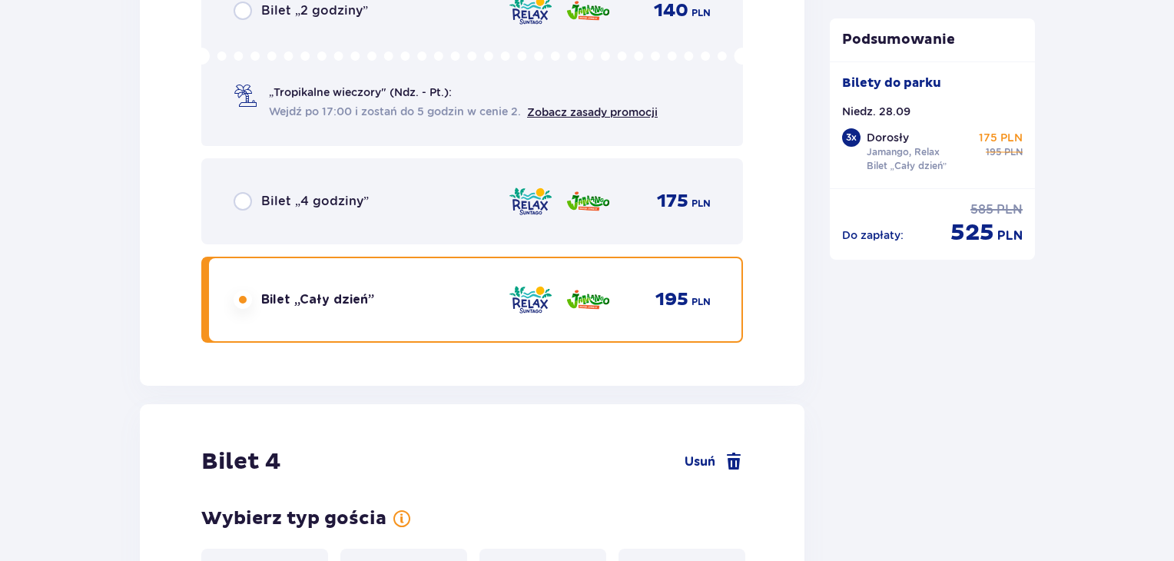
scroll to position [4408, 0]
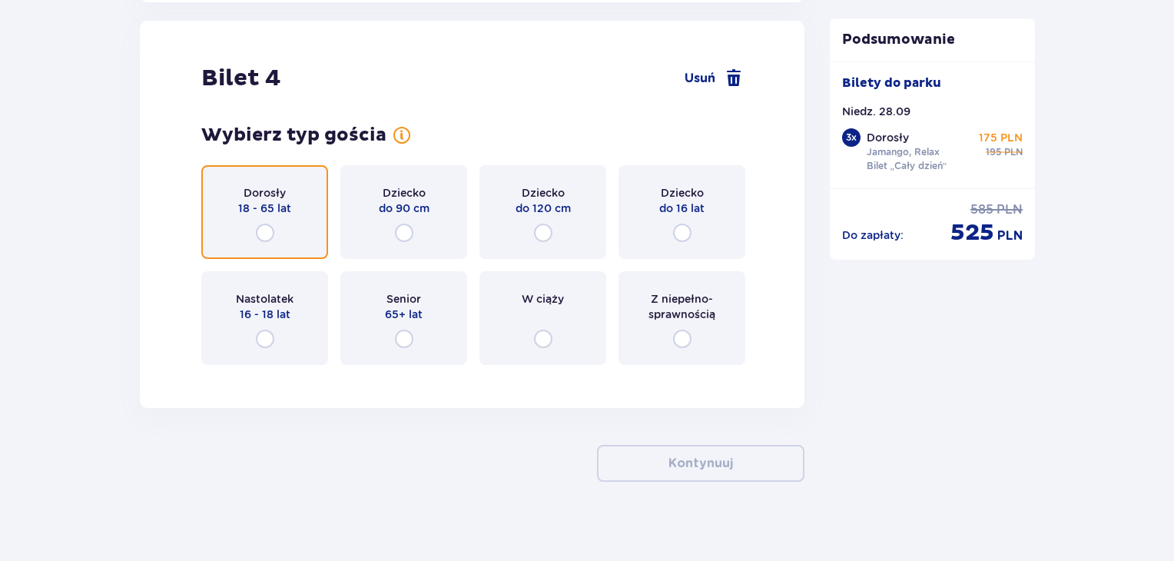
click at [267, 232] on input "radio" at bounding box center [265, 232] width 18 height 18
radio input "true"
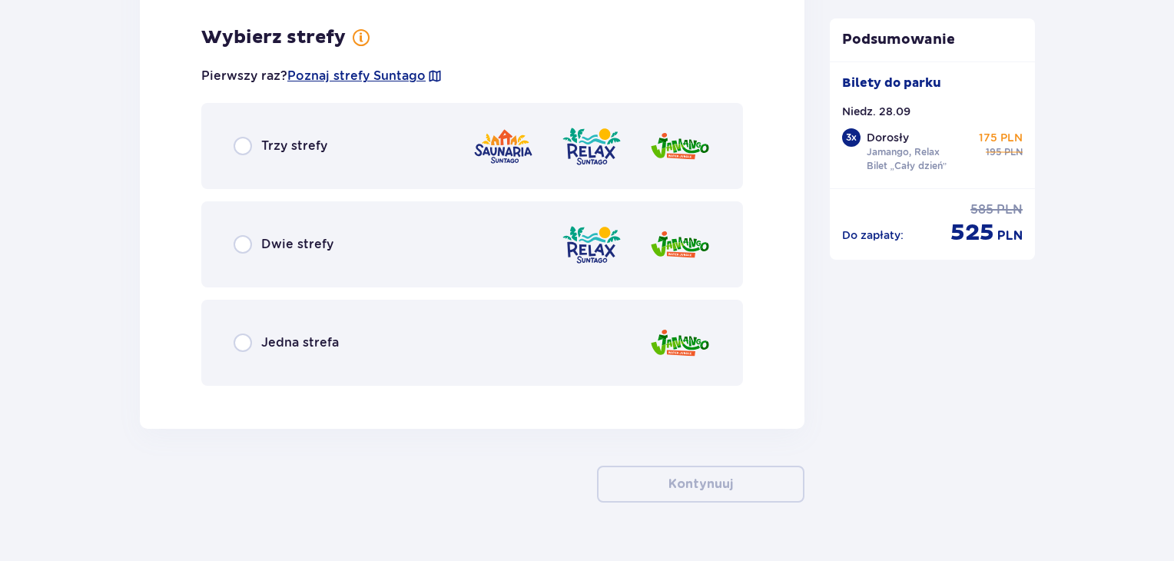
scroll to position [4783, 0]
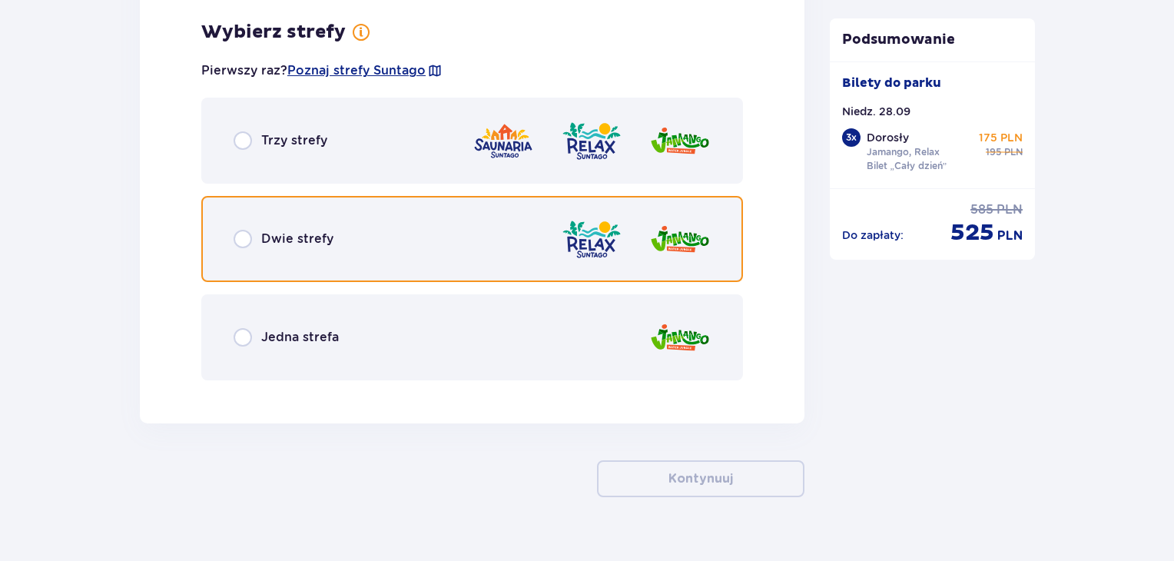
click at [241, 233] on input "radio" at bounding box center [242, 239] width 18 height 18
radio input "true"
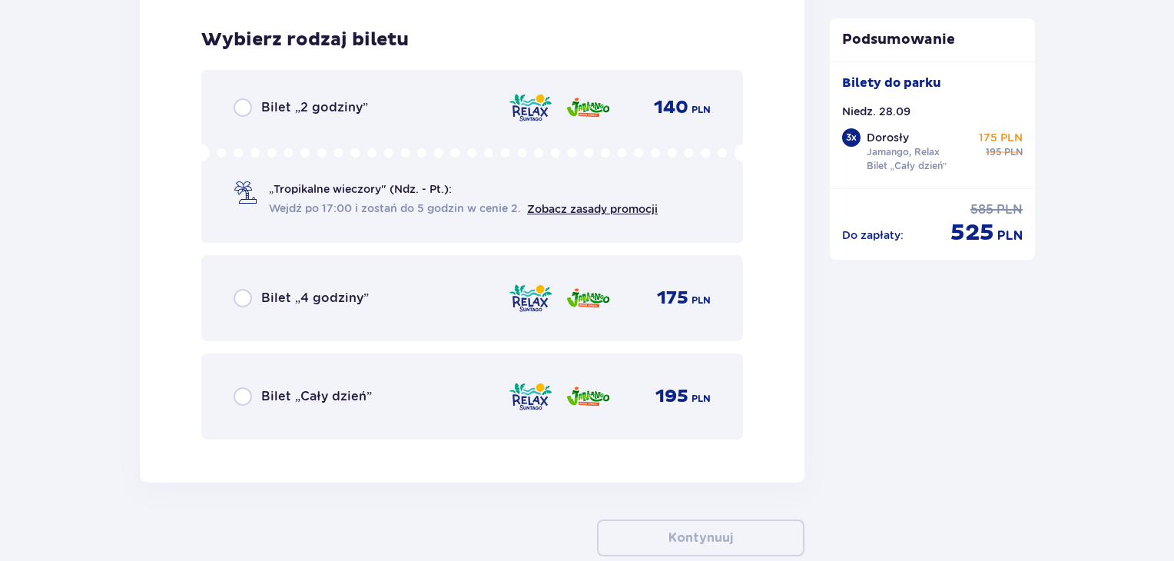
scroll to position [5173, 0]
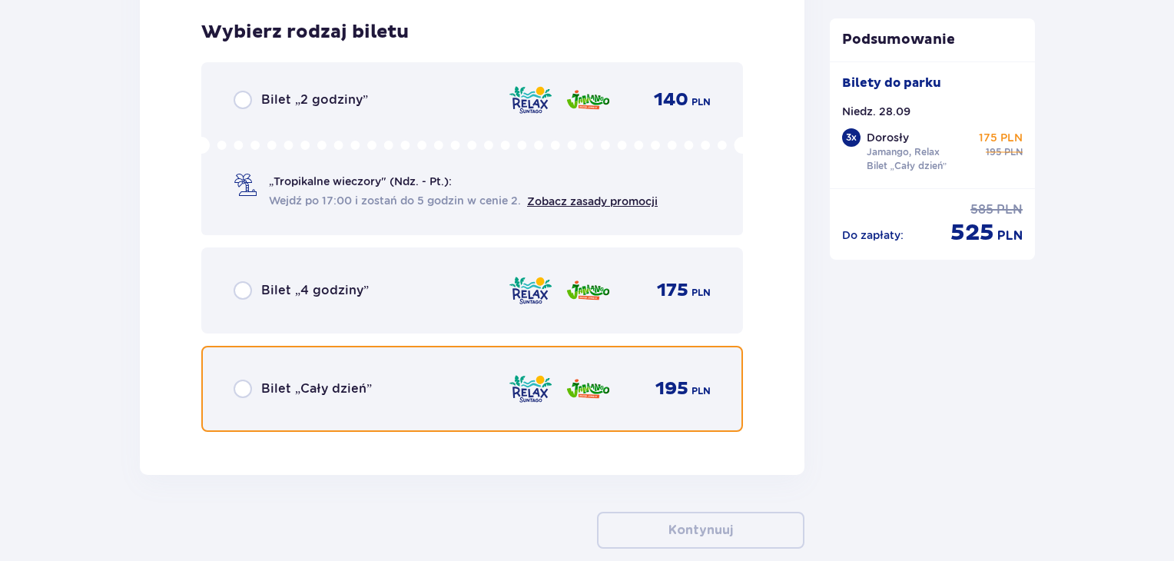
click at [243, 387] on input "radio" at bounding box center [242, 388] width 18 height 18
radio input "true"
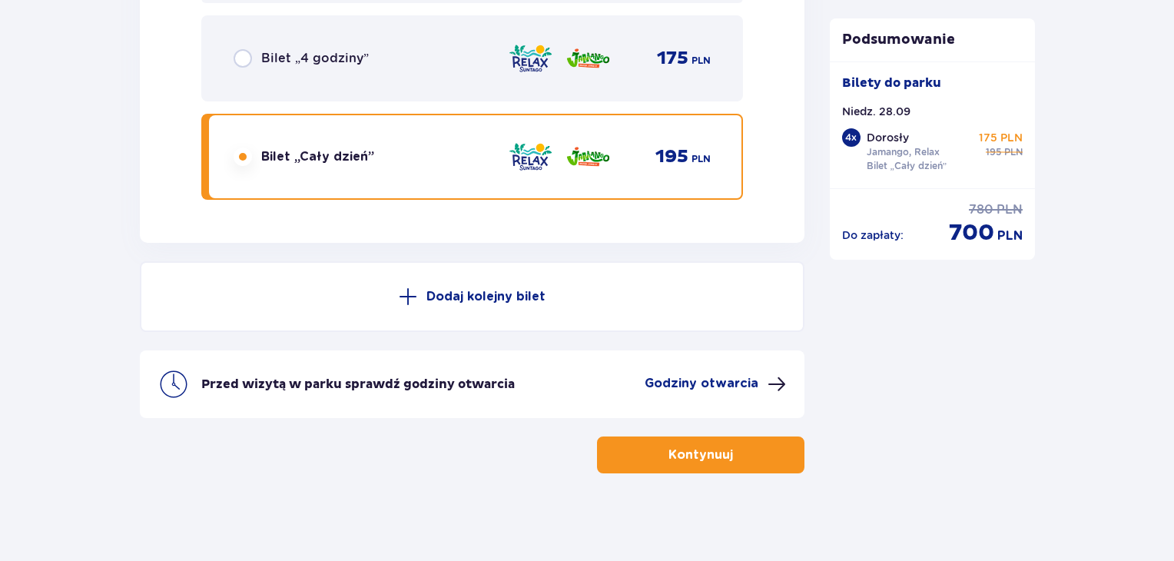
scroll to position [5407, 0]
